Goal: Information Seeking & Learning: Compare options

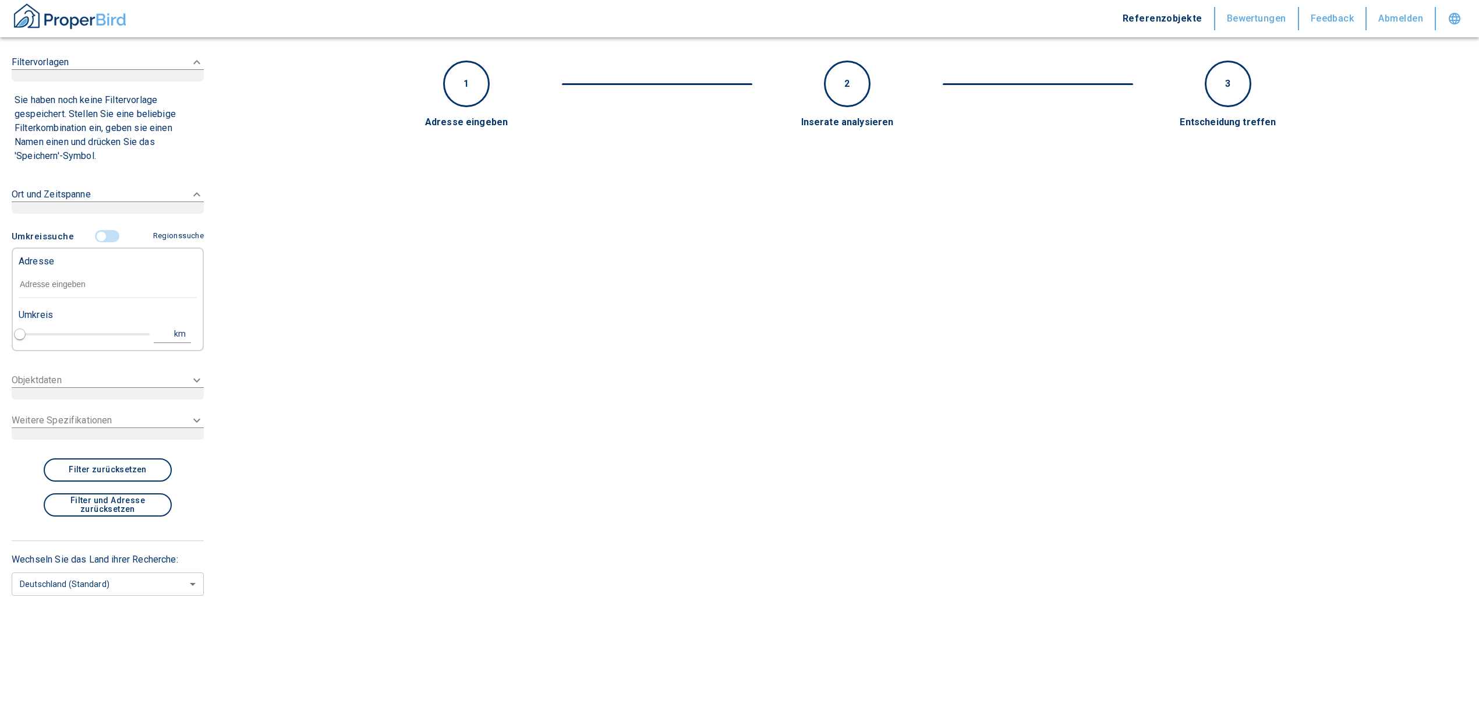
click at [63, 275] on input "text" at bounding box center [108, 284] width 178 height 27
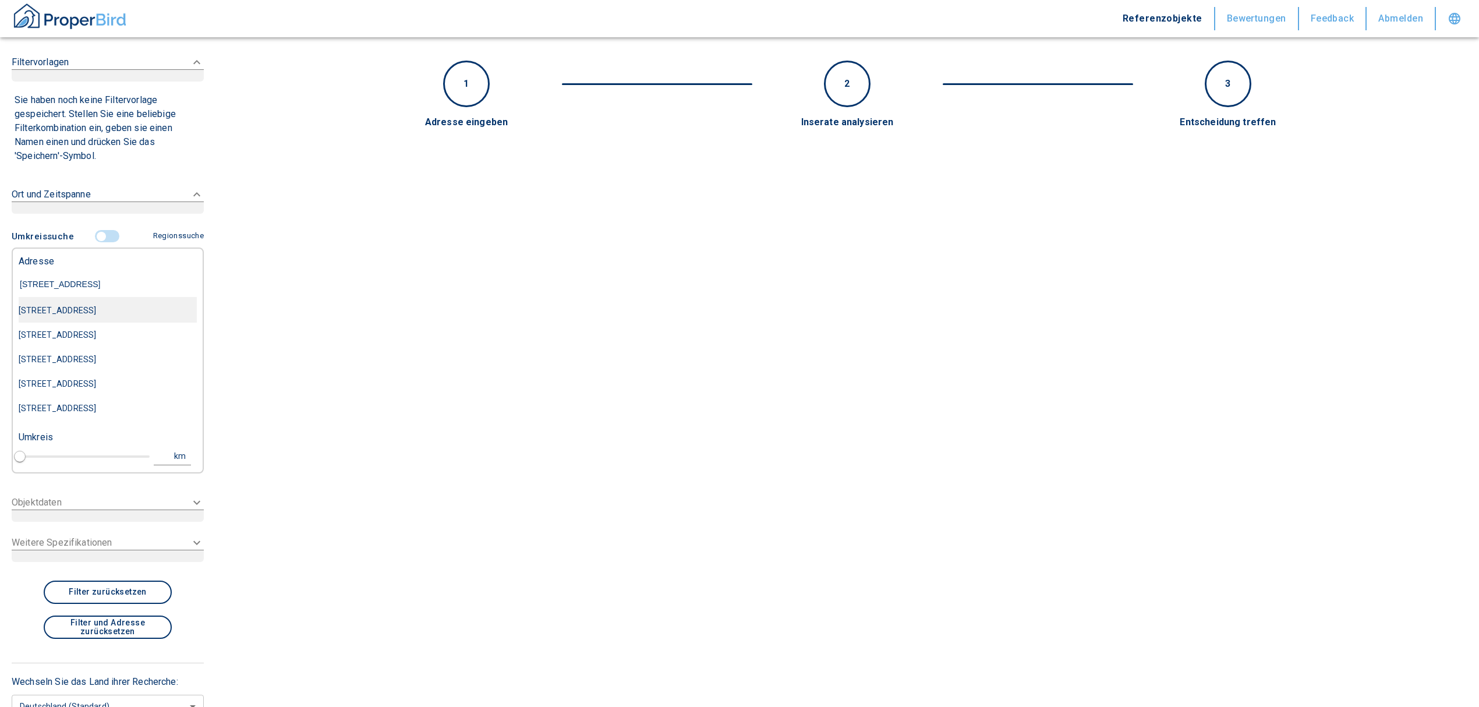
click at [127, 321] on div "[STREET_ADDRESS]" at bounding box center [108, 310] width 178 height 24
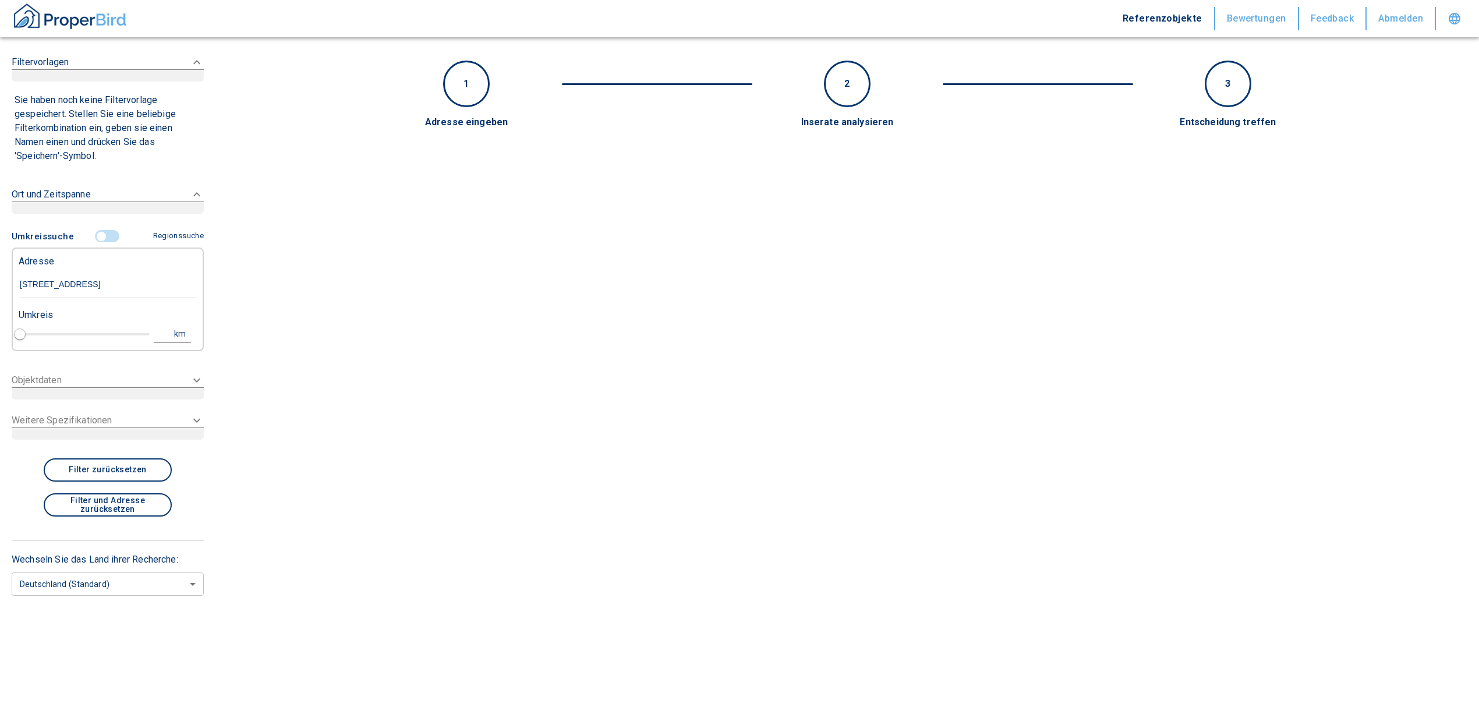
type input "[STREET_ADDRESS]"
type input "1"
type input "2020"
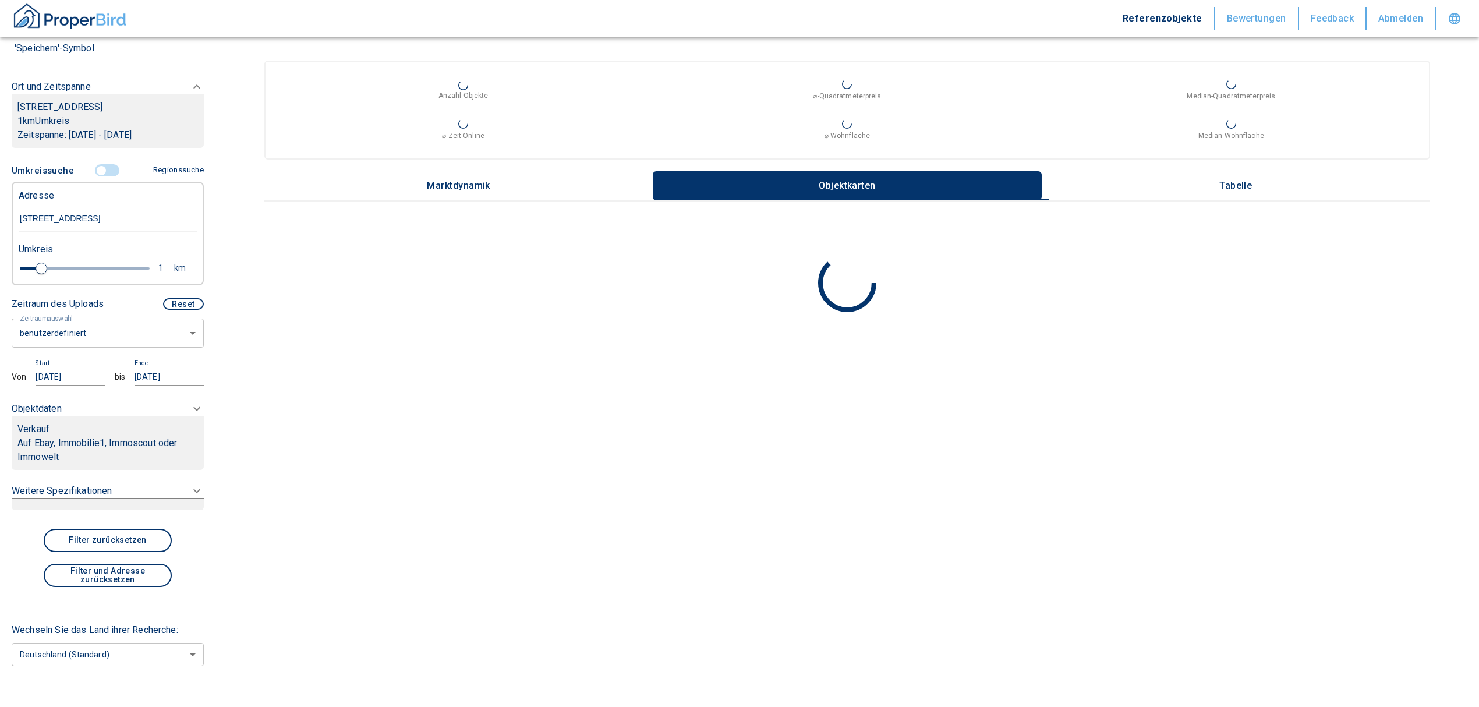
type input "[STREET_ADDRESS]"
click at [142, 461] on p "Auf Ebay, Immobilie1, Immoscout oder Immowelt" at bounding box center [107, 450] width 181 height 28
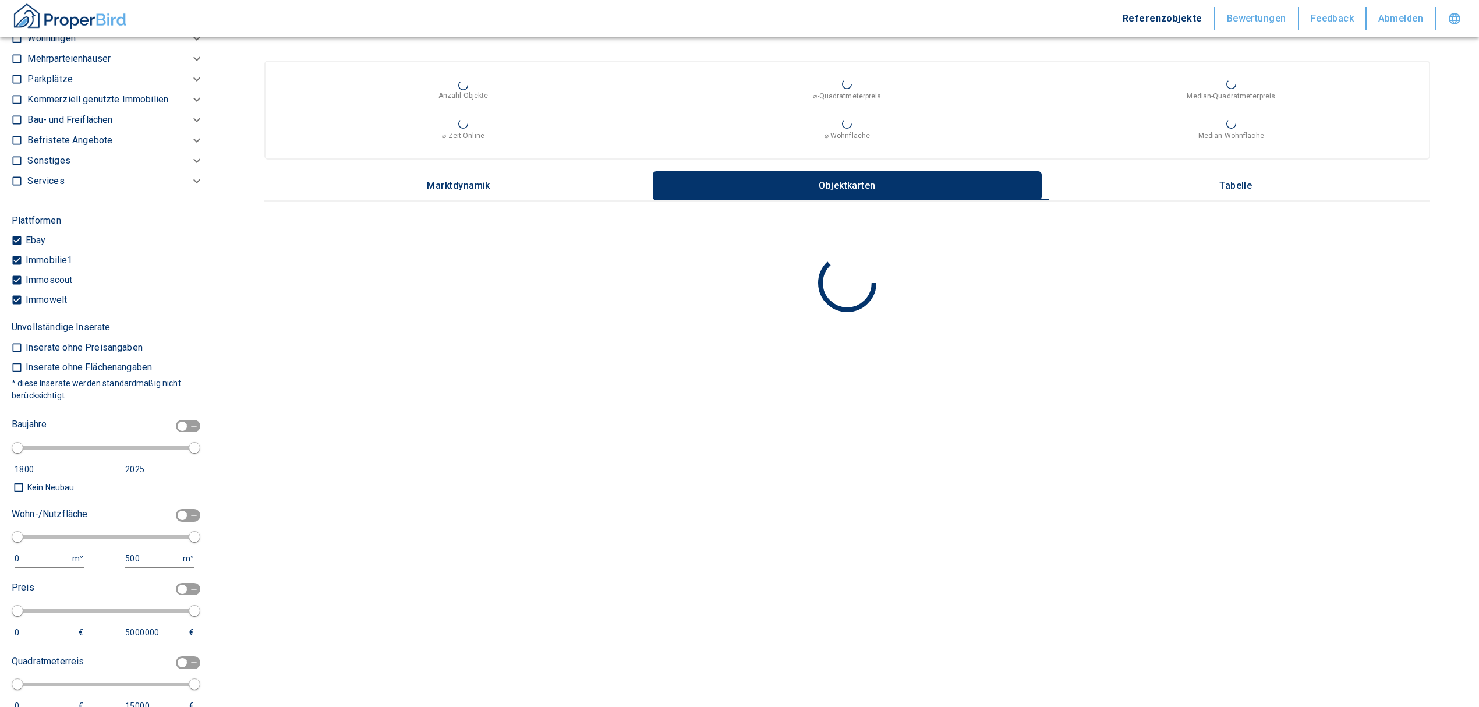
scroll to position [439, 0]
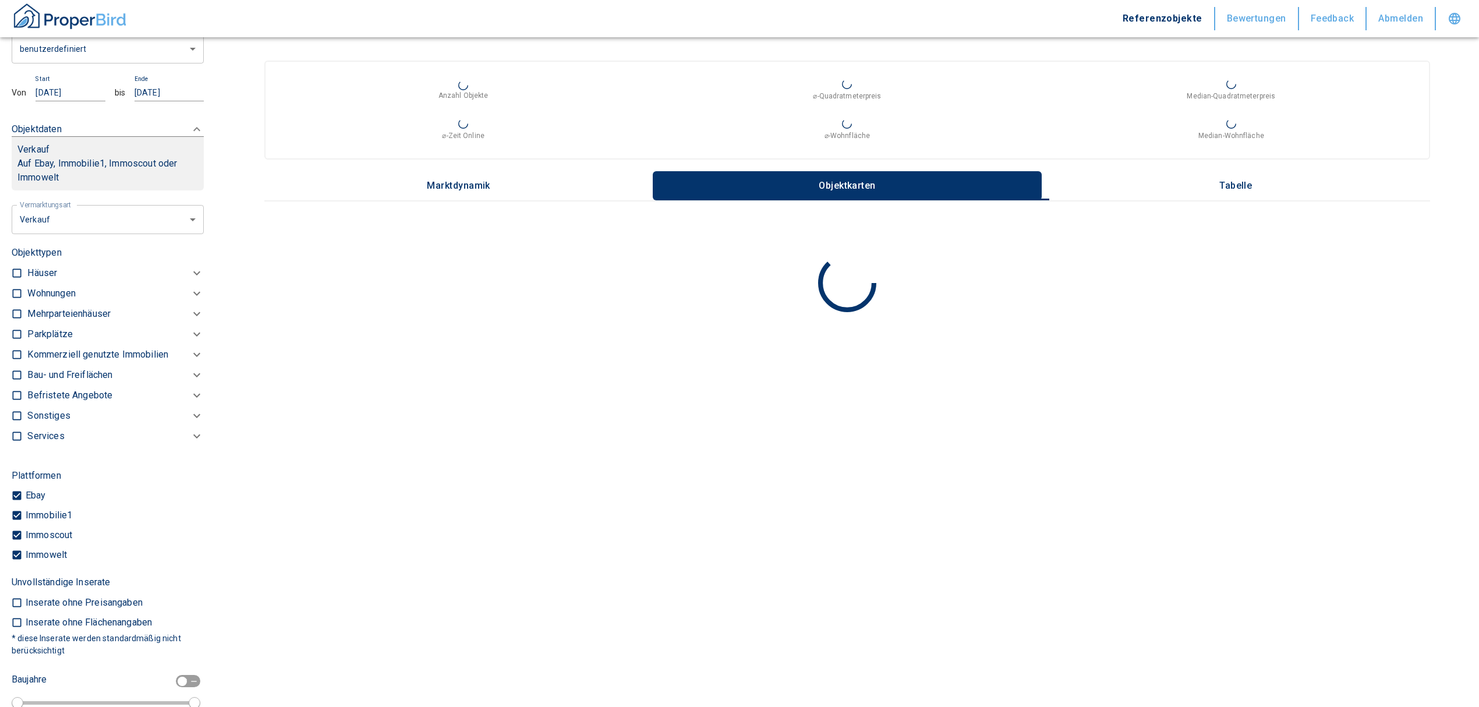
click at [119, 236] on body "Referenzobjekte Bewertungen Feedback Abmelden Filtervorlagen Neue Filtereinstel…" at bounding box center [739, 353] width 1479 height 707
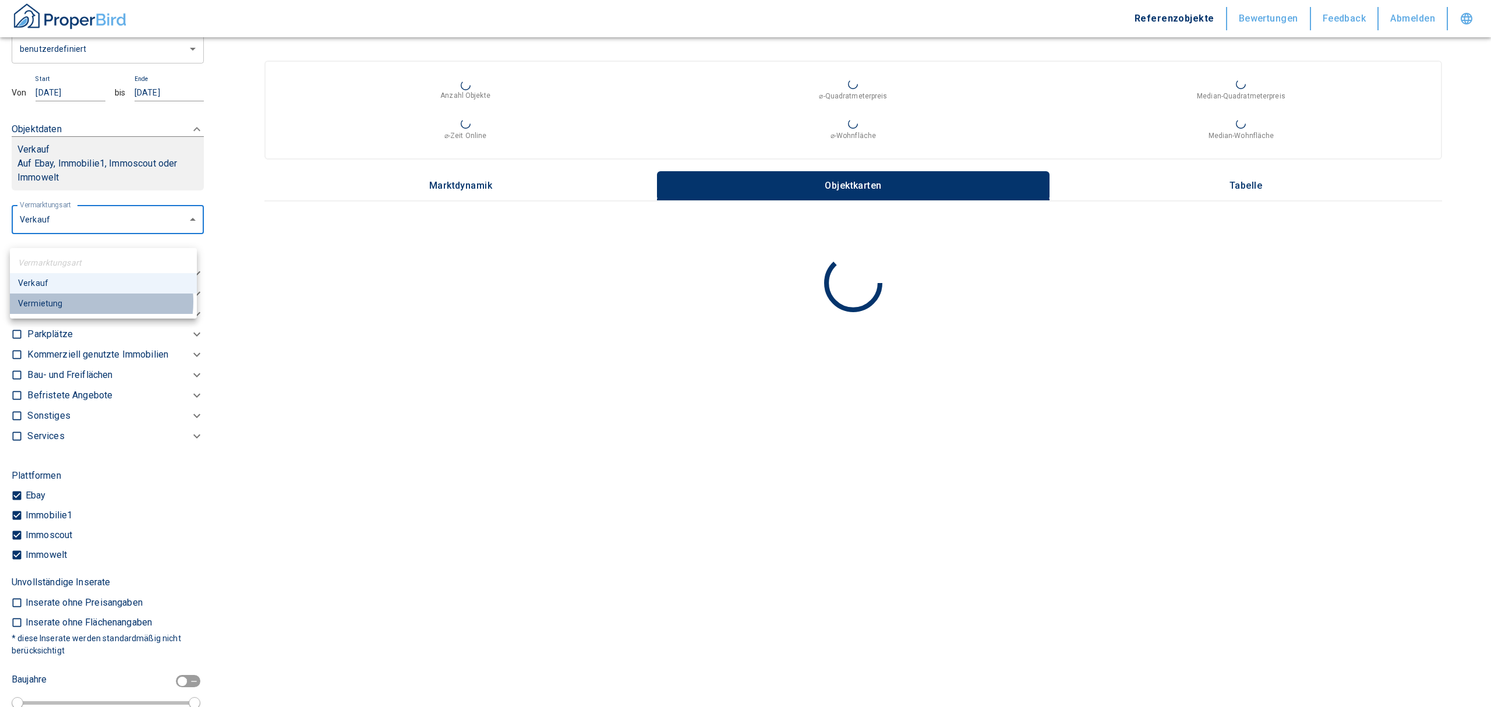
click at [87, 302] on li "Vermietung" at bounding box center [103, 303] width 187 height 20
type input "rent"
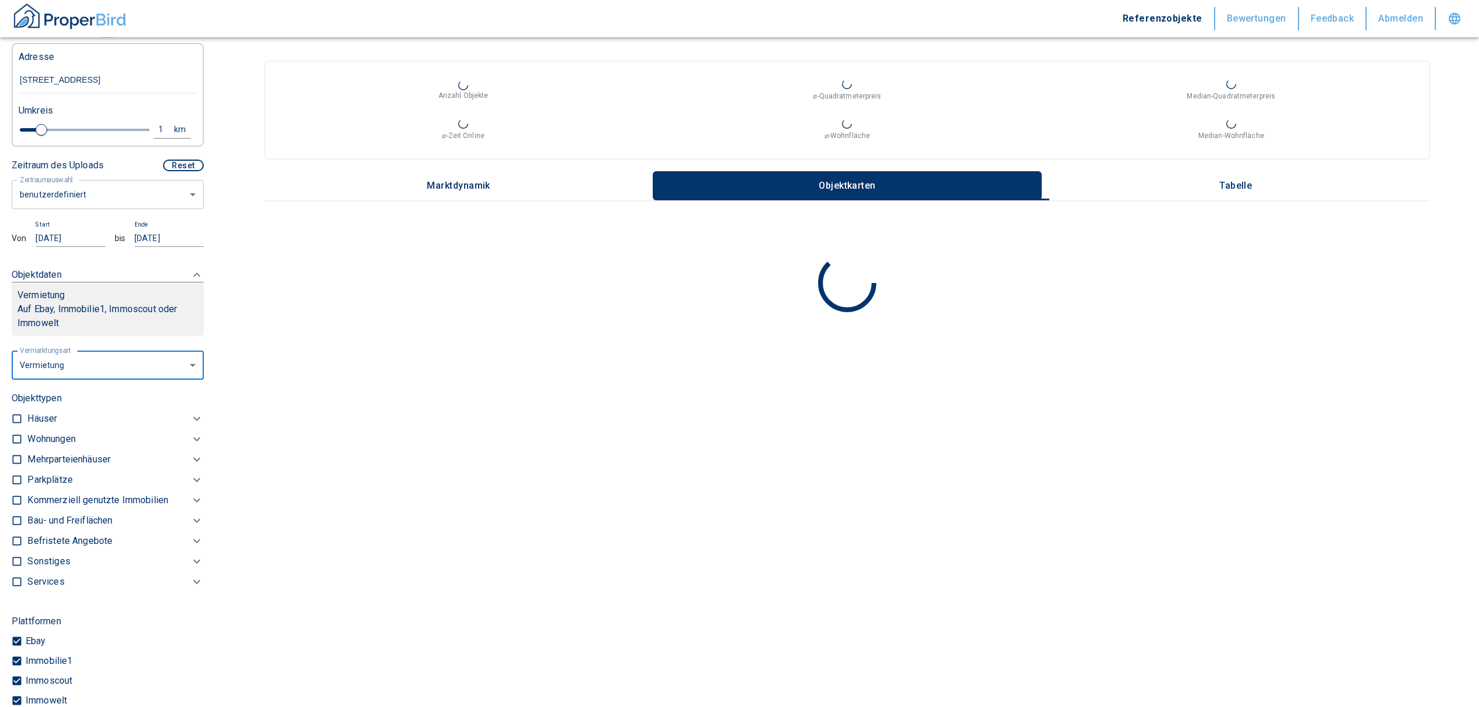
scroll to position [284, 0]
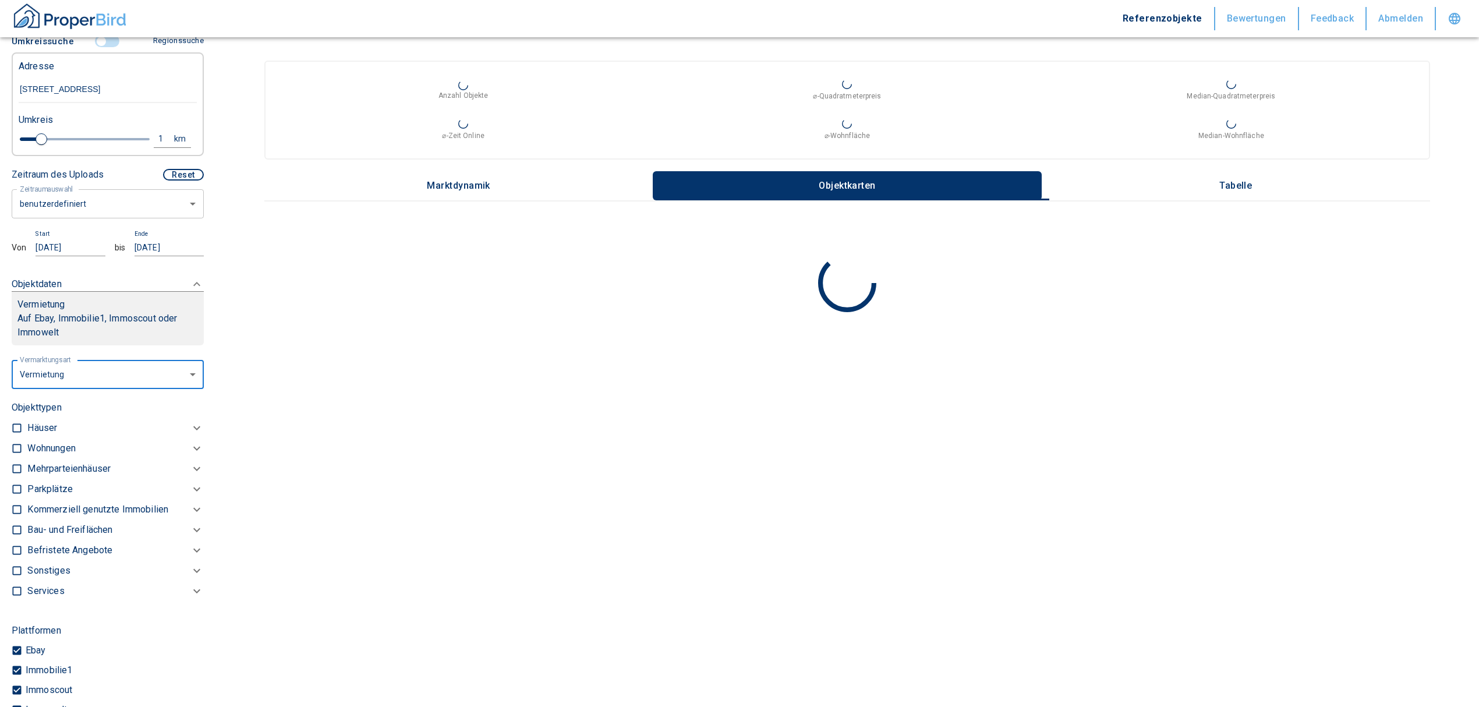
click at [157, 215] on body "Referenzobjekte Bewertungen Feedback Abmelden Filtervorlagen Neue Filtereinstel…" at bounding box center [739, 353] width 1479 height 707
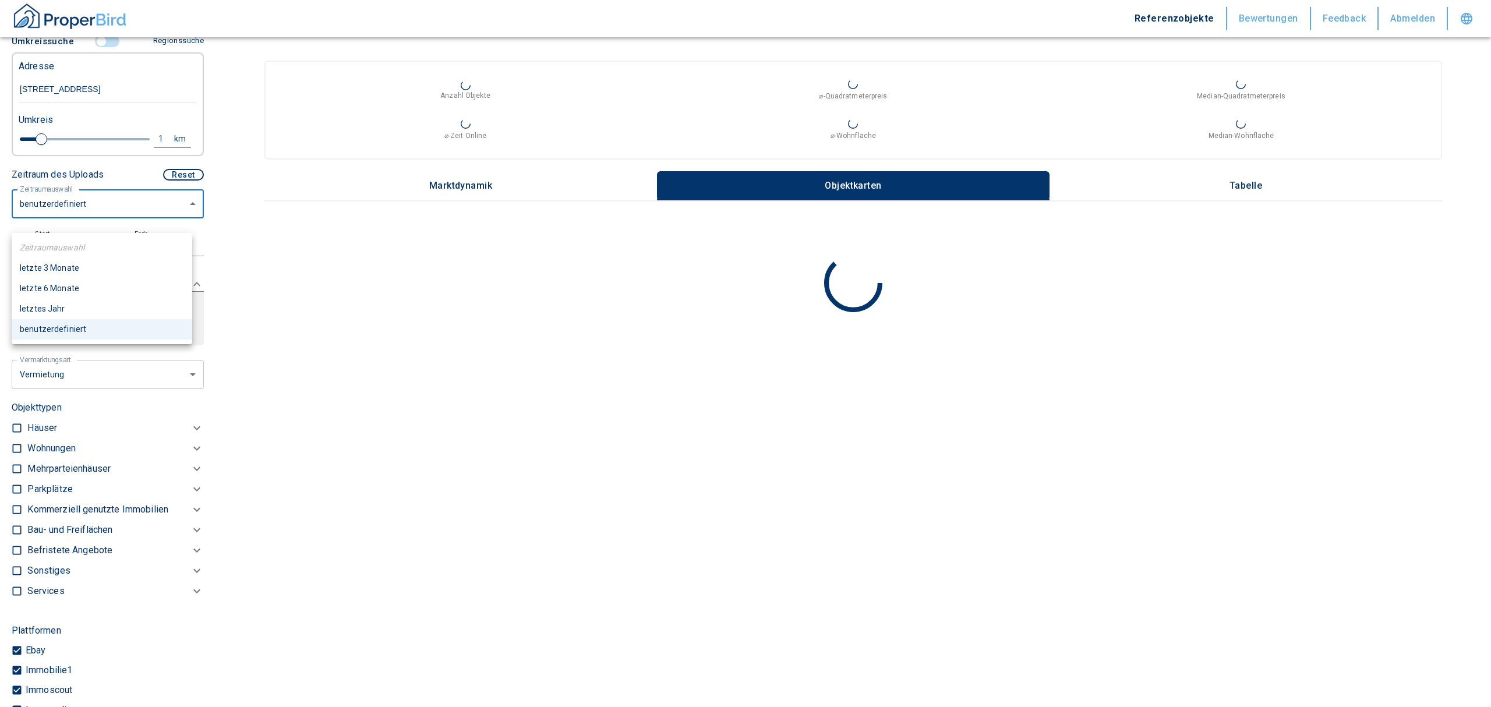
click at [98, 291] on li "letzte 6 Monate" at bounding box center [102, 288] width 181 height 20
type input "2020"
type input "6"
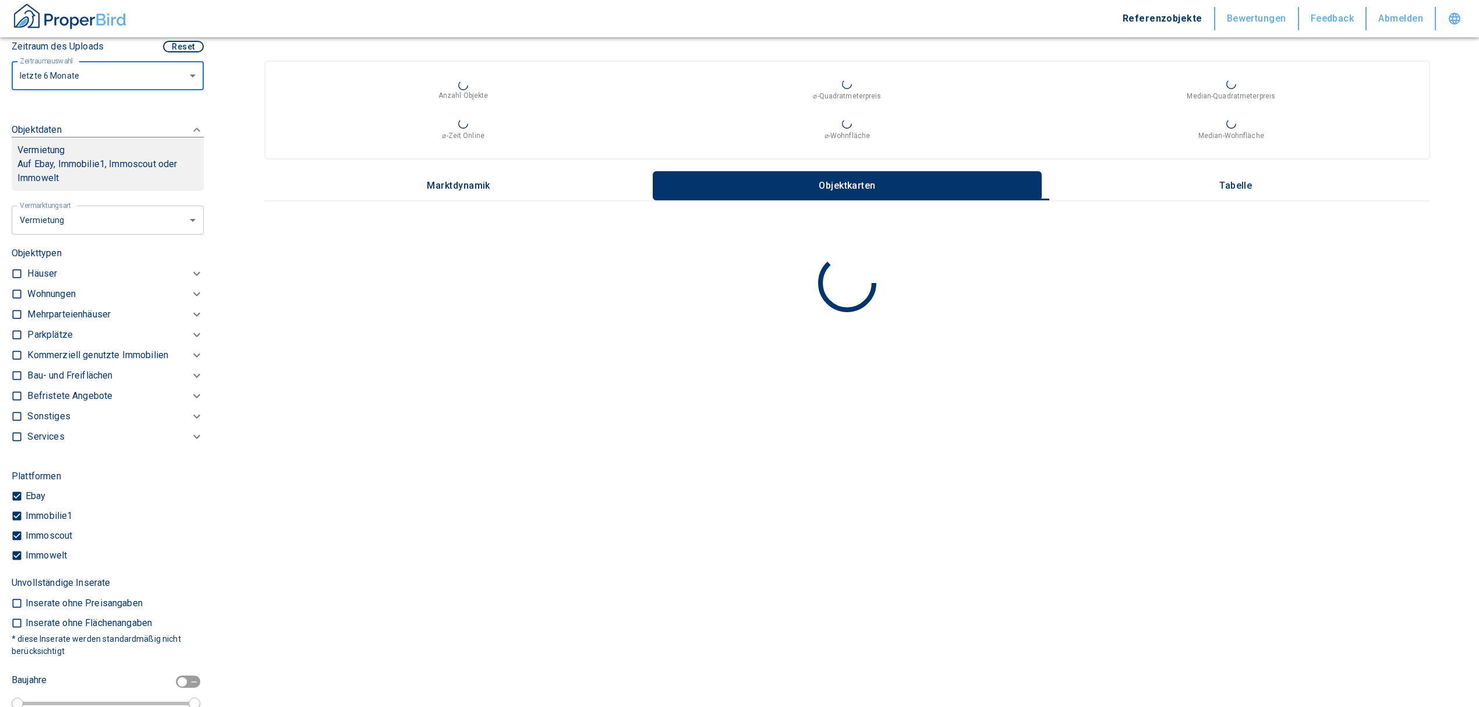
scroll to position [362, 0]
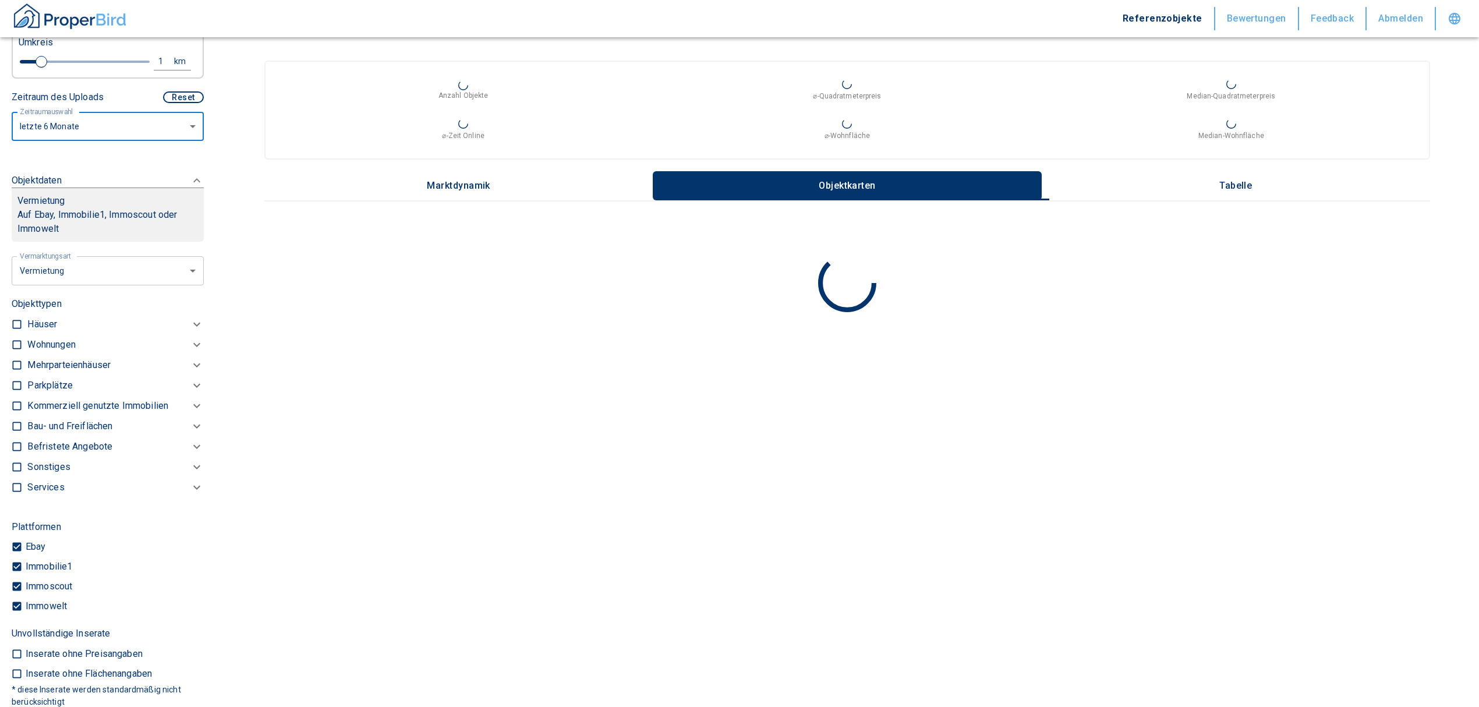
click at [17, 351] on input "checkbox" at bounding box center [17, 345] width 12 height 12
checkbox input "true"
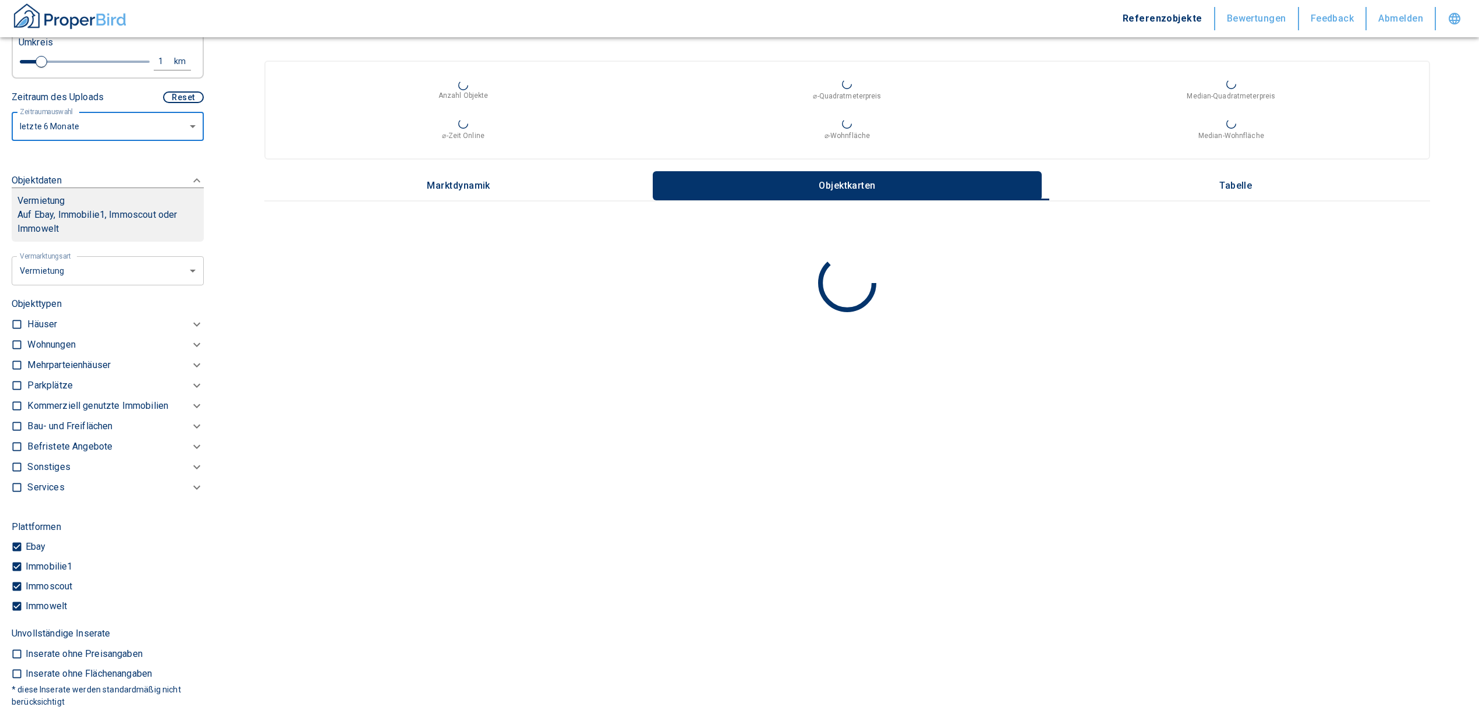
checkbox input "true"
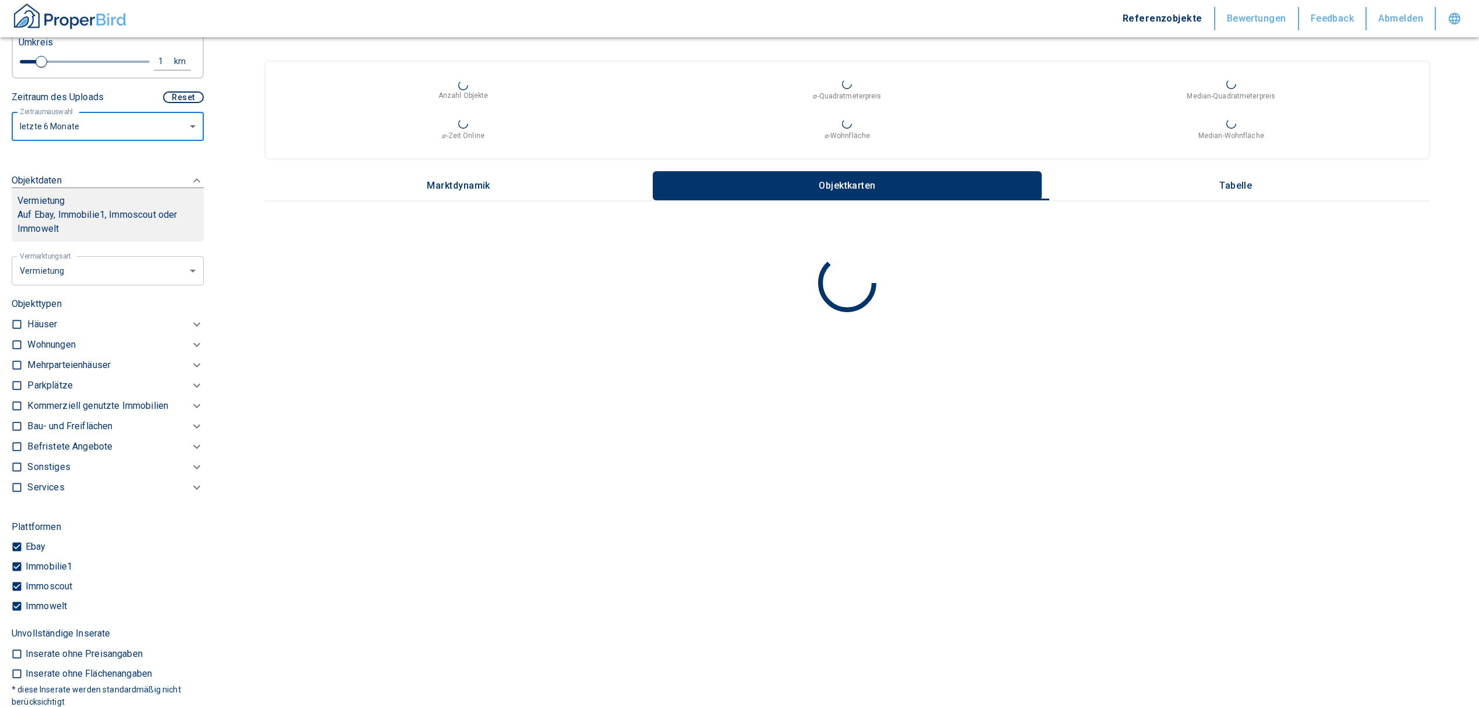
type input "2020"
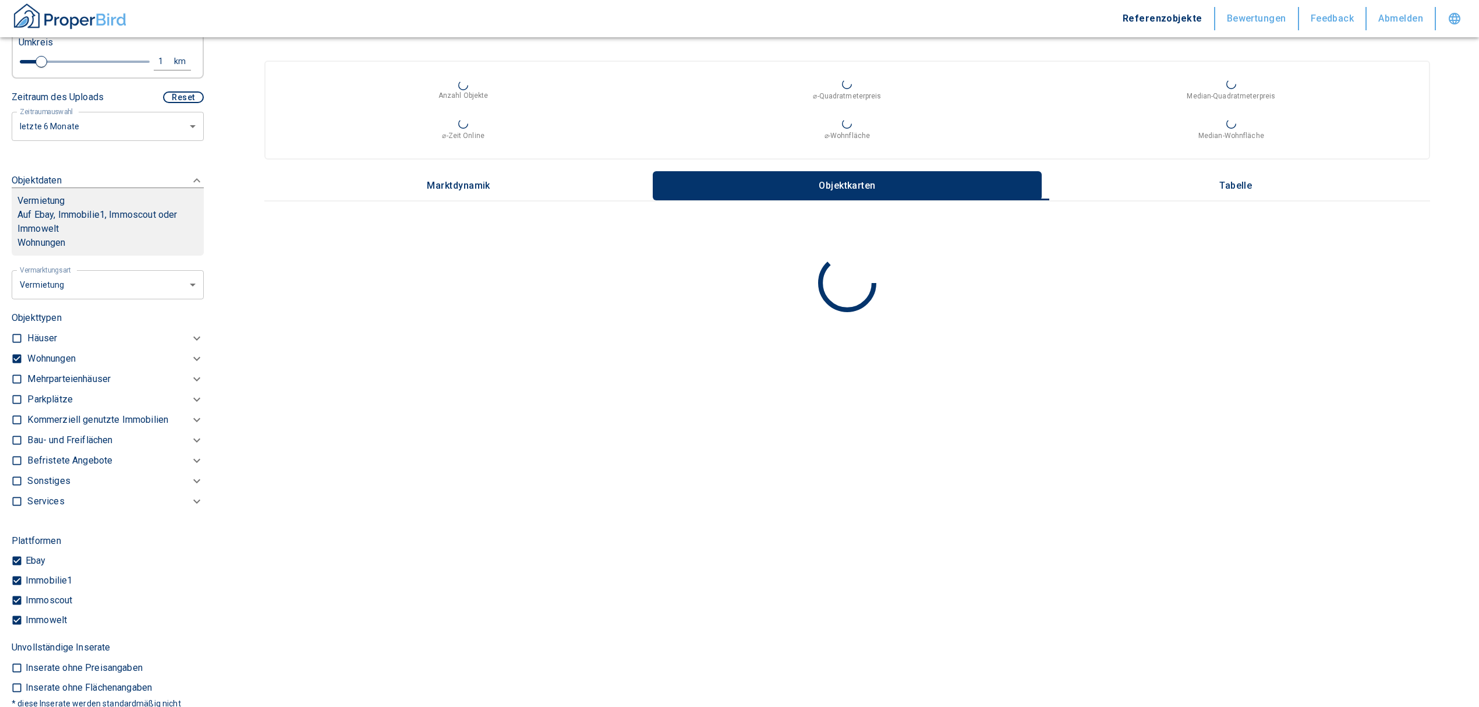
click at [49, 366] on p "Wohnungen" at bounding box center [51, 359] width 48 height 14
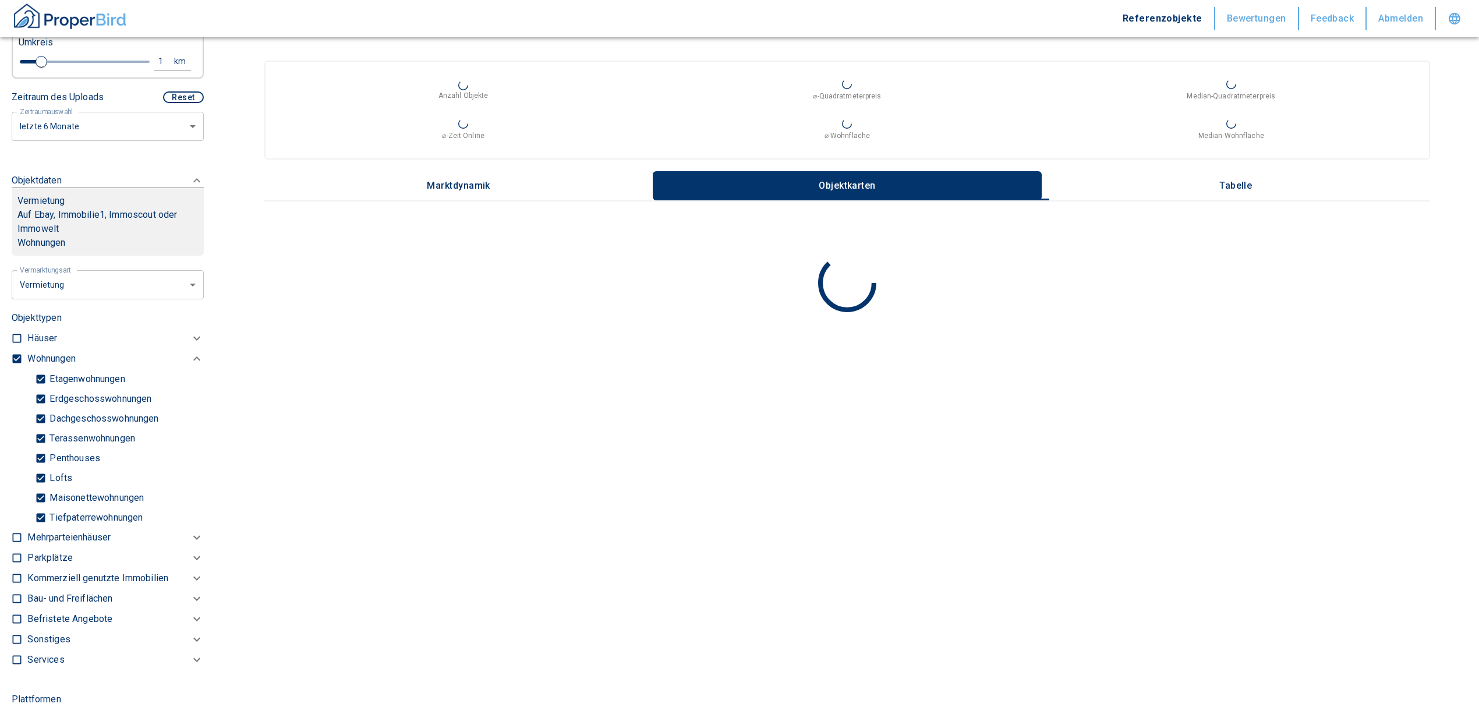
click at [43, 528] on input "Tiefpaterrewohnungen" at bounding box center [41, 517] width 12 height 20
checkbox input "false"
type input "2020"
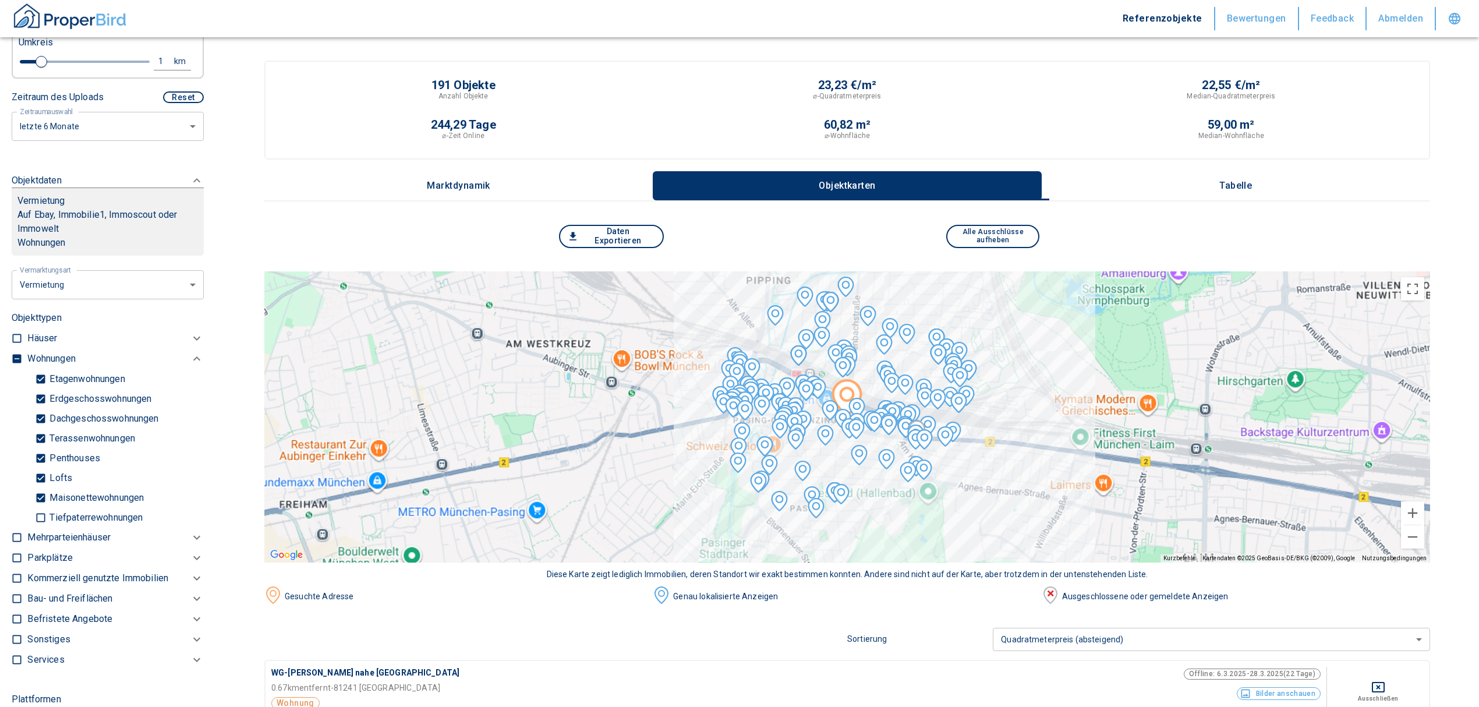
click at [157, 69] on div "1" at bounding box center [167, 61] width 21 height 15
drag, startPoint x: 82, startPoint y: 75, endPoint x: 2, endPoint y: 79, distance: 79.9
click at [3, 79] on div "Filtervorlagen Neue Filtereinstellungen erkannt! Name für neue Vorlage x Sie ha…" at bounding box center [107, 353] width 215 height 707
type input "0,5"
click at [150, 68] on button "Neue Suchen" at bounding box center [155, 61] width 64 height 16
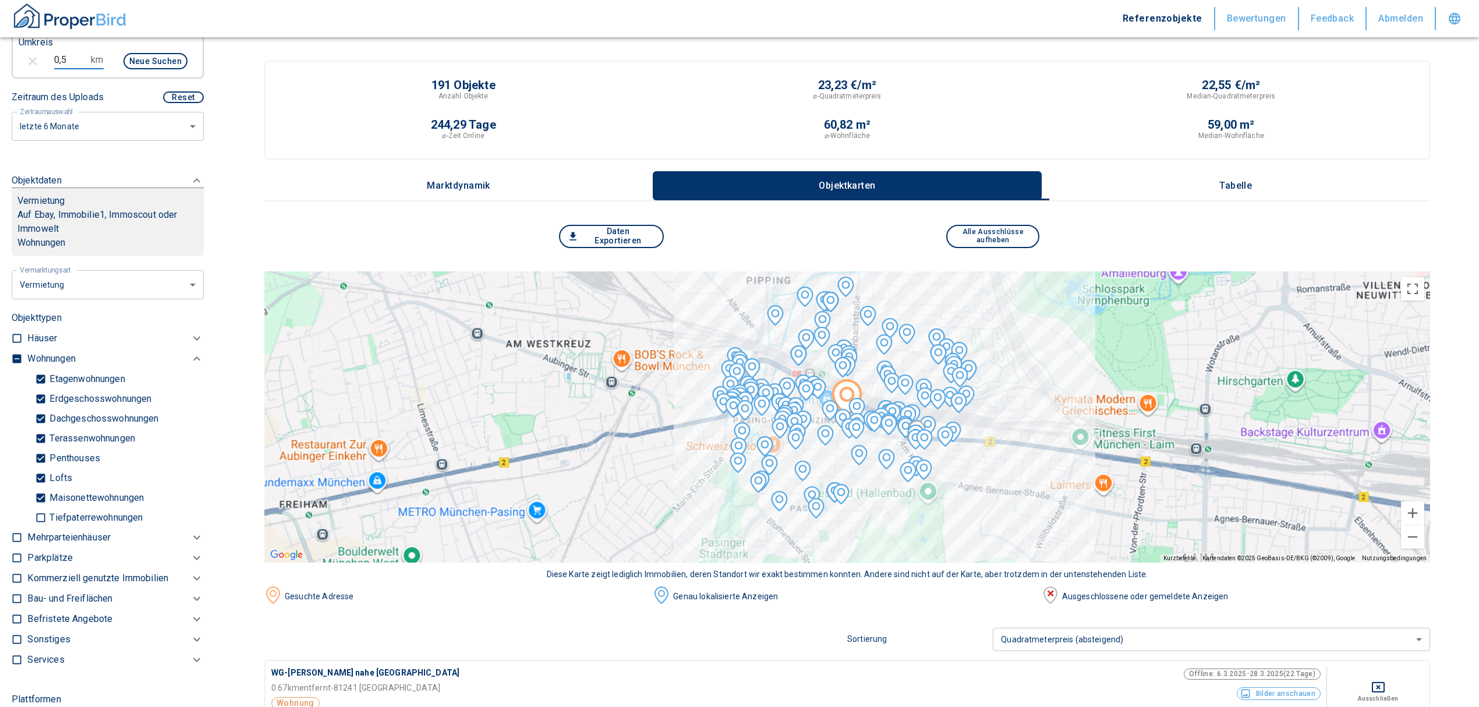
type input "2020"
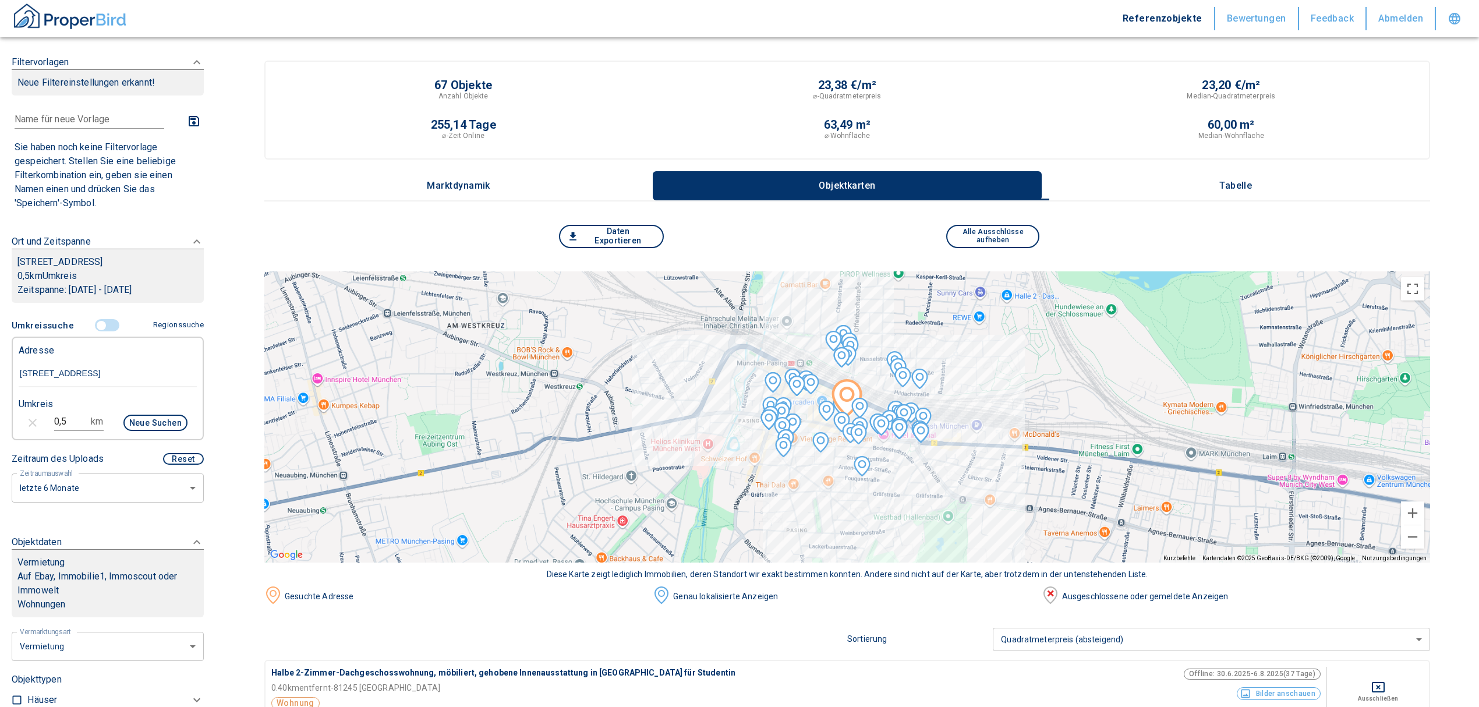
click at [1231, 187] on p "Tabelle" at bounding box center [1236, 186] width 58 height 10
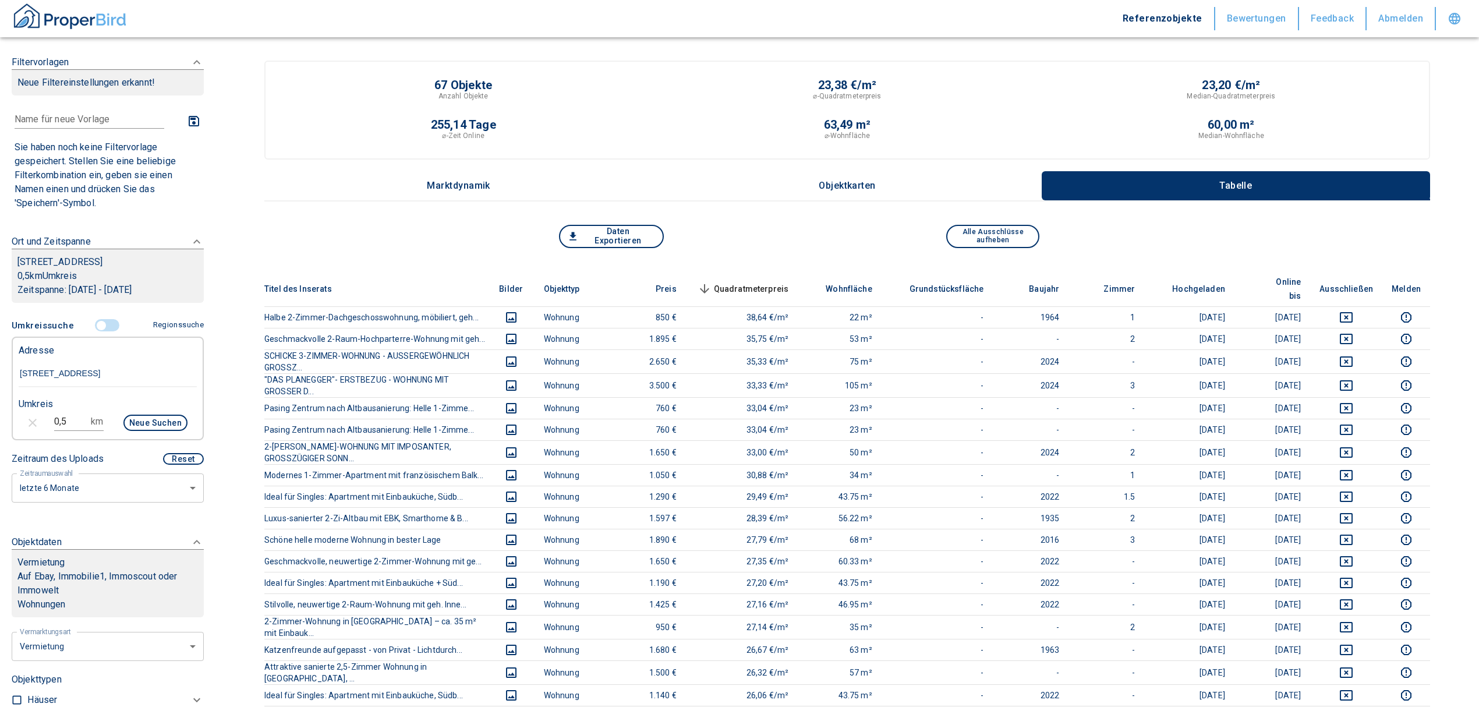
click at [755, 282] on span "Quadratmeterpreis sorted descending" at bounding box center [742, 289] width 94 height 14
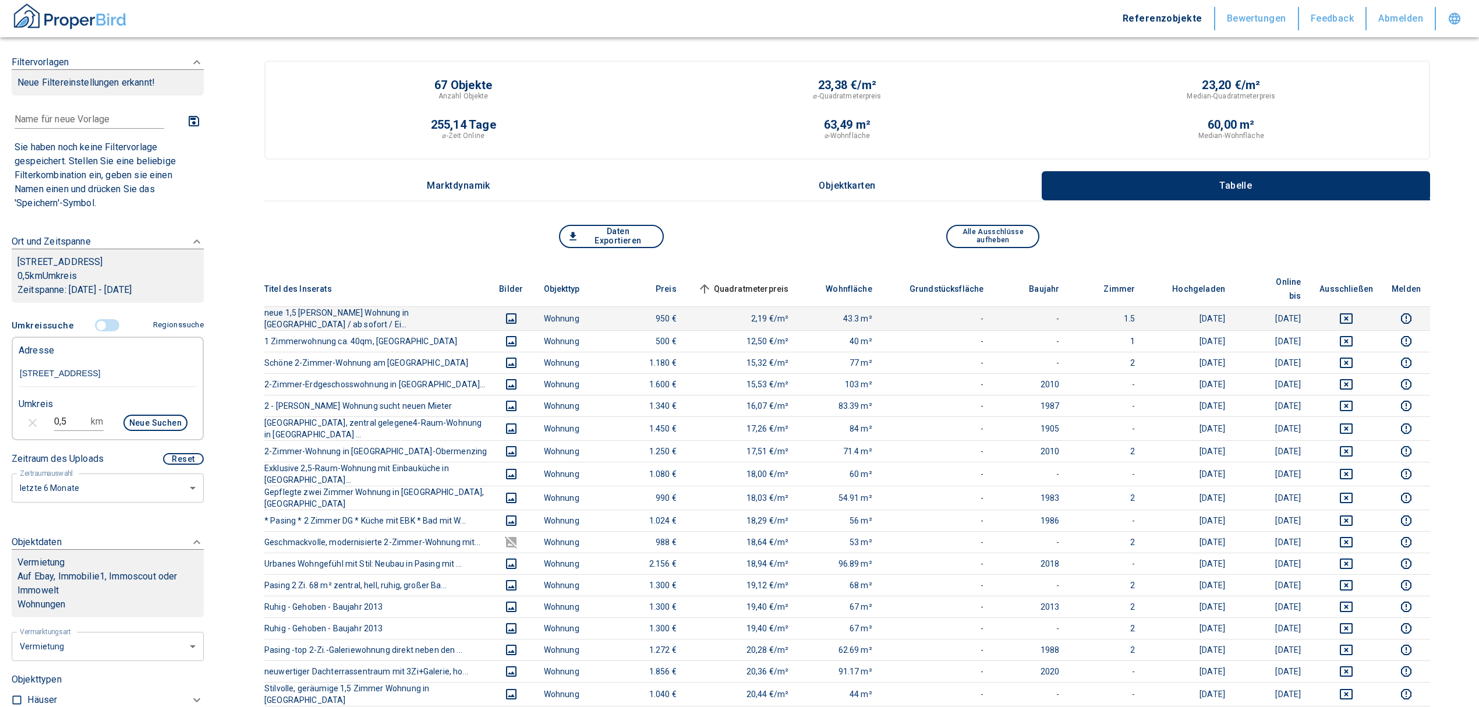
click at [1360, 306] on td at bounding box center [1346, 318] width 72 height 24
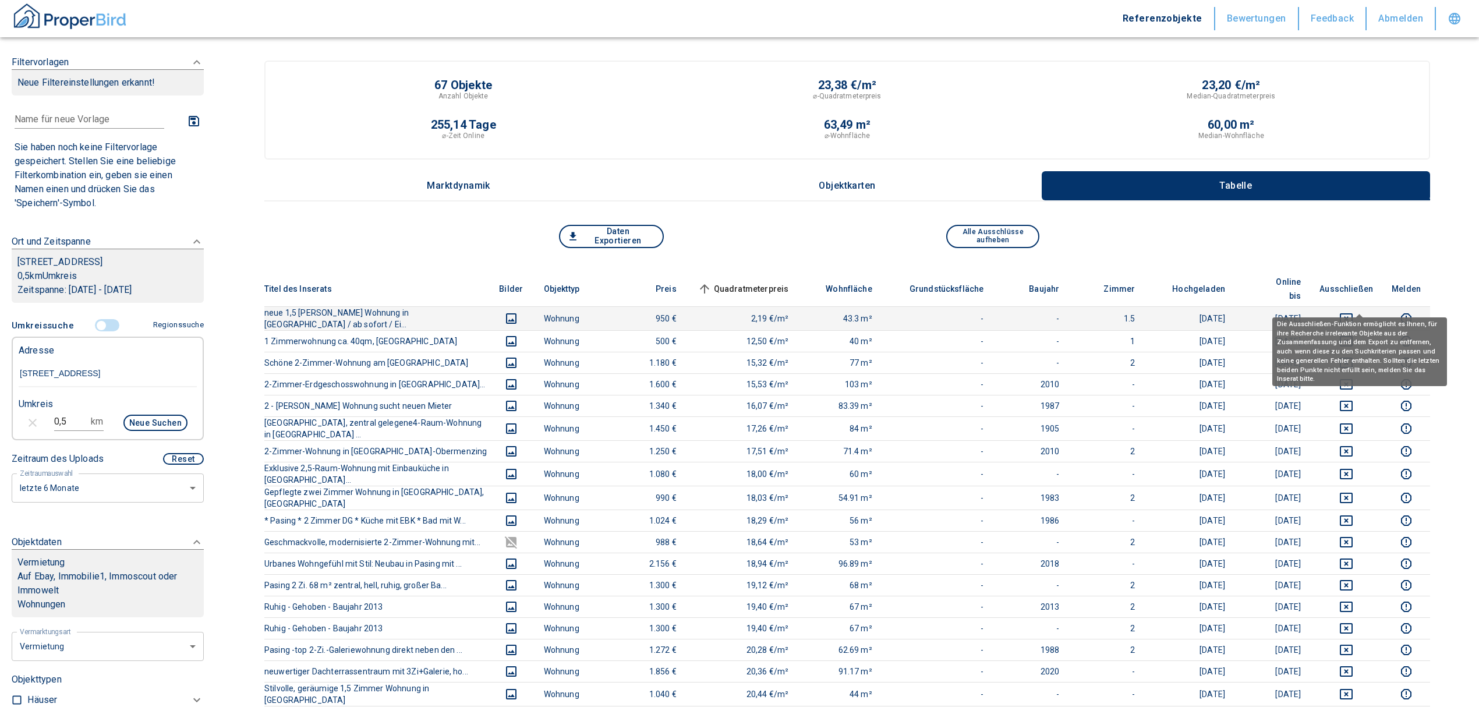
click at [1353, 312] on icon "deselect this listing" at bounding box center [1346, 319] width 14 height 14
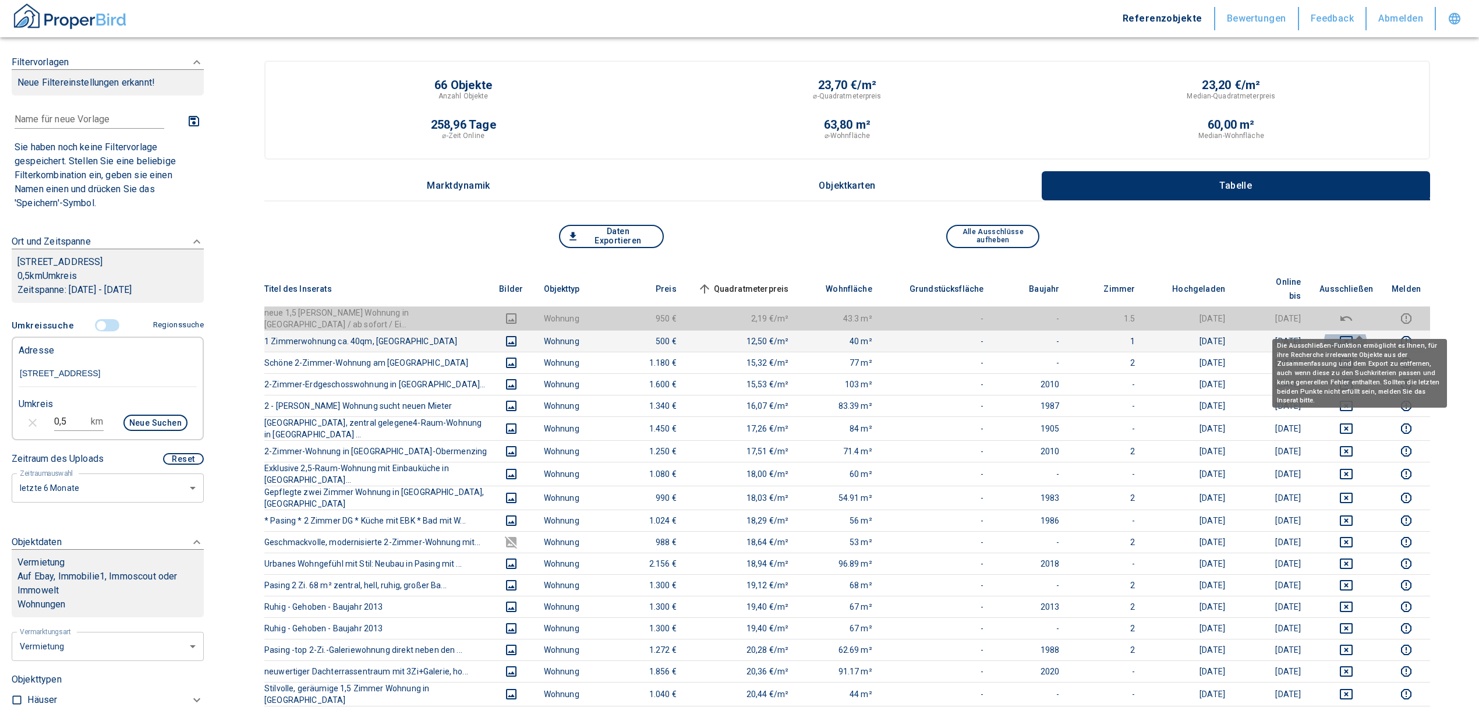
click at [1353, 334] on icon "deselect this listing" at bounding box center [1346, 341] width 14 height 14
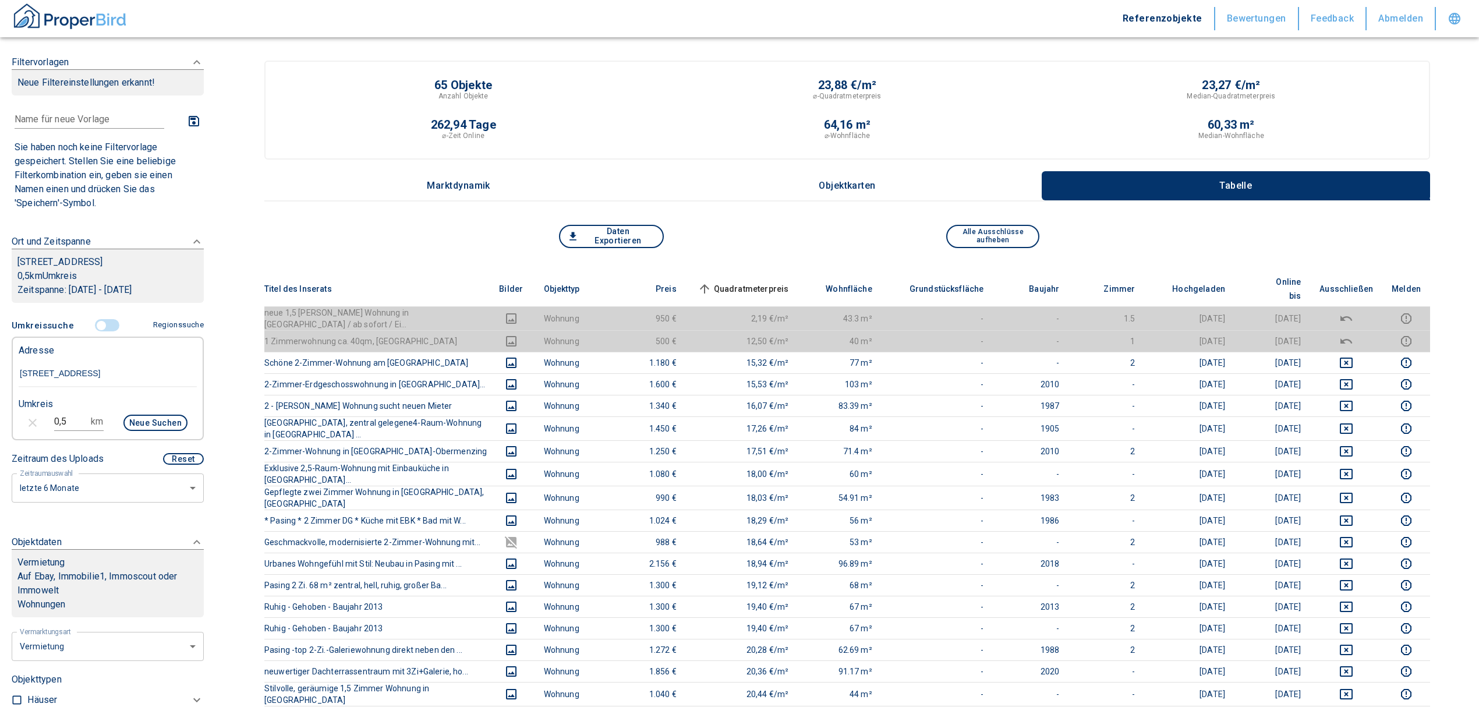
click at [774, 282] on span "Quadratmeterpreis sorted ascending" at bounding box center [742, 289] width 94 height 14
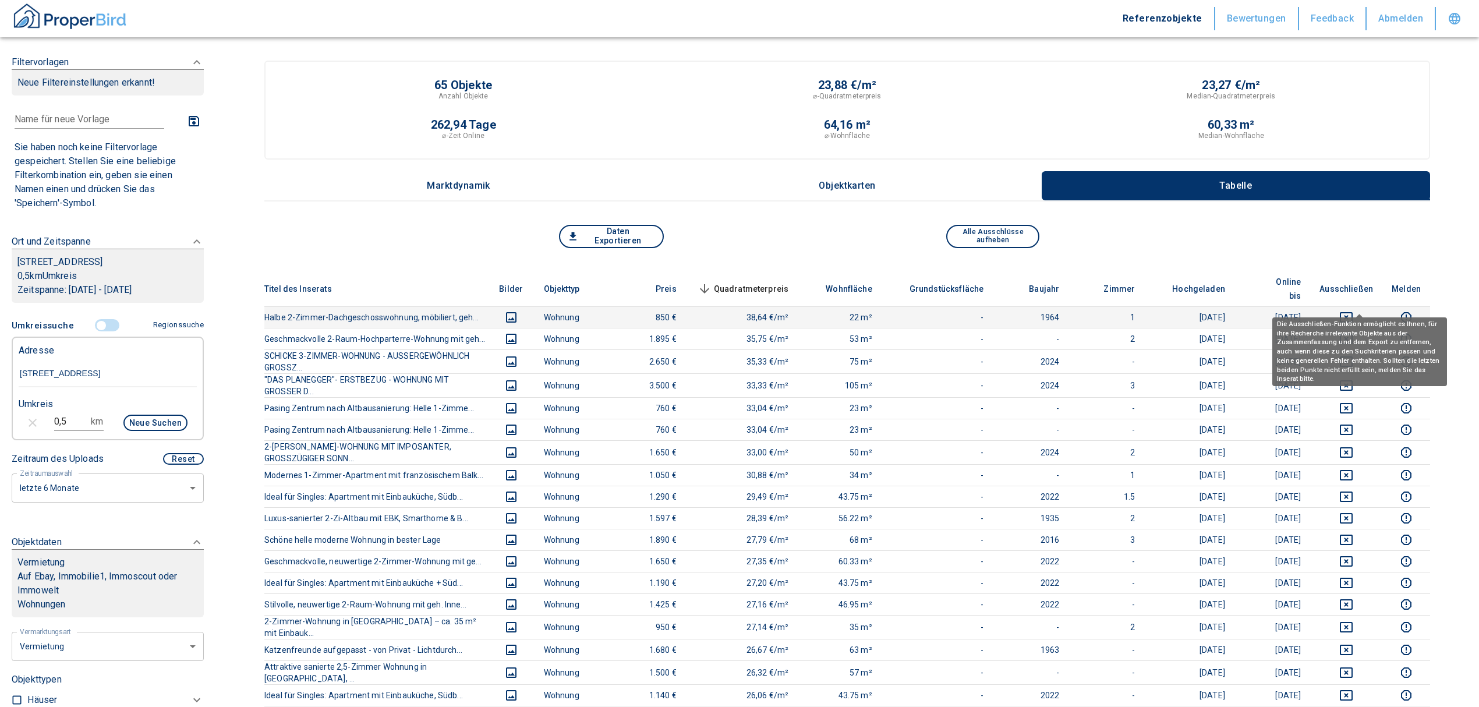
click at [1353, 312] on icon "deselect this listing" at bounding box center [1346, 317] width 13 height 10
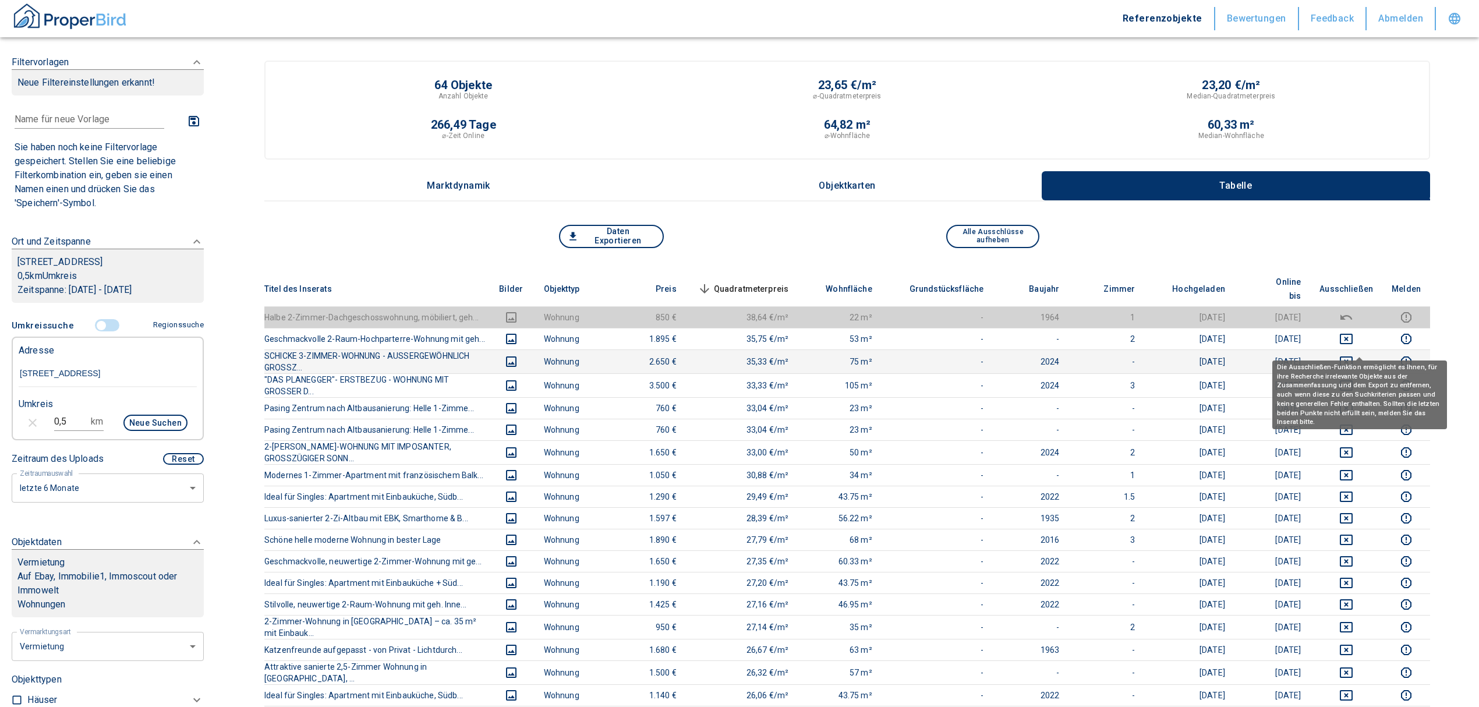
click at [1352, 355] on icon "deselect this listing" at bounding box center [1346, 362] width 14 height 14
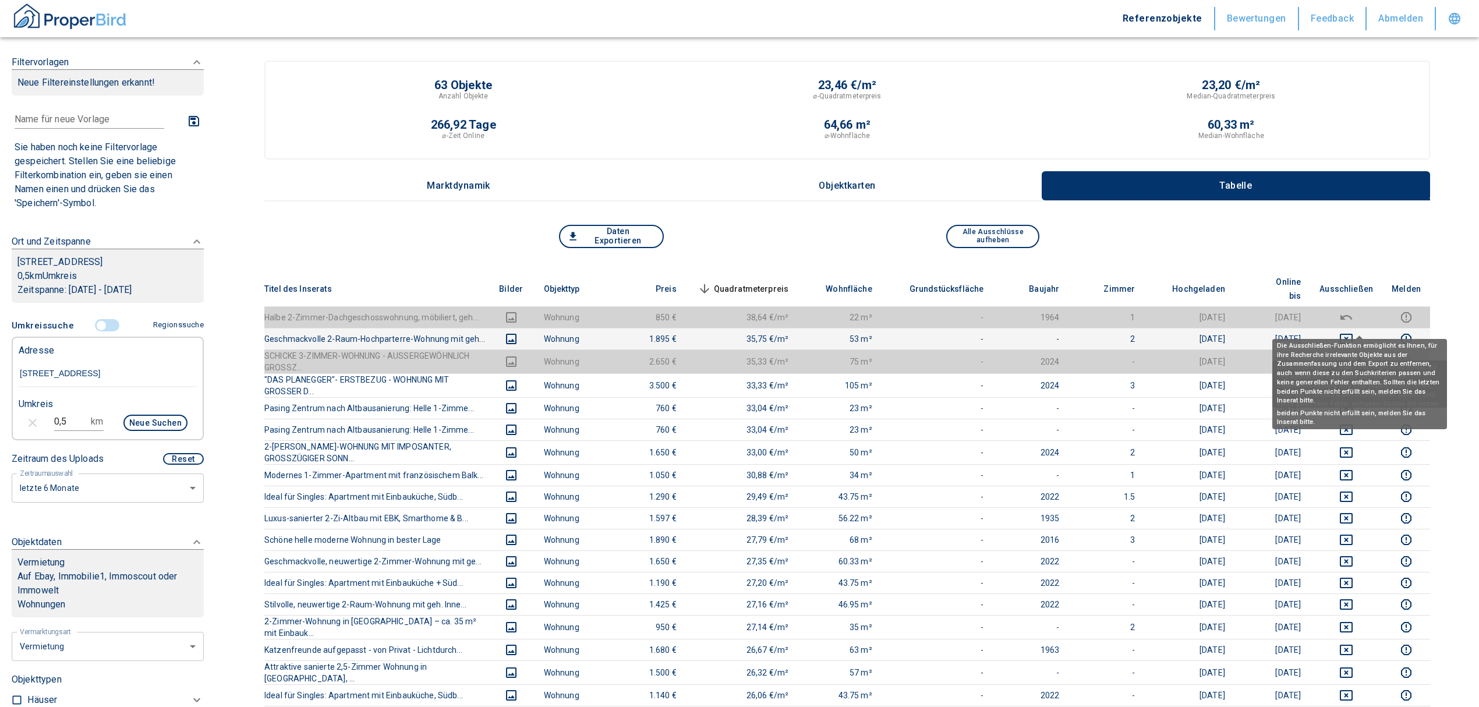
click at [1353, 332] on icon "deselect this listing" at bounding box center [1346, 339] width 14 height 14
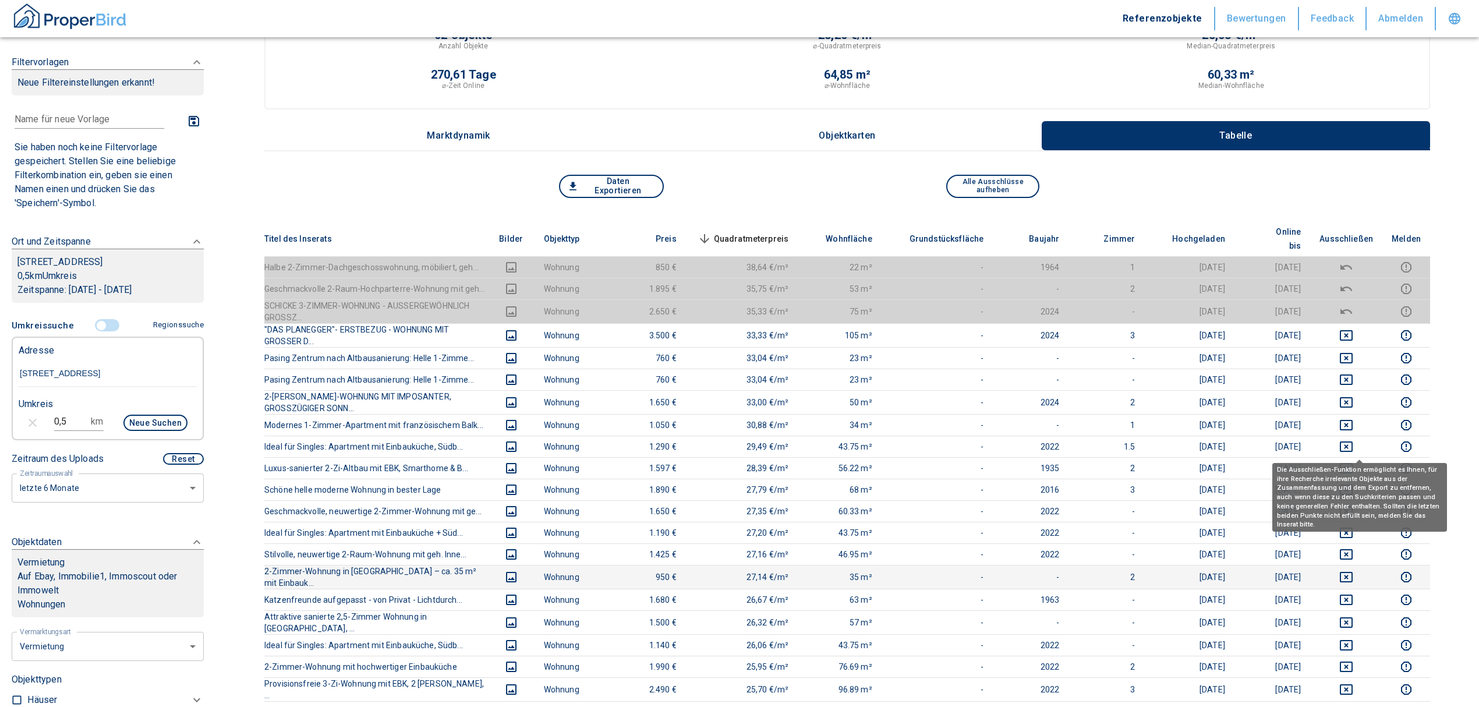
scroll to position [77, 0]
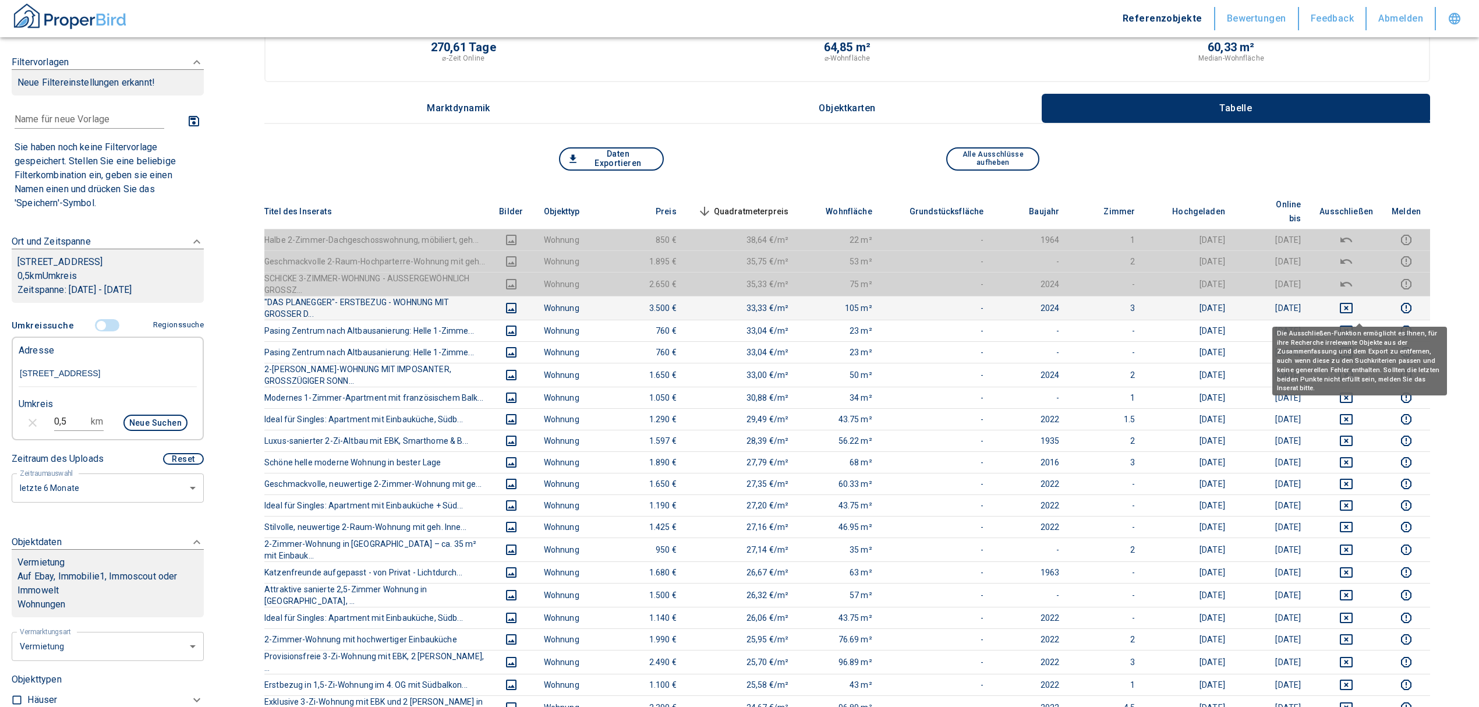
click at [1353, 324] on icon "deselect this listing" at bounding box center [1346, 331] width 14 height 14
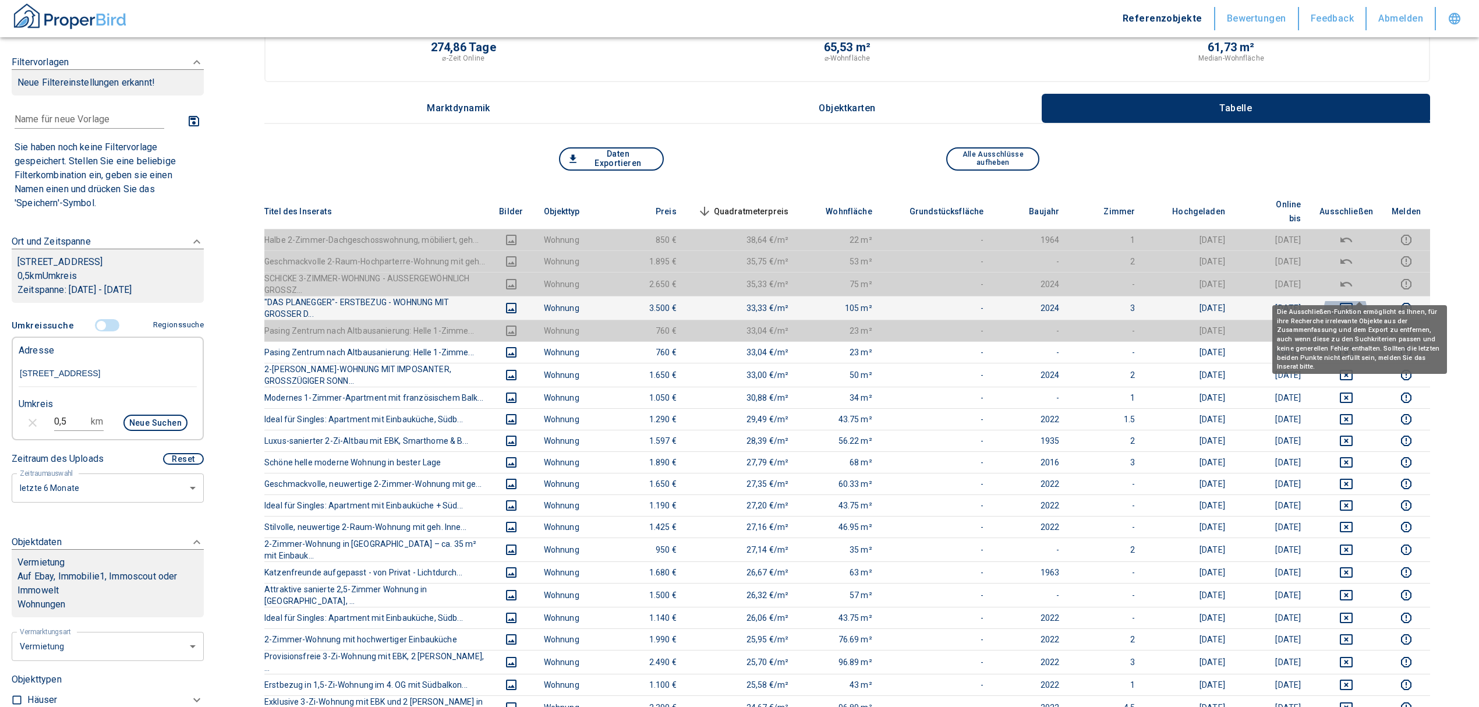
click at [1353, 303] on icon "deselect this listing" at bounding box center [1346, 308] width 13 height 10
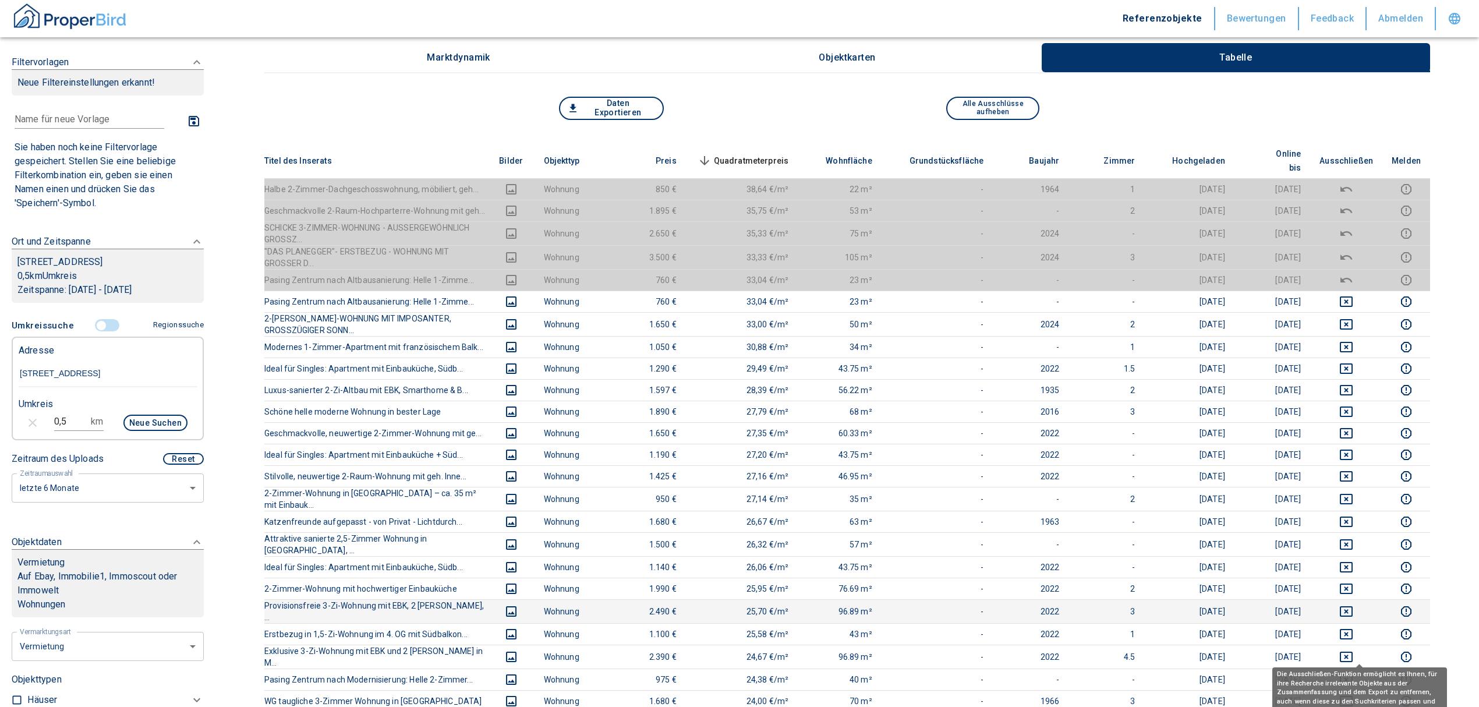
scroll to position [155, 0]
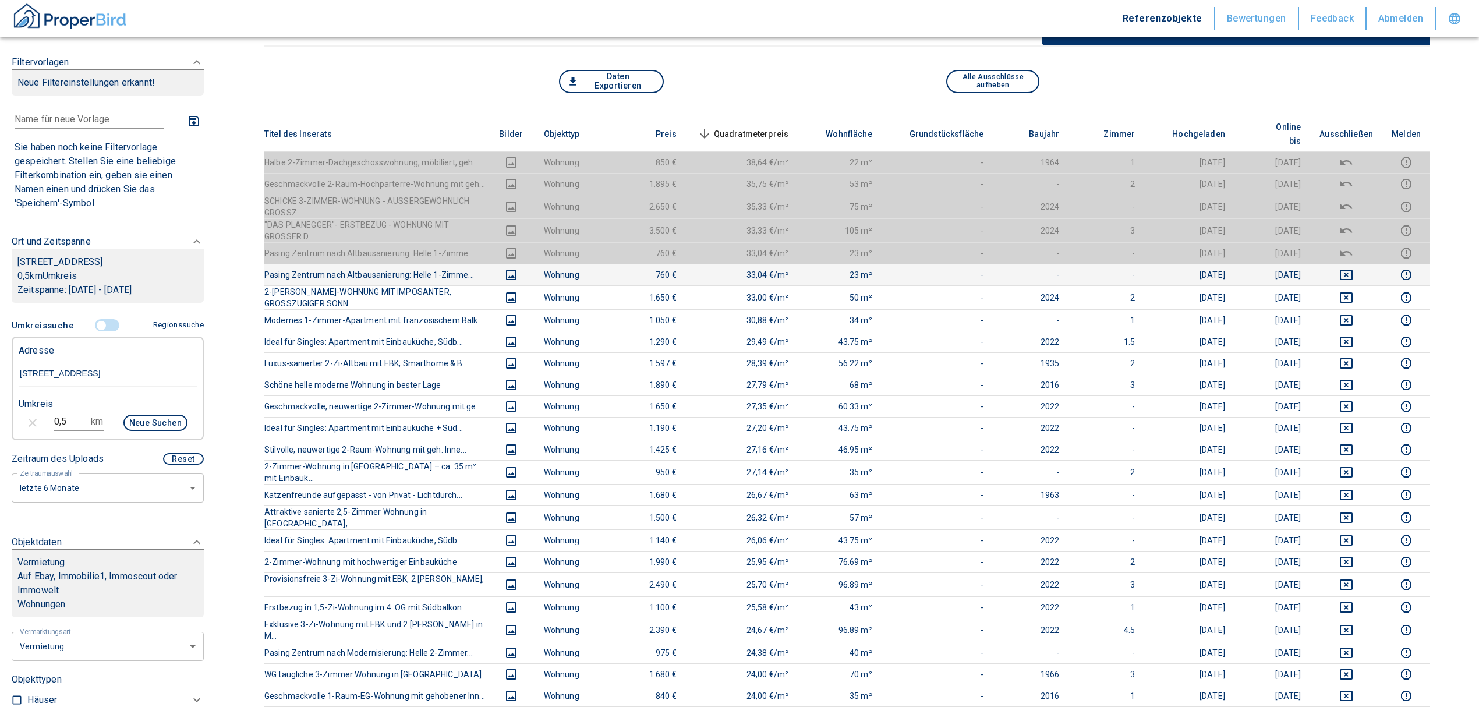
click at [1353, 268] on icon "deselect this listing" at bounding box center [1346, 275] width 14 height 14
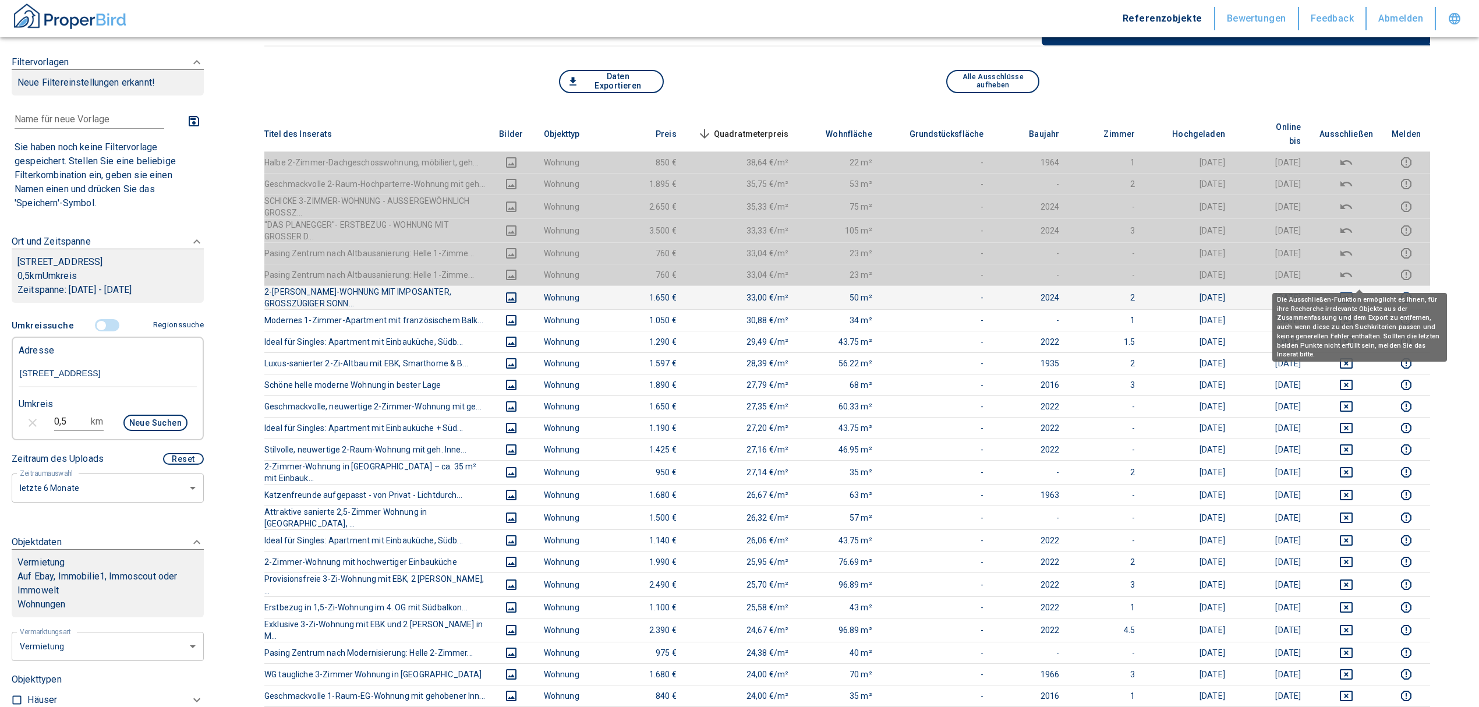
click at [1353, 291] on icon "deselect this listing" at bounding box center [1346, 298] width 14 height 14
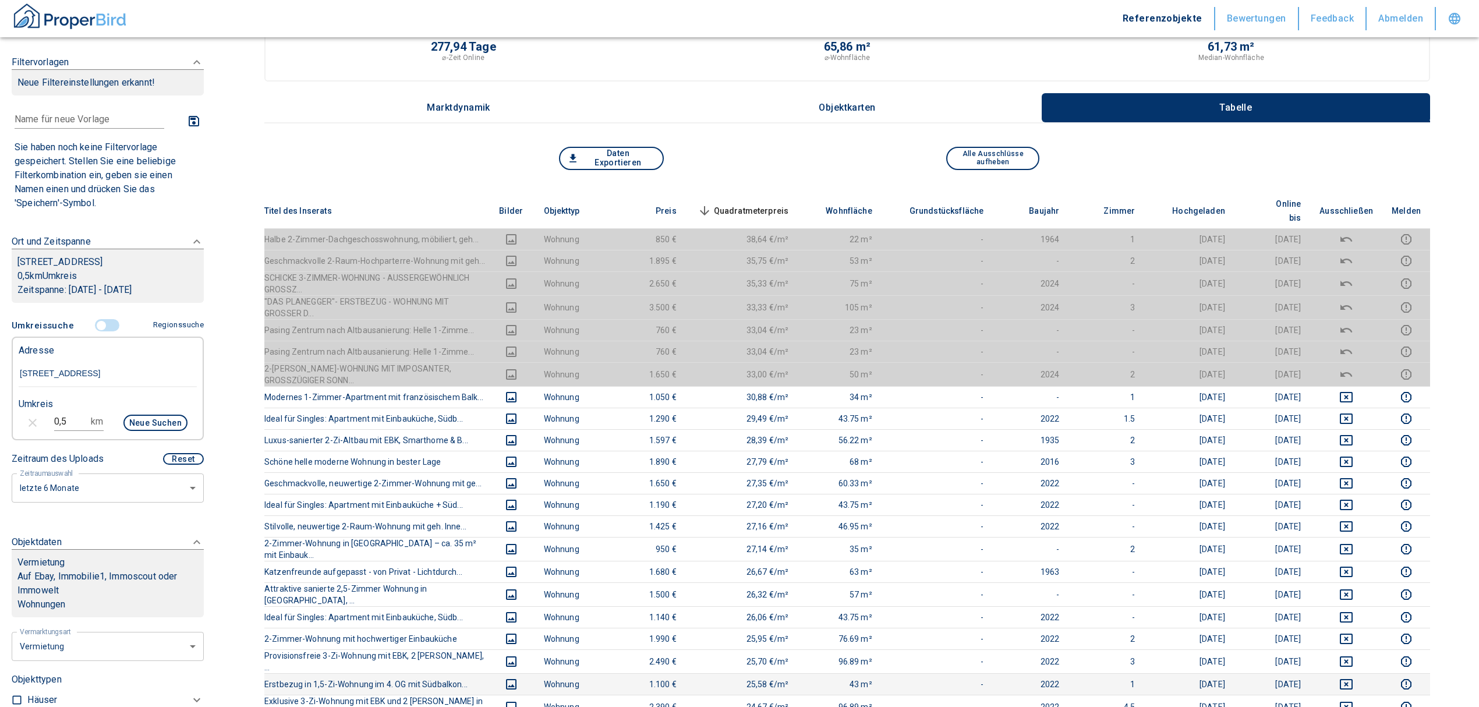
scroll to position [0, 0]
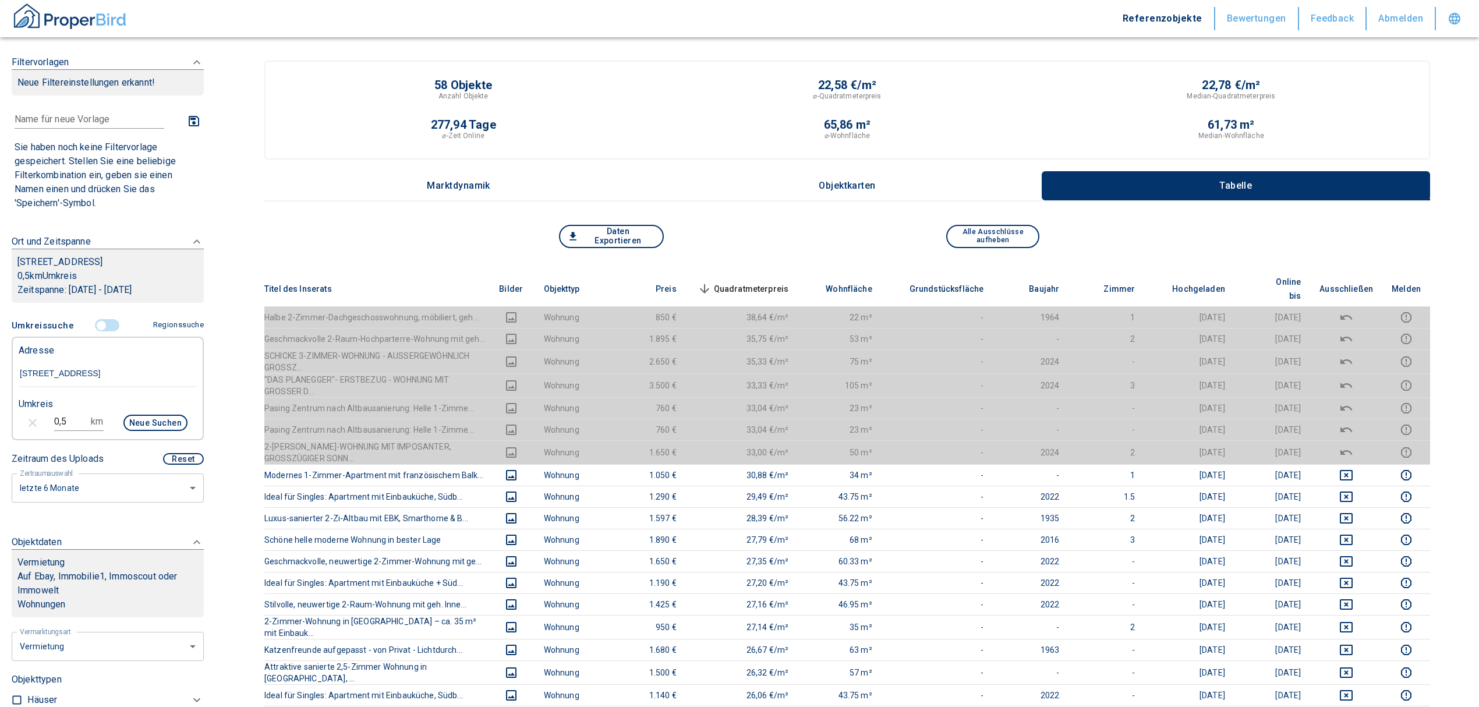
click at [745, 282] on span "Quadratmeterpreis sorted descending" at bounding box center [742, 289] width 94 height 14
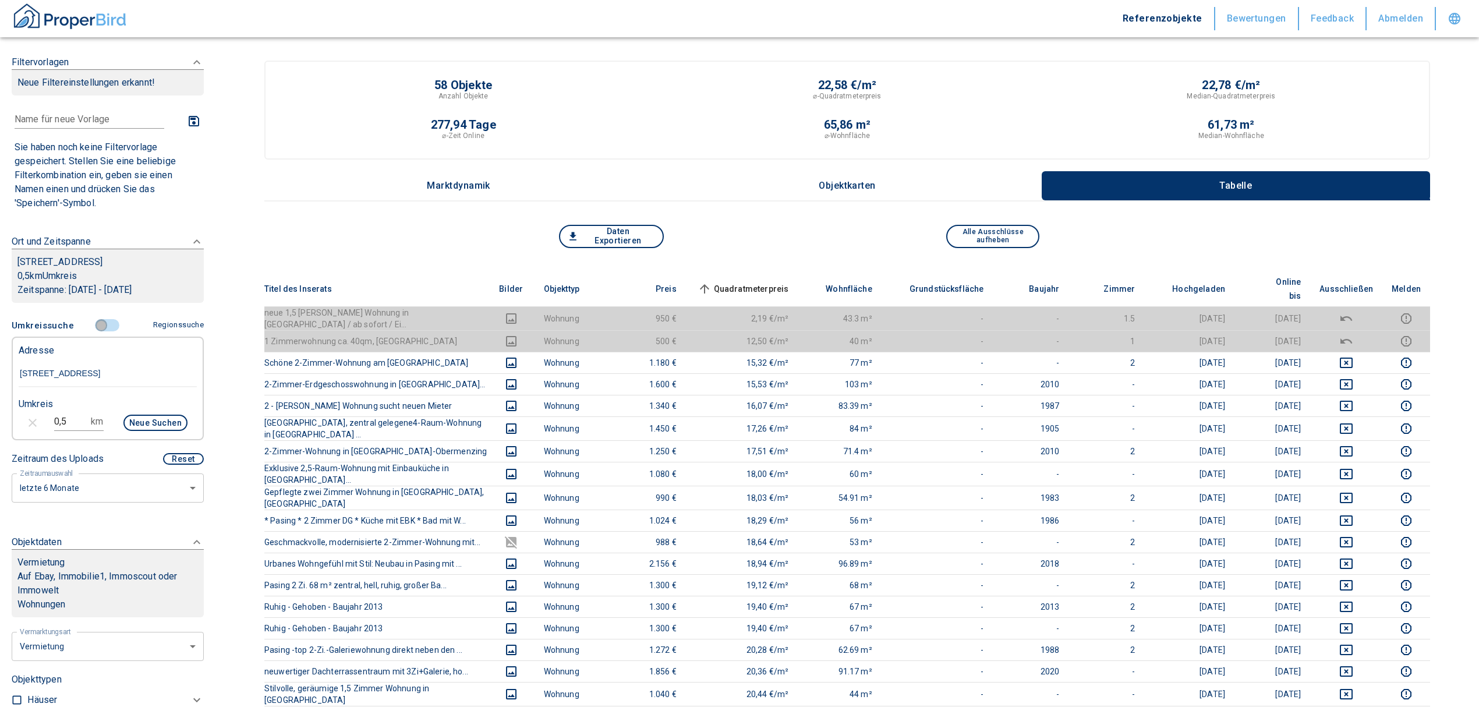
click at [96, 332] on input "controlled" at bounding box center [101, 325] width 35 height 13
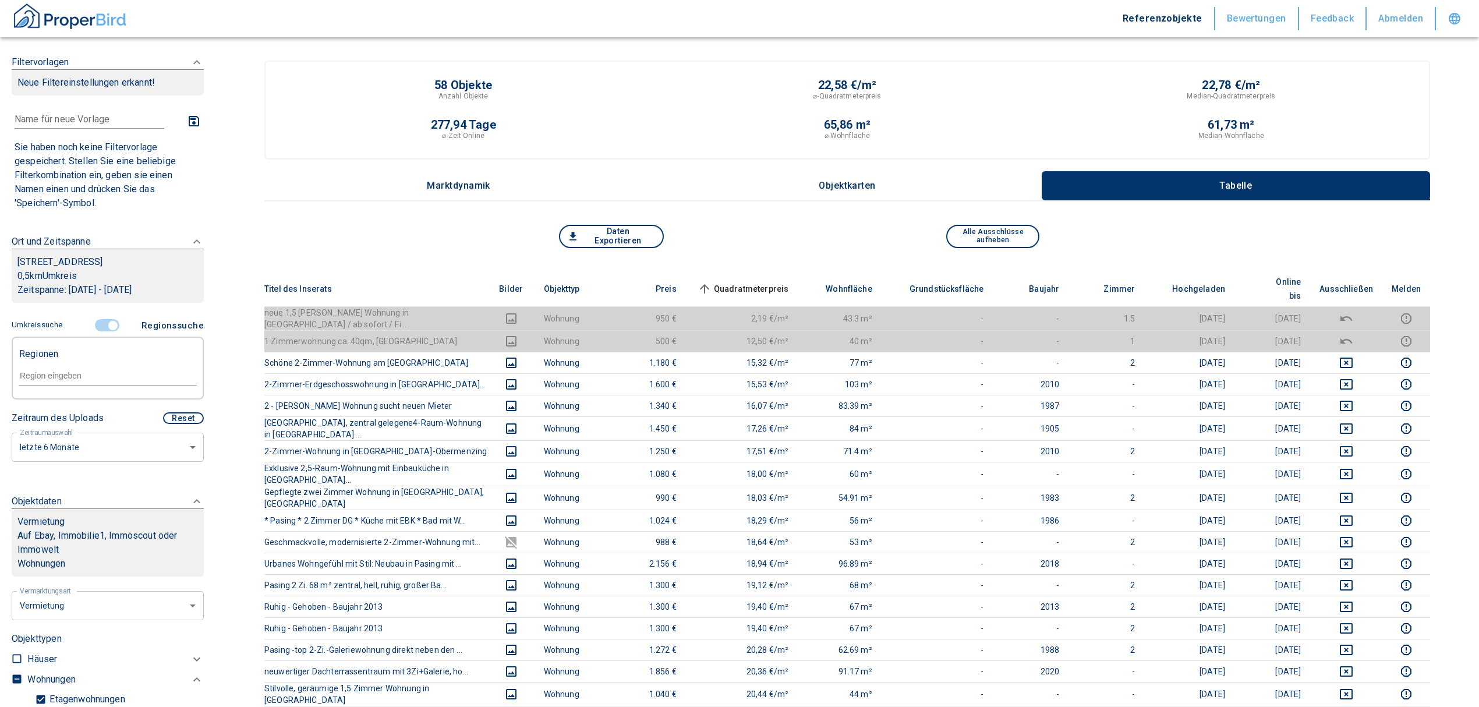
click at [47, 381] on input "text" at bounding box center [108, 375] width 178 height 10
click at [70, 413] on li "81241 [GEOGRAPHIC_DATA]" at bounding box center [101, 416] width 167 height 21
type input "81241"
type input "2020"
type input "81241 [GEOGRAPHIC_DATA]"
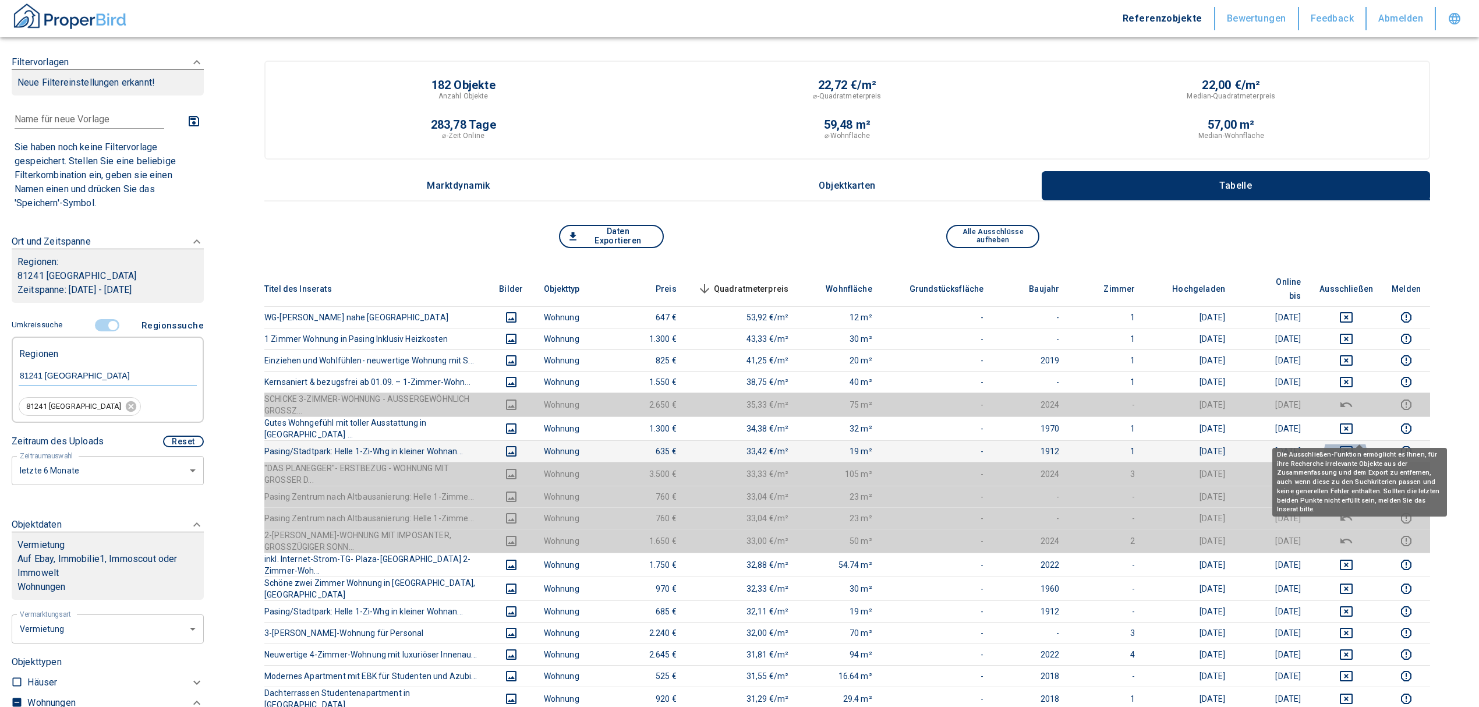
click at [1353, 444] on icon "deselect this listing" at bounding box center [1346, 451] width 14 height 14
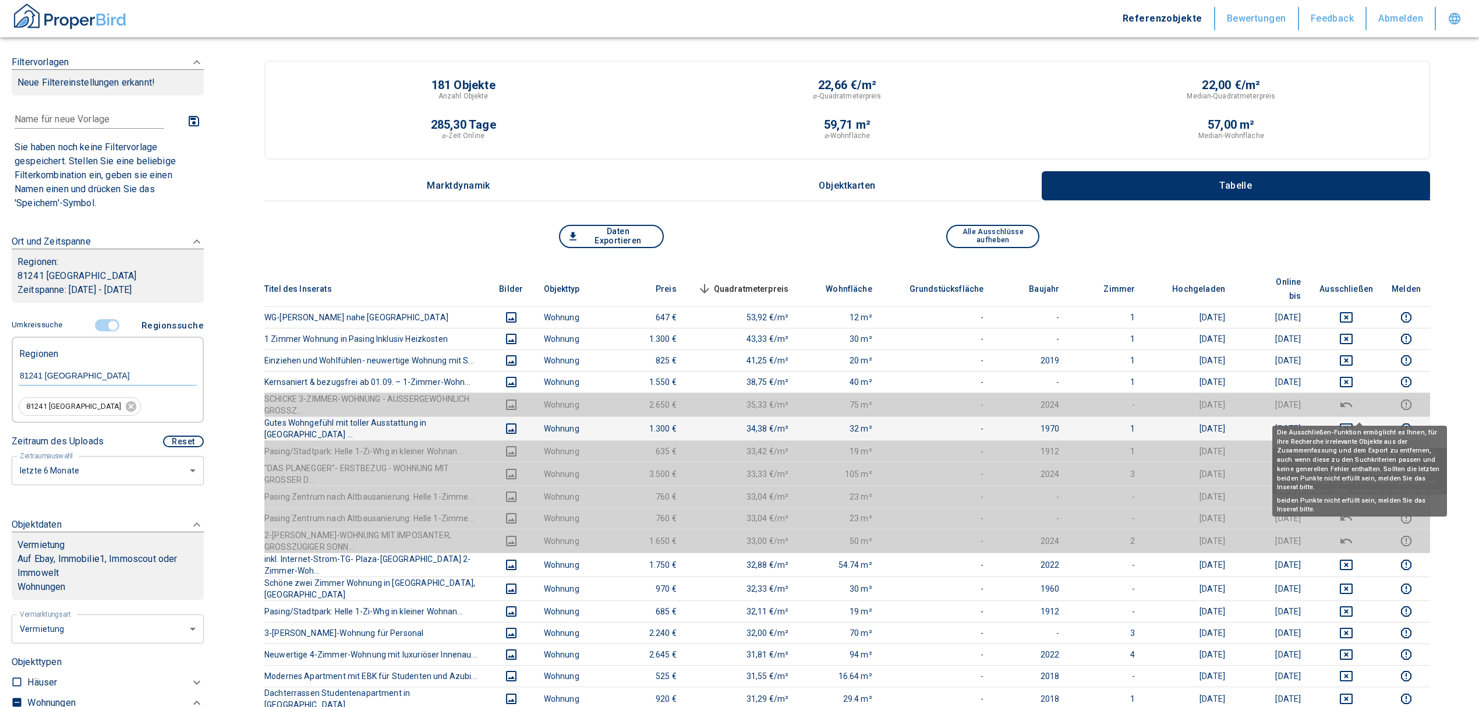
click at [1353, 422] on icon "deselect this listing" at bounding box center [1346, 429] width 14 height 14
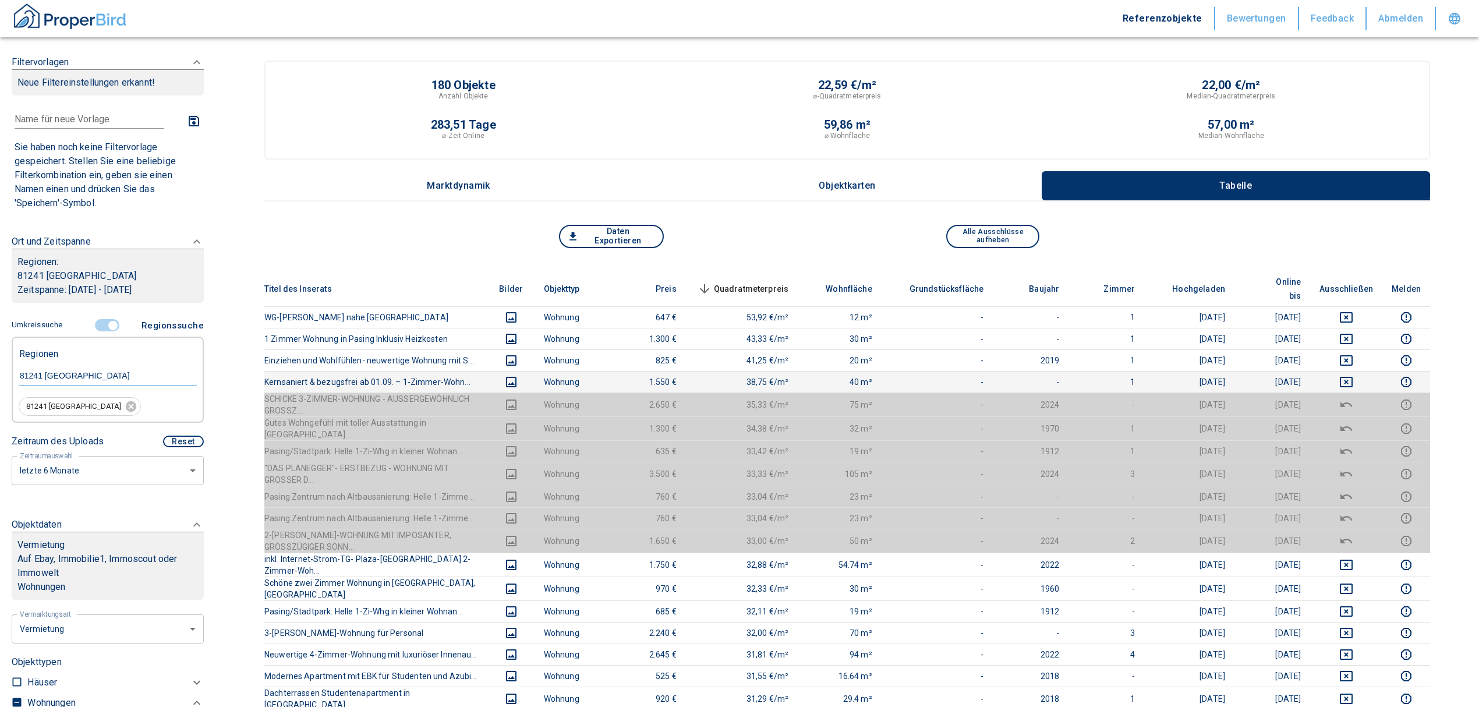
click at [1353, 377] on icon "deselect this listing" at bounding box center [1346, 382] width 13 height 10
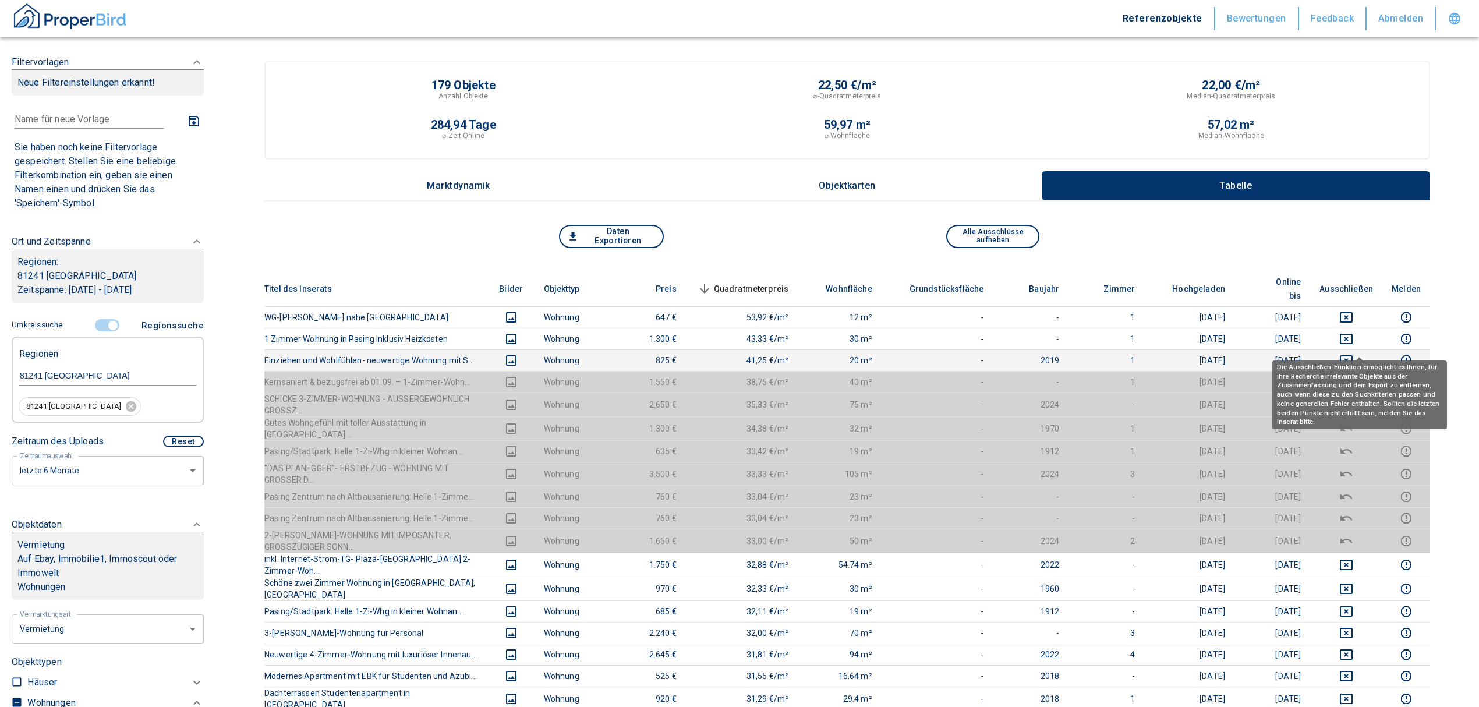
click at [1353, 353] on icon "deselect this listing" at bounding box center [1346, 360] width 14 height 14
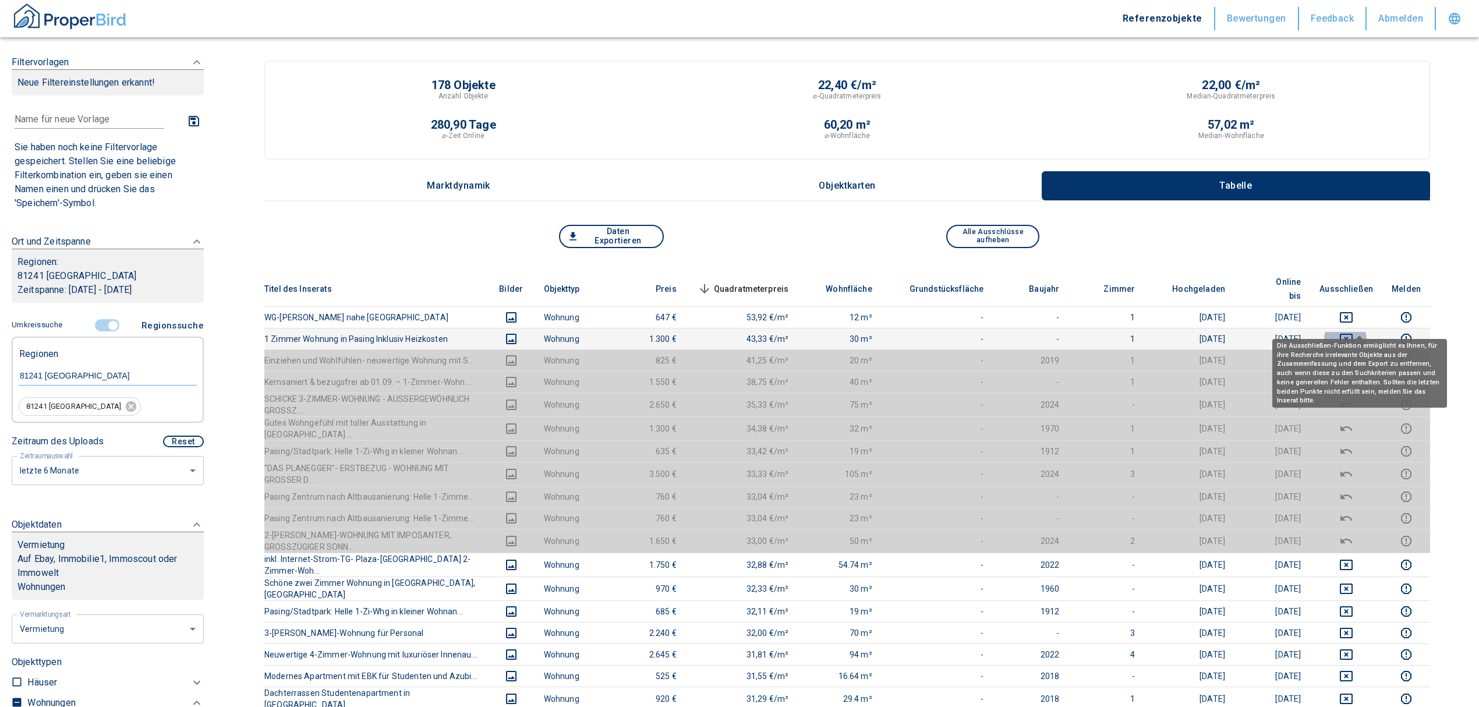
drag, startPoint x: 1358, startPoint y: 324, endPoint x: 1356, endPoint y: 307, distance: 16.5
click at [1353, 332] on icon "deselect this listing" at bounding box center [1346, 339] width 14 height 14
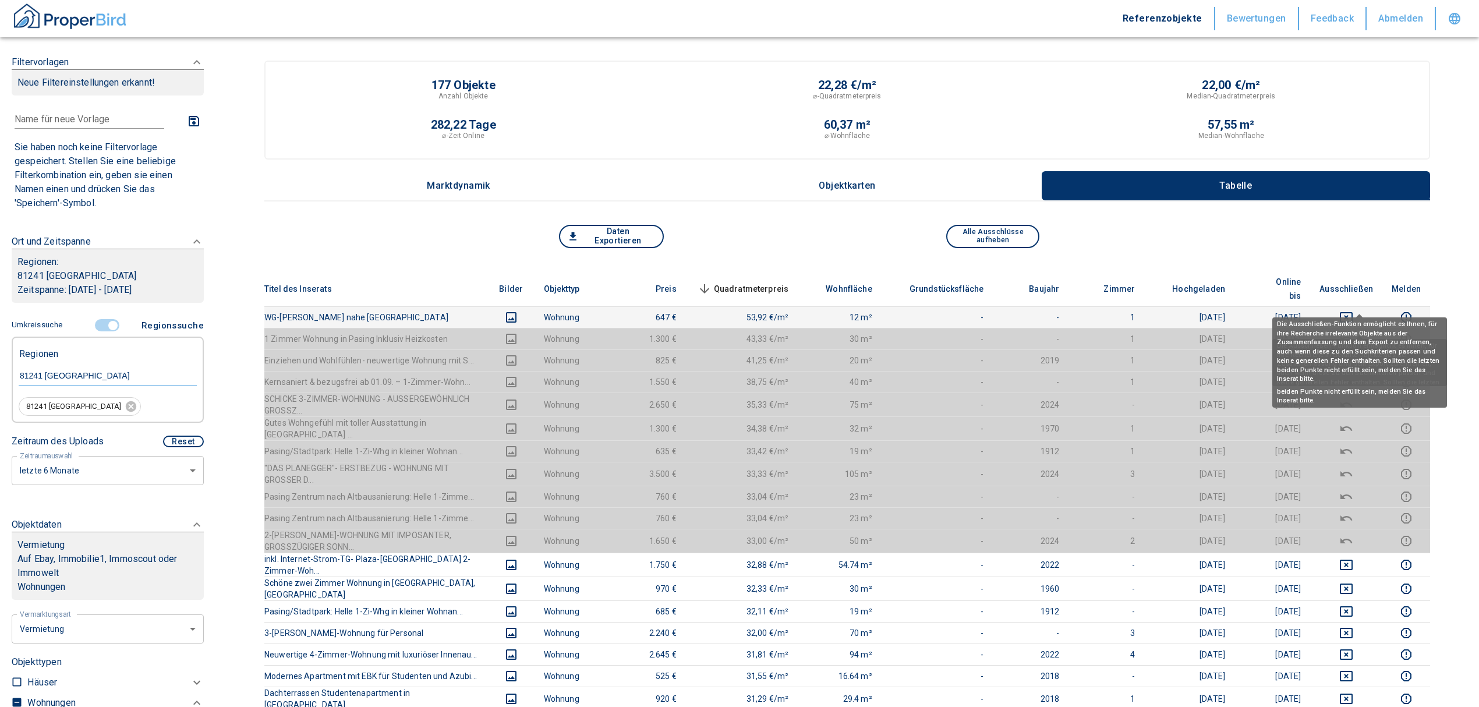
click at [1353, 310] on icon "deselect this listing" at bounding box center [1346, 317] width 14 height 14
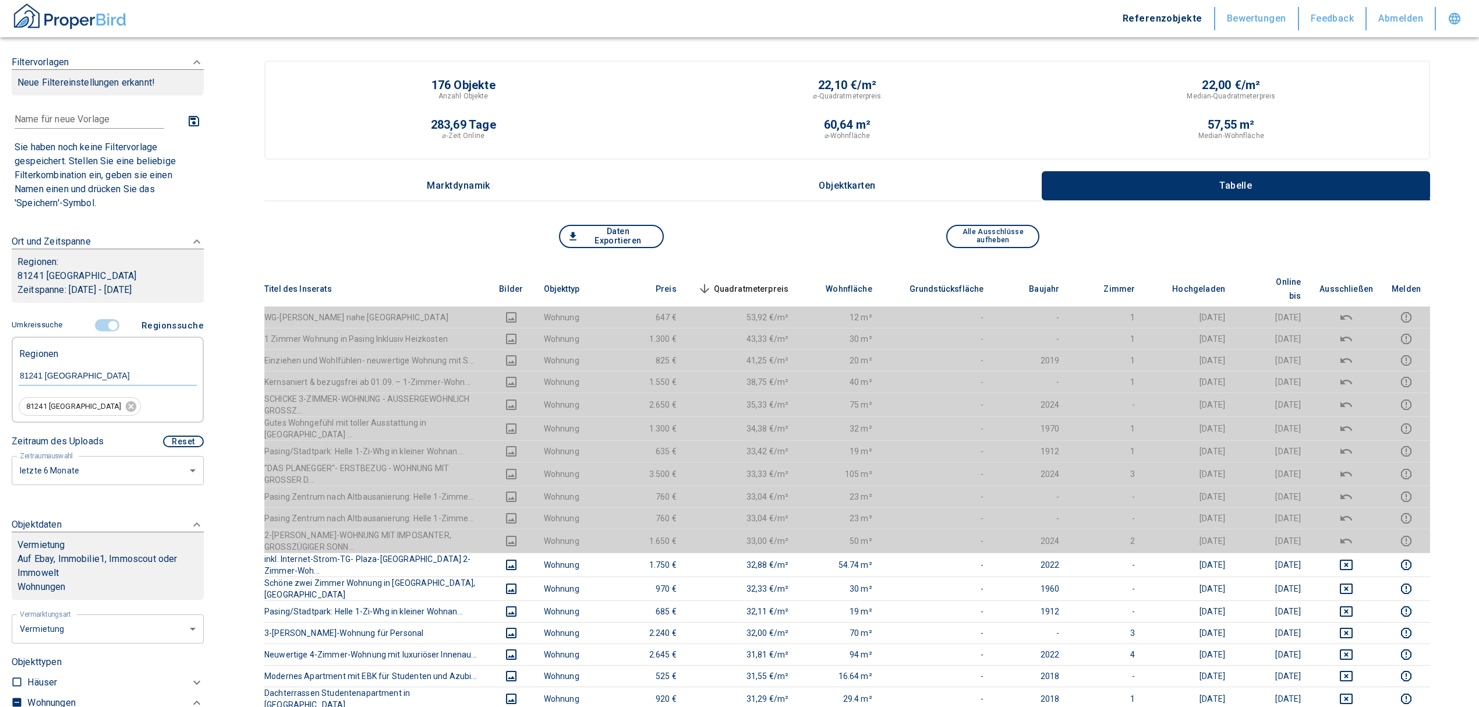
click at [712, 282] on icon at bounding box center [705, 289] width 14 height 14
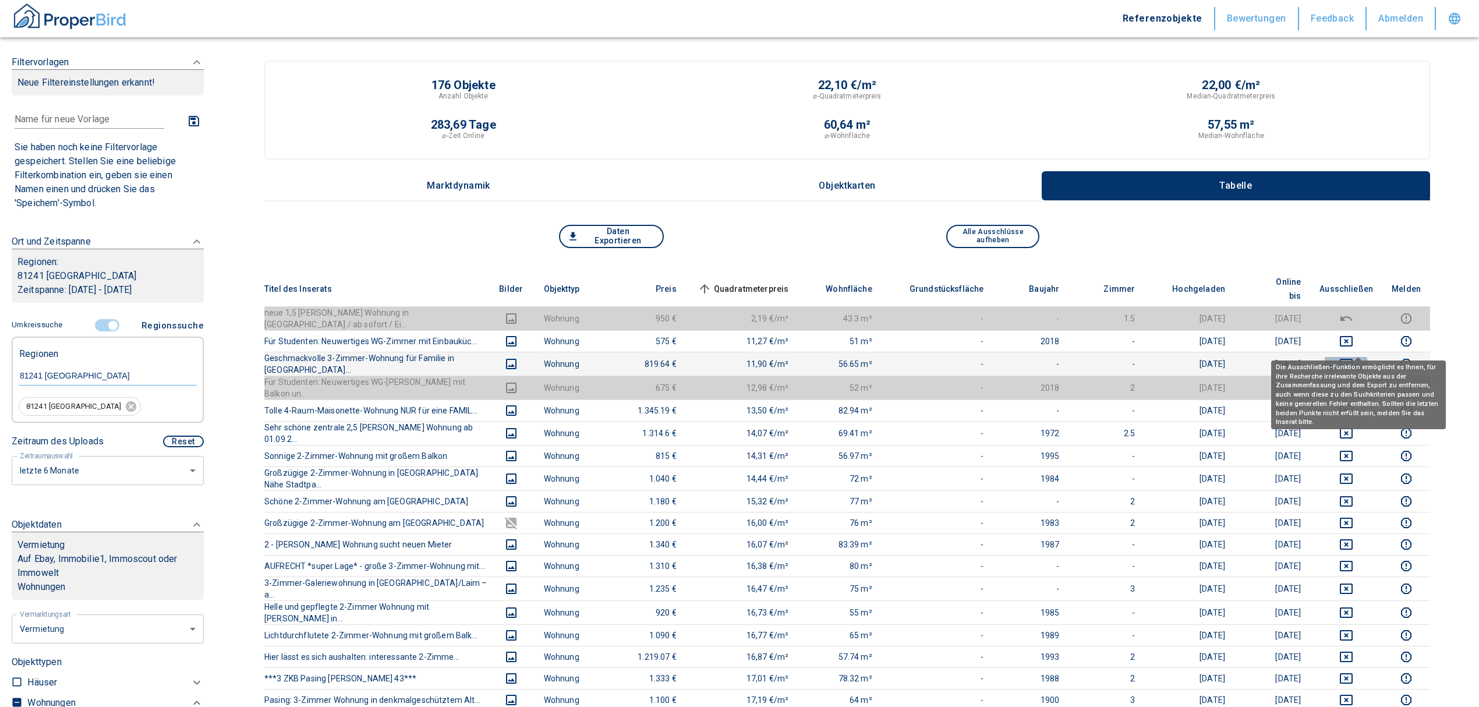
click at [1353, 357] on icon "deselect this listing" at bounding box center [1346, 364] width 14 height 14
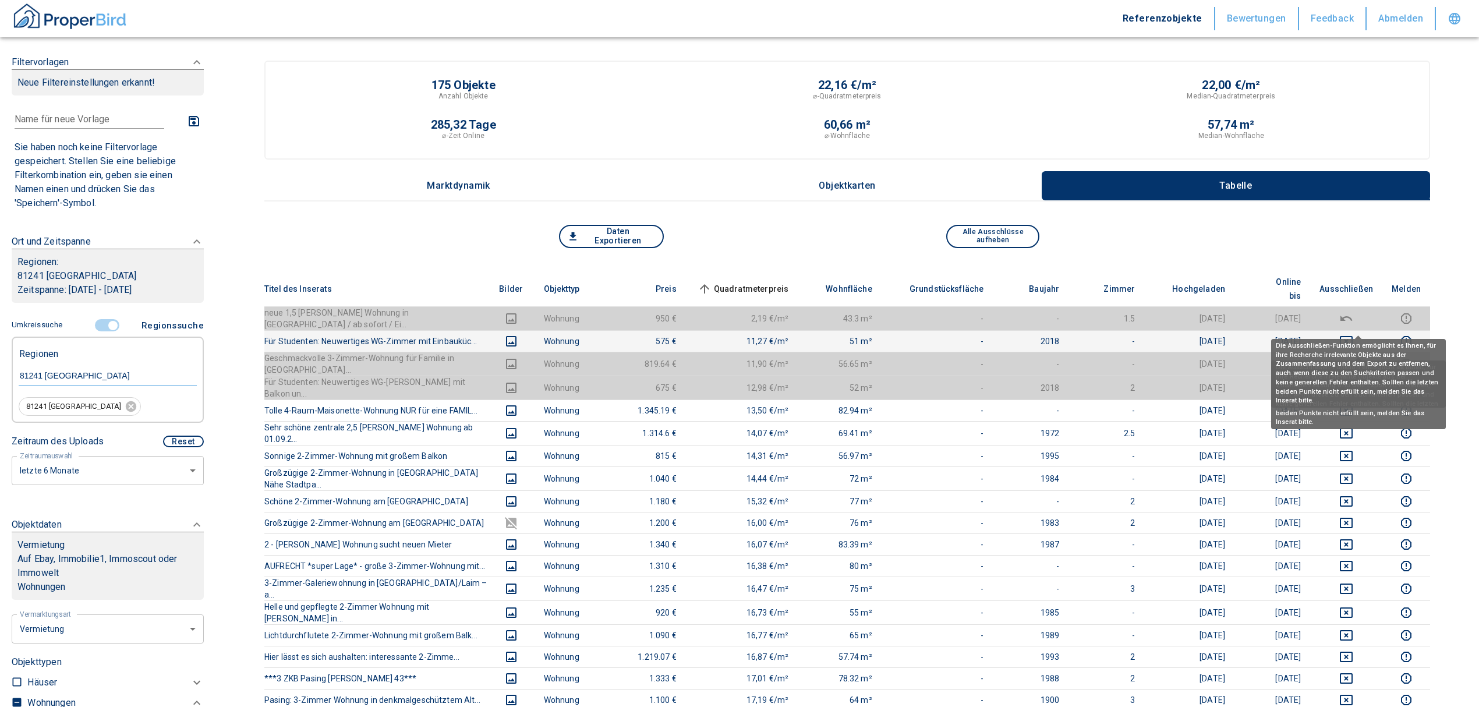
click at [1353, 336] on icon "deselect this listing" at bounding box center [1346, 341] width 13 height 10
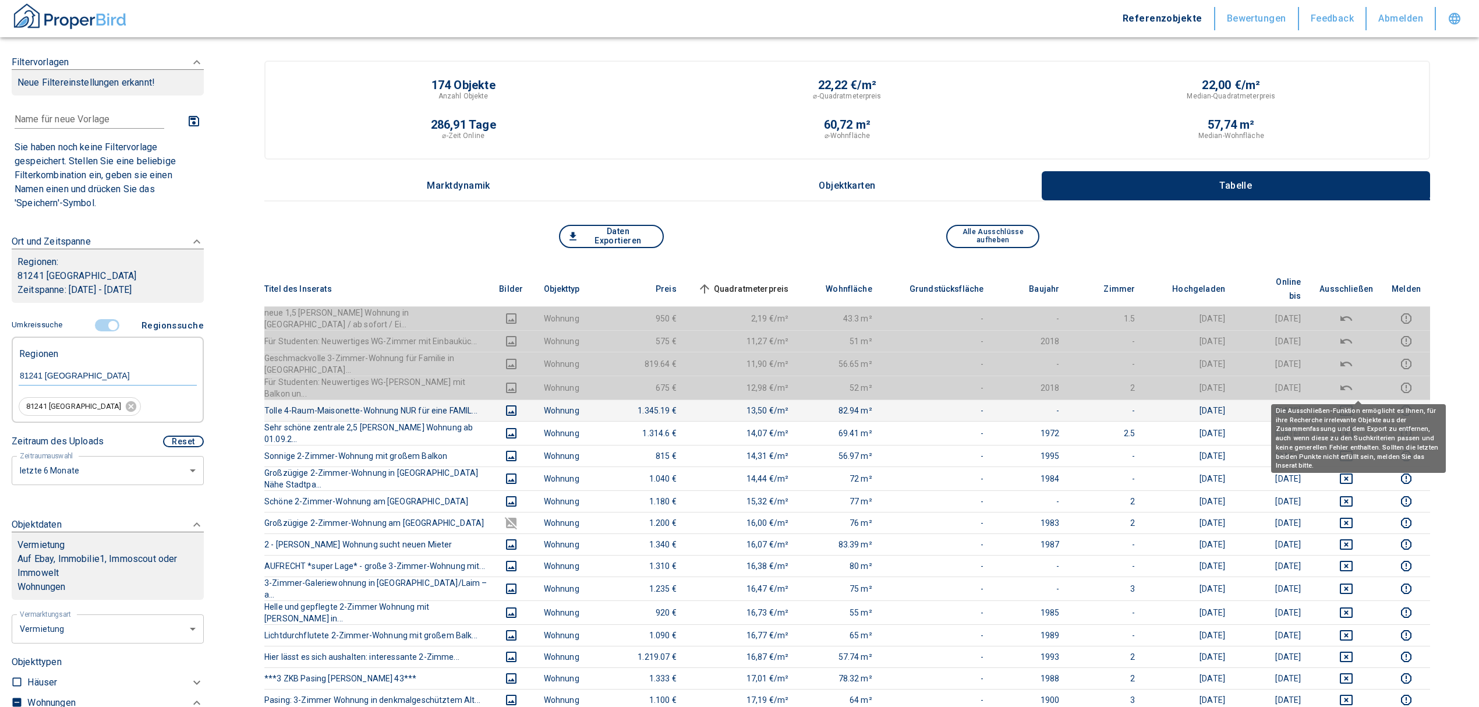
click at [1353, 405] on icon "deselect this listing" at bounding box center [1346, 410] width 13 height 10
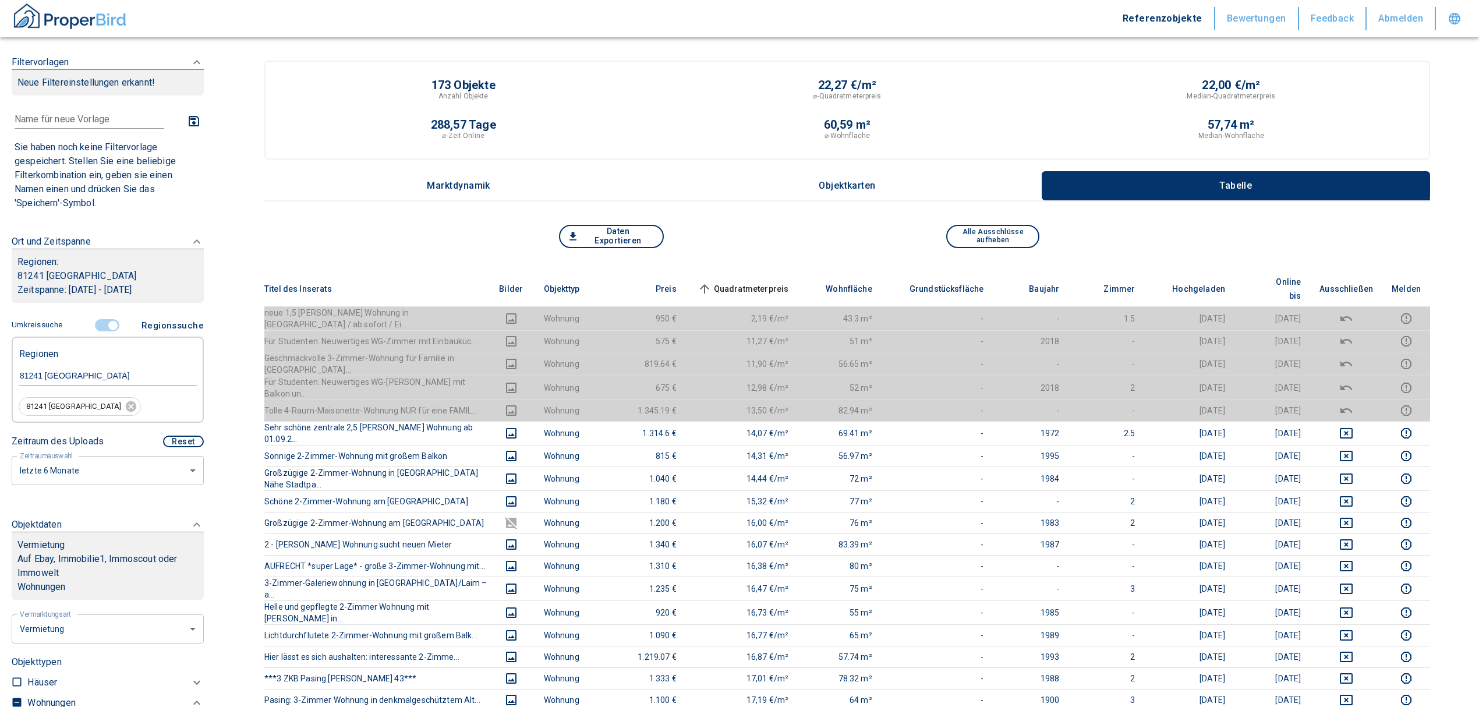
click at [776, 282] on span "Quadratmeterpreis sorted ascending" at bounding box center [742, 289] width 94 height 14
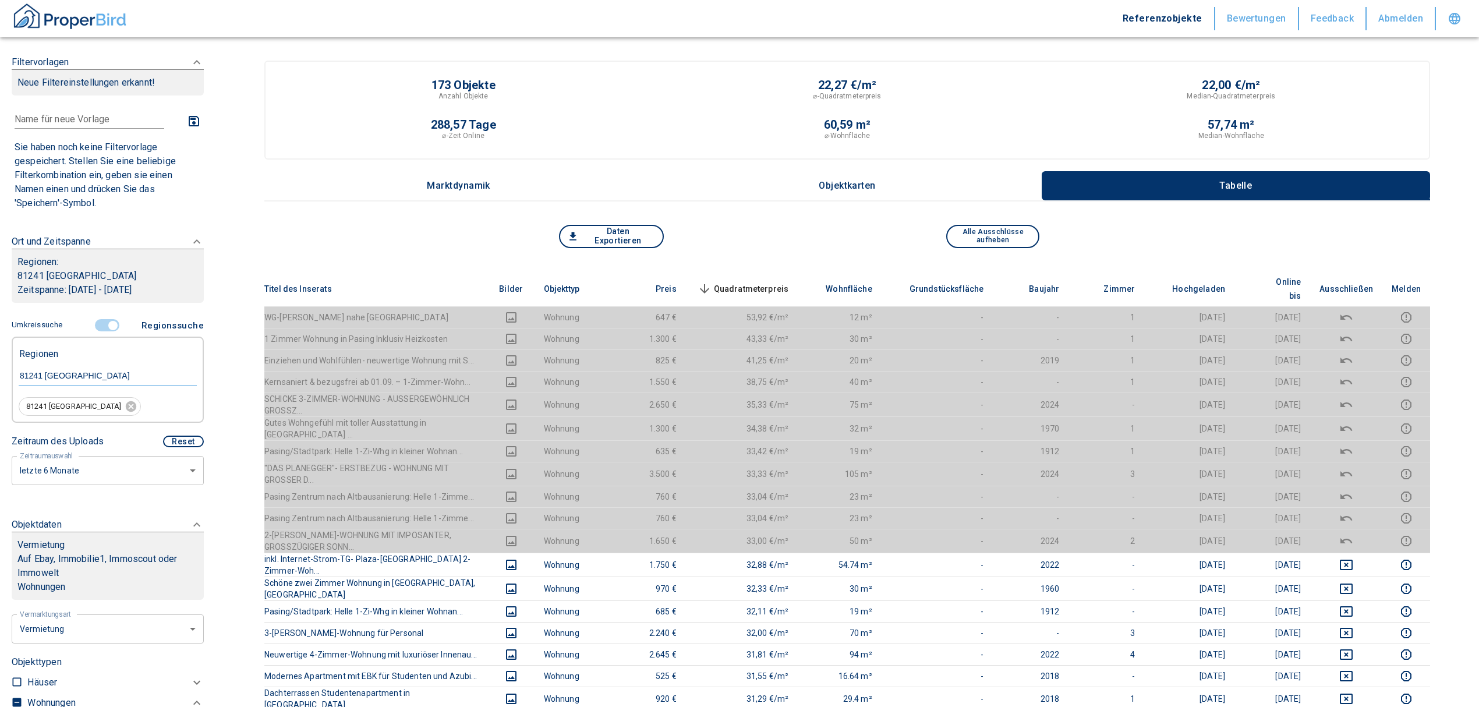
click at [789, 284] on span "Quadratmeterpreis sorted descending" at bounding box center [742, 289] width 94 height 14
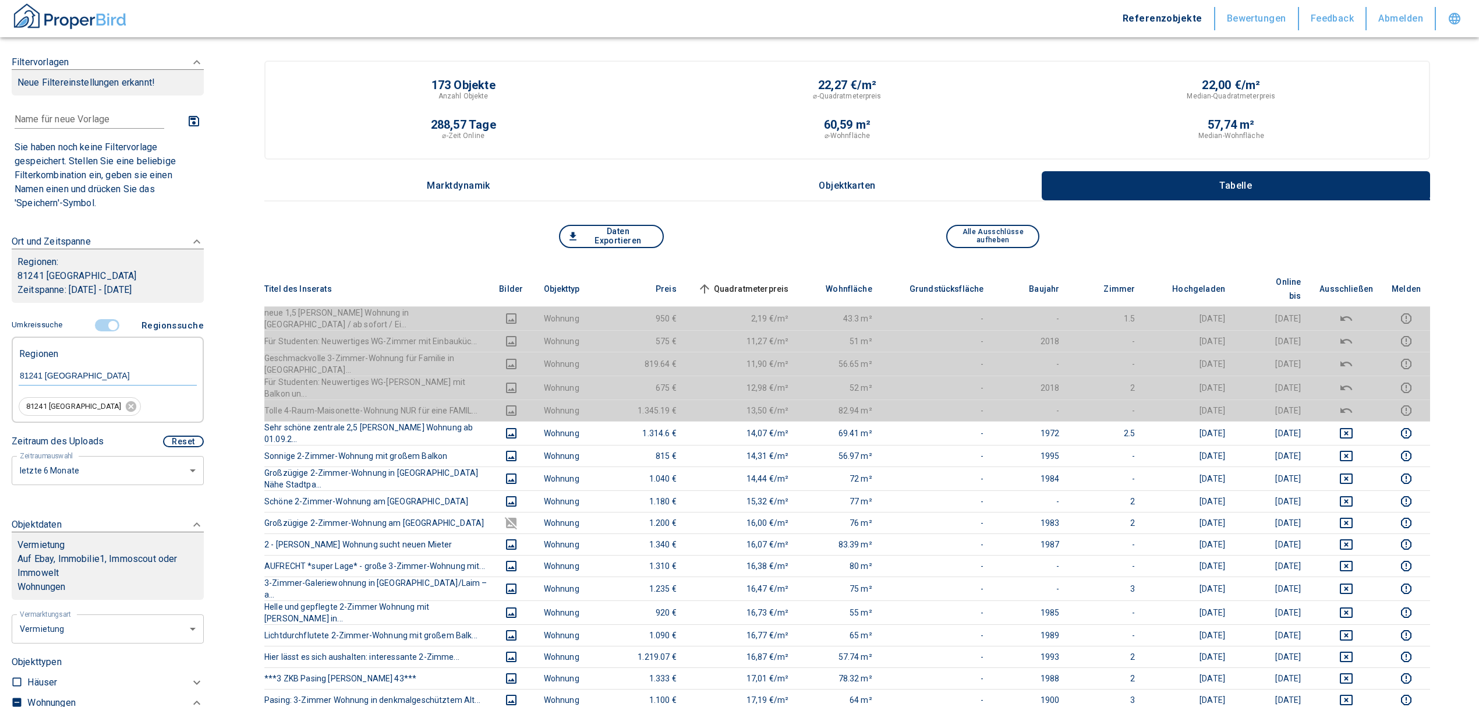
click at [109, 324] on input "controlled" at bounding box center [113, 325] width 35 height 13
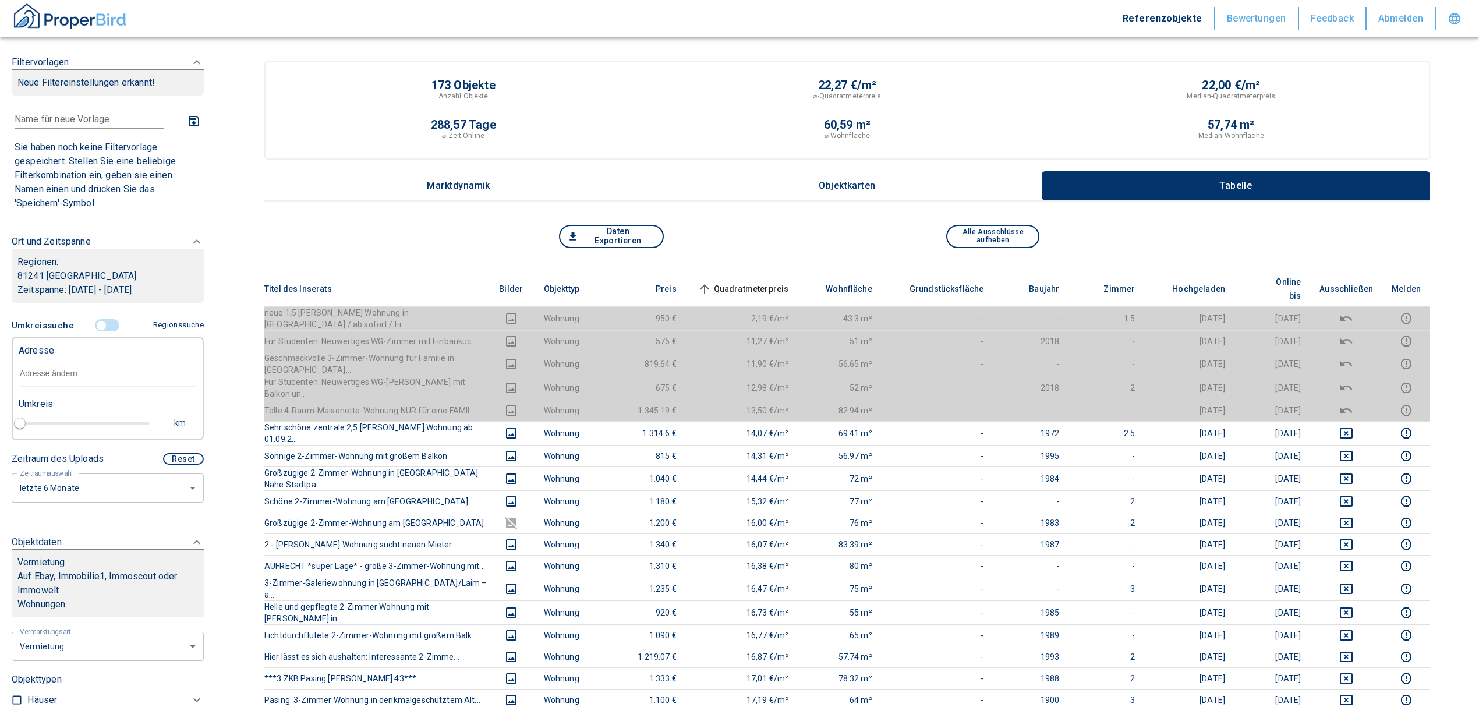
click at [89, 371] on input "text" at bounding box center [108, 373] width 178 height 27
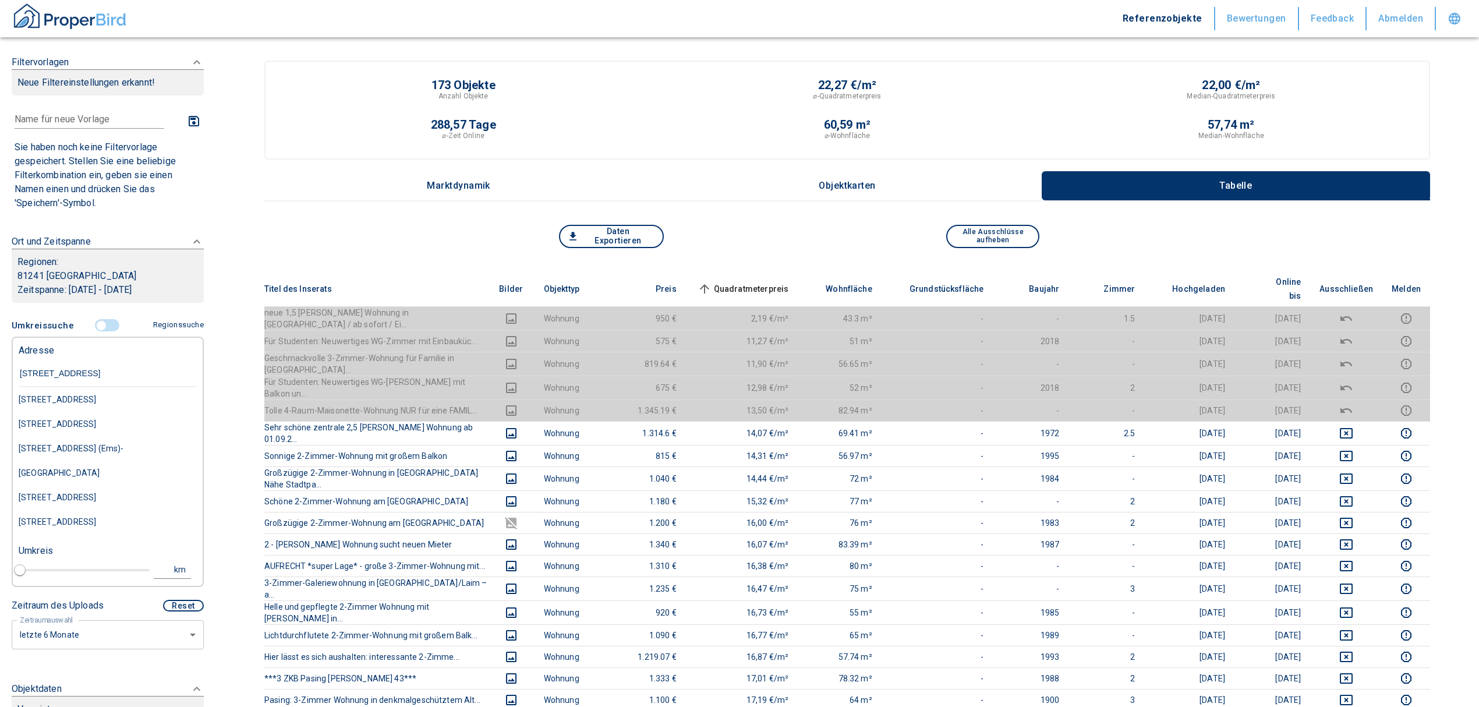
type input "[STREET_ADDRESS]"
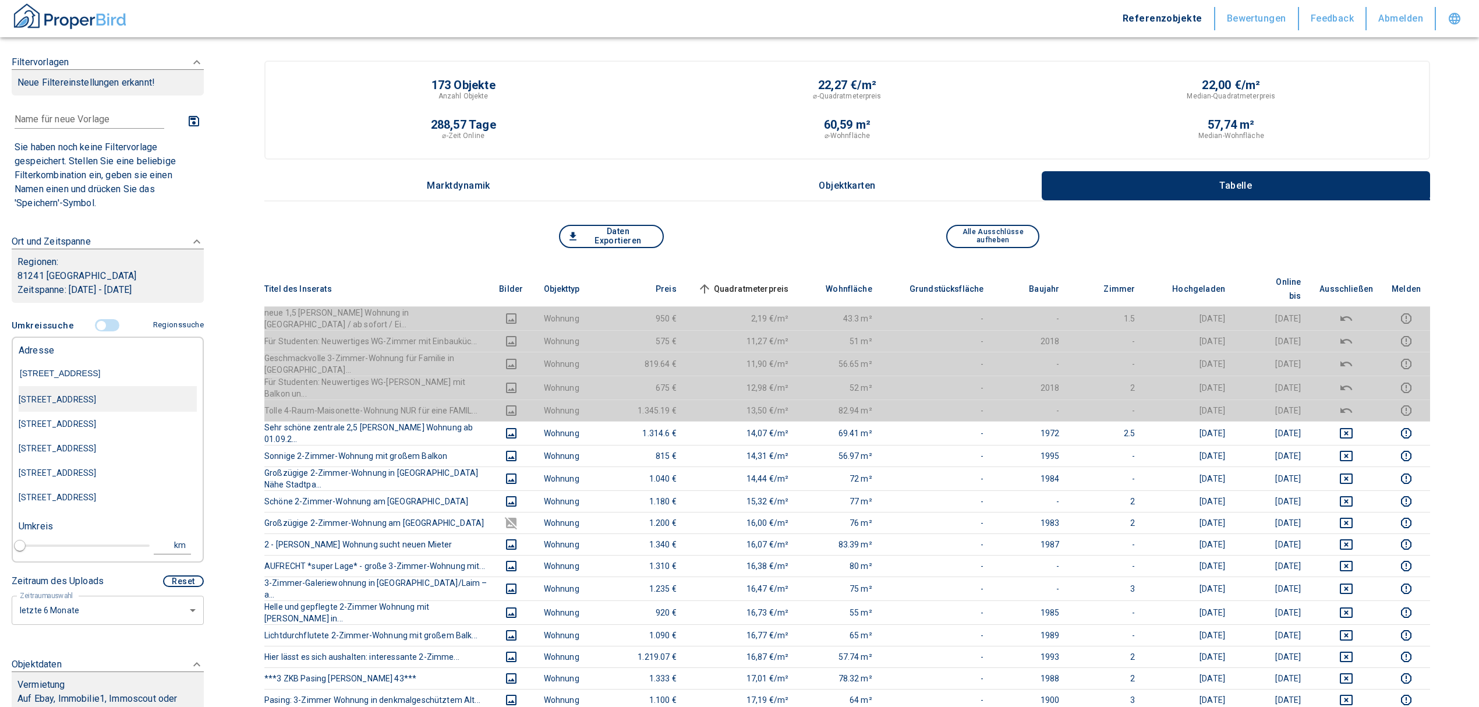
click at [152, 399] on div "[STREET_ADDRESS]" at bounding box center [108, 399] width 178 height 24
type input "2020"
type input "[STREET_ADDRESS]"
type input "1"
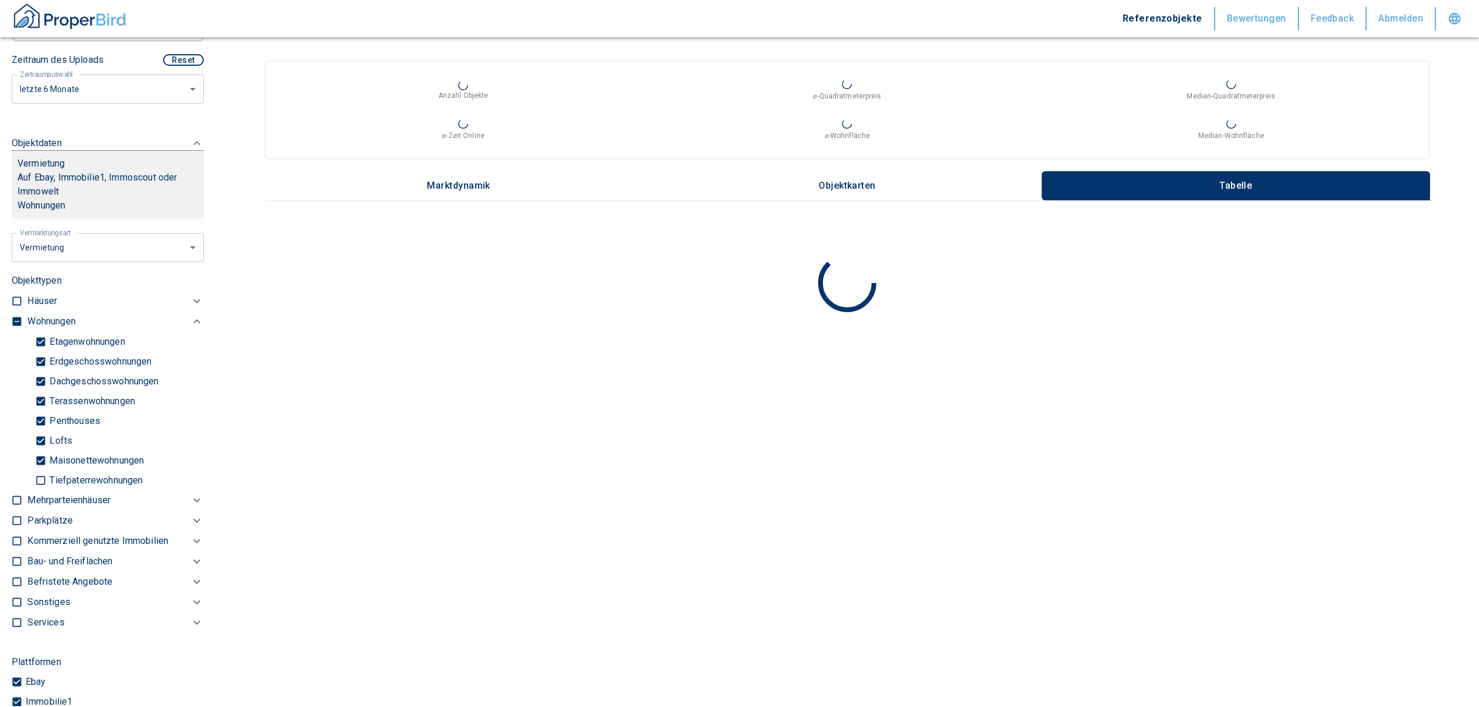
scroll to position [388, 0]
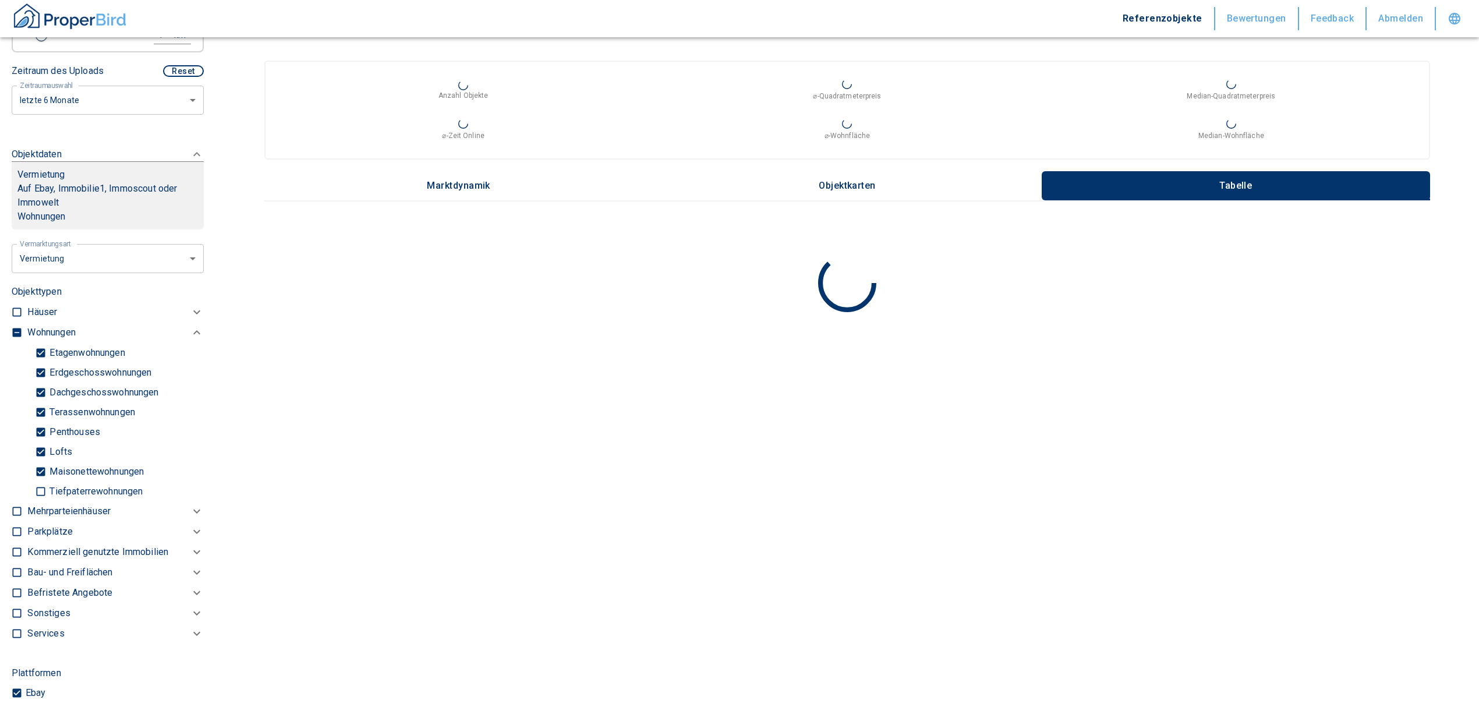
type input "[STREET_ADDRESS]"
click at [15, 338] on input "checkbox" at bounding box center [17, 333] width 12 height 12
checkbox input "true"
type input "2020"
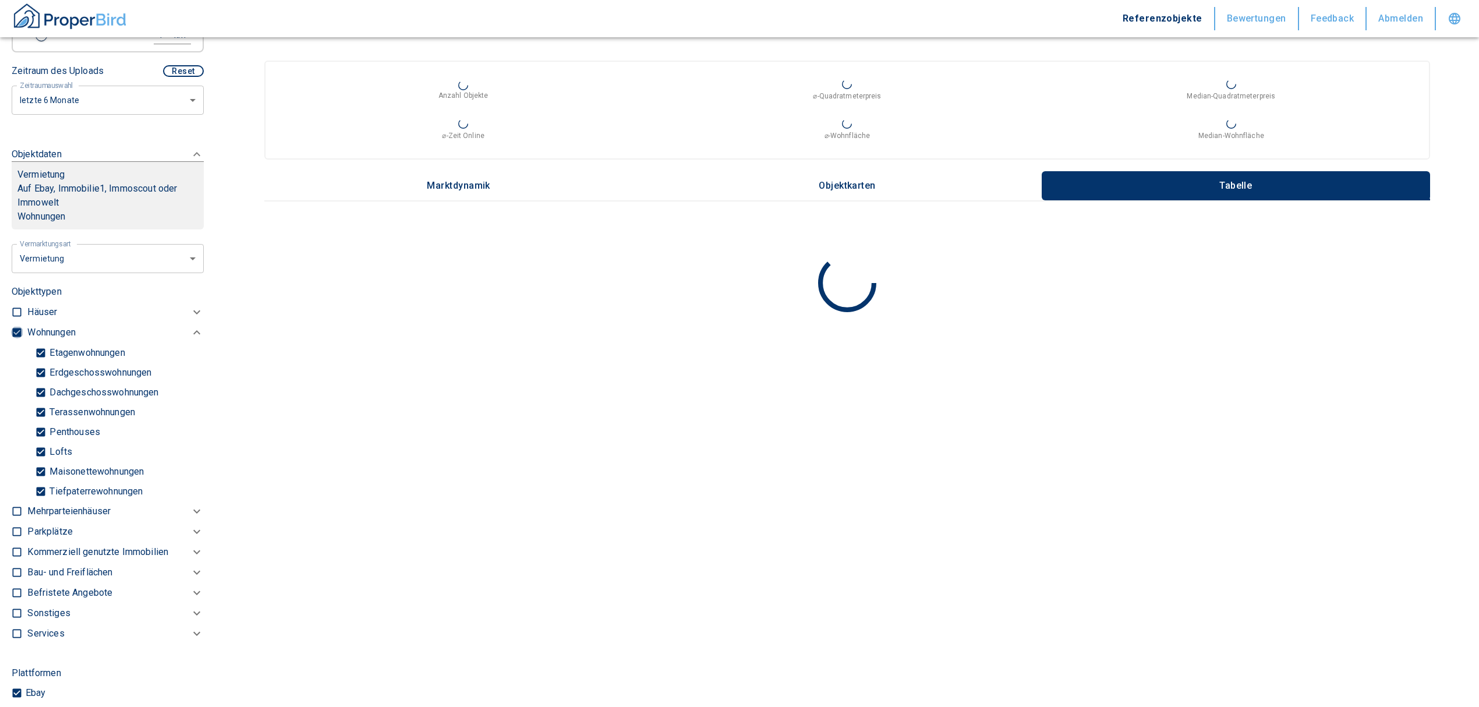
click at [15, 338] on input "checkbox" at bounding box center [17, 333] width 12 height 12
checkbox input "false"
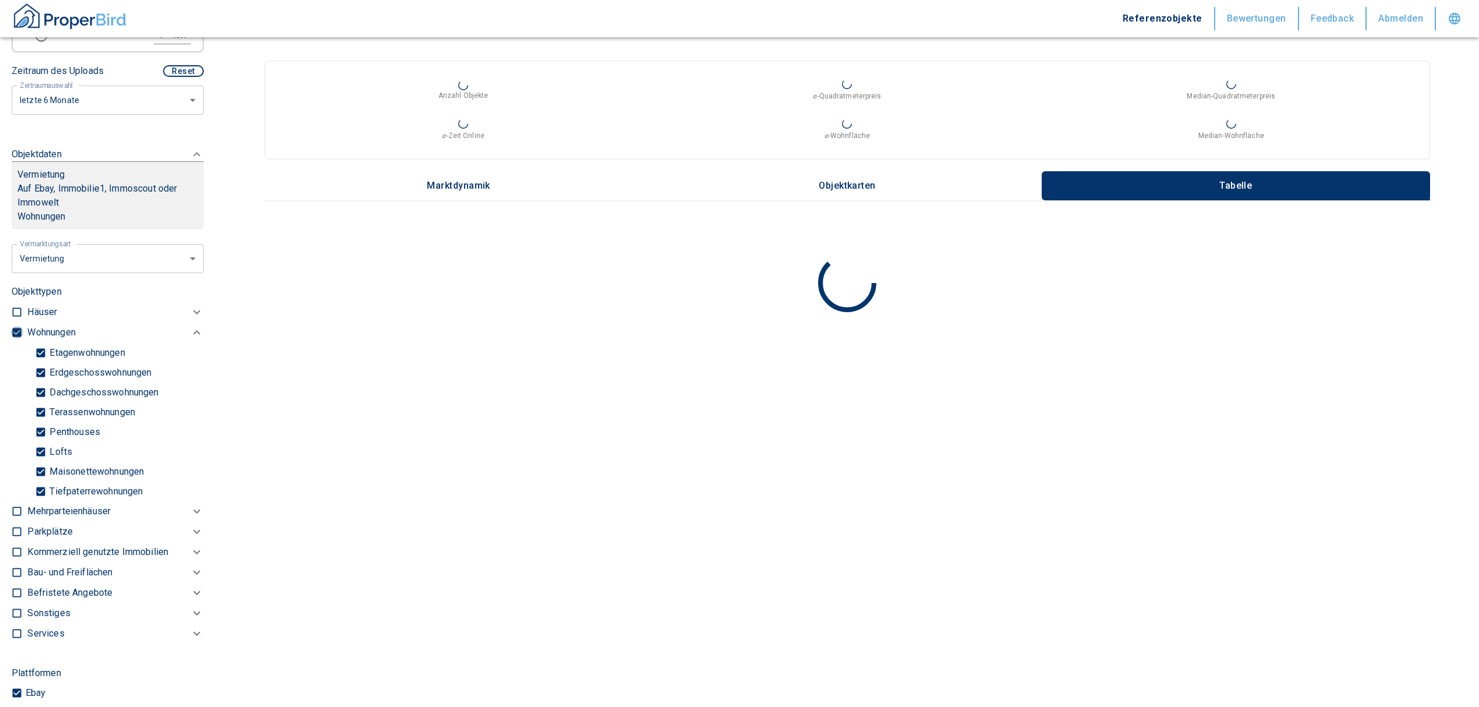
checkbox input "false"
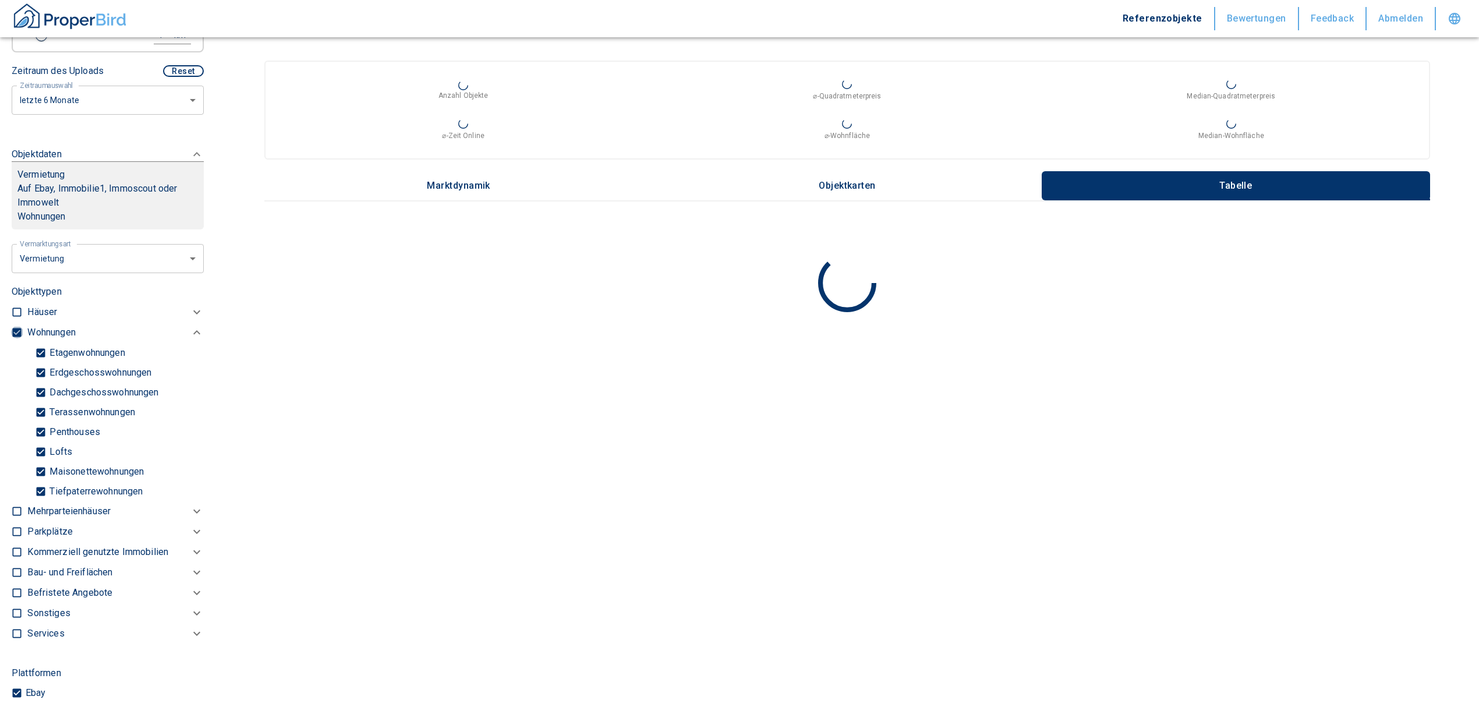
type input "2020"
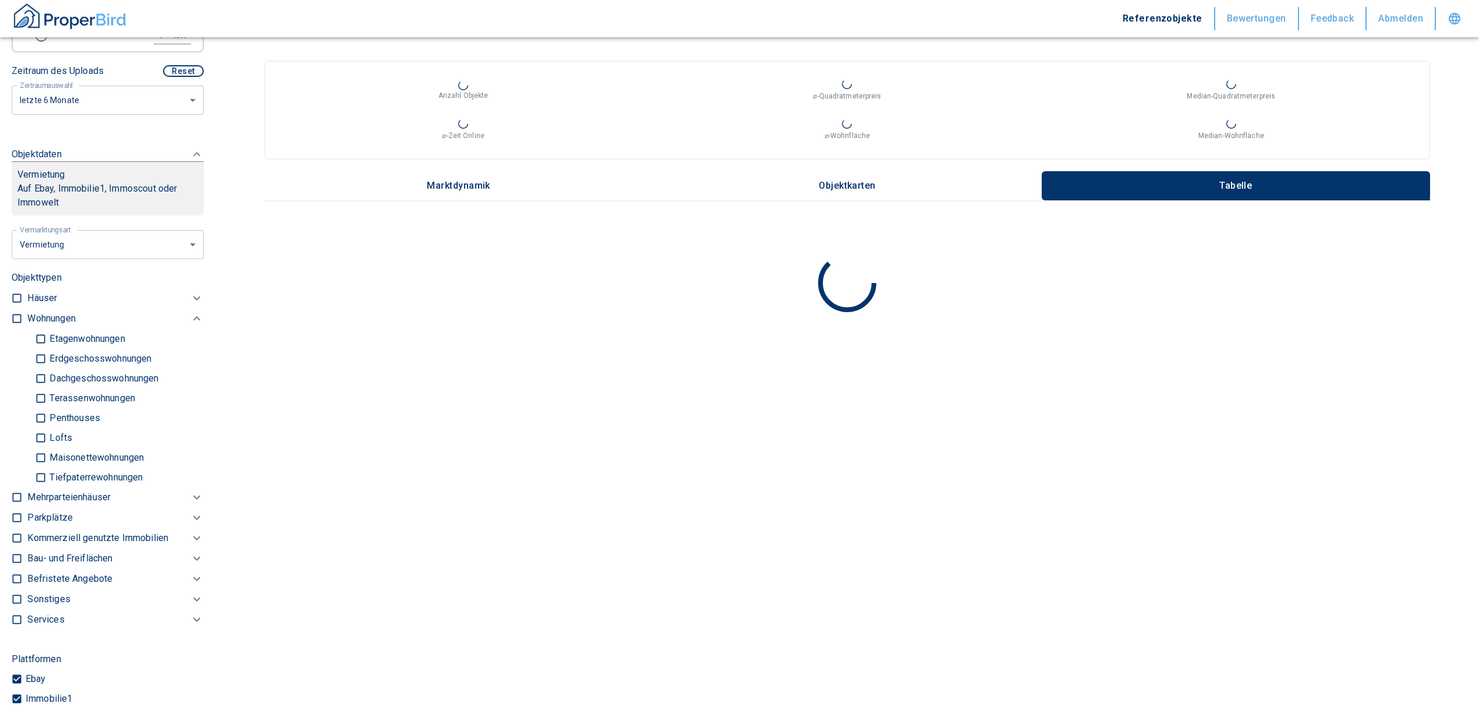
click at [52, 545] on p "Kommerziell genutzte Immobilien" at bounding box center [97, 538] width 141 height 14
click at [40, 588] on input "Büros (nicht spez.)" at bounding box center [41, 578] width 12 height 20
checkbox input "true"
type input "2020"
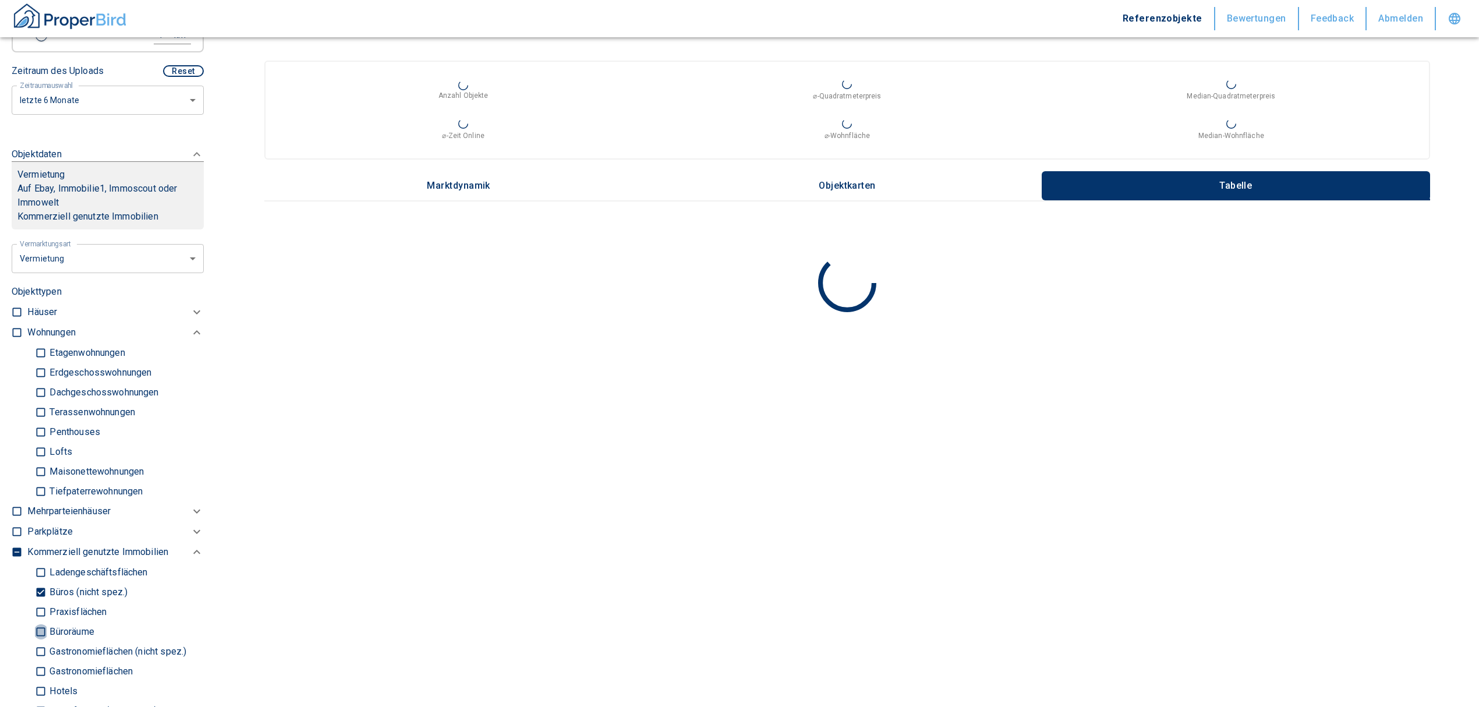
click at [41, 641] on input "Büroräume" at bounding box center [41, 631] width 12 height 20
checkbox input "true"
type input "2020"
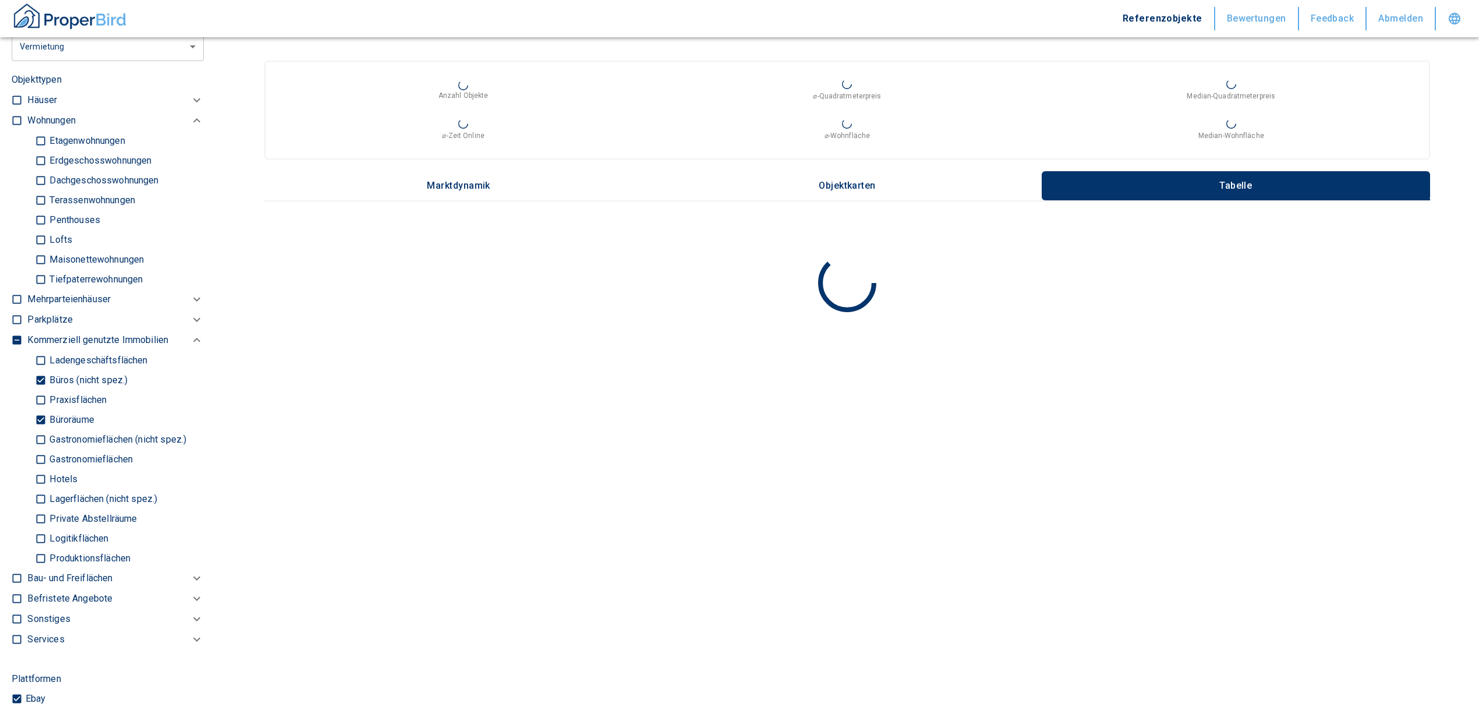
scroll to position [621, 0]
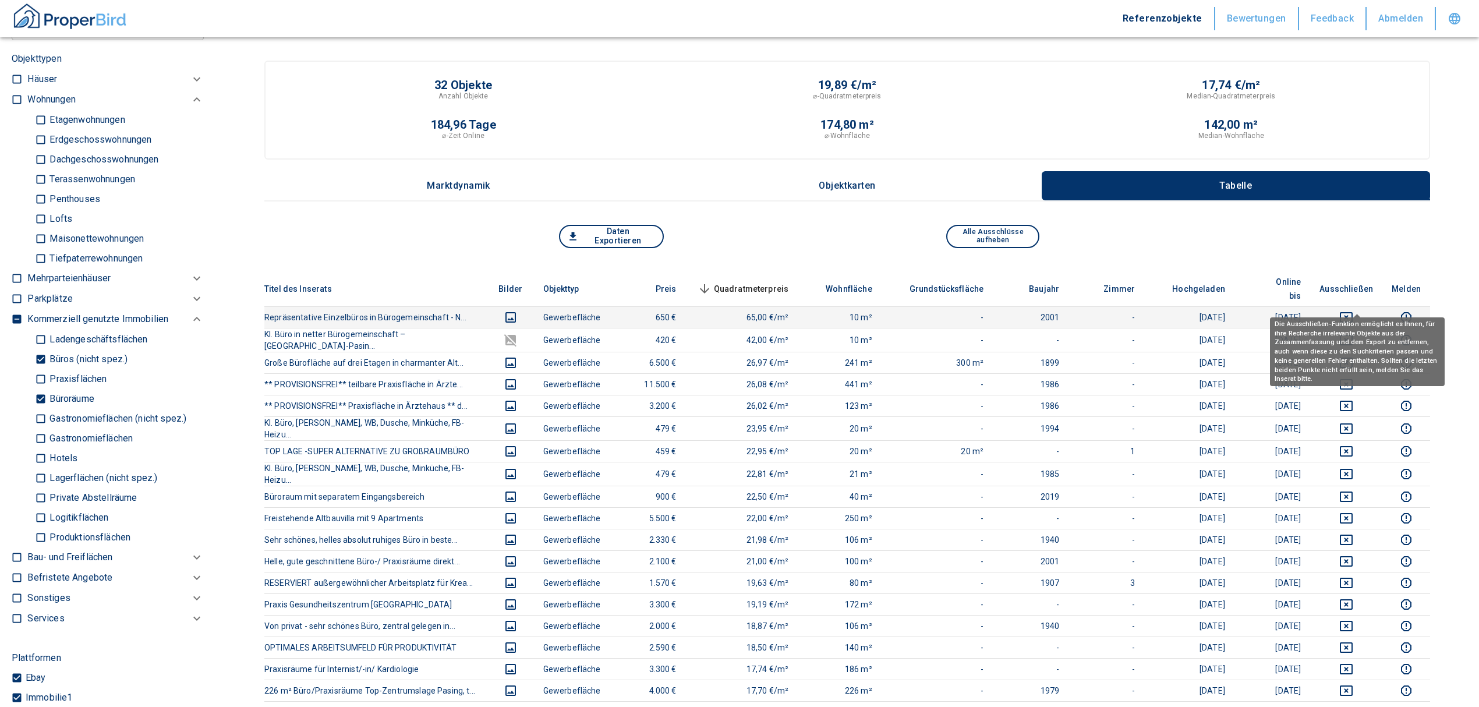
click at [1353, 312] on icon "deselect this listing" at bounding box center [1346, 317] width 13 height 10
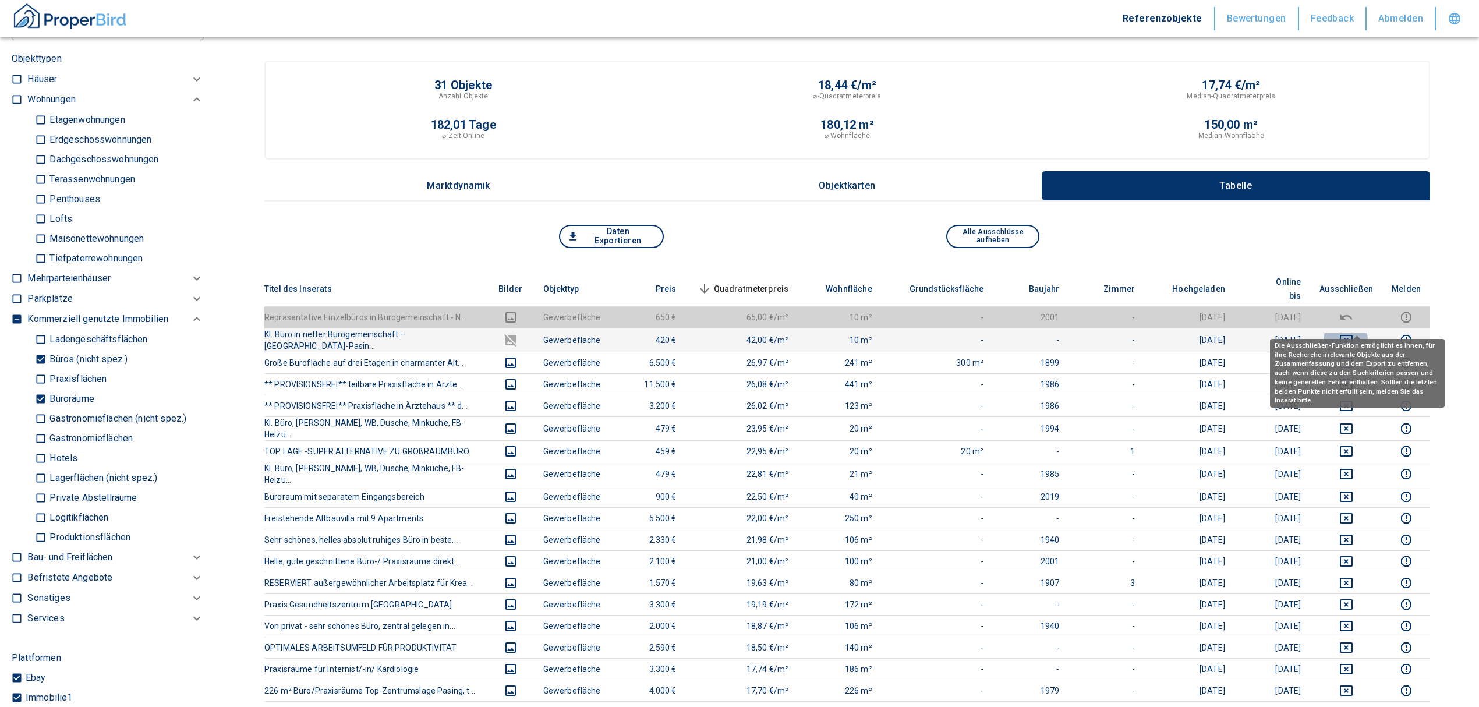
click at [1353, 333] on icon "deselect this listing" at bounding box center [1346, 340] width 14 height 14
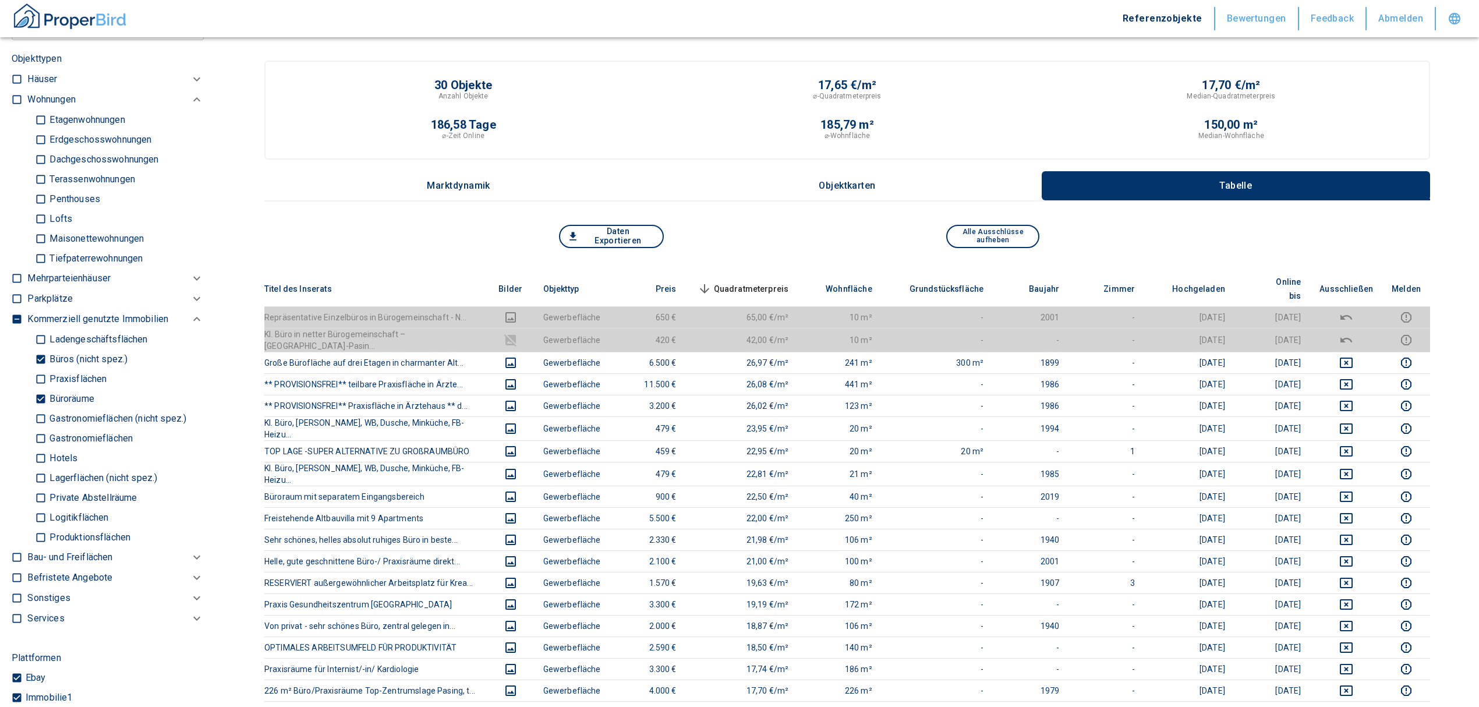
click at [763, 282] on span "Quadratmeterpreis sorted descending" at bounding box center [742, 289] width 94 height 14
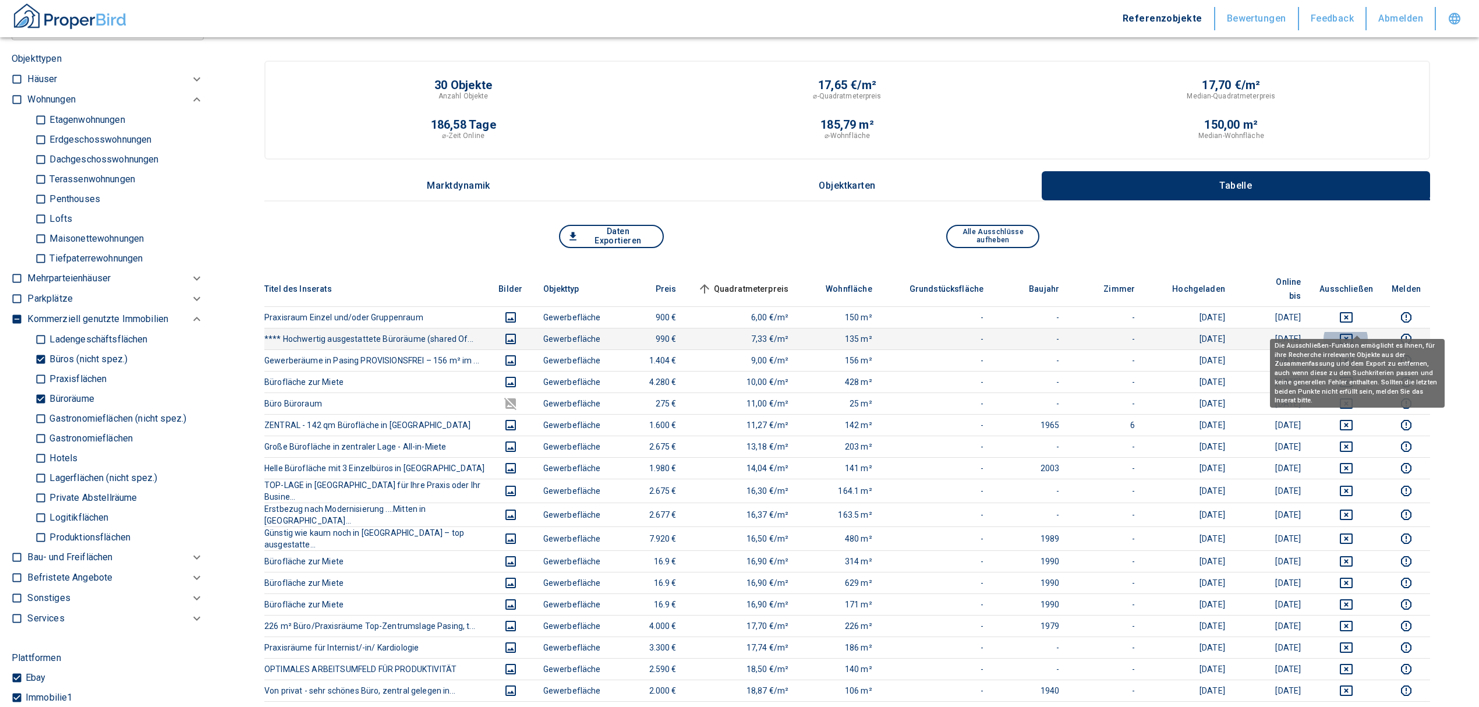
click at [1353, 334] on icon "deselect this listing" at bounding box center [1346, 339] width 13 height 10
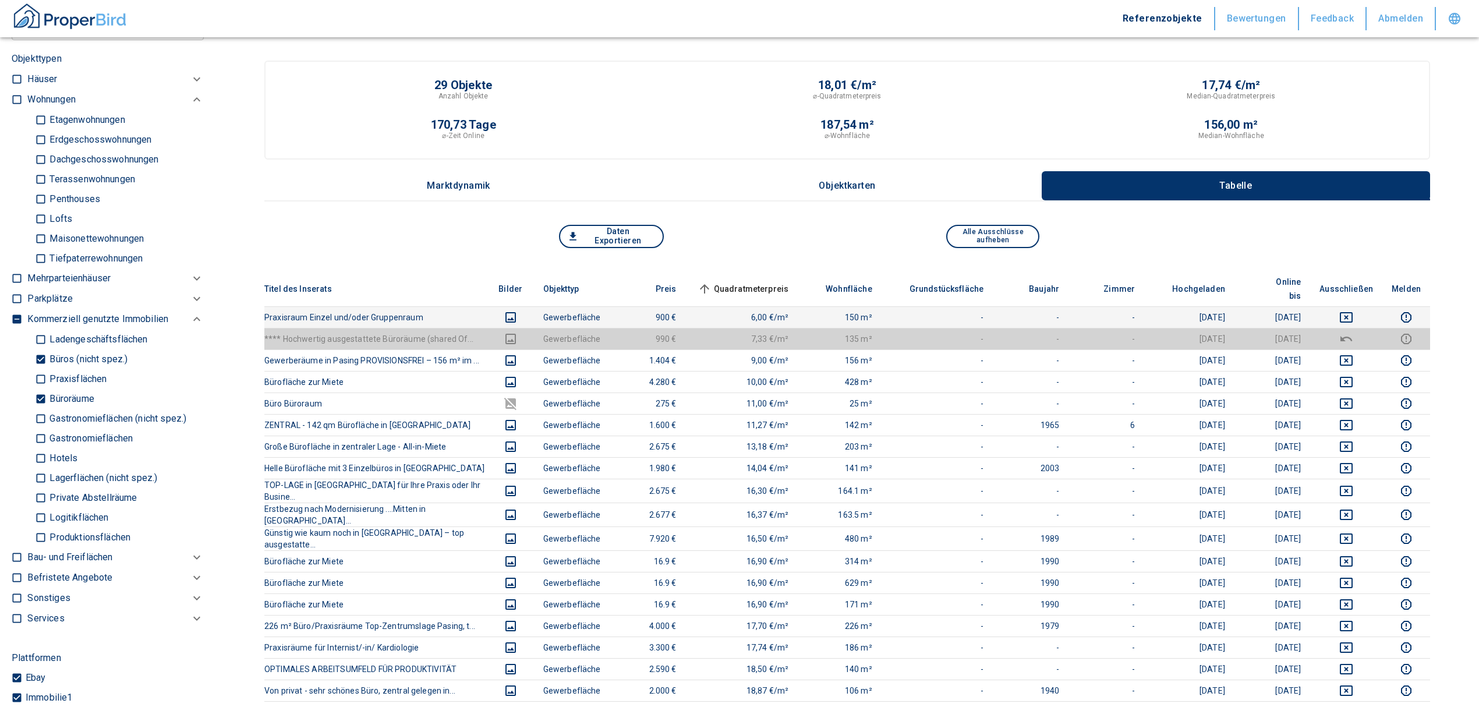
click at [1356, 306] on td at bounding box center [1346, 317] width 72 height 22
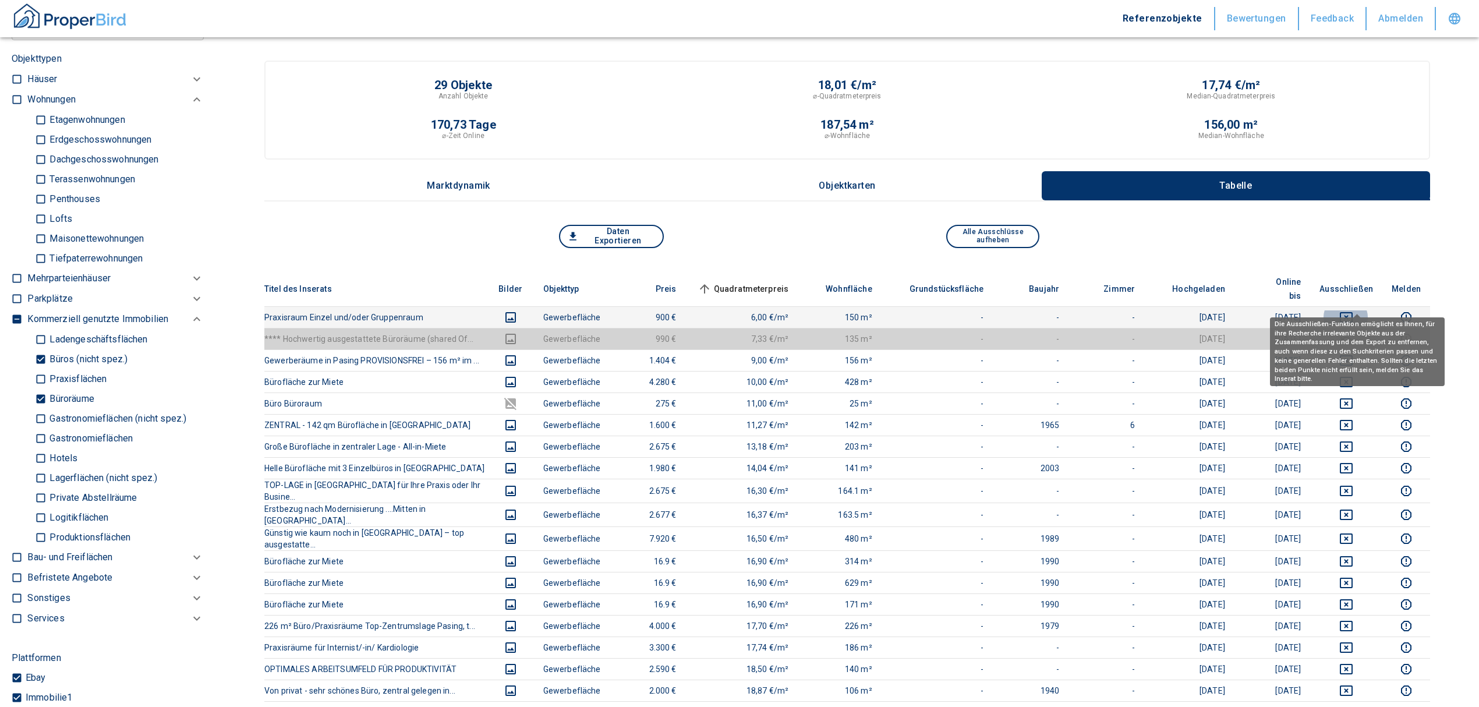
click at [1353, 310] on icon "deselect this listing" at bounding box center [1346, 317] width 14 height 14
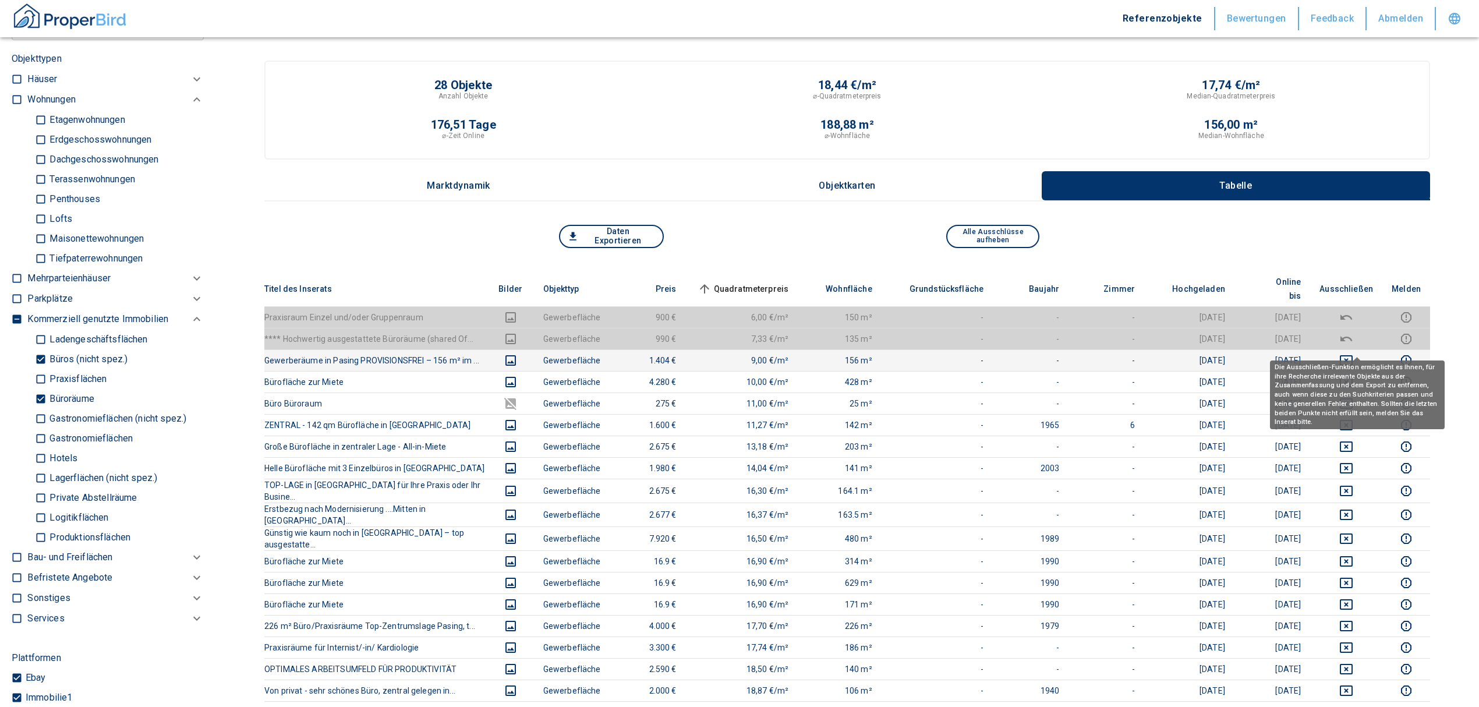
click at [1353, 353] on icon "deselect this listing" at bounding box center [1346, 360] width 14 height 14
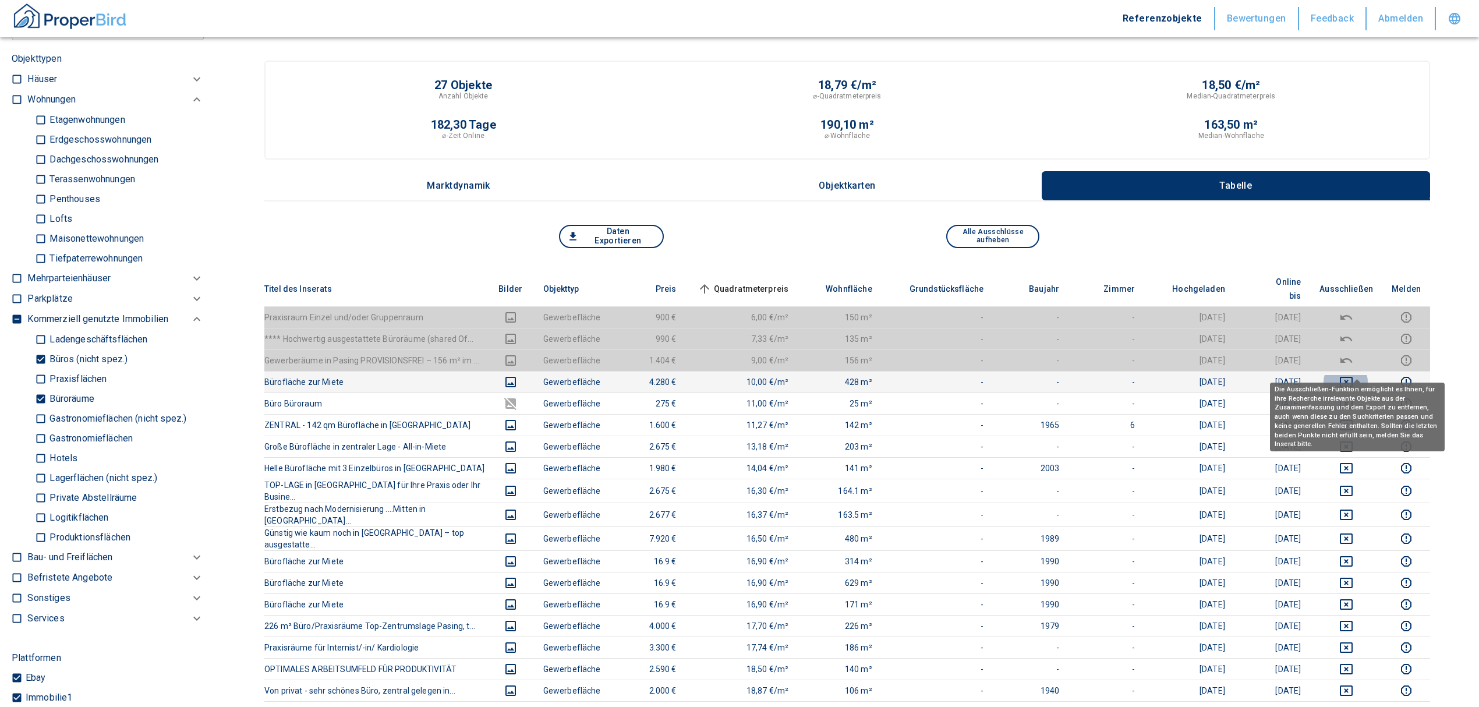
click at [1353, 377] on icon "deselect this listing" at bounding box center [1346, 382] width 13 height 10
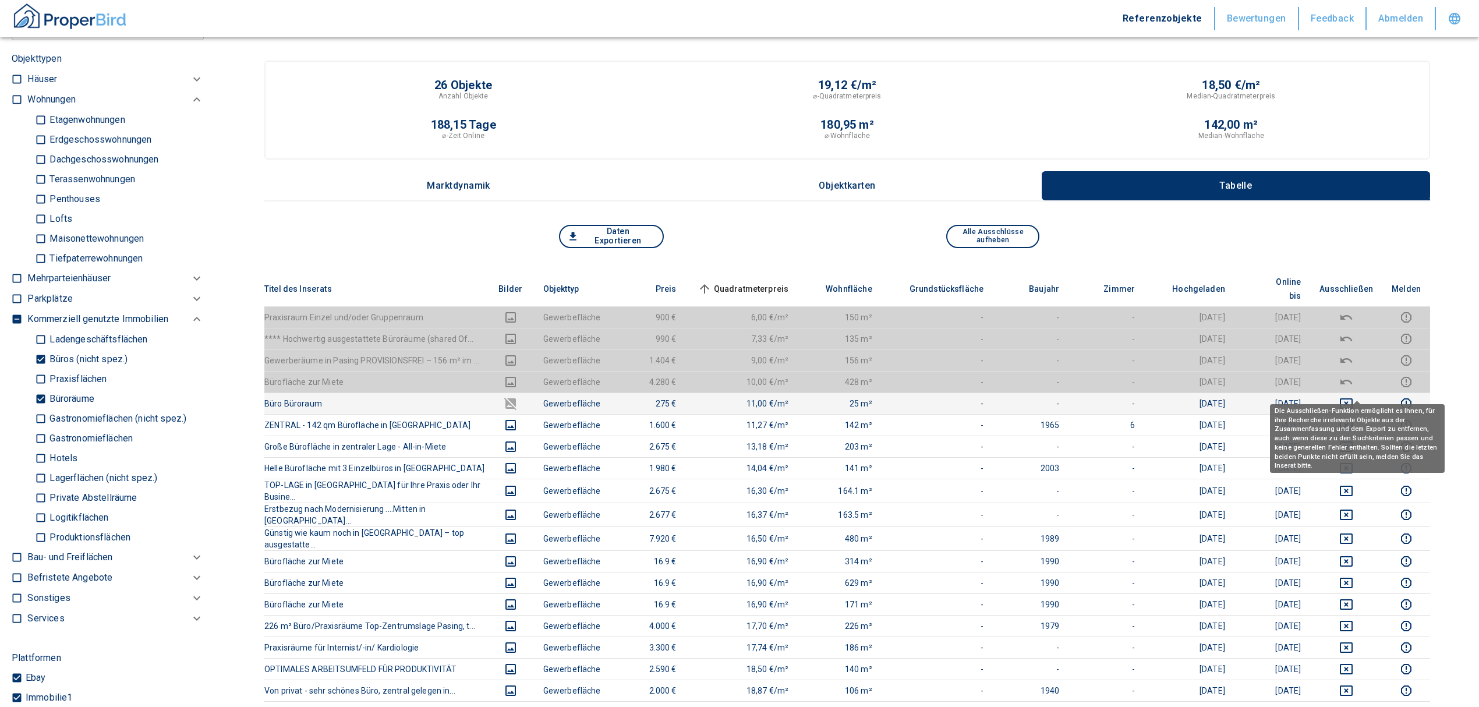
click at [1353, 398] on icon "deselect this listing" at bounding box center [1346, 403] width 13 height 10
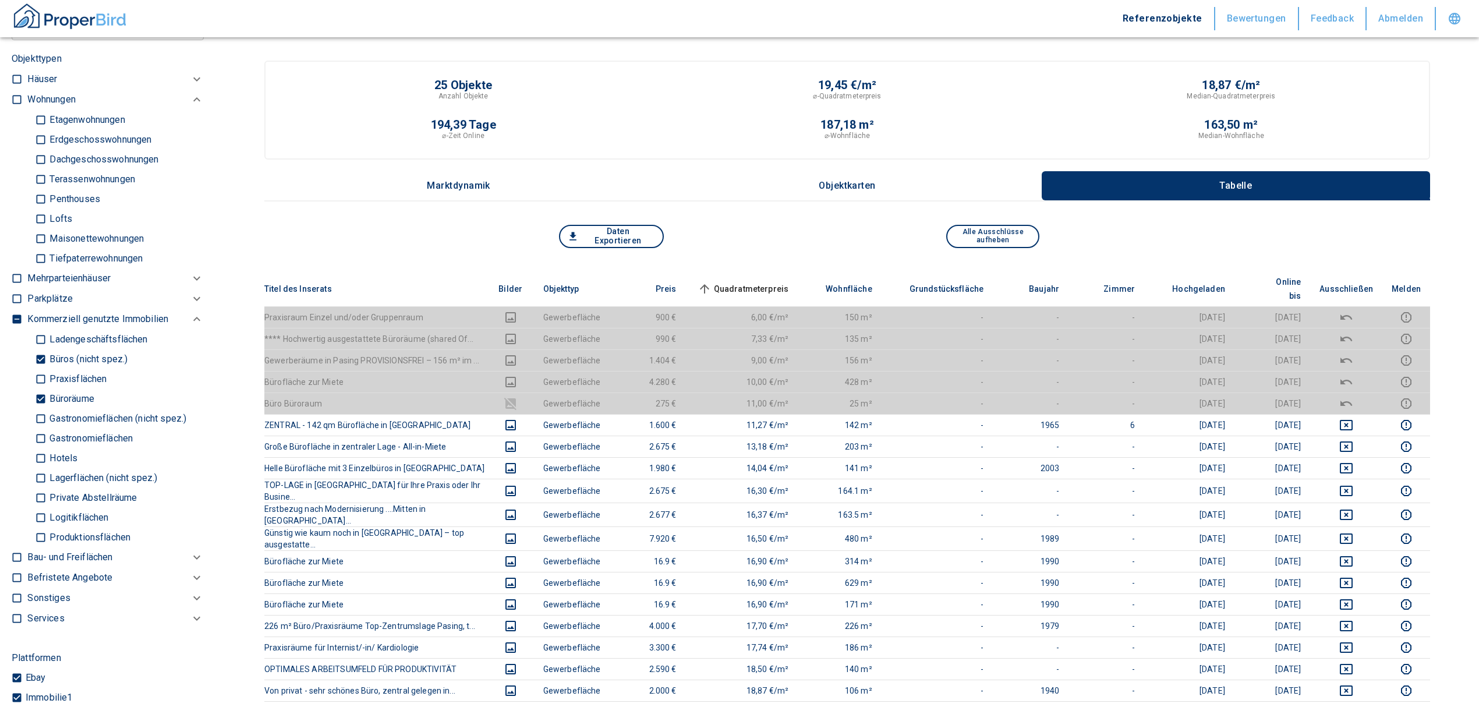
click at [760, 282] on span "Quadratmeterpreis sorted ascending" at bounding box center [742, 289] width 94 height 14
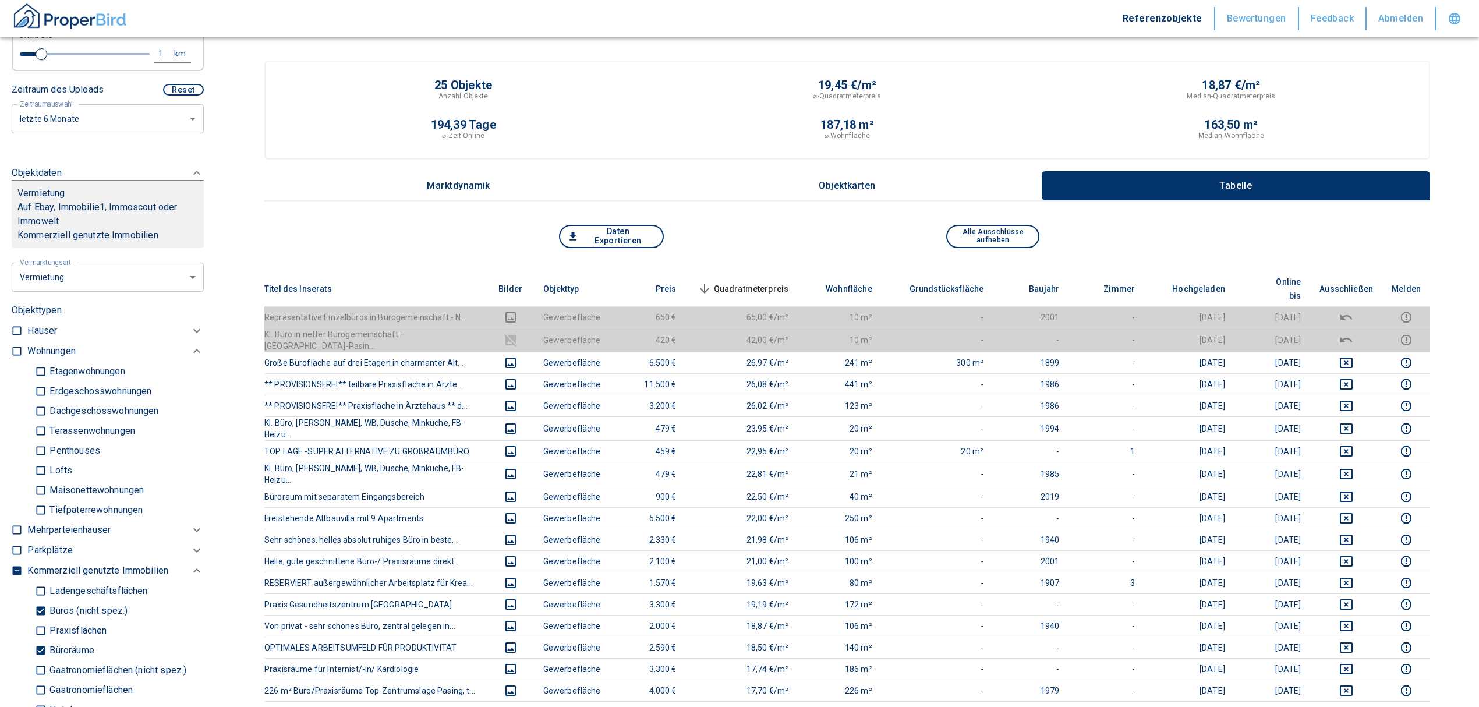
scroll to position [466, 0]
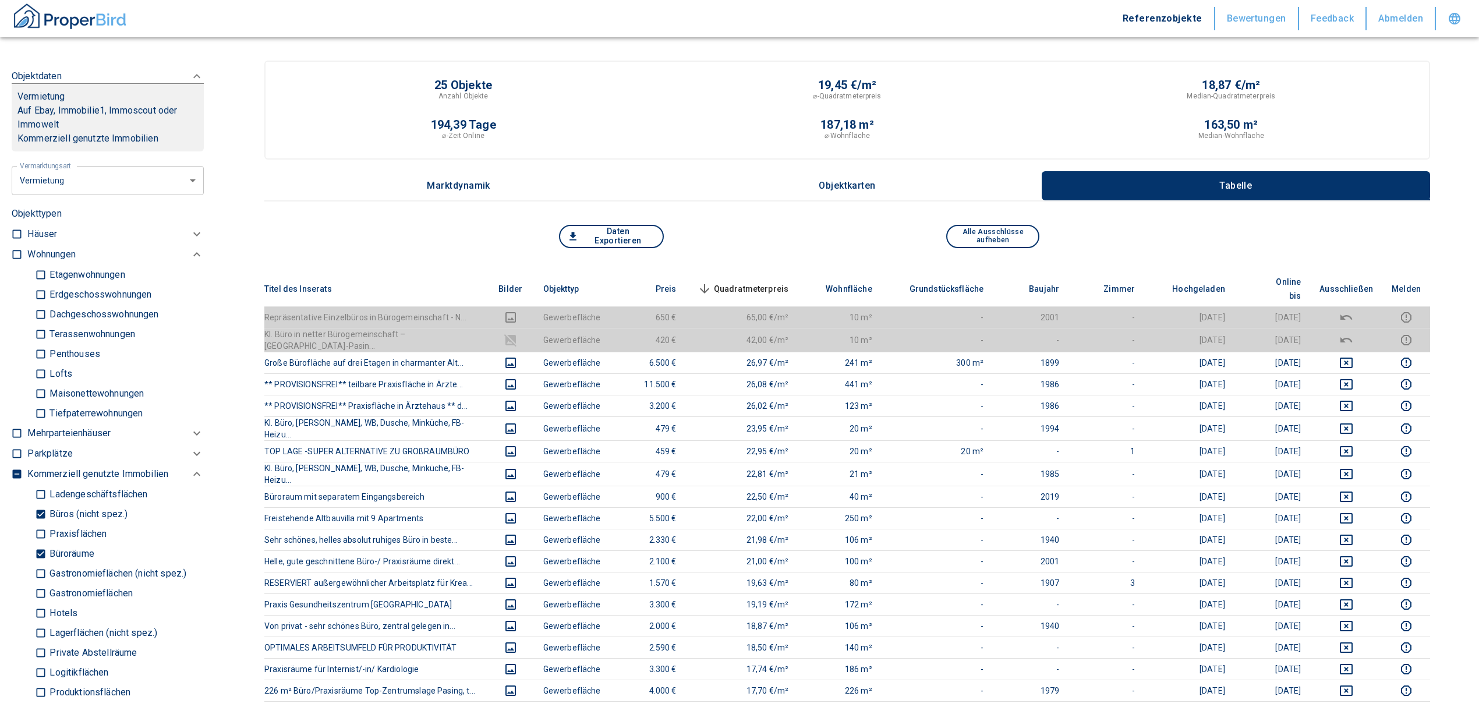
click at [734, 283] on span "Quadratmeterpreis sorted descending" at bounding box center [742, 289] width 94 height 14
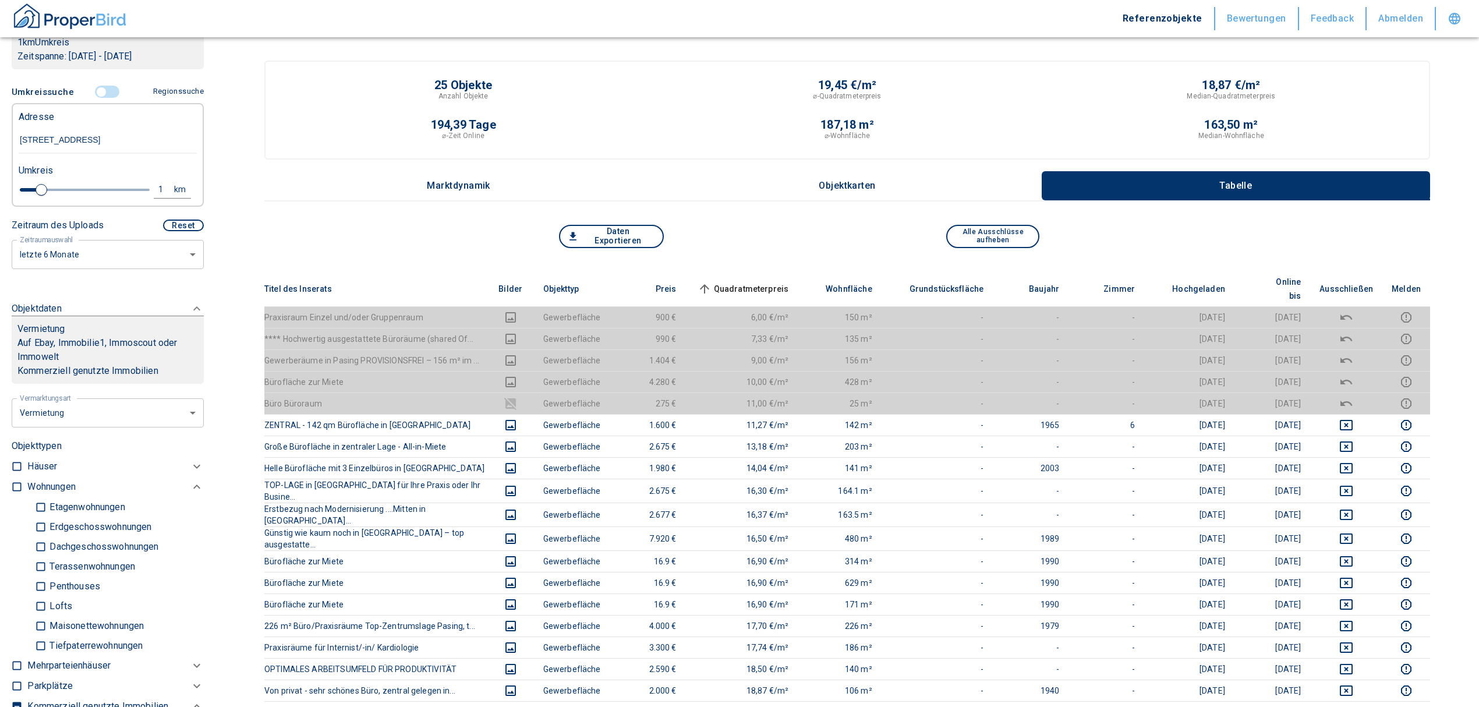
scroll to position [233, 0]
click at [96, 99] on input "controlled" at bounding box center [101, 92] width 35 height 13
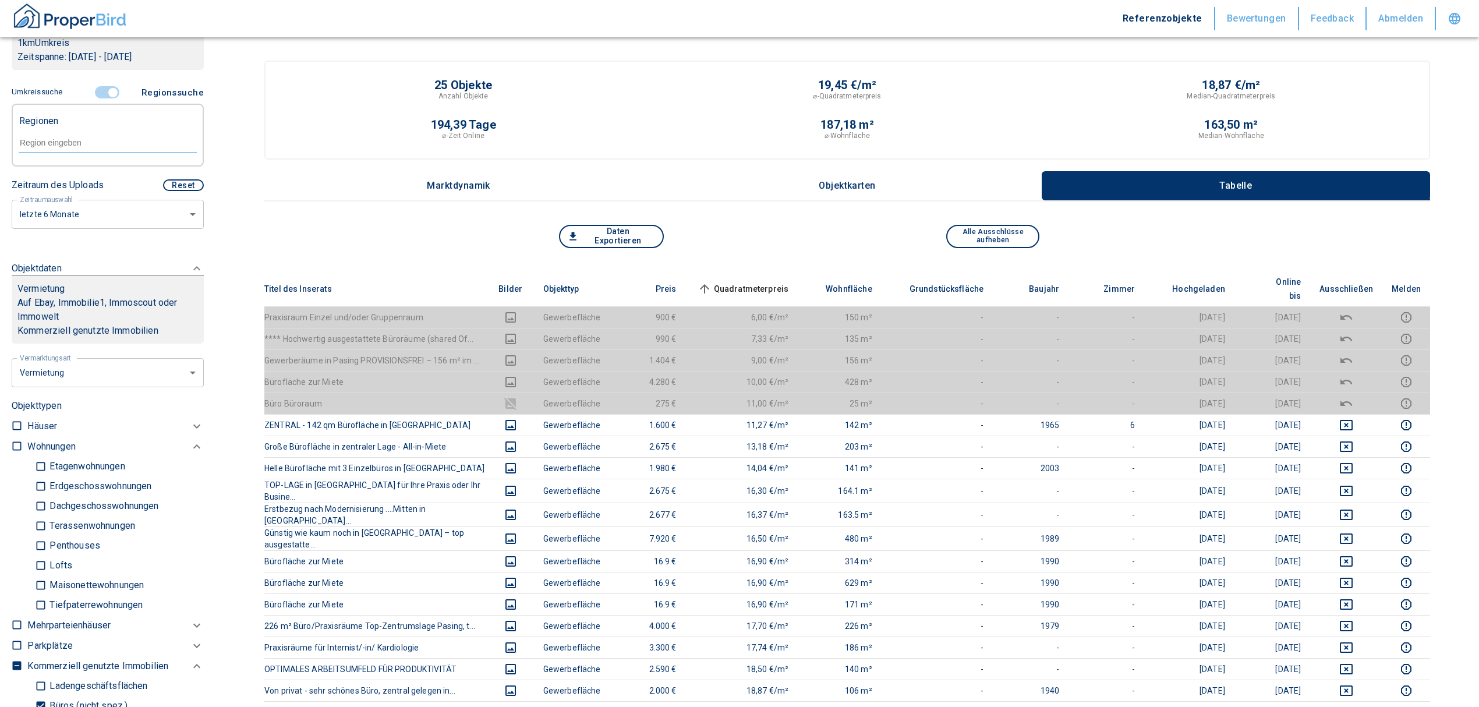
click at [77, 149] on div at bounding box center [108, 142] width 178 height 20
click at [78, 178] on li "81241 [GEOGRAPHIC_DATA]" at bounding box center [101, 183] width 167 height 21
type input "81241"
type input "2020"
type input "81241 [GEOGRAPHIC_DATA]"
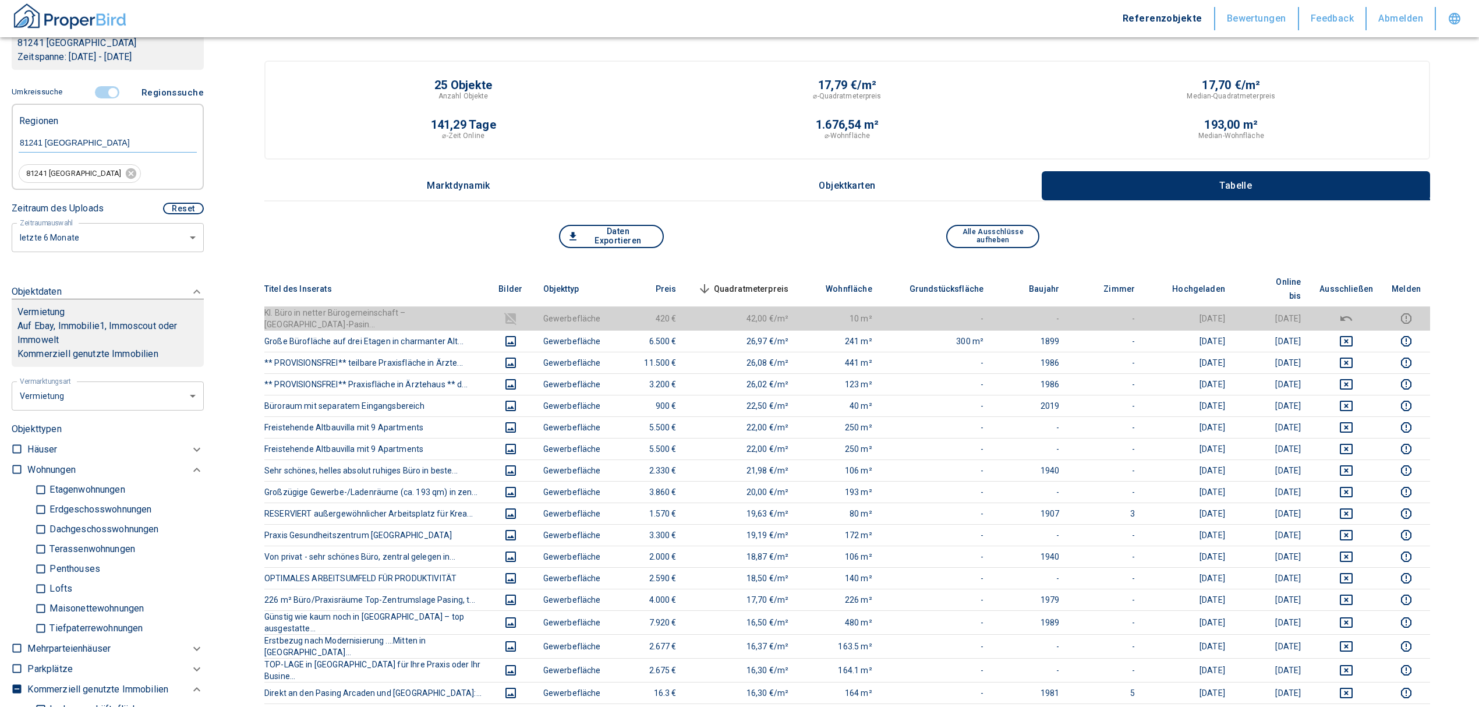
click at [781, 282] on span "Quadratmeterpreis sorted descending" at bounding box center [742, 289] width 94 height 14
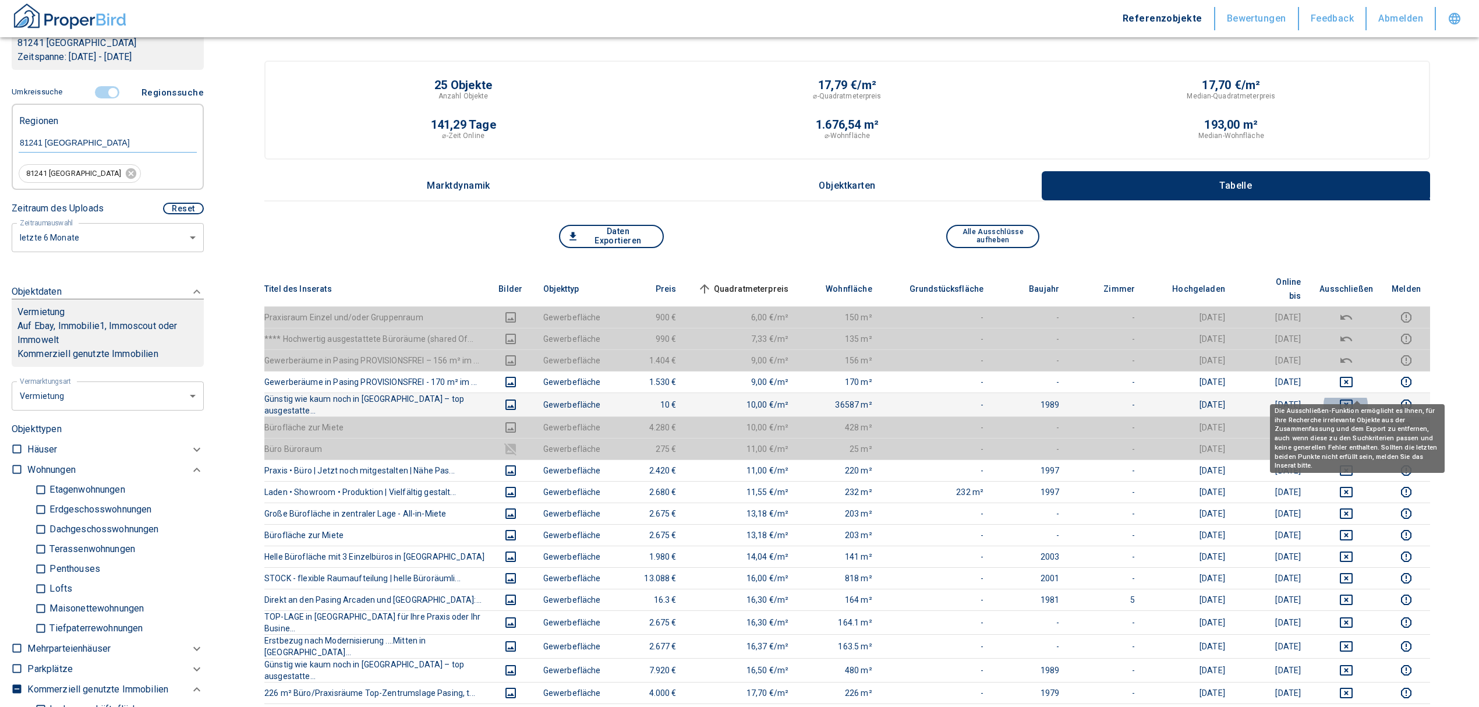
click at [1353, 398] on icon "deselect this listing" at bounding box center [1346, 405] width 14 height 14
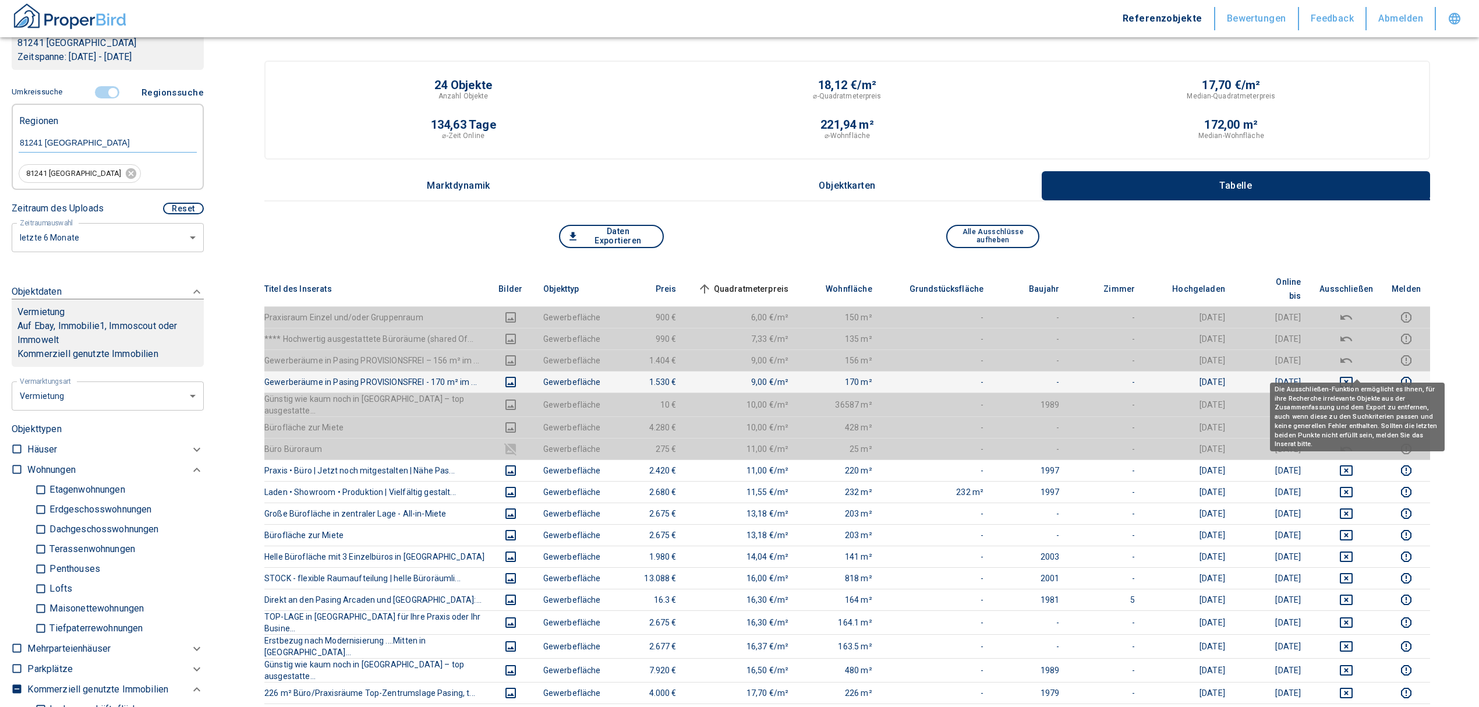
click at [1353, 375] on icon "deselect this listing" at bounding box center [1346, 382] width 14 height 14
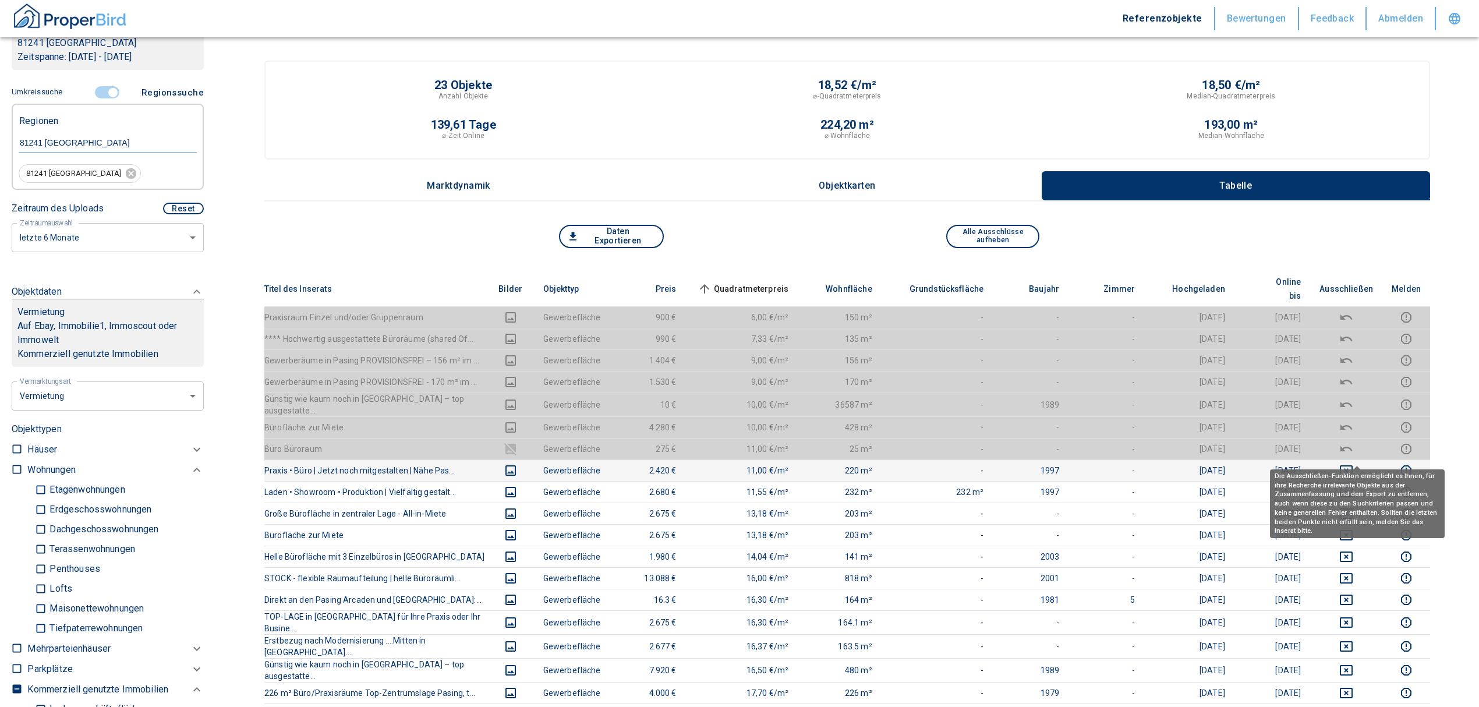
click at [1353, 464] on icon "deselect this listing" at bounding box center [1346, 471] width 14 height 14
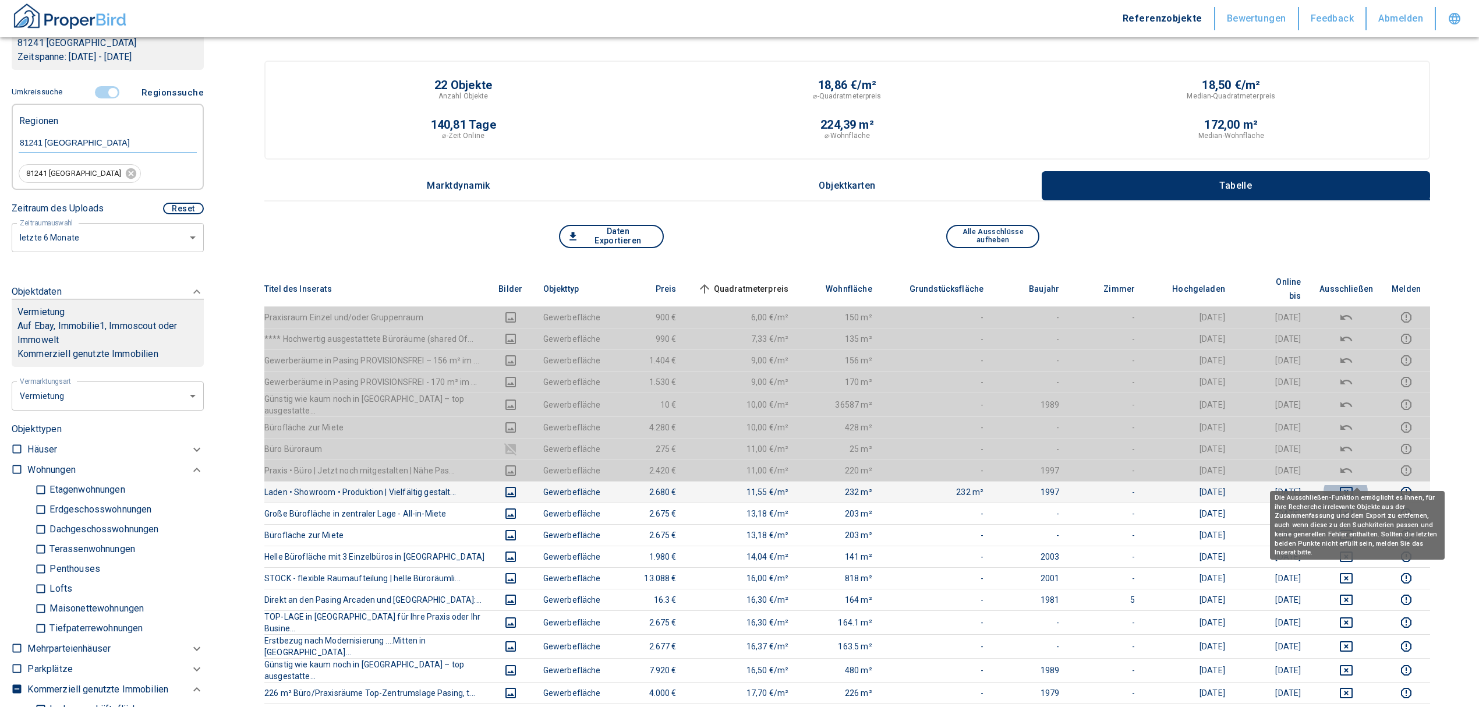
click at [1353, 487] on icon "deselect this listing" at bounding box center [1346, 492] width 13 height 10
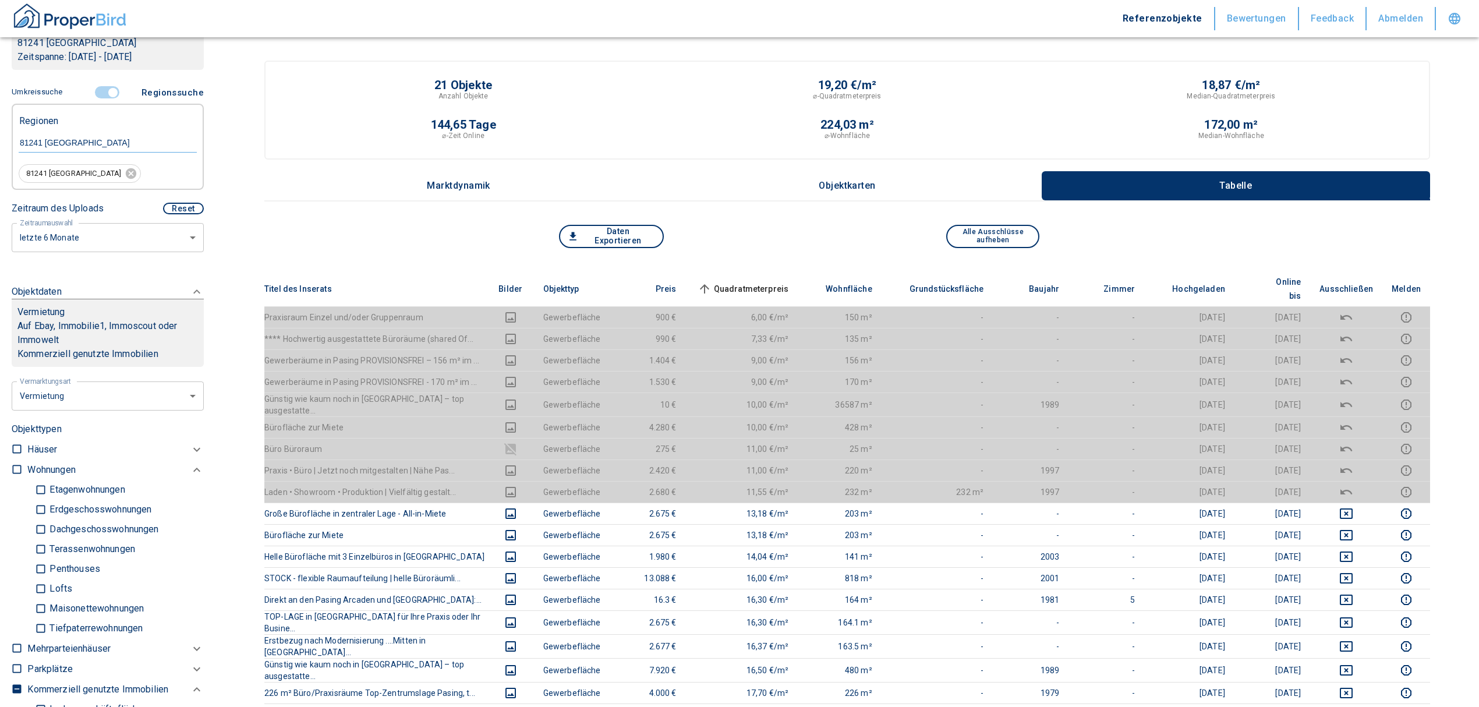
click at [772, 282] on span "Quadratmeterpreis sorted ascending" at bounding box center [742, 289] width 94 height 14
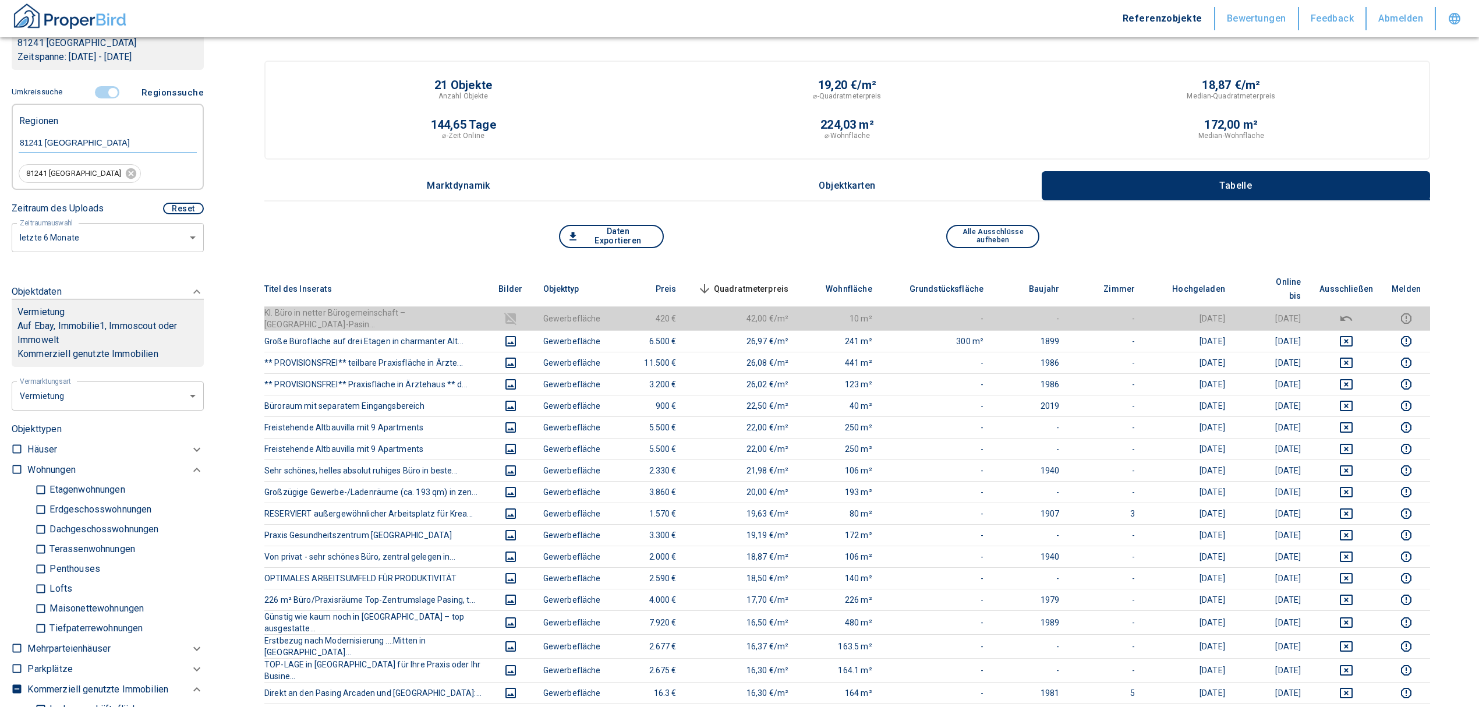
click at [735, 282] on span "Quadratmeterpreis sorted descending" at bounding box center [742, 289] width 94 height 14
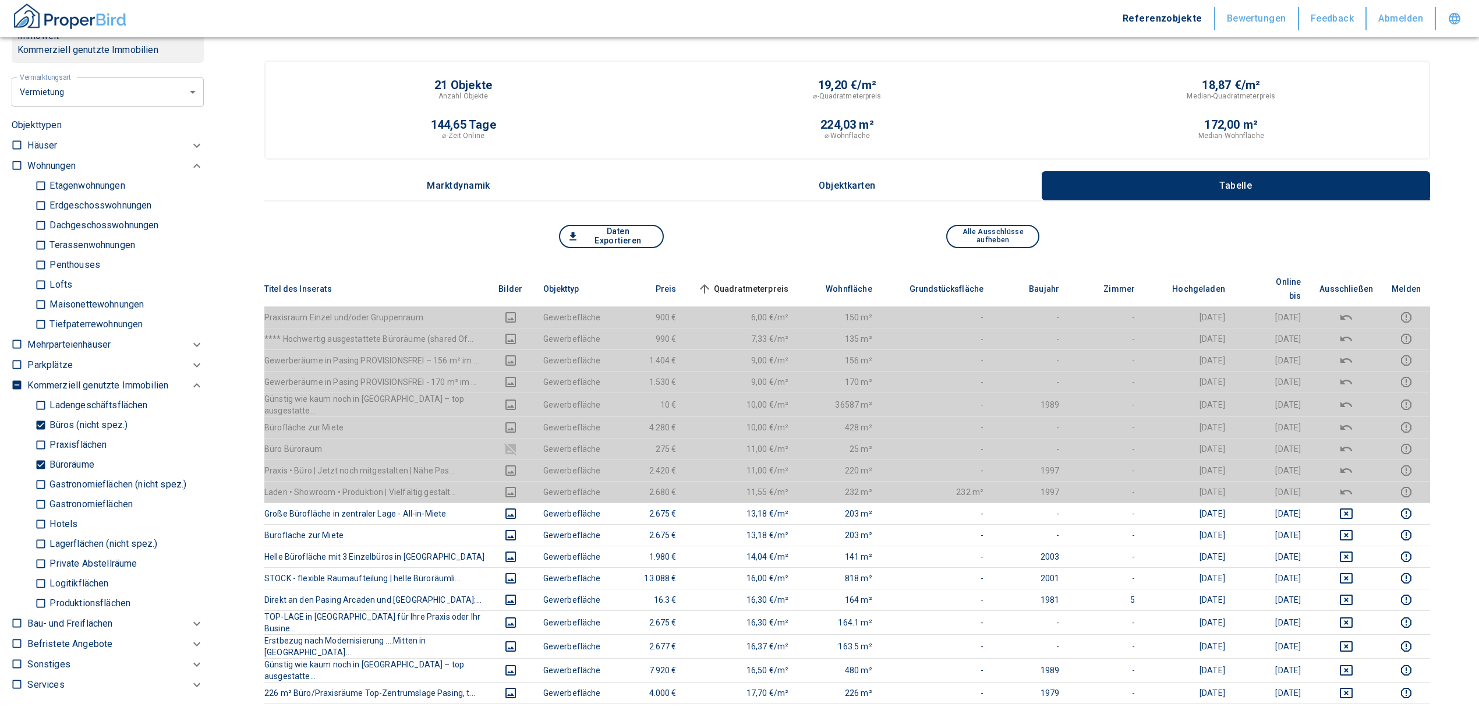
scroll to position [543, 0]
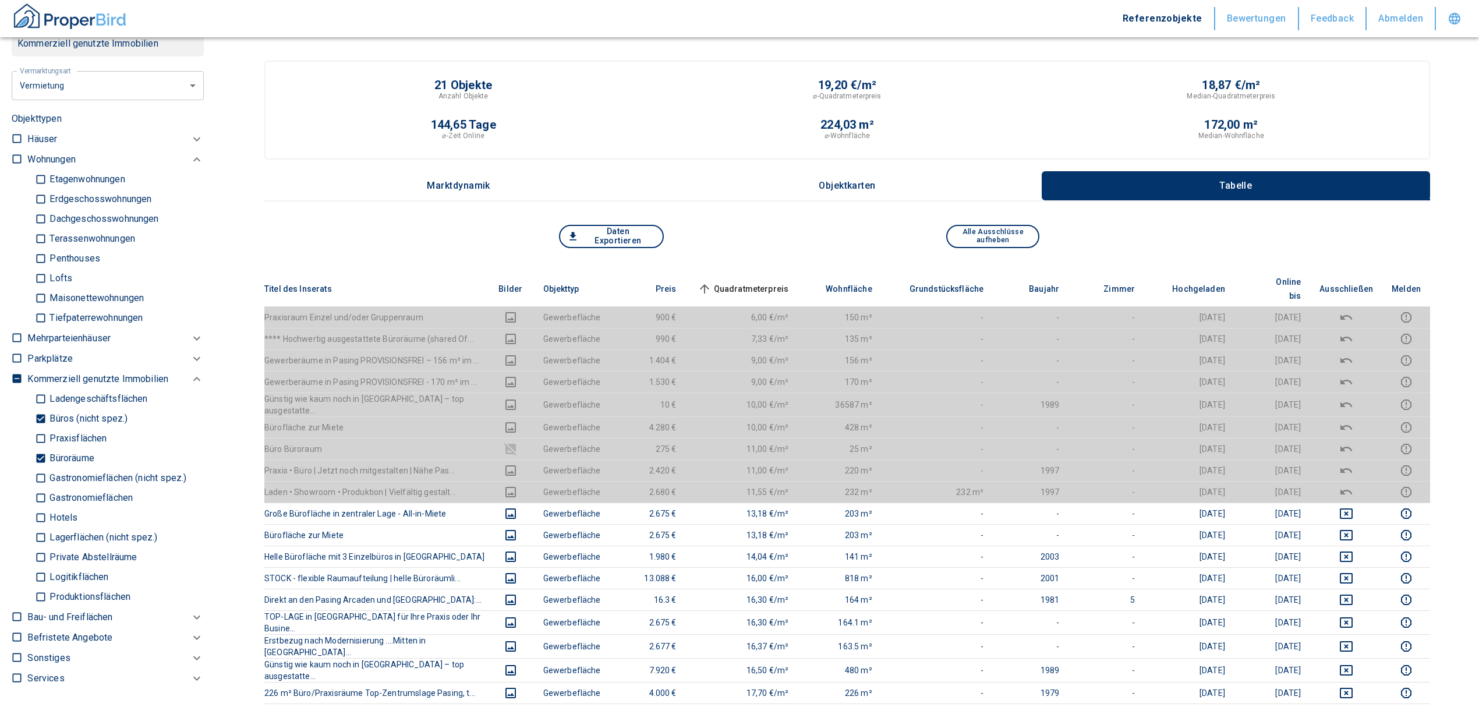
click at [35, 457] on input "Büroräume" at bounding box center [41, 458] width 12 height 20
checkbox input "false"
type input "2020"
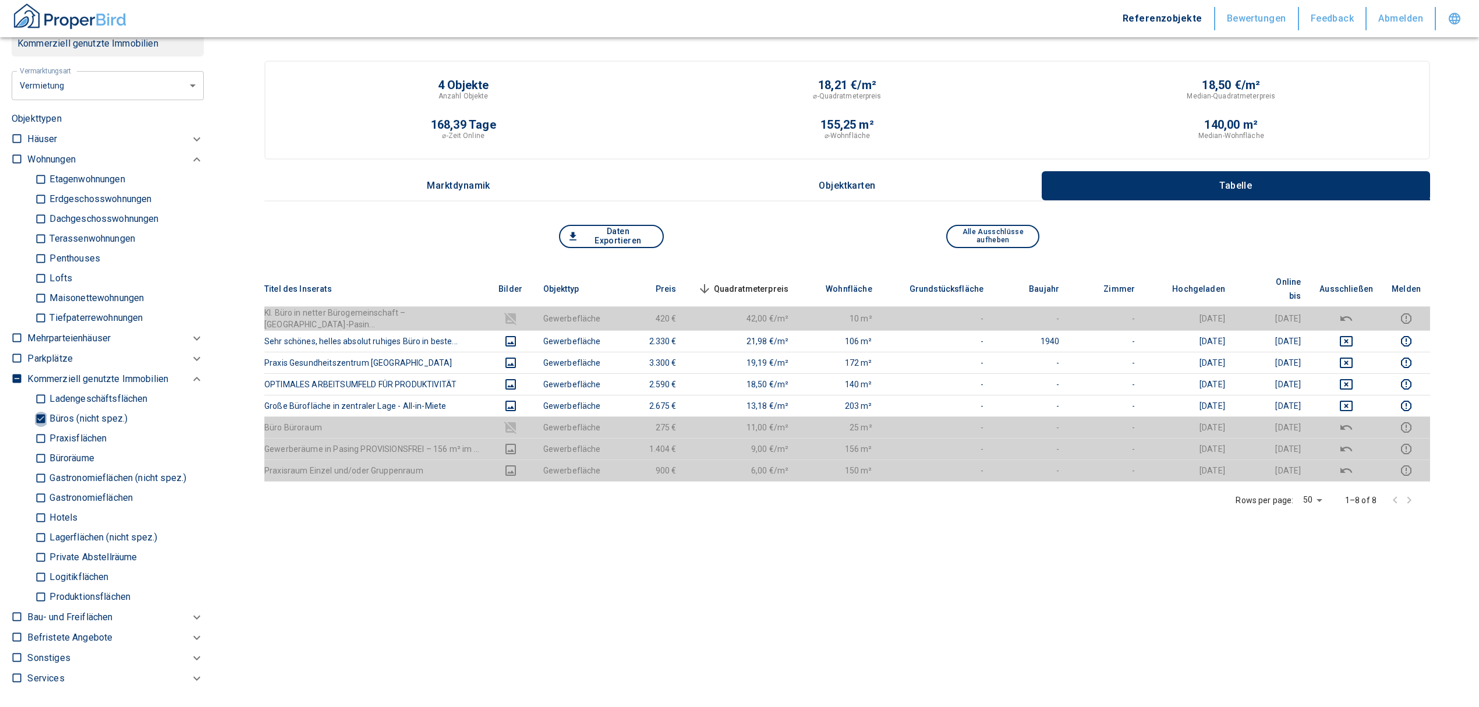
click at [38, 413] on input "Büros (nicht spez.)" at bounding box center [41, 419] width 12 height 20
checkbox input "false"
type input "2020"
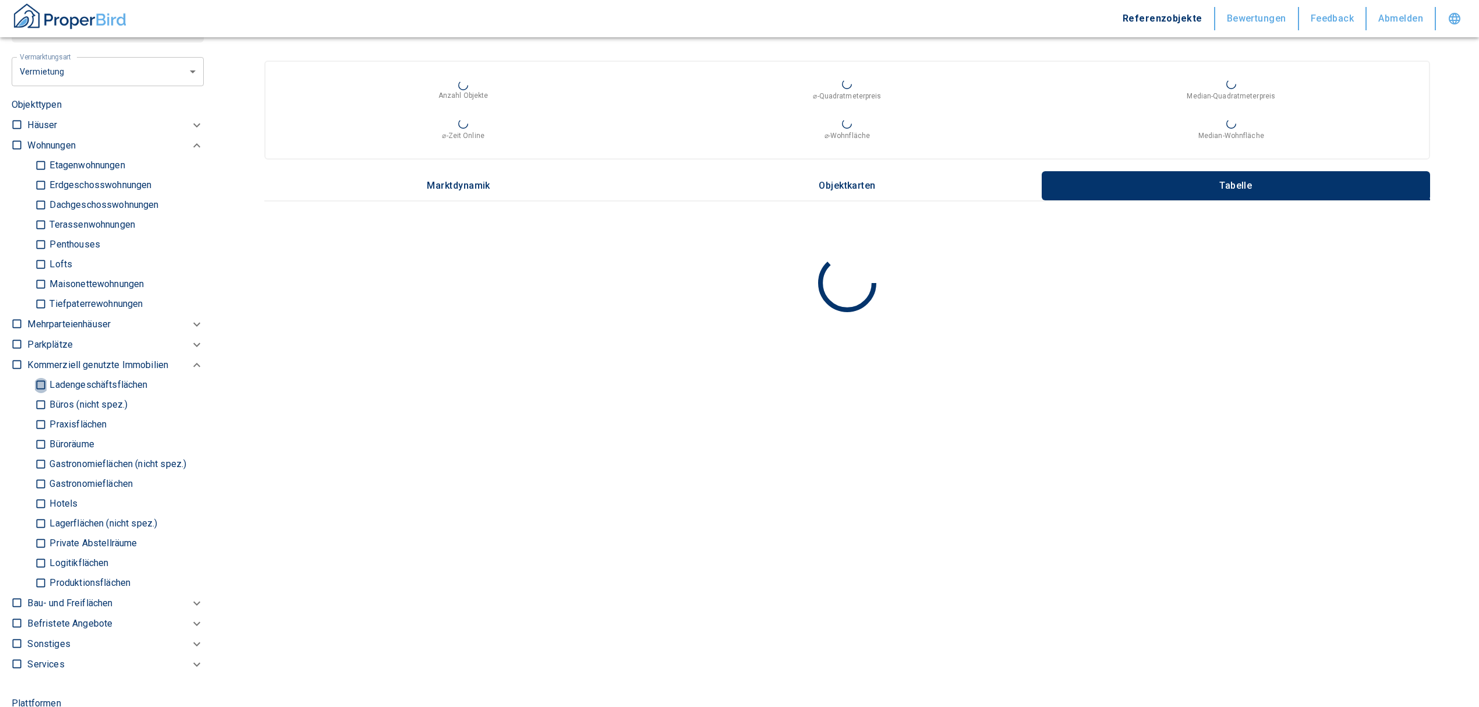
click at [38, 383] on input "Ladengeschäftsflächen" at bounding box center [41, 385] width 12 height 20
checkbox input "true"
type input "2020"
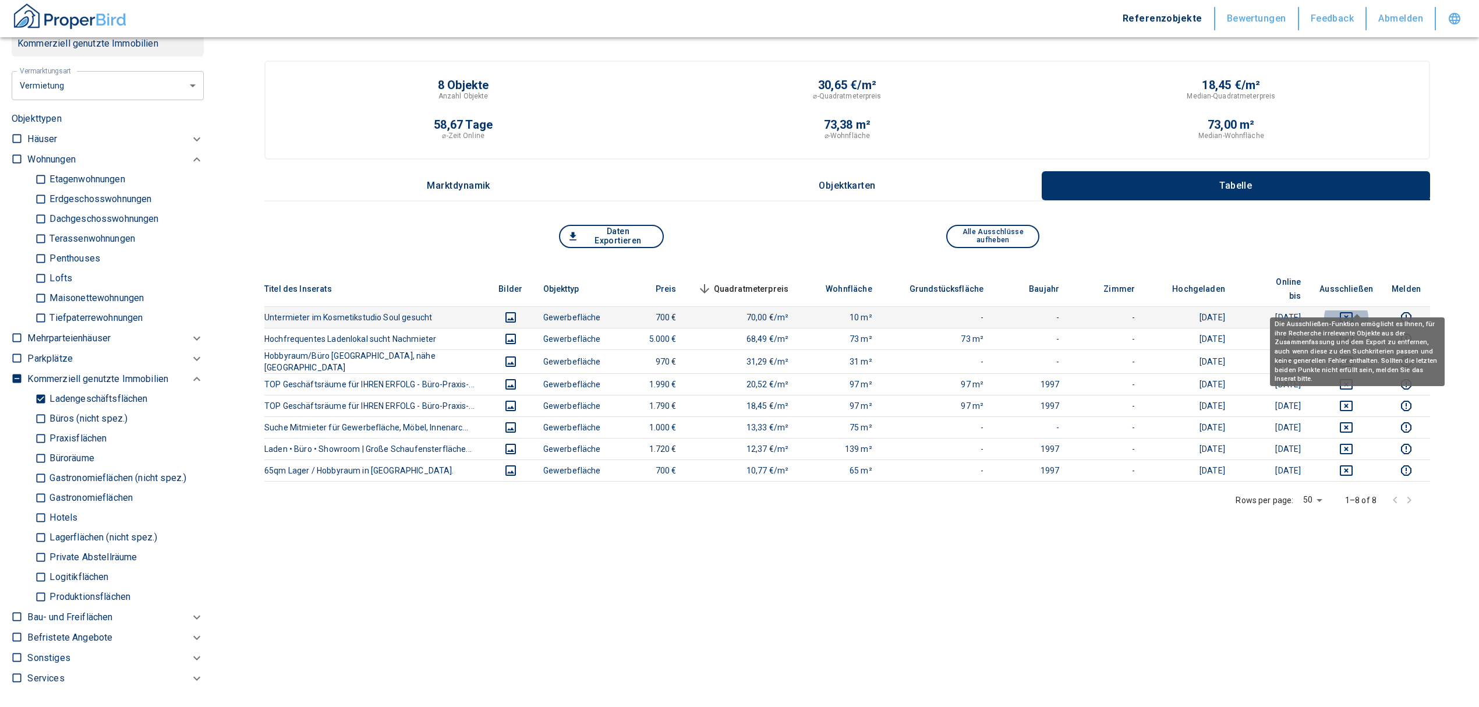
click at [1353, 310] on icon "deselect this listing" at bounding box center [1346, 317] width 14 height 14
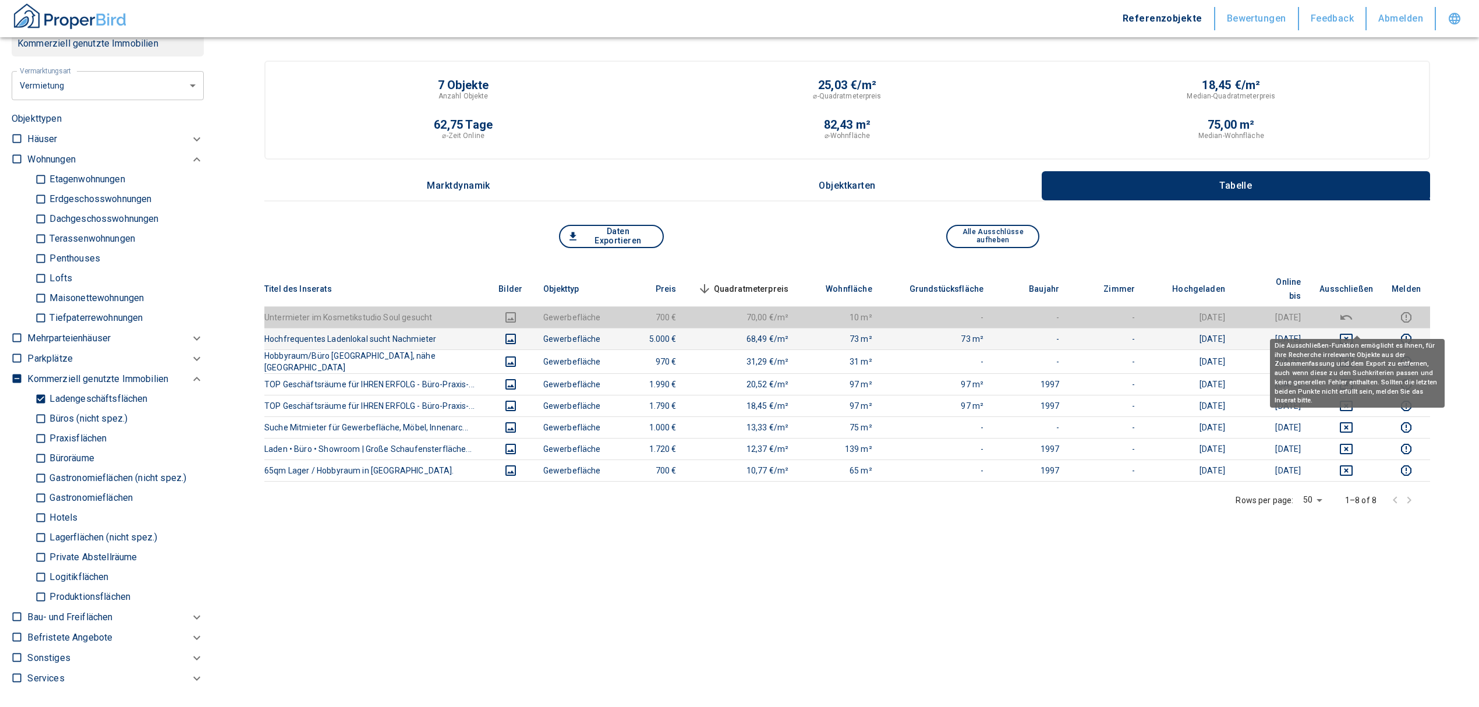
click at [1353, 332] on icon "deselect this listing" at bounding box center [1346, 339] width 14 height 14
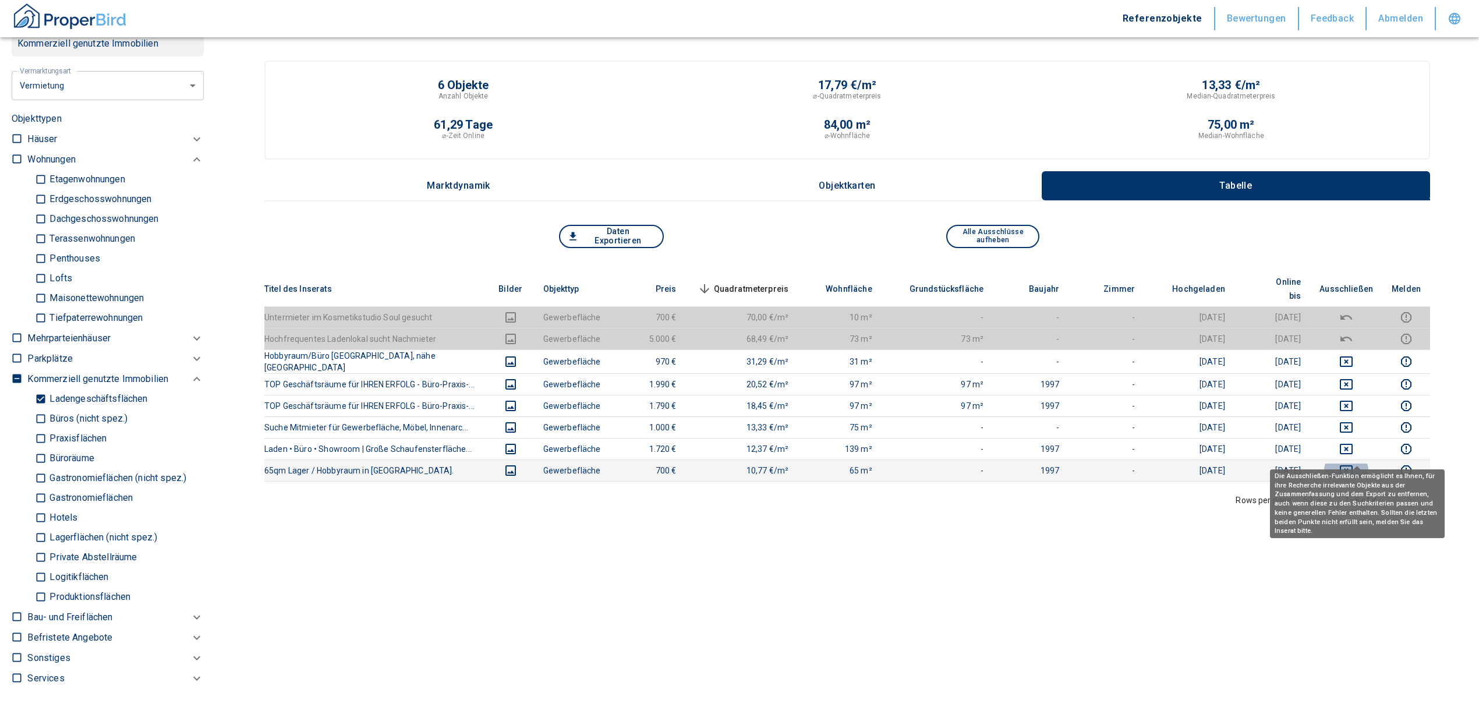
click at [1353, 464] on icon "deselect this listing" at bounding box center [1346, 471] width 14 height 14
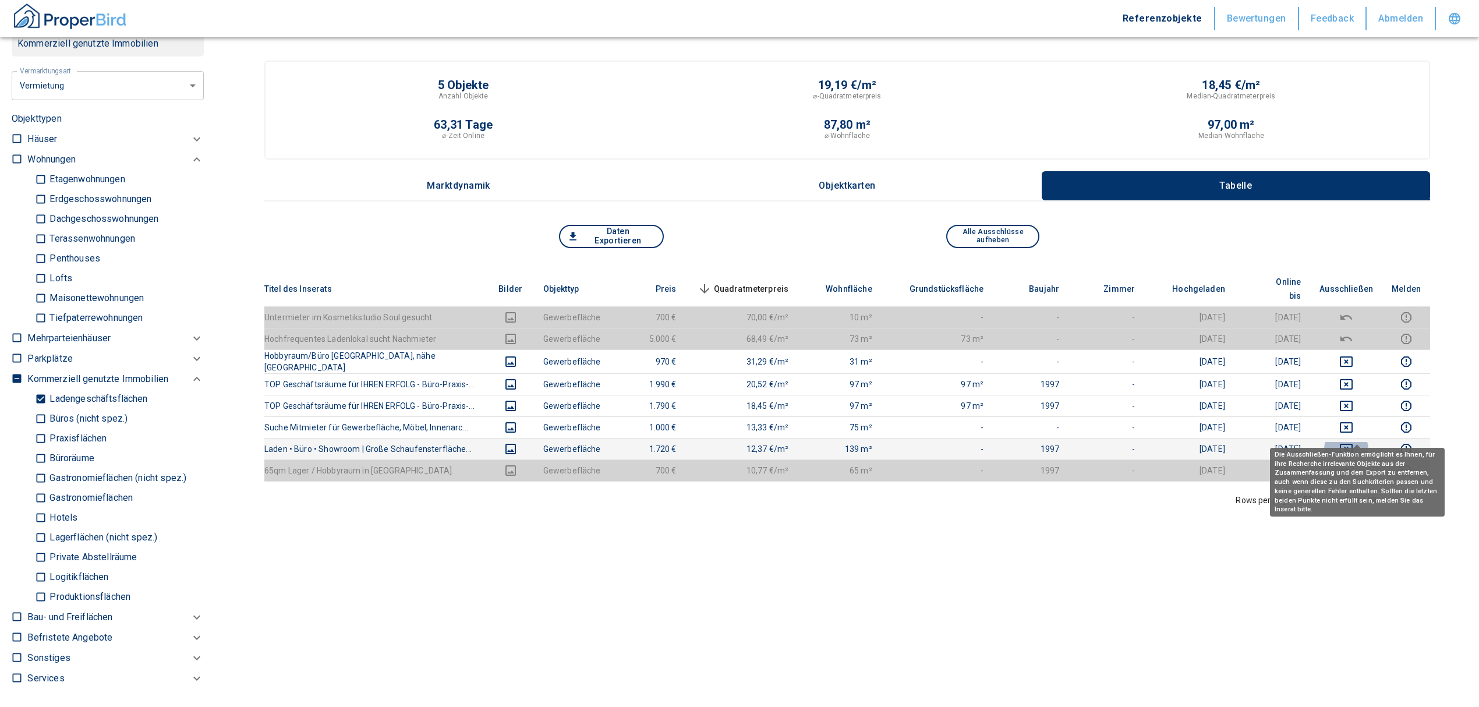
click at [1353, 442] on icon "deselect this listing" at bounding box center [1346, 449] width 14 height 14
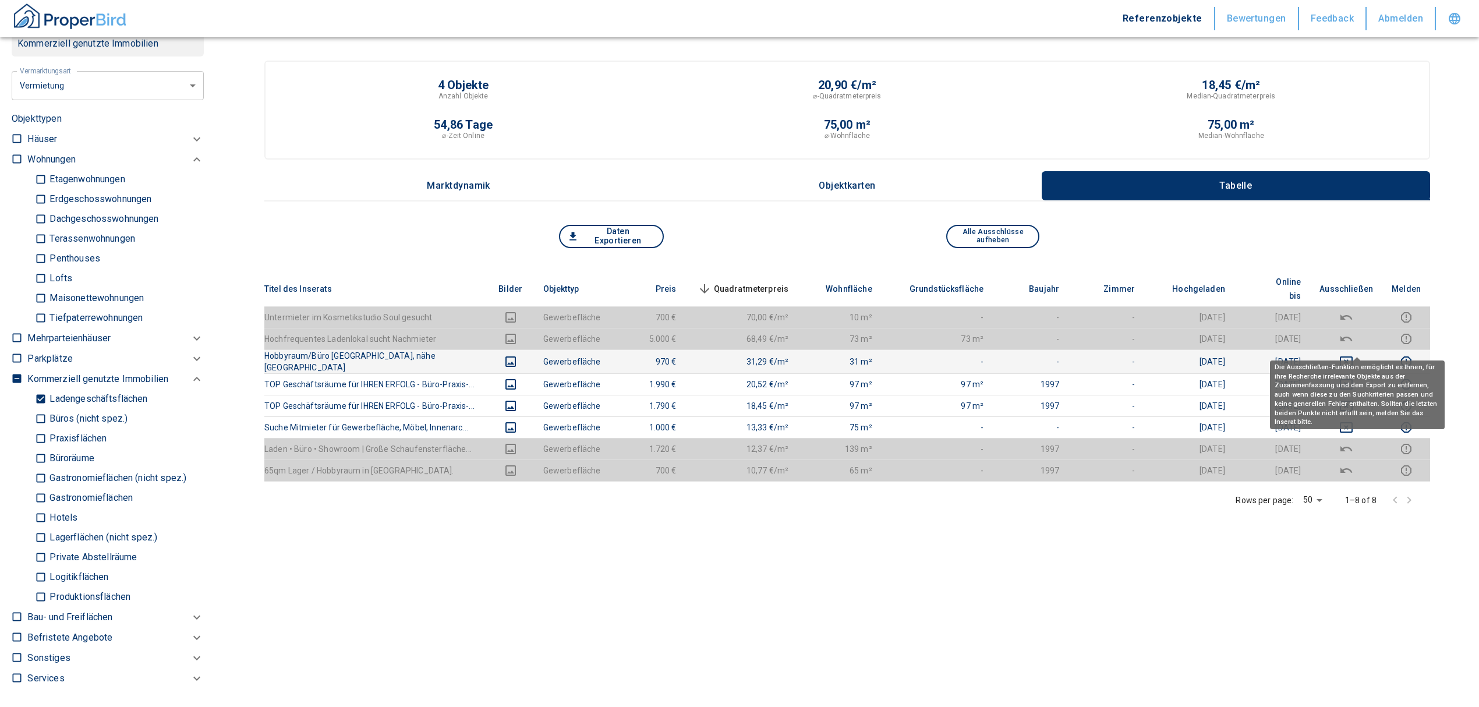
click at [1352, 355] on icon "deselect this listing" at bounding box center [1346, 362] width 14 height 14
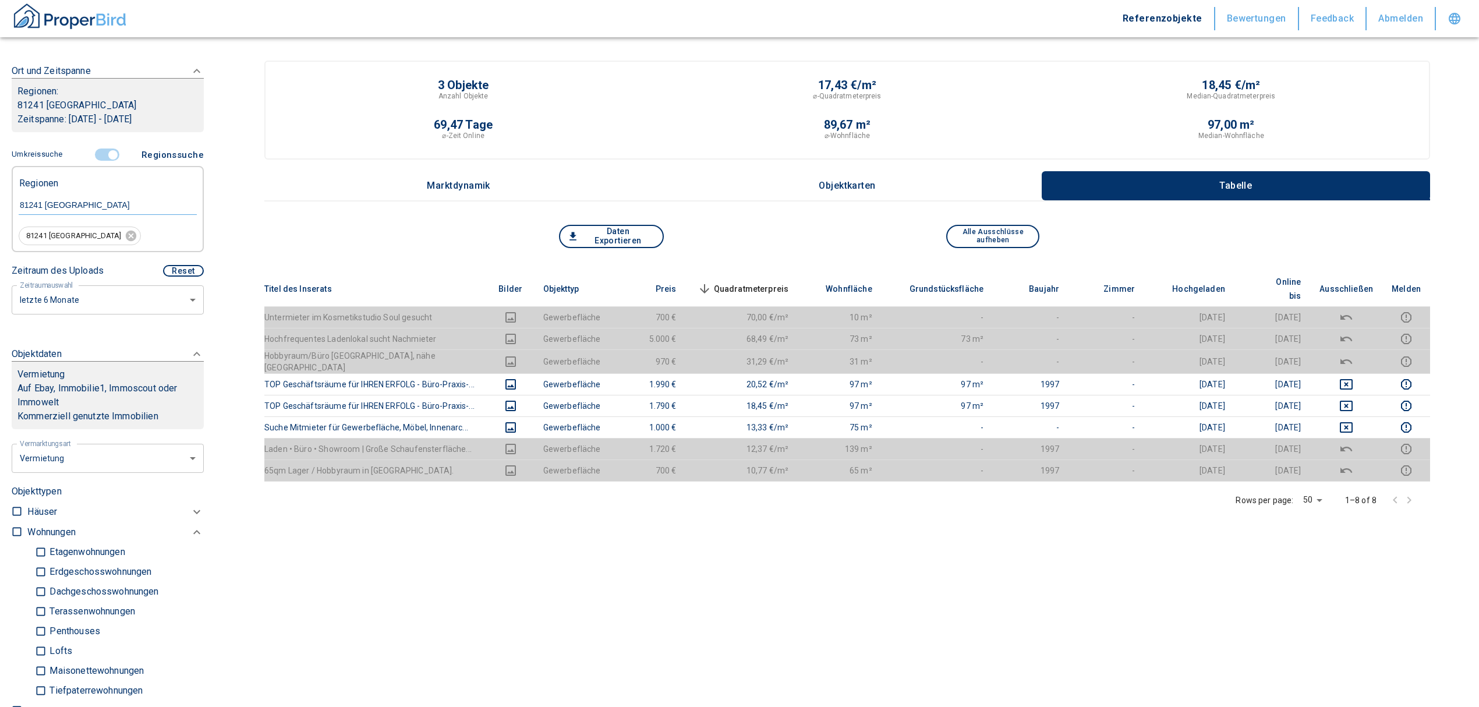
scroll to position [77, 0]
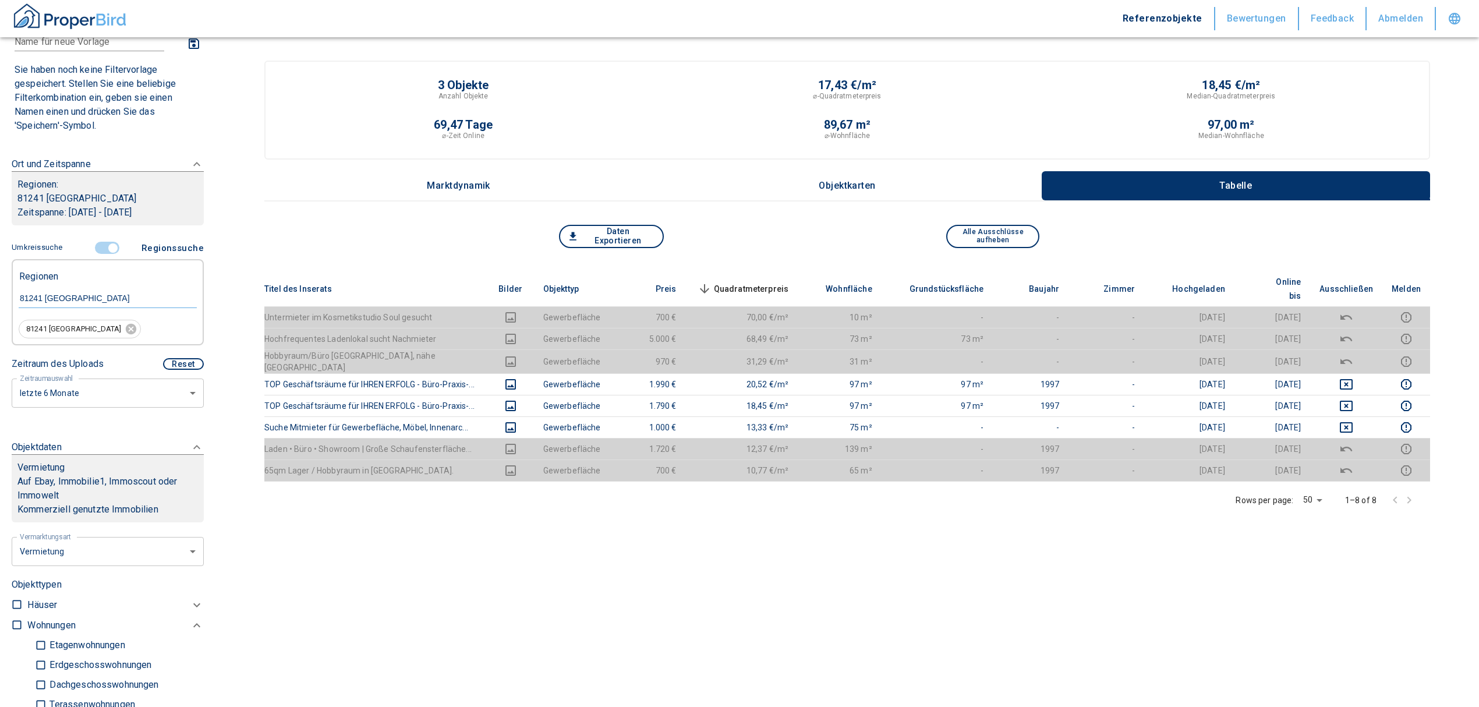
click at [106, 245] on input "controlled" at bounding box center [113, 248] width 35 height 13
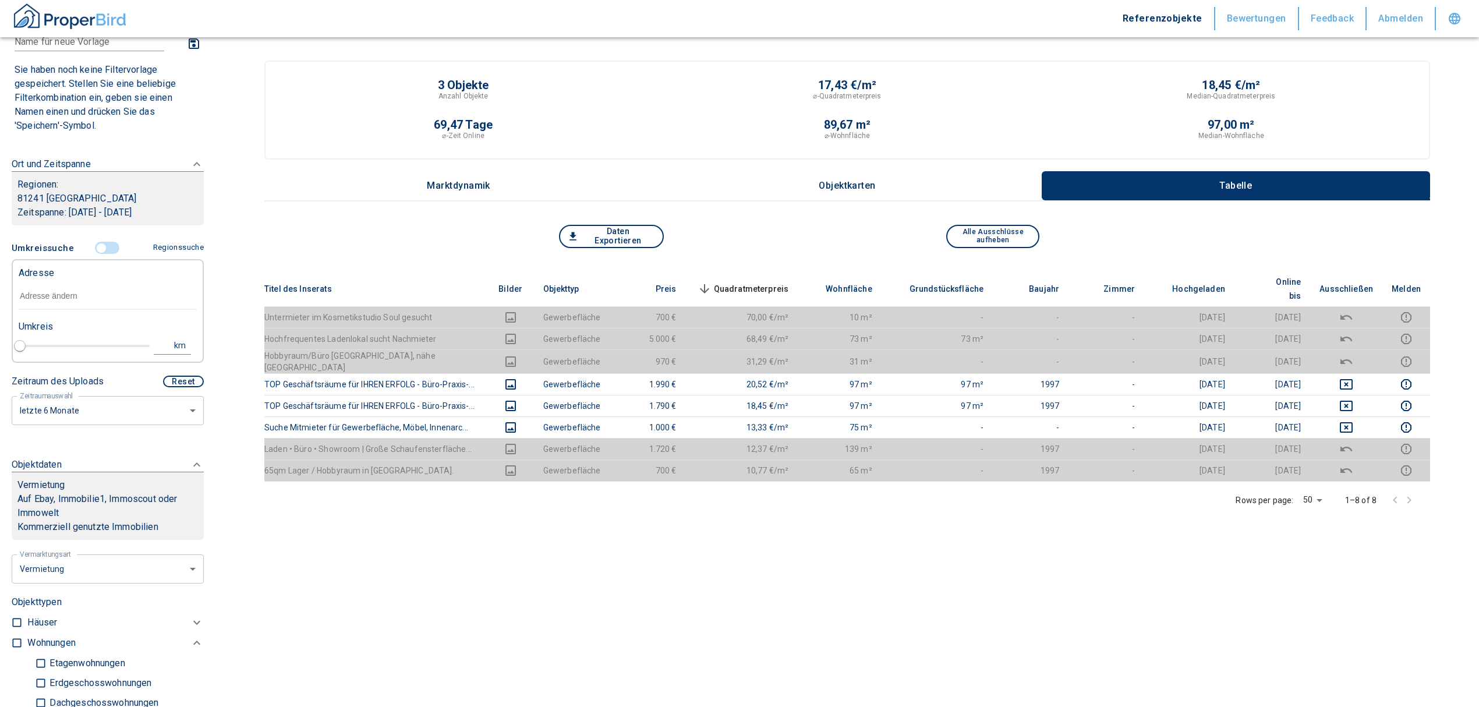
click at [49, 289] on input "text" at bounding box center [108, 296] width 178 height 27
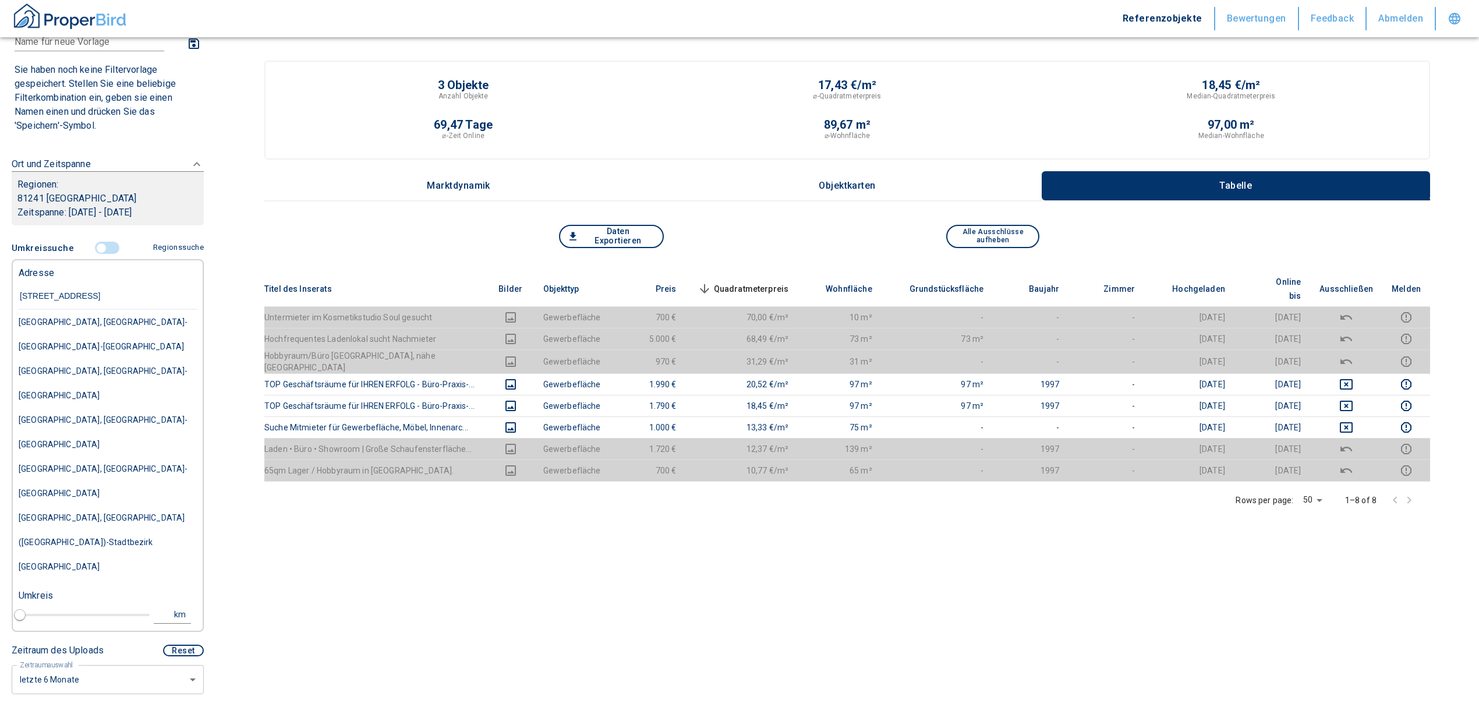
type input "[STREET_ADDRESS]"
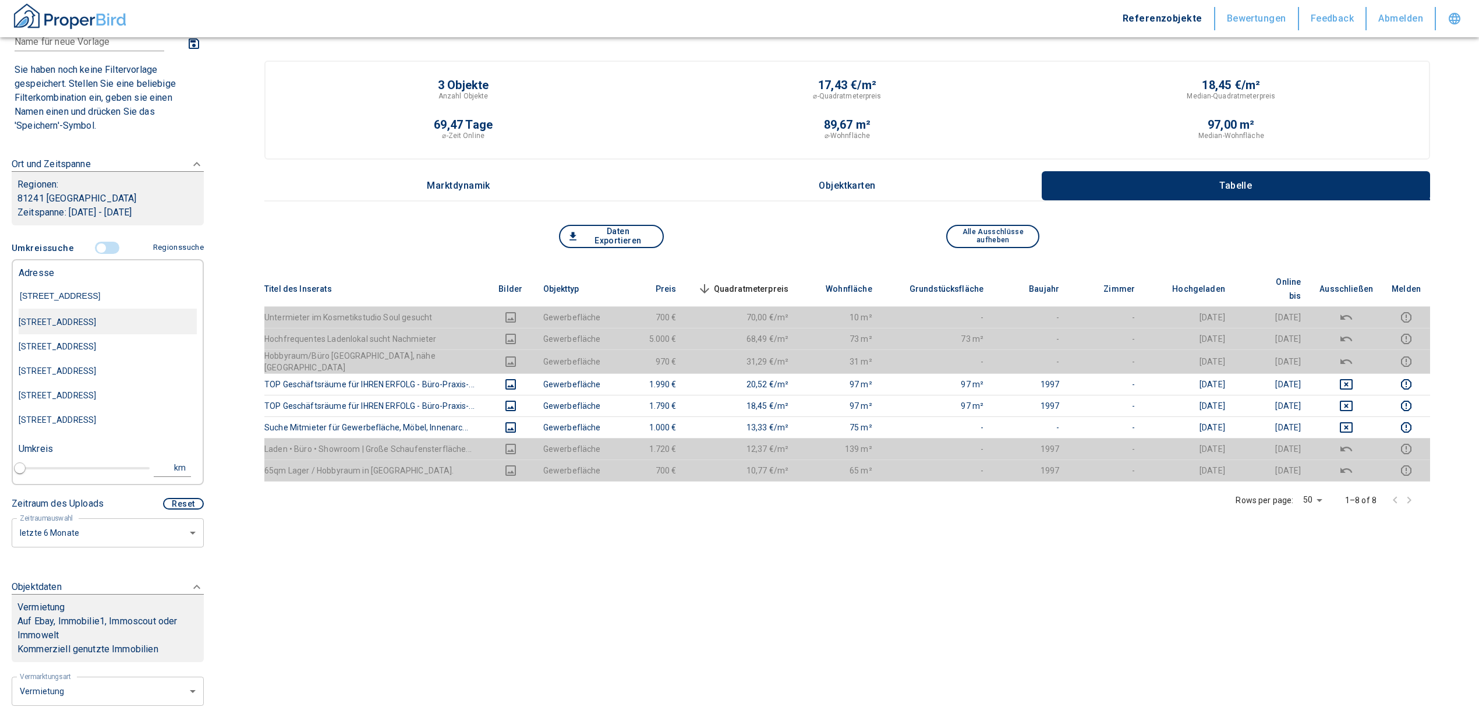
click at [61, 332] on div "[STREET_ADDRESS]" at bounding box center [108, 322] width 178 height 24
type input "2020"
type input "[STREET_ADDRESS]"
type input "1"
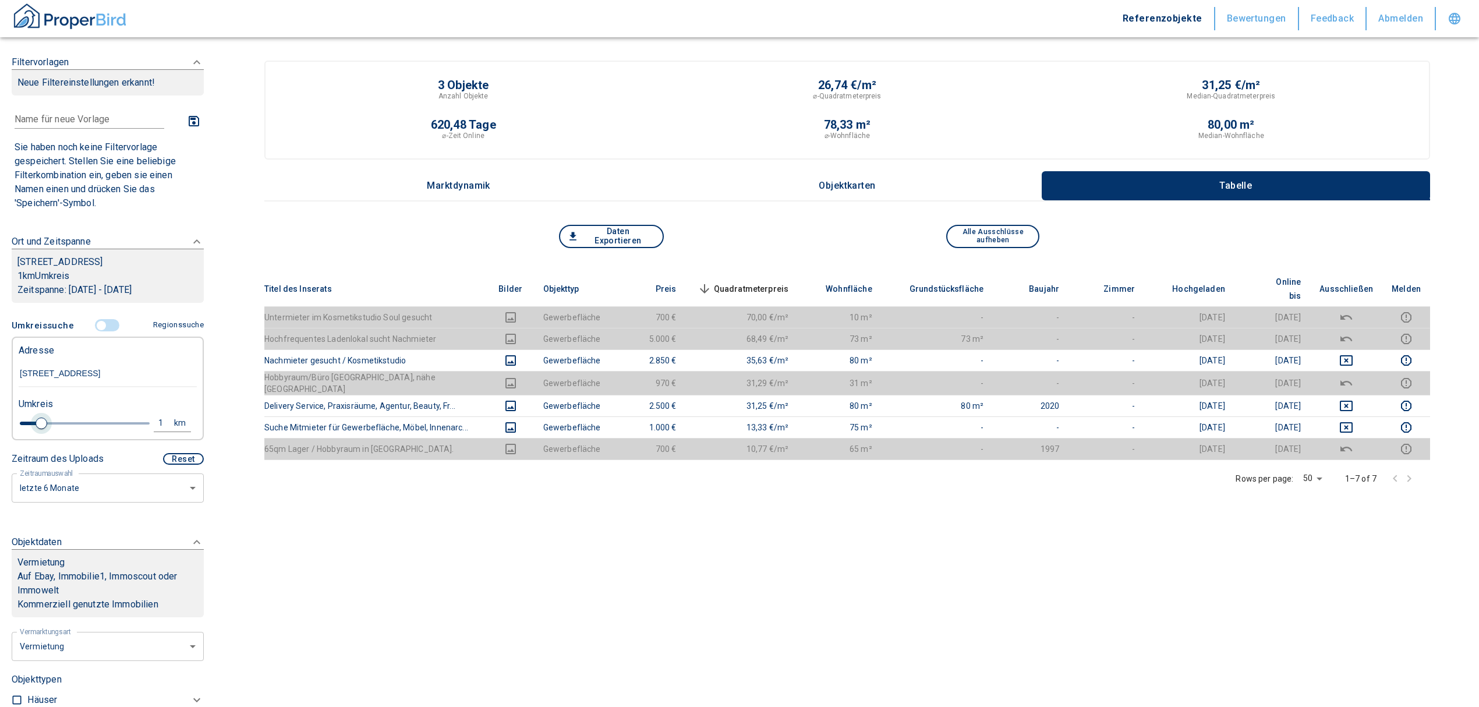
type input "[STREET_ADDRESS]"
type input "2020"
type input "1.2"
type input "2020"
type input "2"
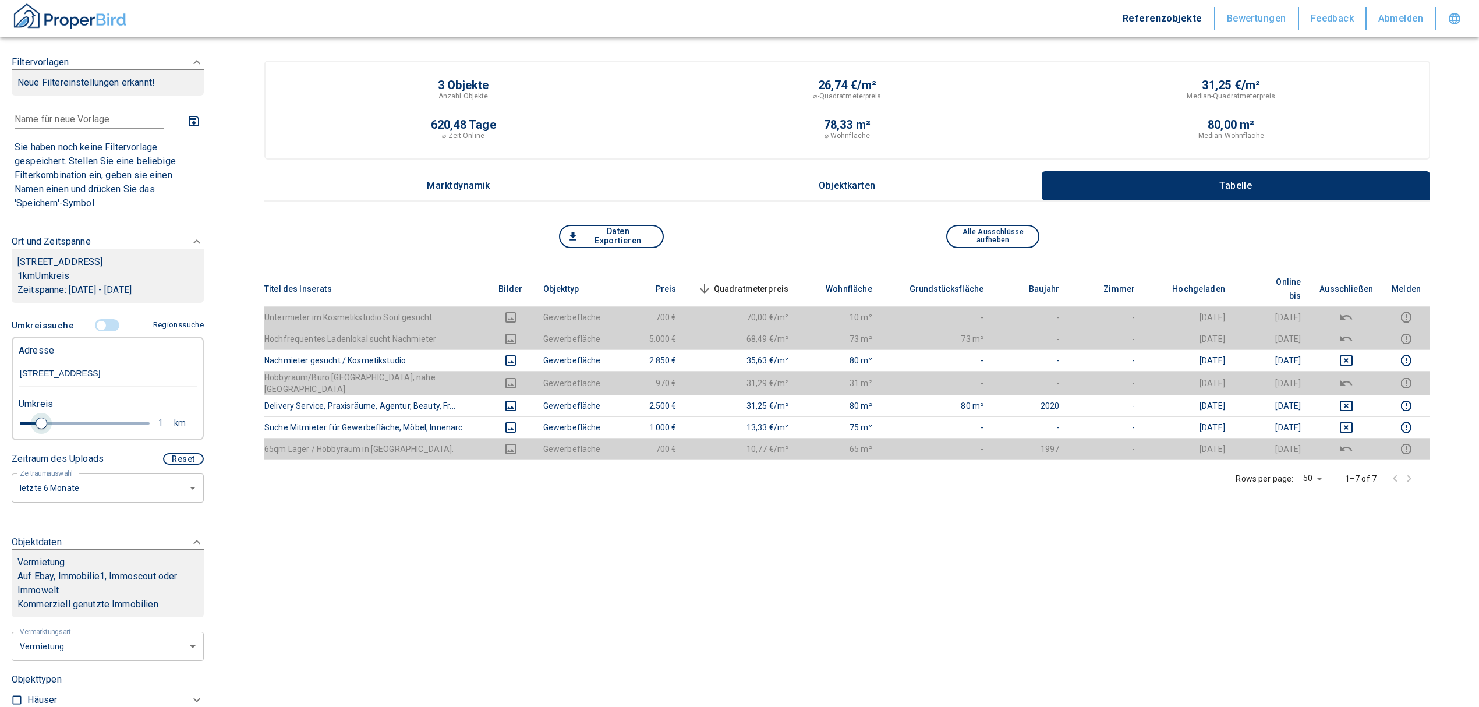
type input "2020"
type input "2.4"
type input "2020"
type input "2.6"
type input "2020"
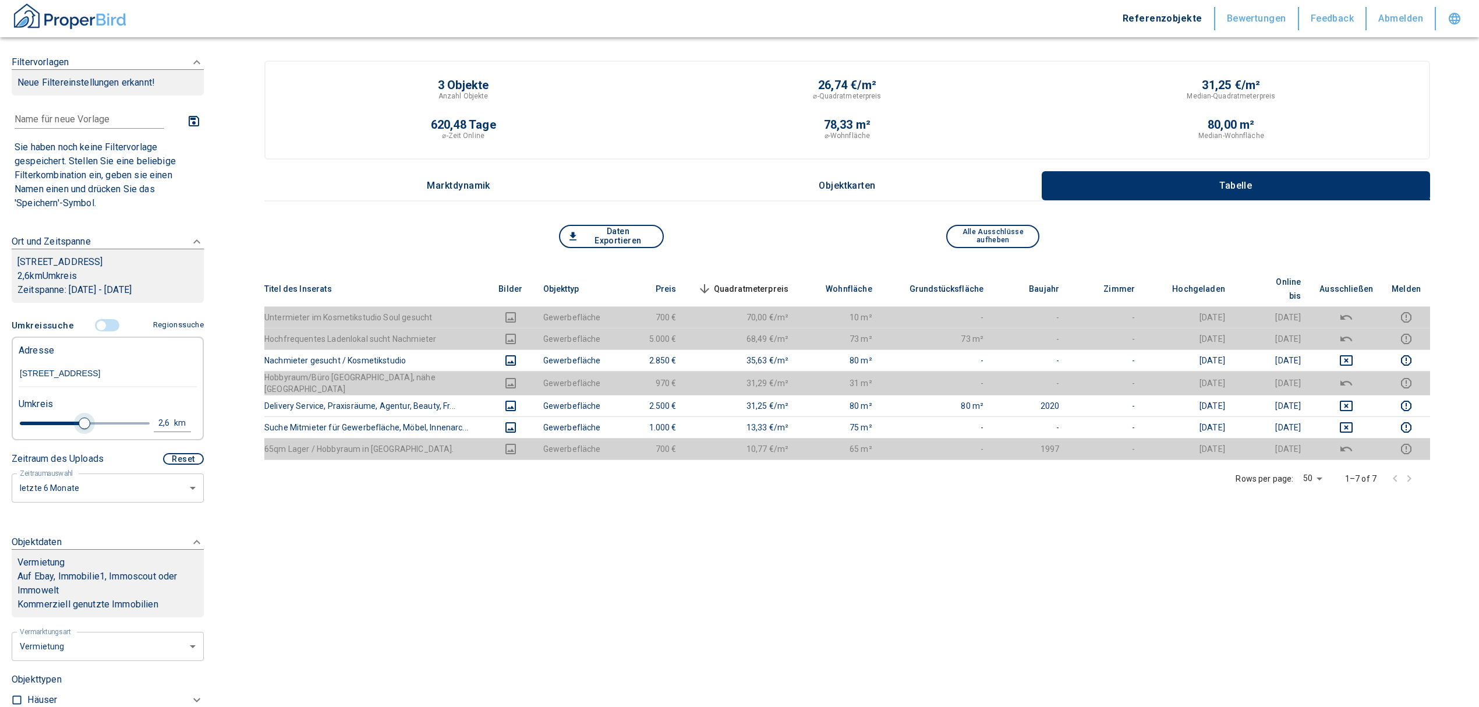
type input "2.8"
type input "2020"
type input "3"
drag, startPoint x: 40, startPoint y: 434, endPoint x: 92, endPoint y: 432, distance: 51.9
click at [92, 429] on span at bounding box center [96, 424] width 12 height 12
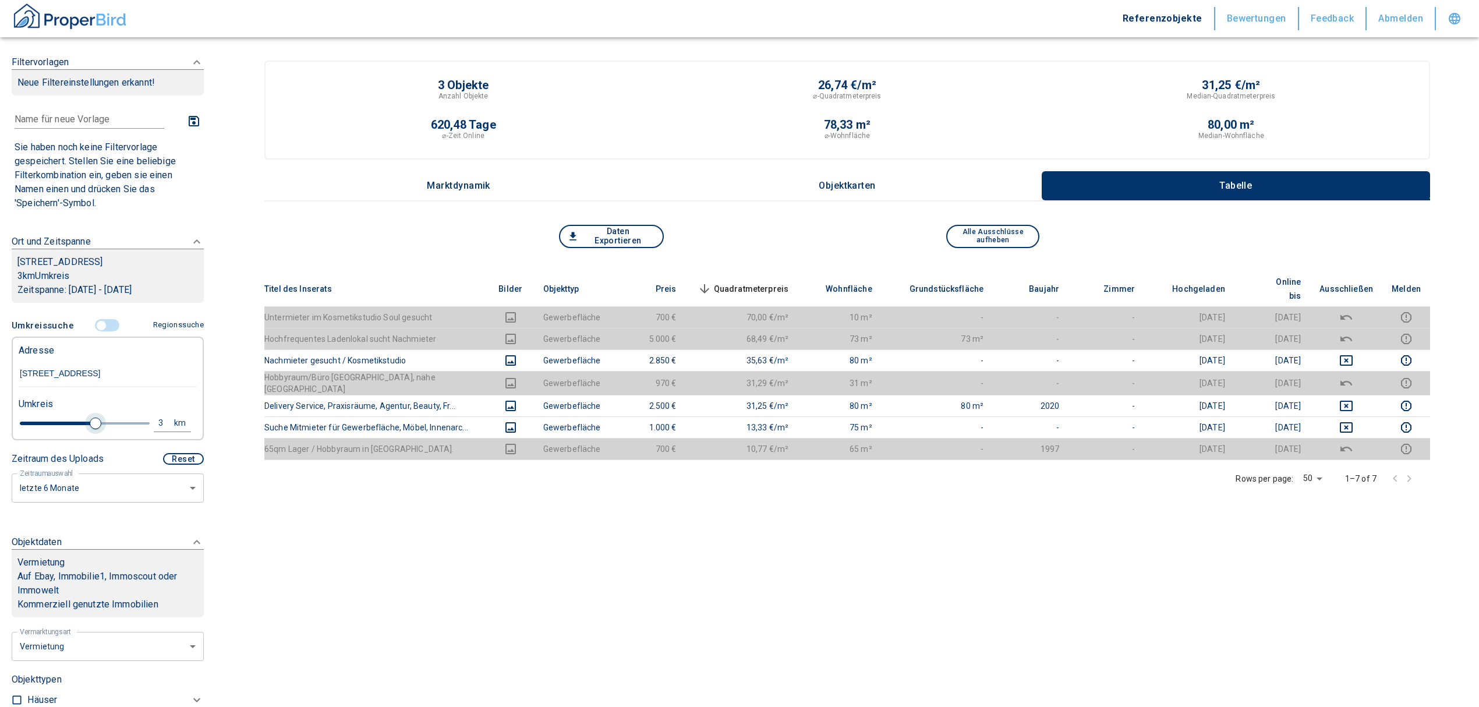
type input "2020"
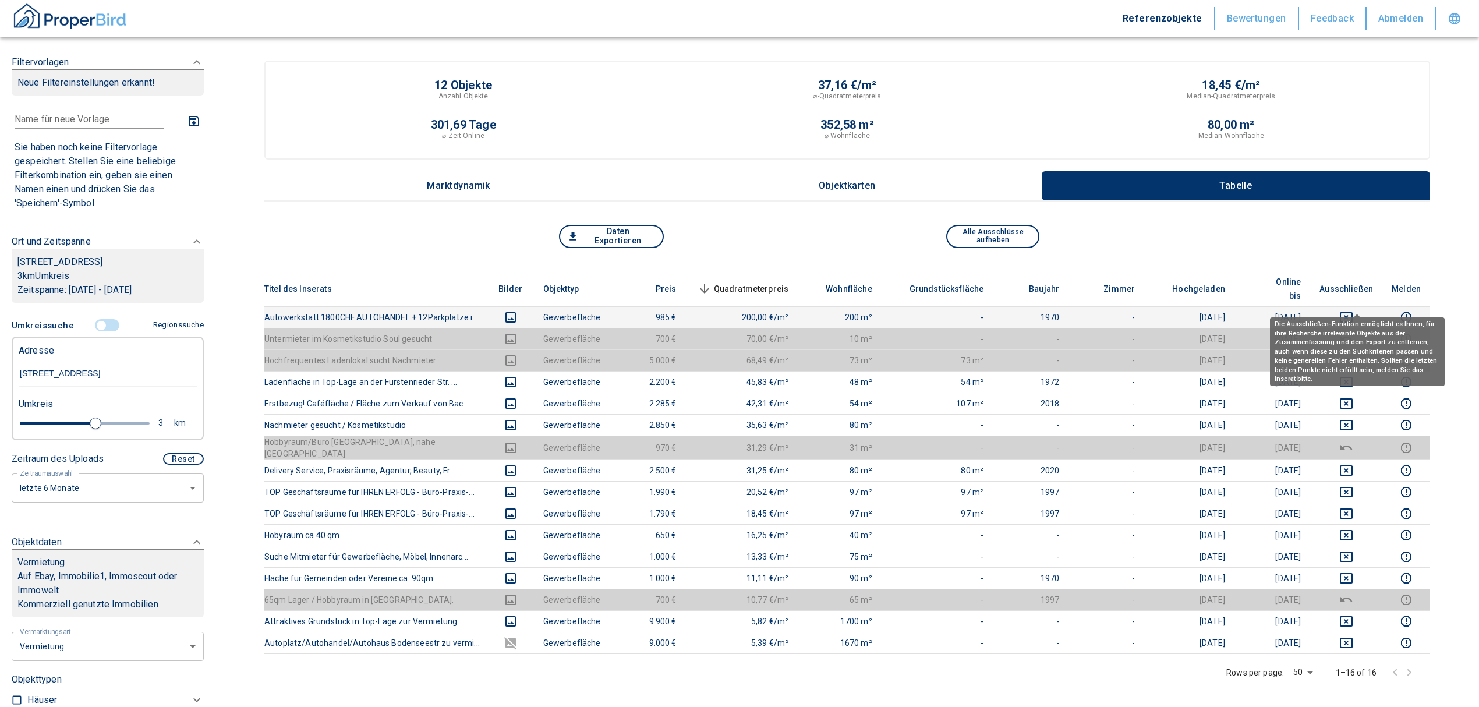
click at [1351, 310] on icon "deselect this listing" at bounding box center [1346, 317] width 14 height 14
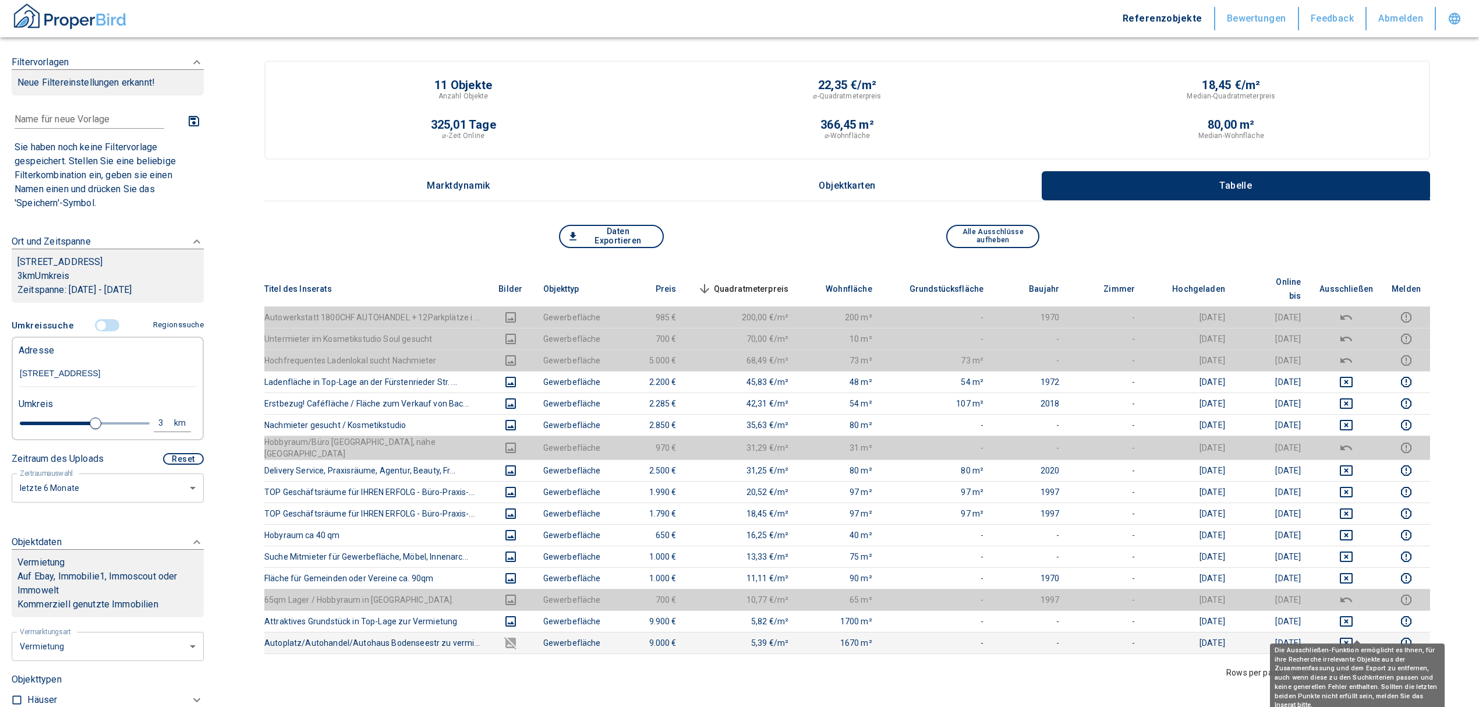
click at [1353, 638] on icon "deselect this listing" at bounding box center [1346, 643] width 13 height 10
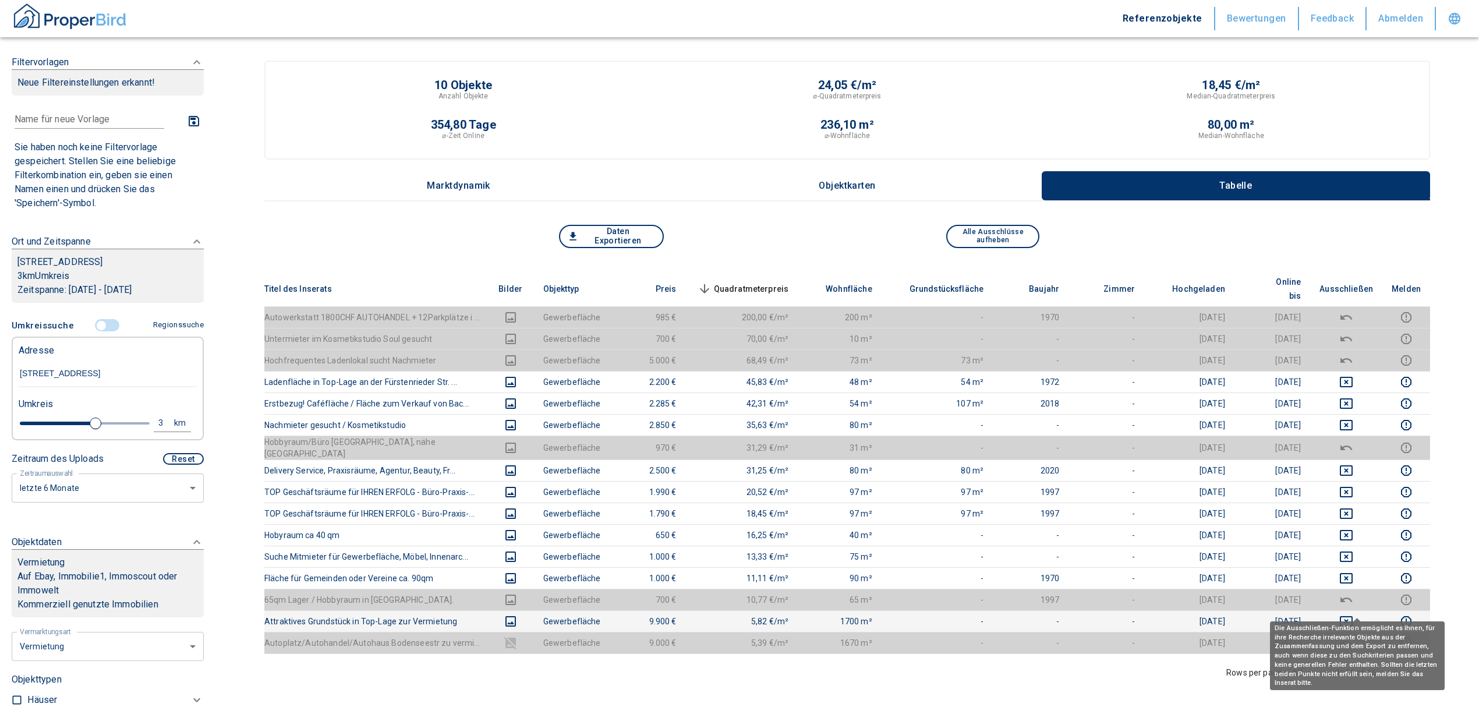
click at [1353, 614] on icon "deselect this listing" at bounding box center [1346, 621] width 14 height 14
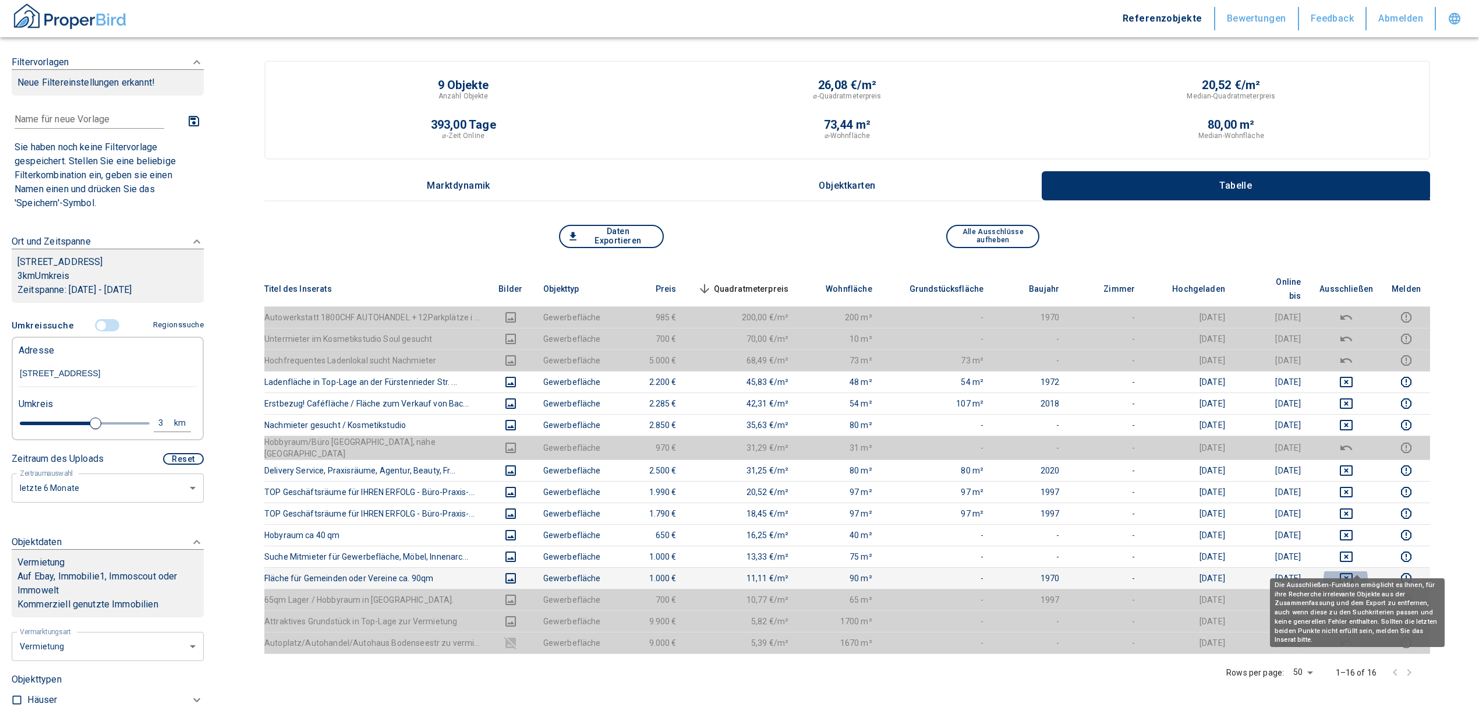
click at [1353, 571] on icon "deselect this listing" at bounding box center [1346, 578] width 14 height 14
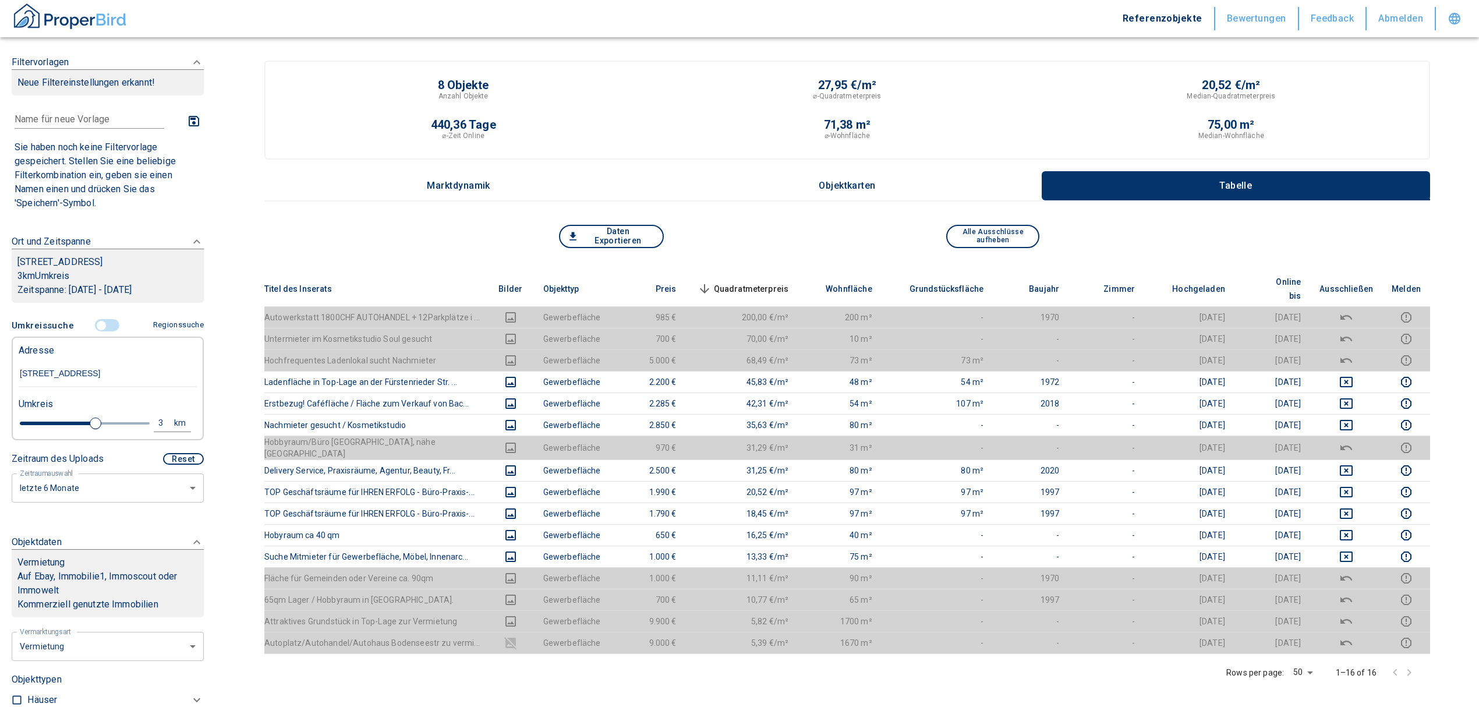
click at [97, 332] on input "controlled" at bounding box center [101, 325] width 35 height 13
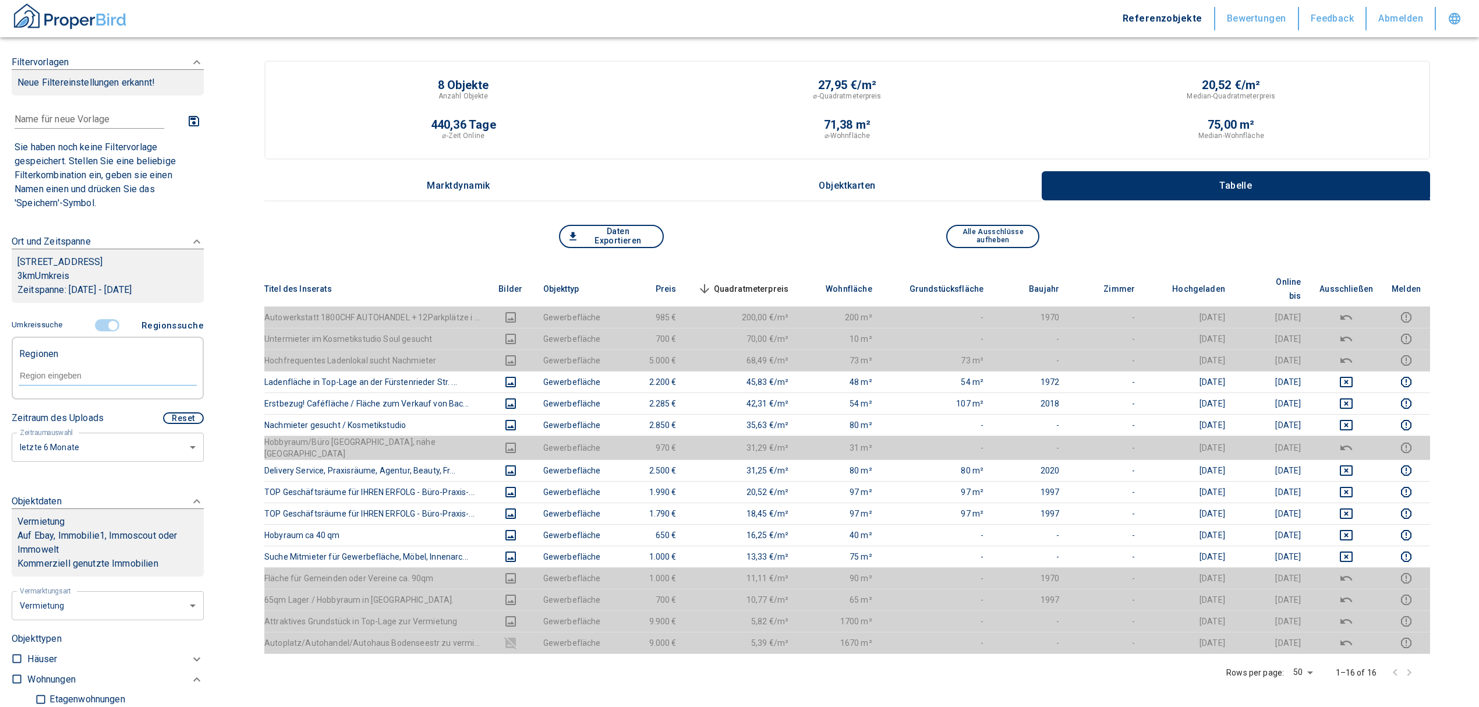
click at [103, 332] on input "controlled" at bounding box center [113, 325] width 35 height 13
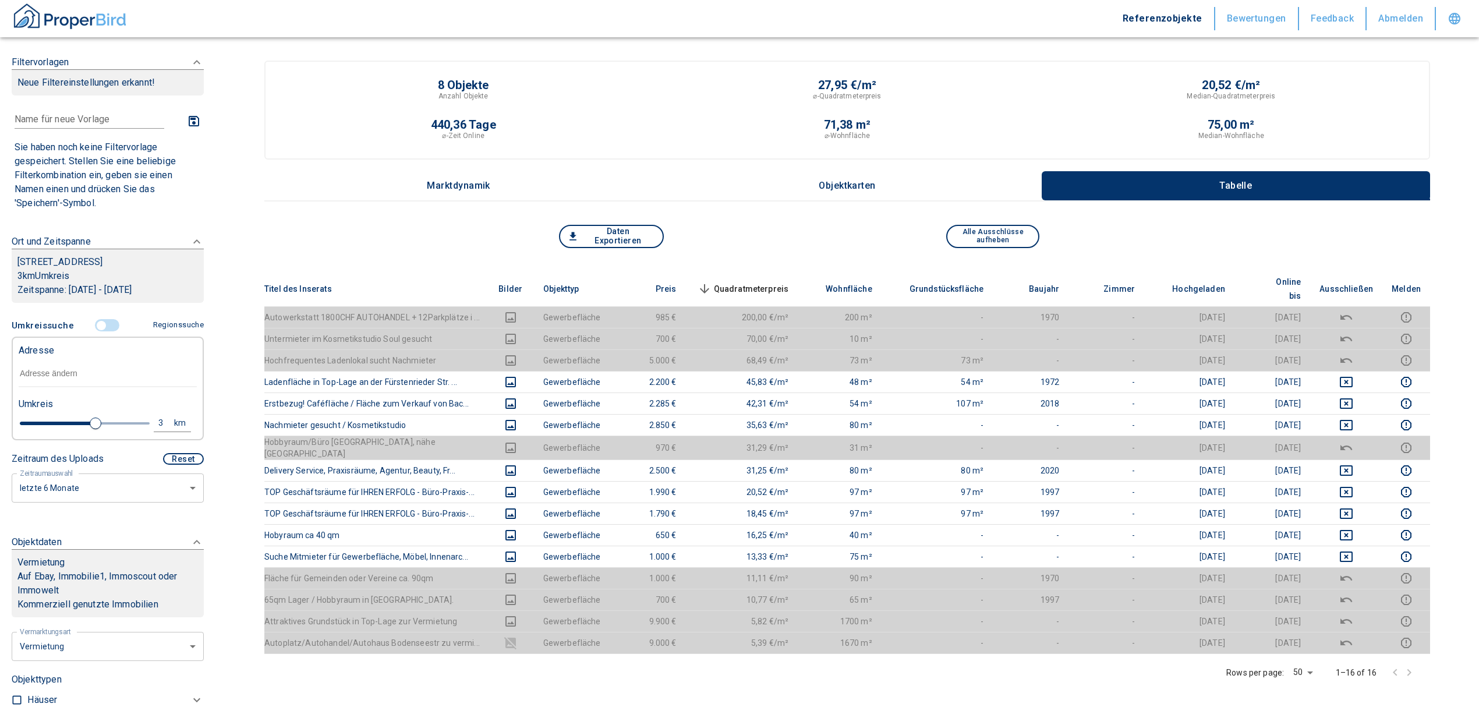
click at [50, 387] on input "text" at bounding box center [108, 373] width 178 height 27
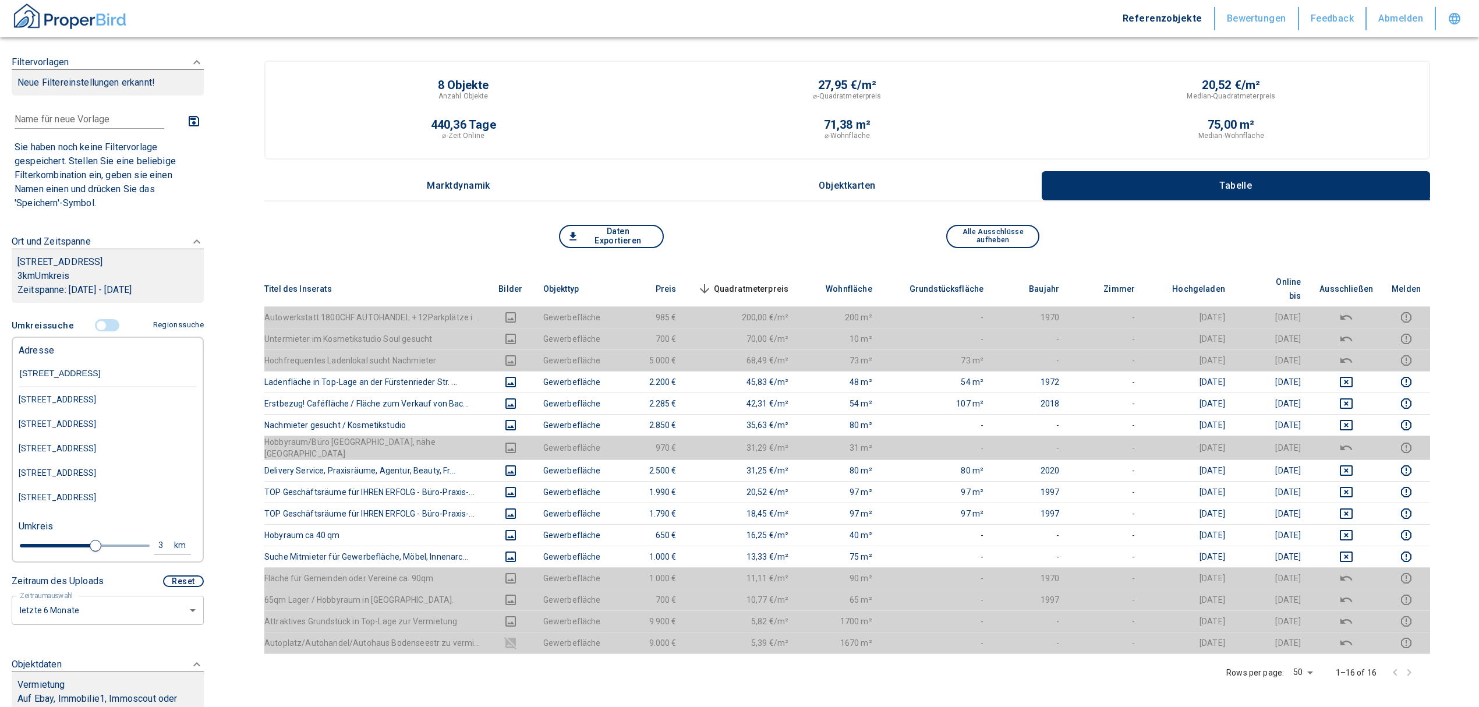
type input "[STREET_ADDRESS]"
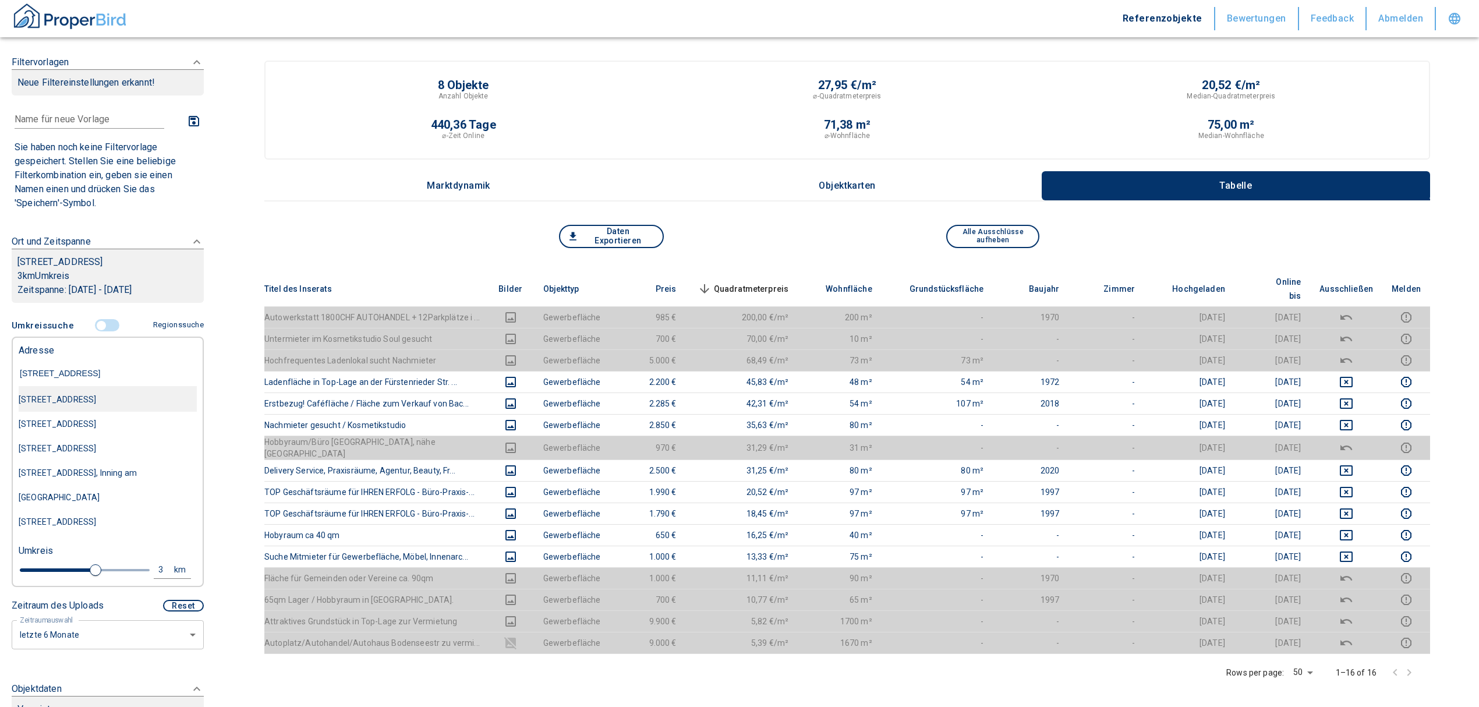
click at [97, 410] on div "[STREET_ADDRESS]" at bounding box center [108, 399] width 178 height 24
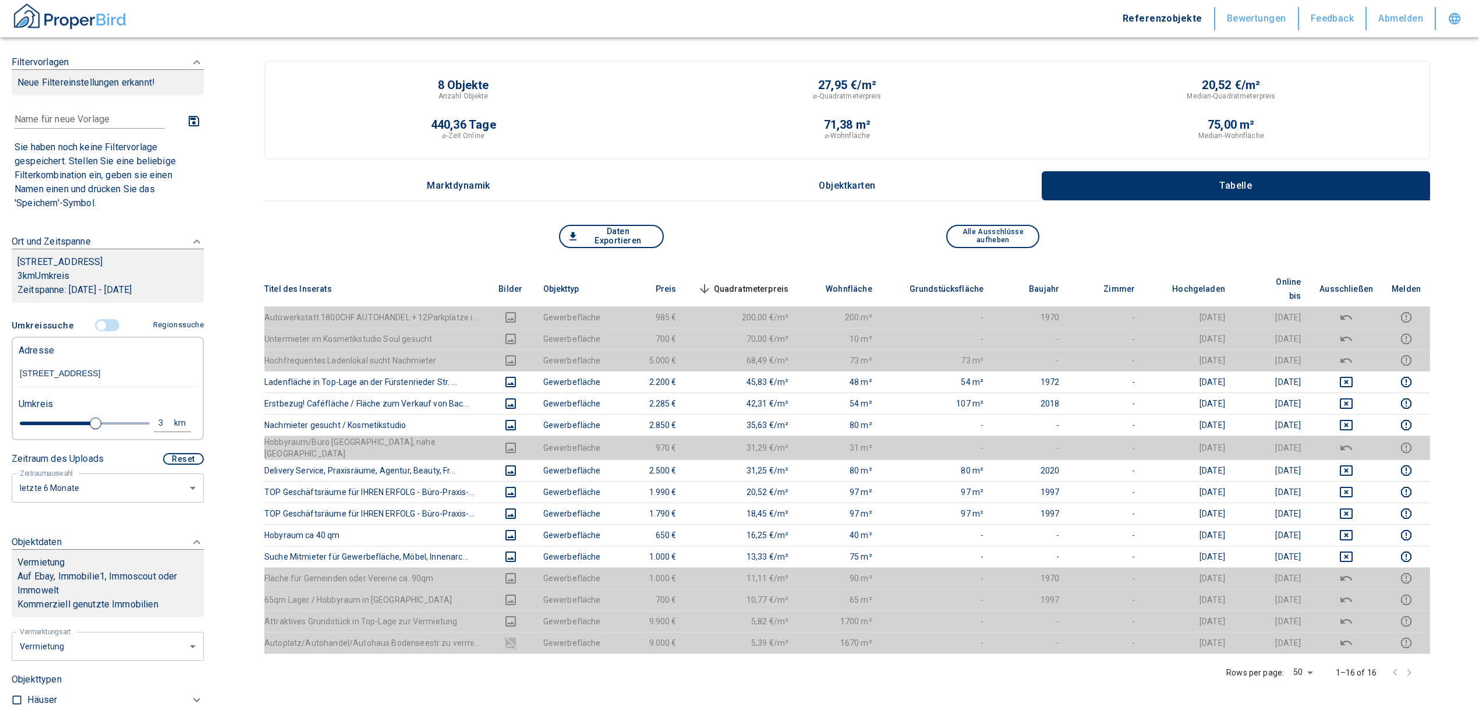
type input "2020"
type input "[STREET_ADDRESS]"
type input "2020"
type input "2.8"
type input "2020"
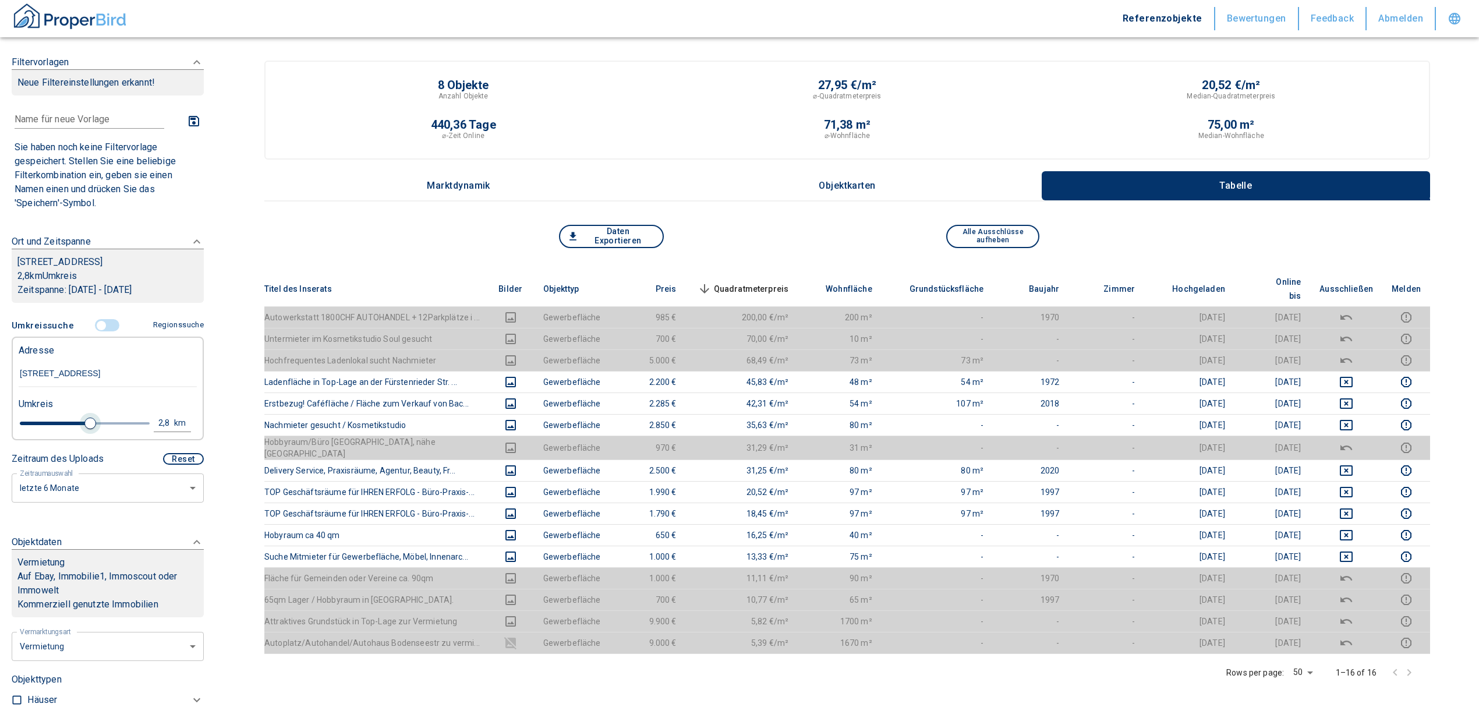
type input "2.6"
type input "2020"
type input "2.2"
type input "2020"
type input "2"
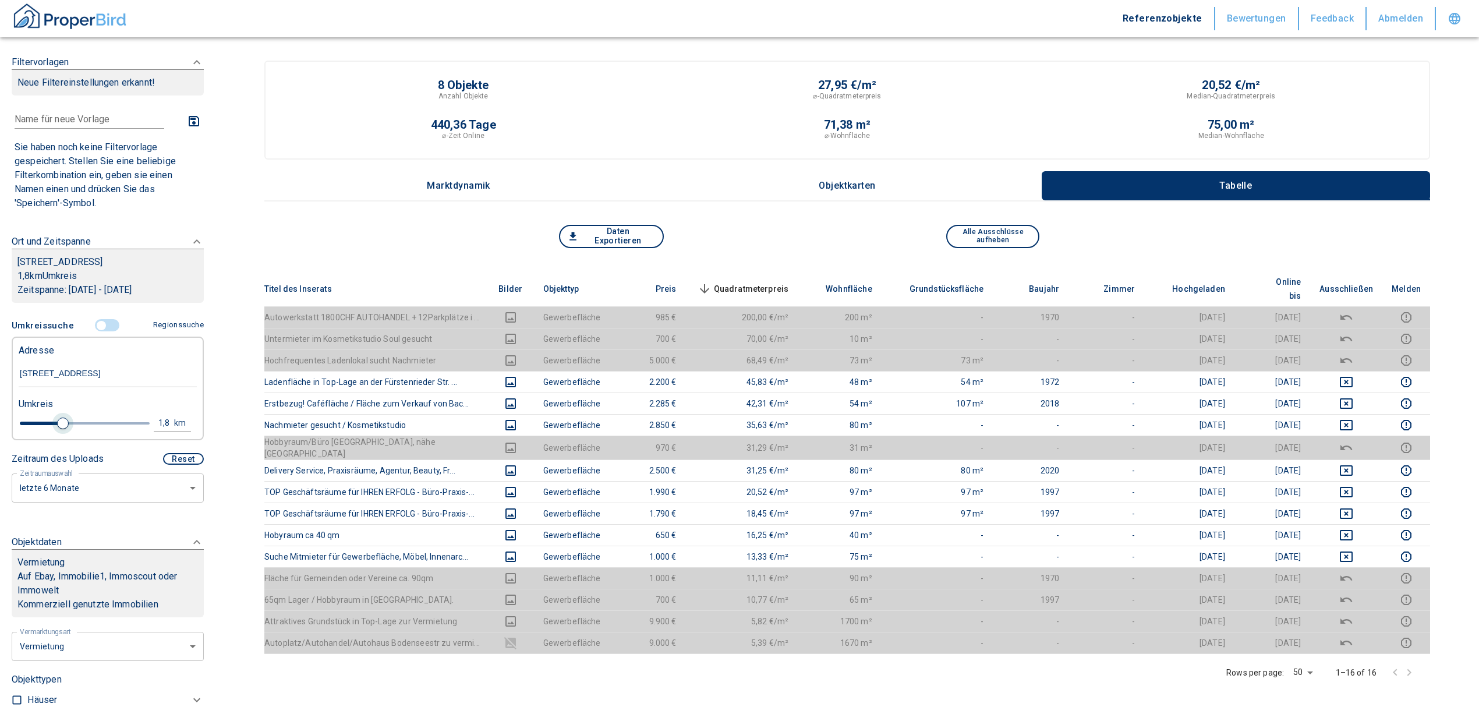
type input "2020"
type input "1.8"
type input "2020"
type input "1.6"
type input "2020"
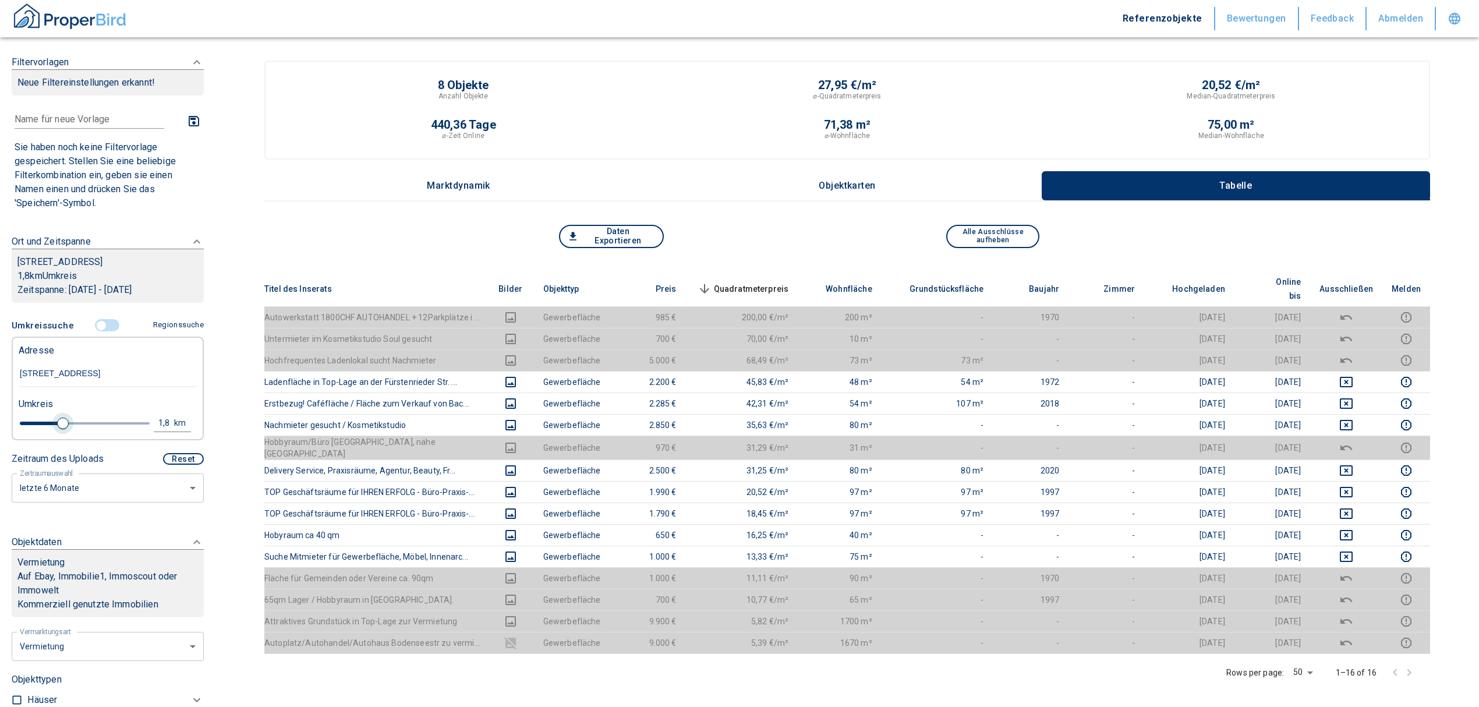
type input "1.4"
type input "2020"
type input "1.2"
type input "2020"
type input "1"
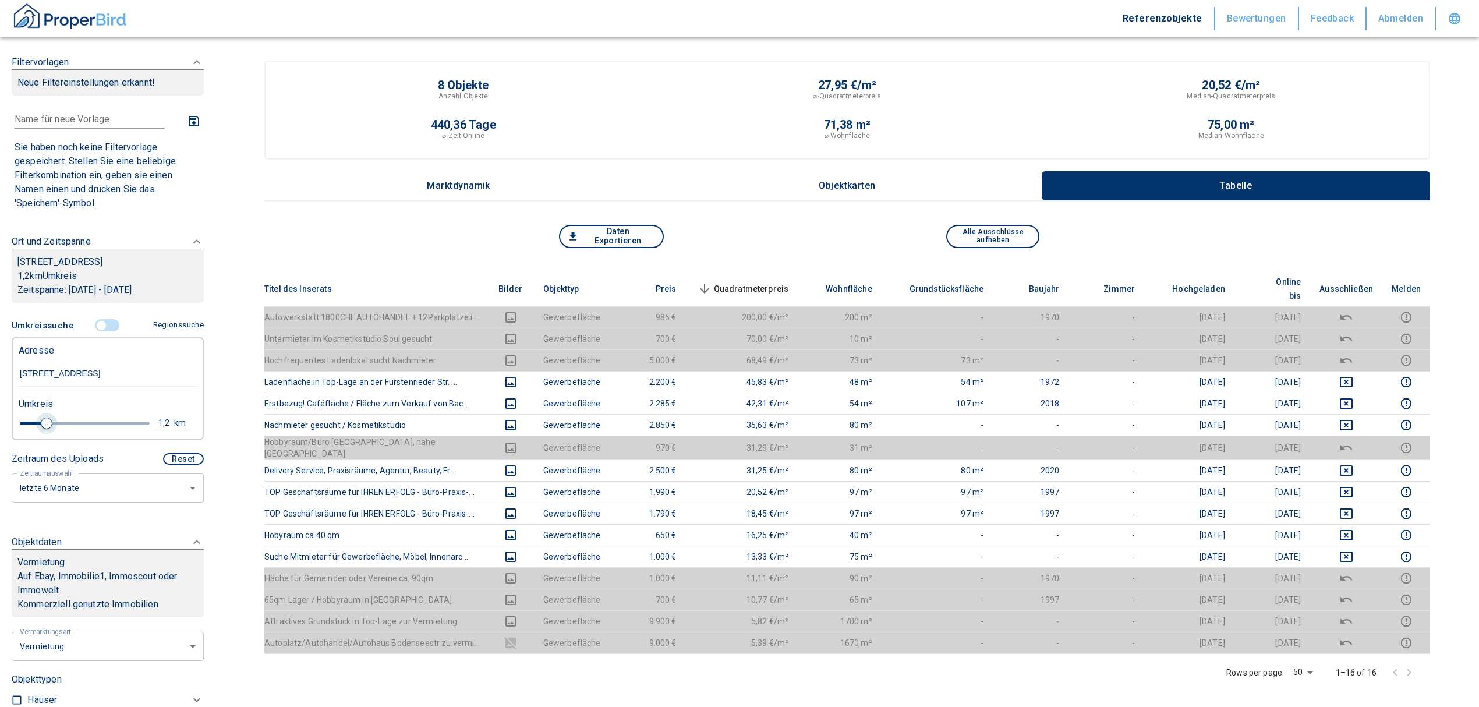
type input "2020"
type input "0.8"
type input "2020"
type input "1"
drag, startPoint x: 87, startPoint y: 420, endPoint x: 41, endPoint y: 420, distance: 46.6
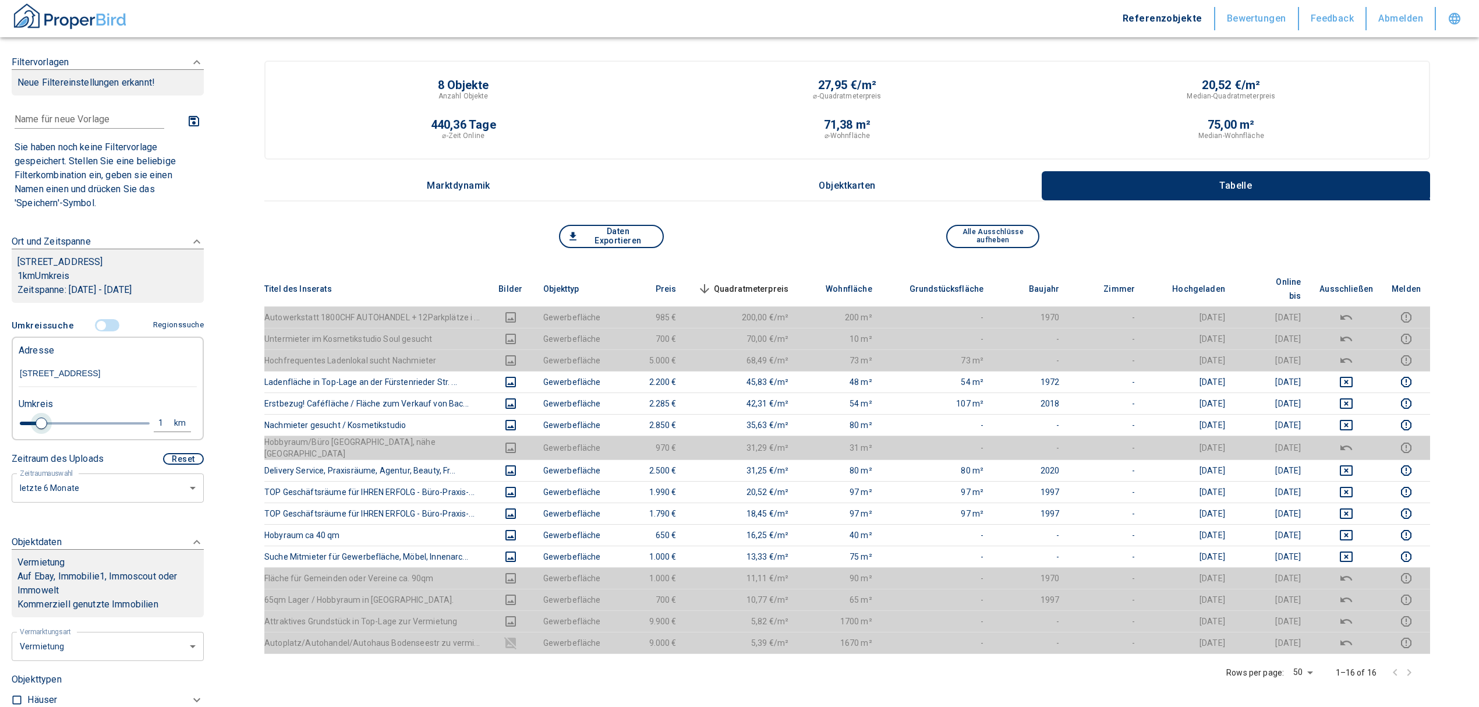
click at [41, 420] on span at bounding box center [42, 424] width 12 height 12
type input "2020"
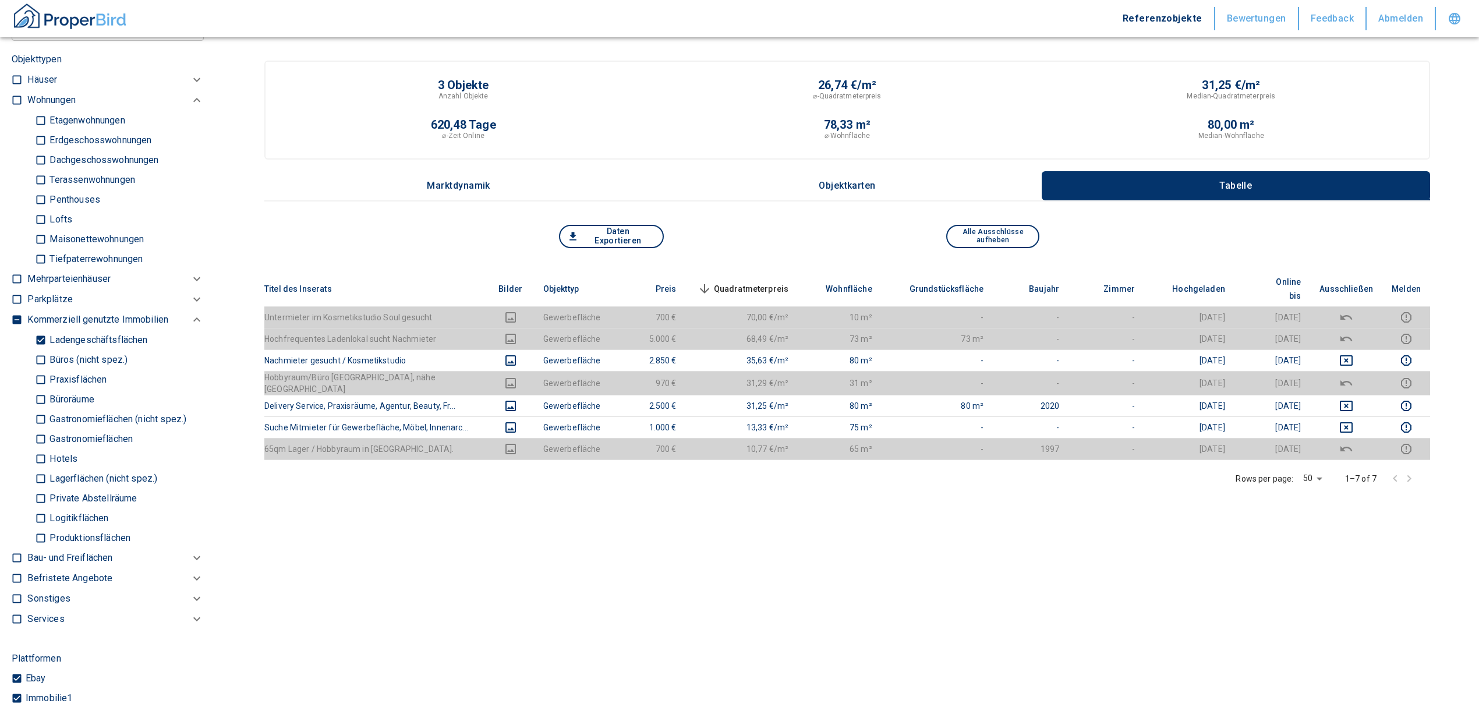
scroll to position [543, 0]
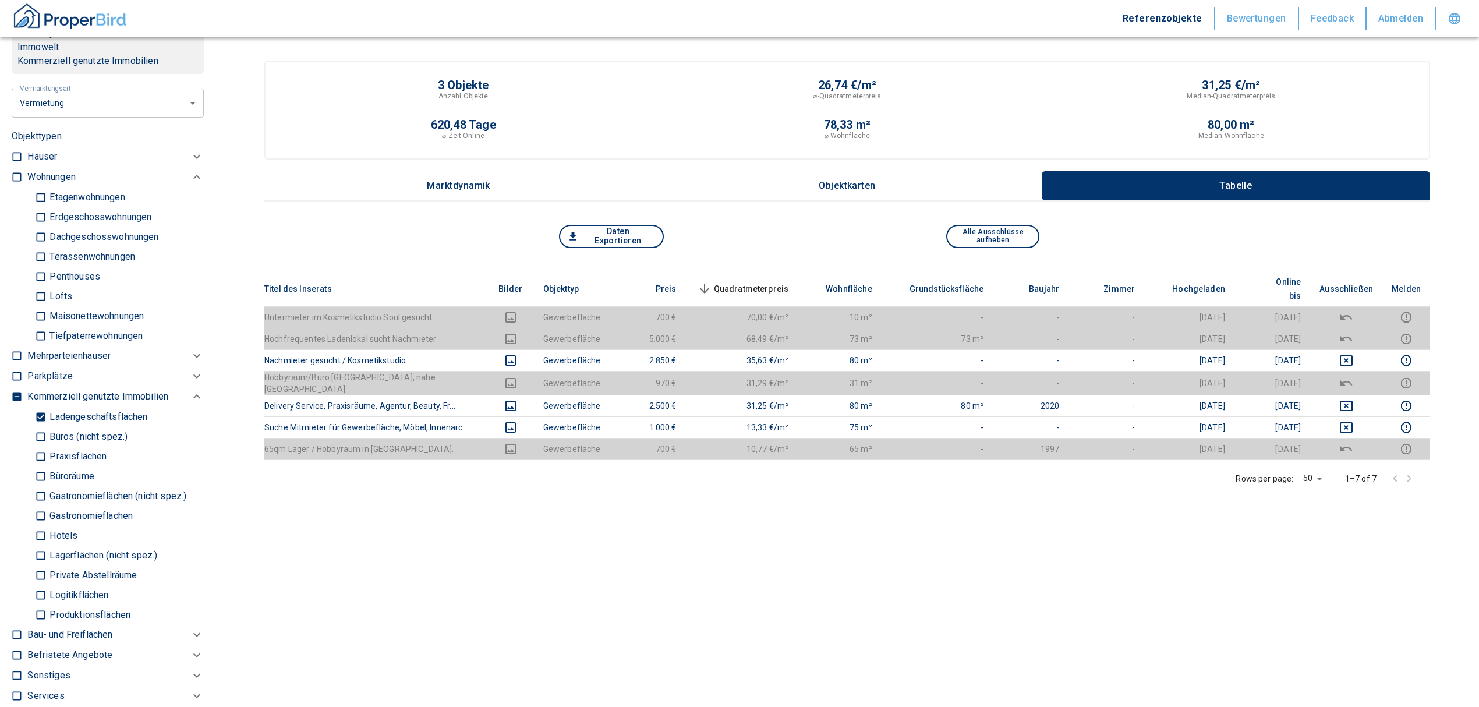
click at [40, 410] on input "Ladengeschäftsflächen" at bounding box center [41, 416] width 12 height 20
checkbox input "false"
type input "2020"
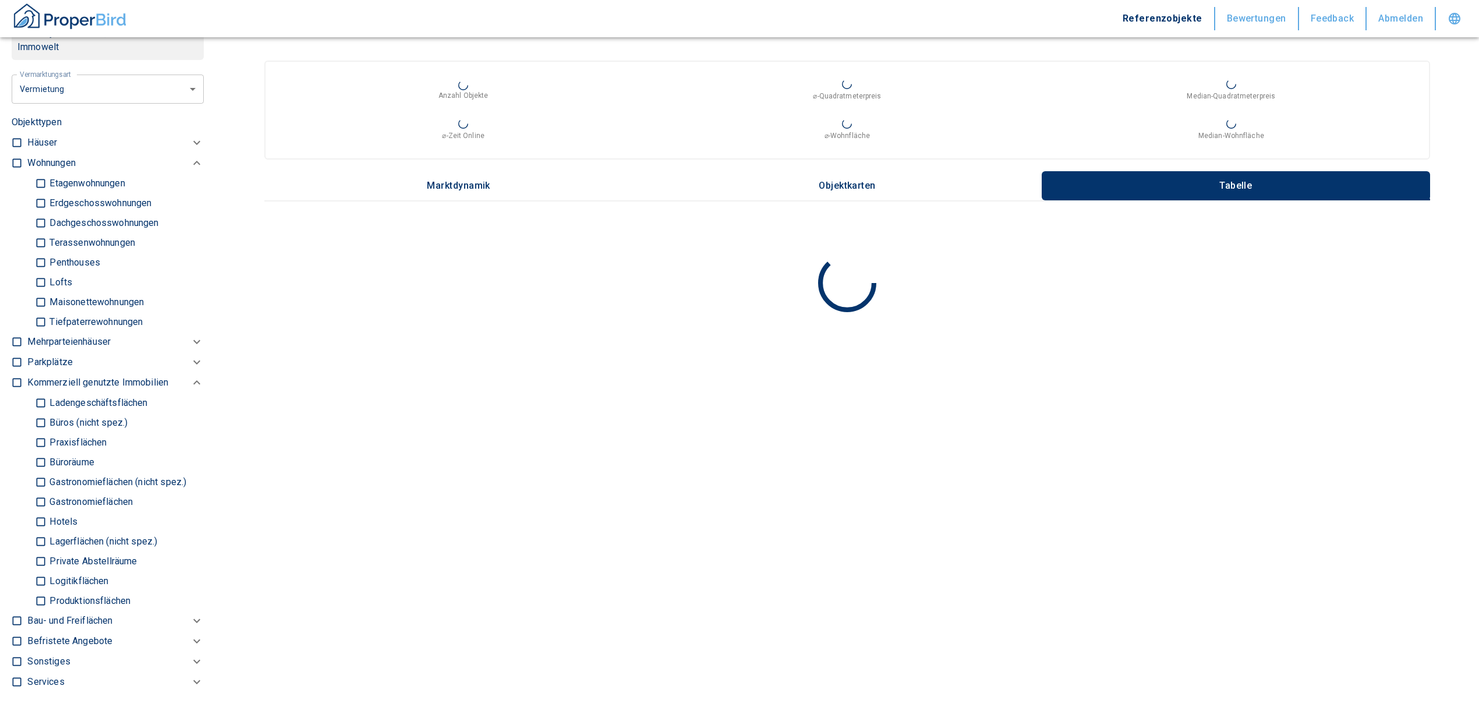
click at [36, 420] on input "Büros (nicht spez.)" at bounding box center [41, 422] width 12 height 20
checkbox input "true"
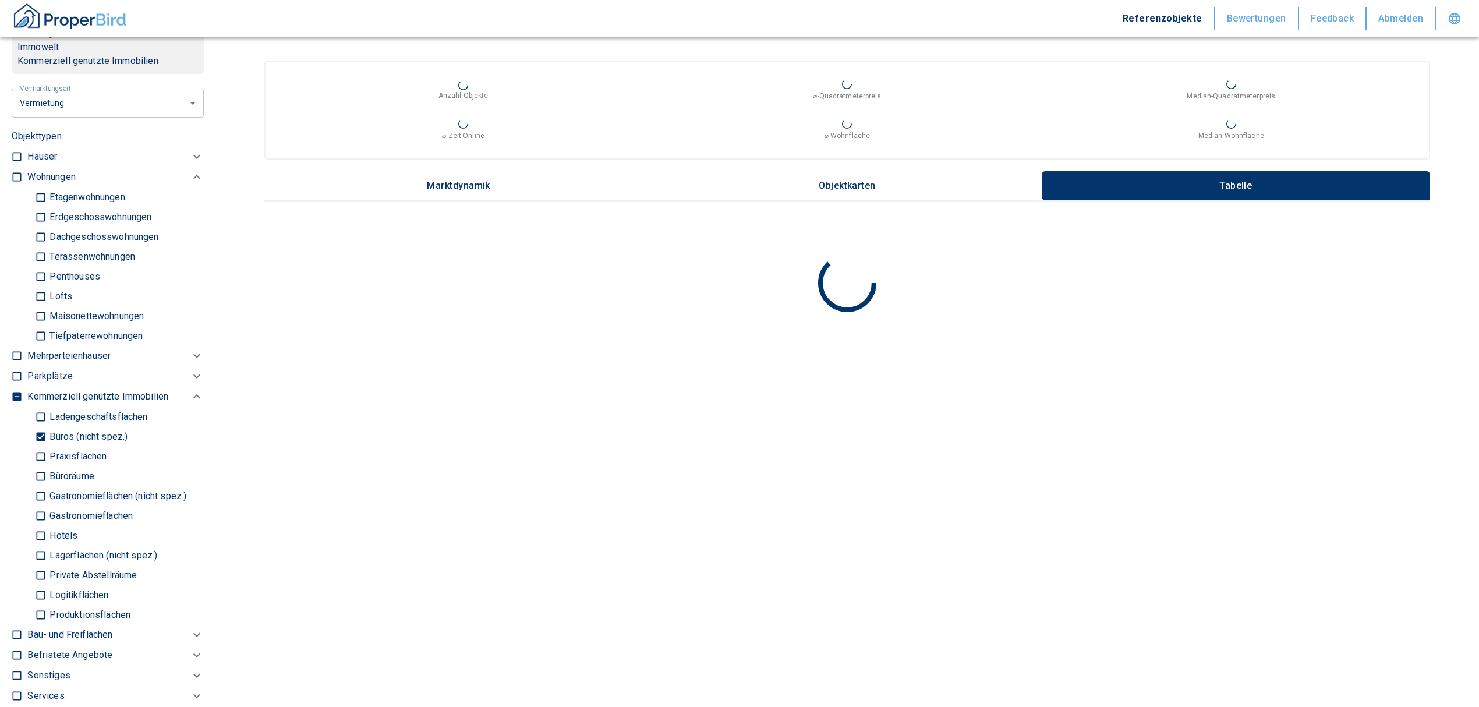
type input "2020"
click at [40, 476] on input "Büroräume" at bounding box center [41, 476] width 12 height 20
checkbox input "true"
type input "2020"
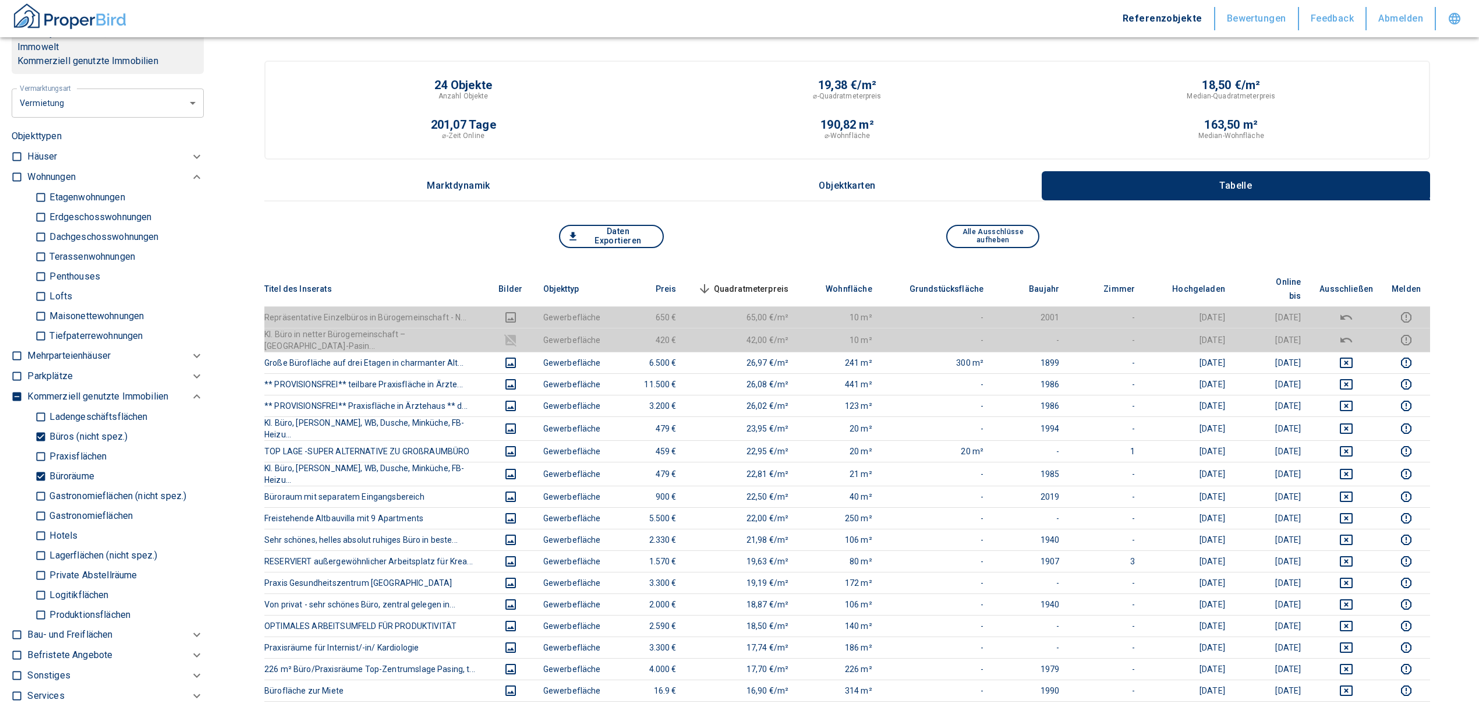
click at [779, 282] on span "Quadratmeterpreis sorted descending" at bounding box center [742, 289] width 94 height 14
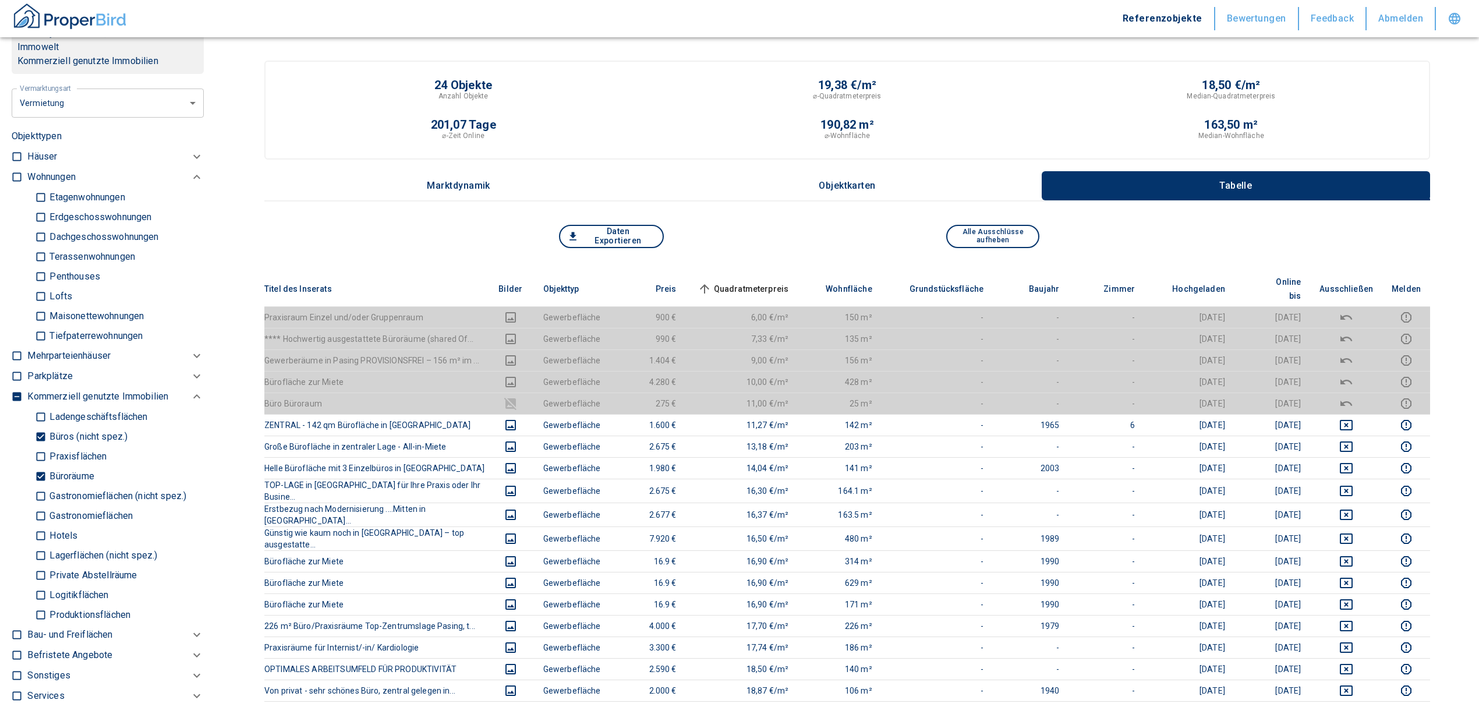
click at [767, 284] on span "Quadratmeterpreis sorted ascending" at bounding box center [742, 289] width 94 height 14
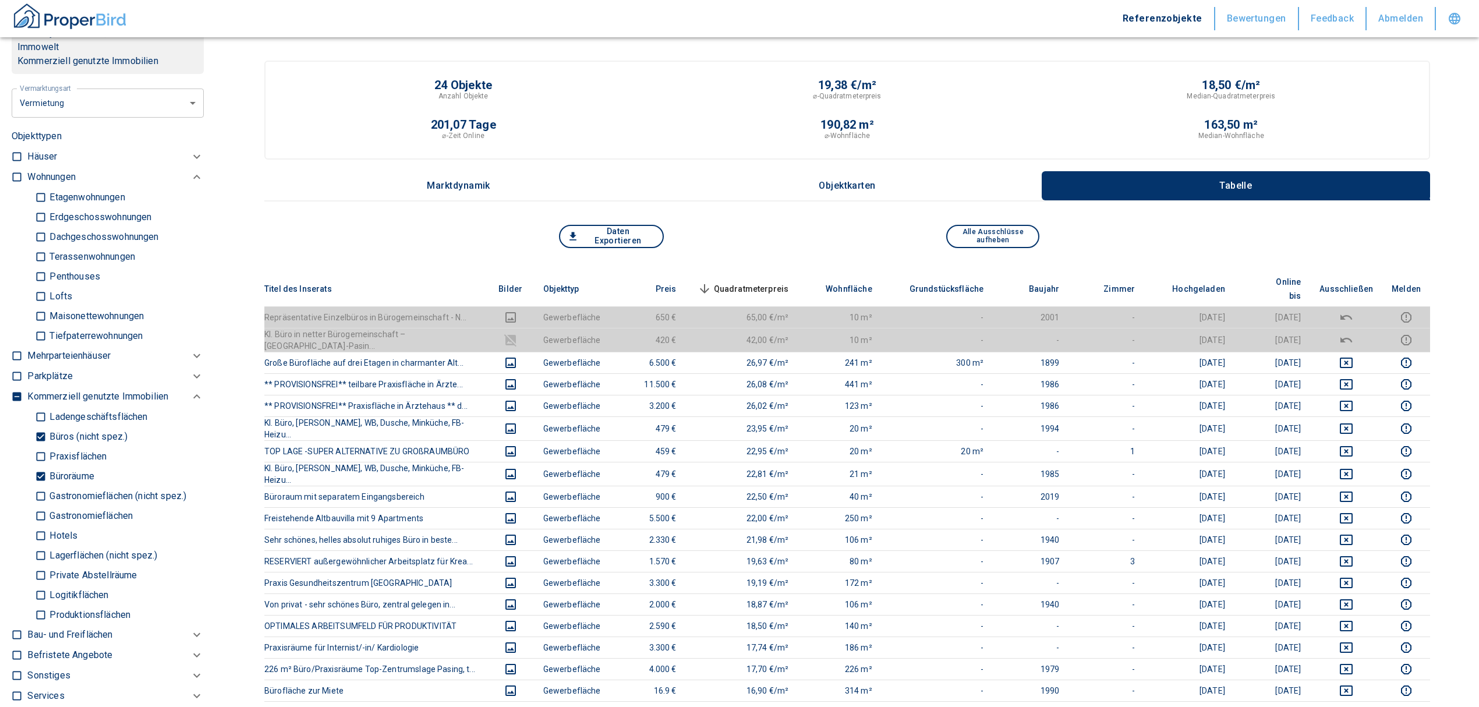
click at [741, 282] on span "Quadratmeterpreis sorted descending" at bounding box center [742, 289] width 94 height 14
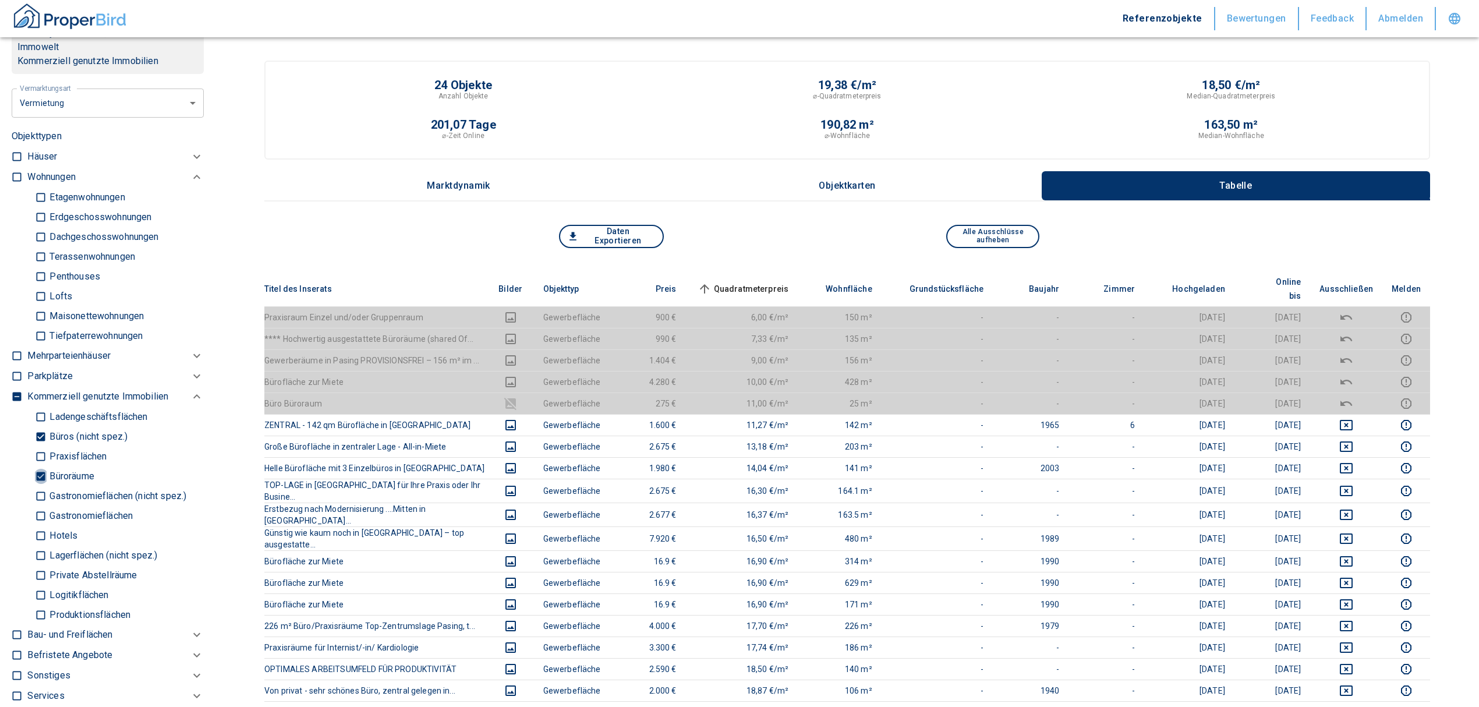
drag, startPoint x: 38, startPoint y: 472, endPoint x: 38, endPoint y: 459, distance: 12.2
click at [38, 472] on input "Büroräume" at bounding box center [41, 476] width 12 height 20
checkbox input "false"
type input "2020"
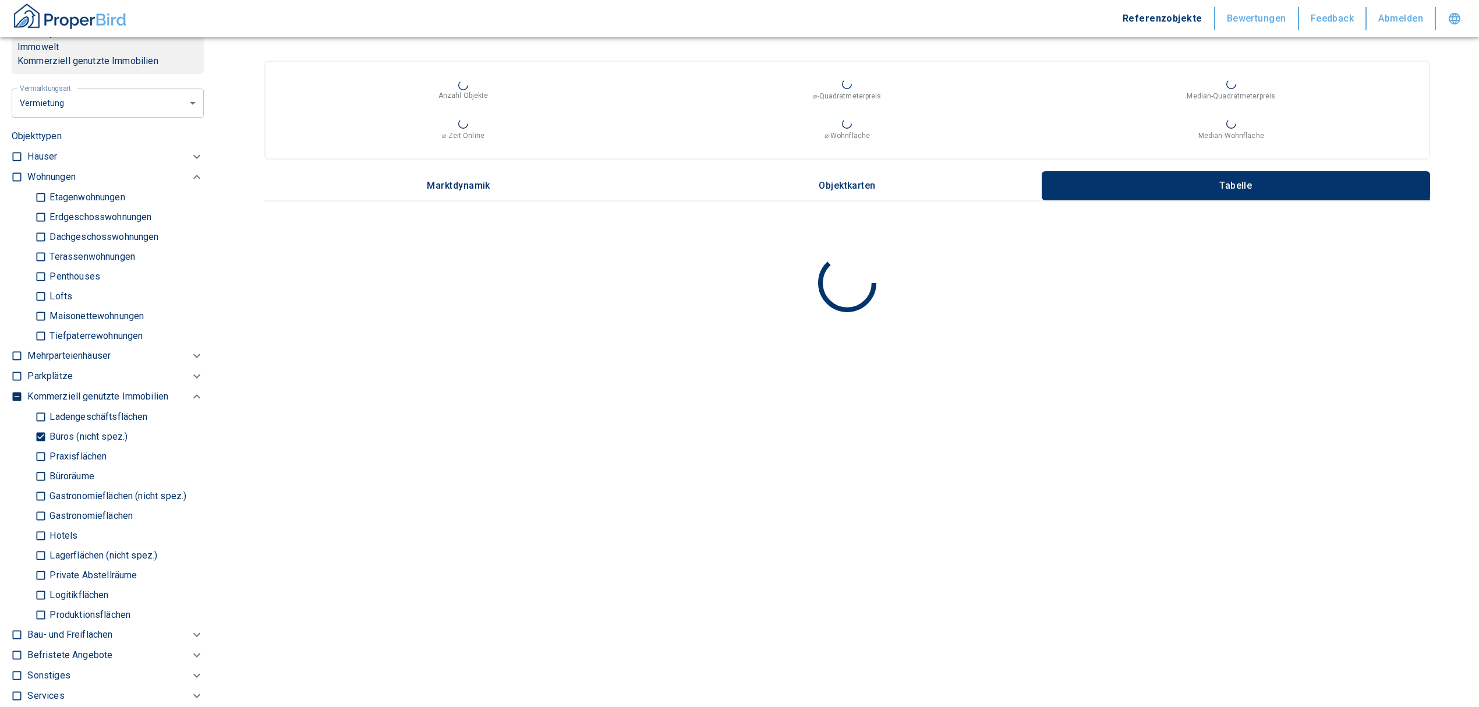
click at [37, 436] on input "Büros (nicht spez.)" at bounding box center [41, 436] width 12 height 20
checkbox input "false"
type input "2020"
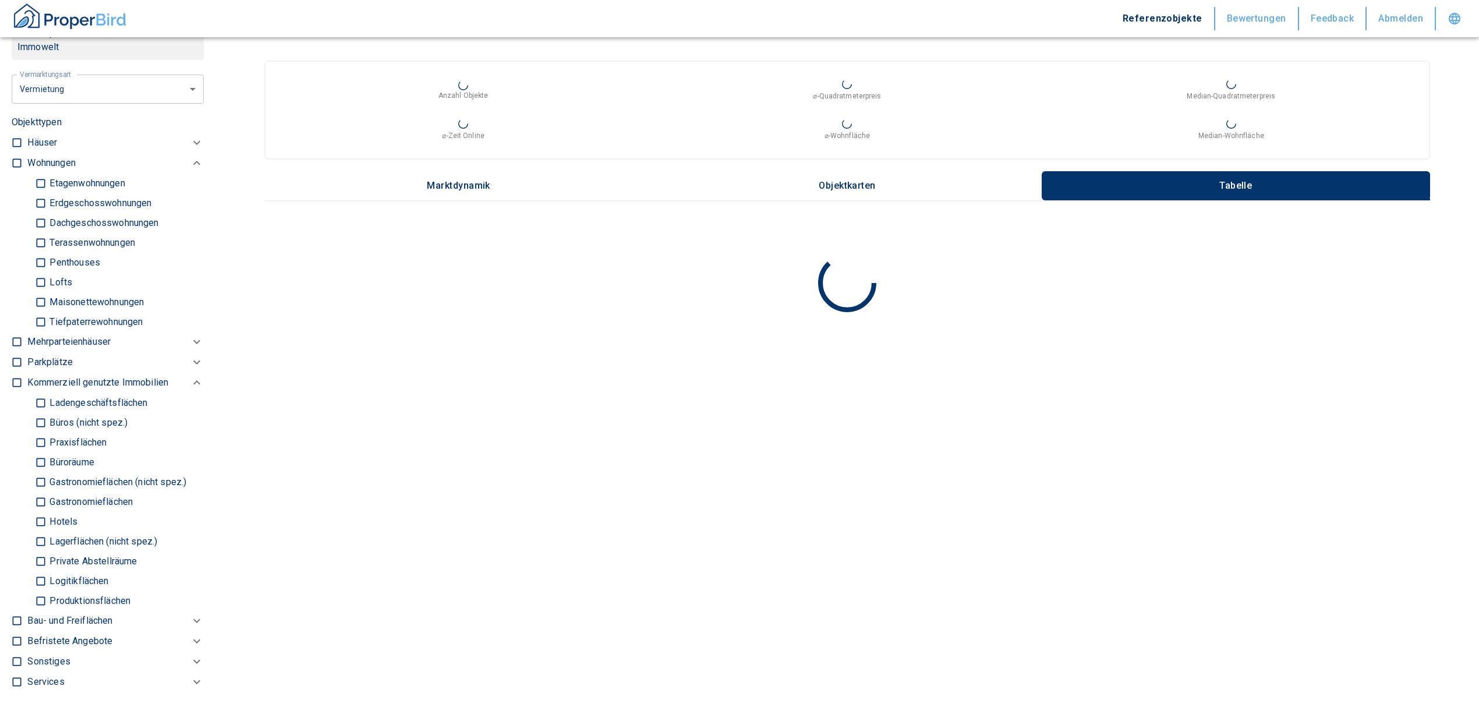
click at [17, 151] on div at bounding box center [20, 143] width 16 height 20
click at [15, 158] on input "checkbox" at bounding box center [17, 163] width 12 height 12
checkbox input "true"
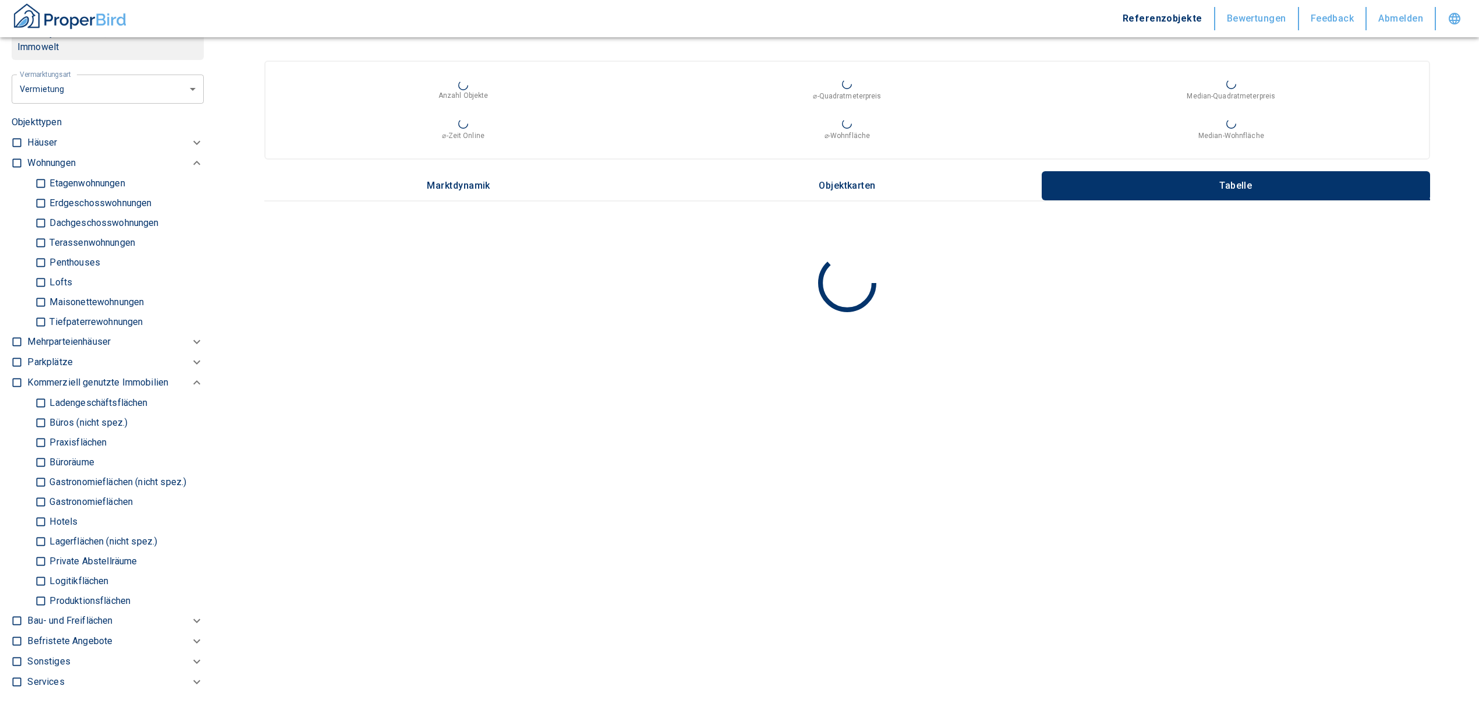
checkbox input "true"
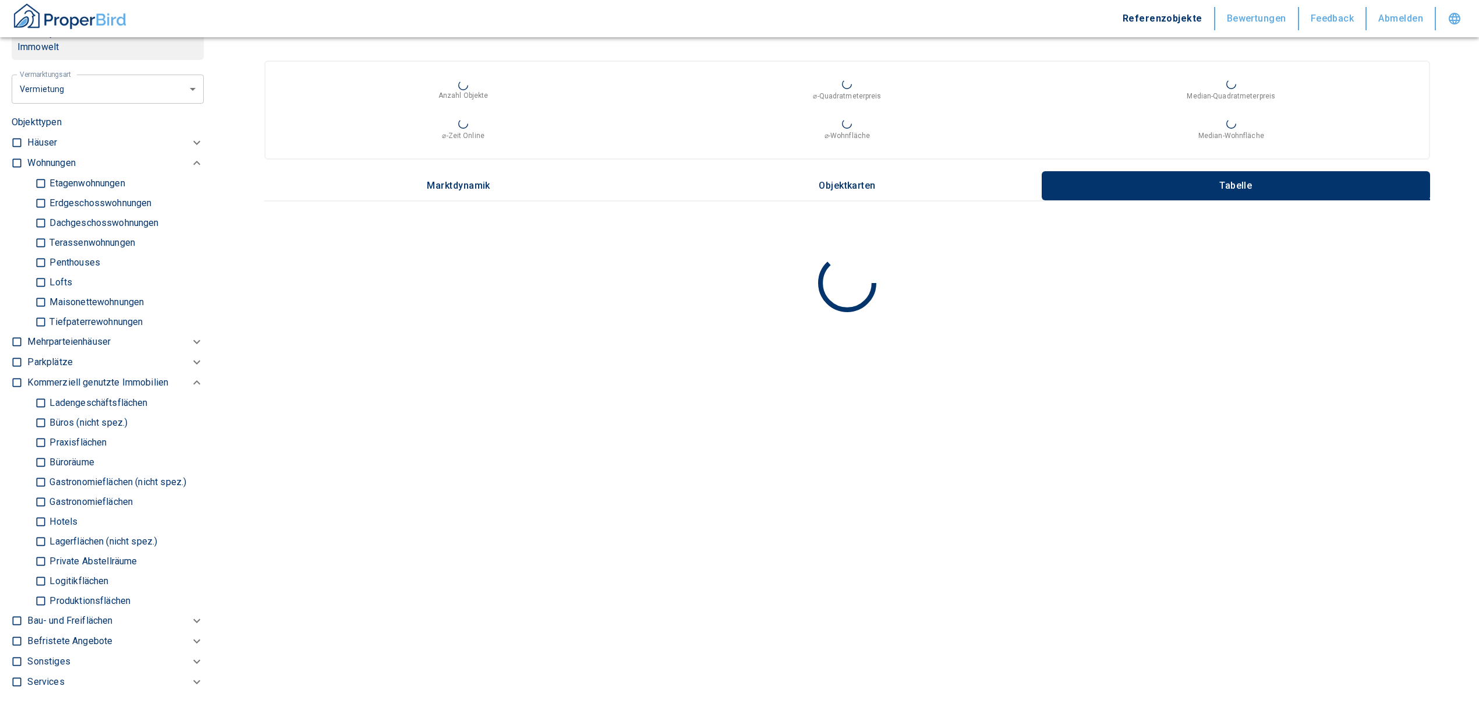
checkbox input "true"
type input "2020"
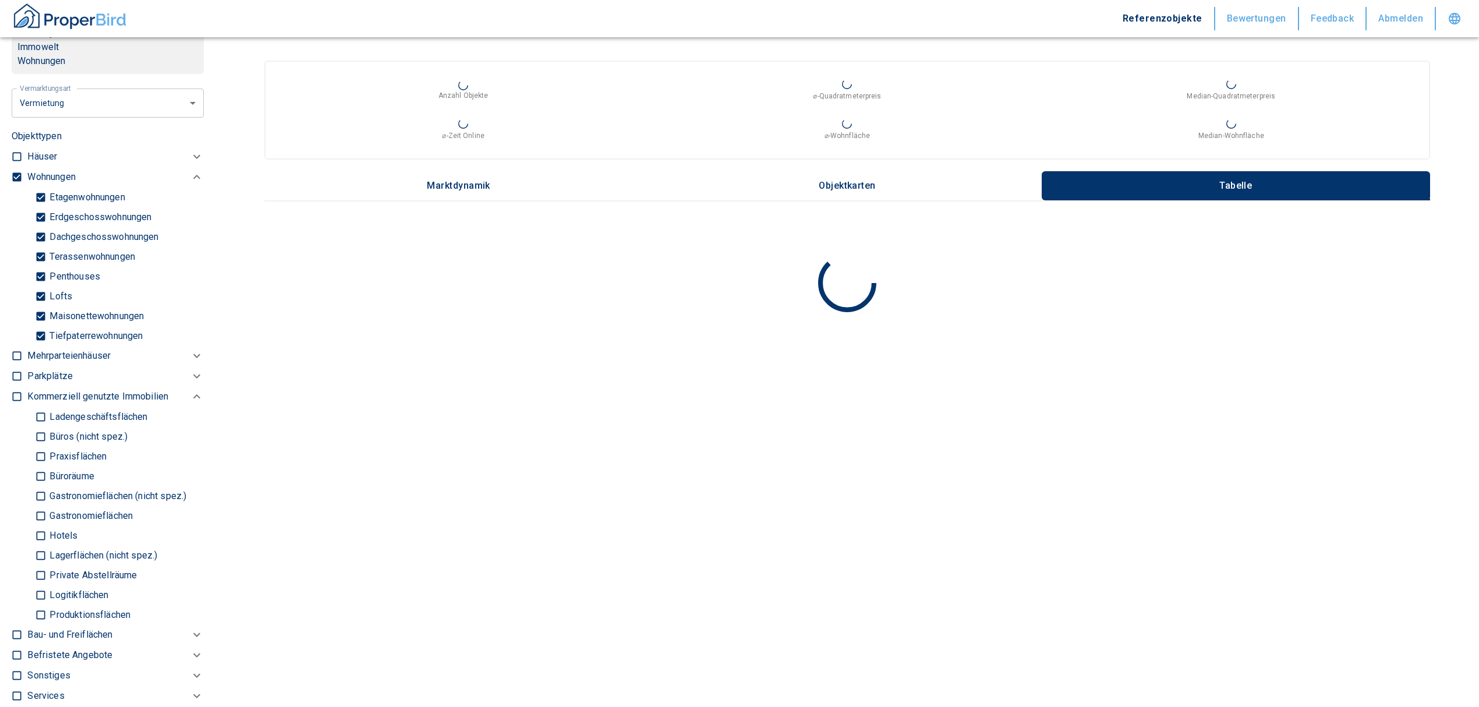
click at [38, 330] on input "Tiefpaterrewohnungen" at bounding box center [41, 336] width 12 height 20
checkbox input "false"
type input "2020"
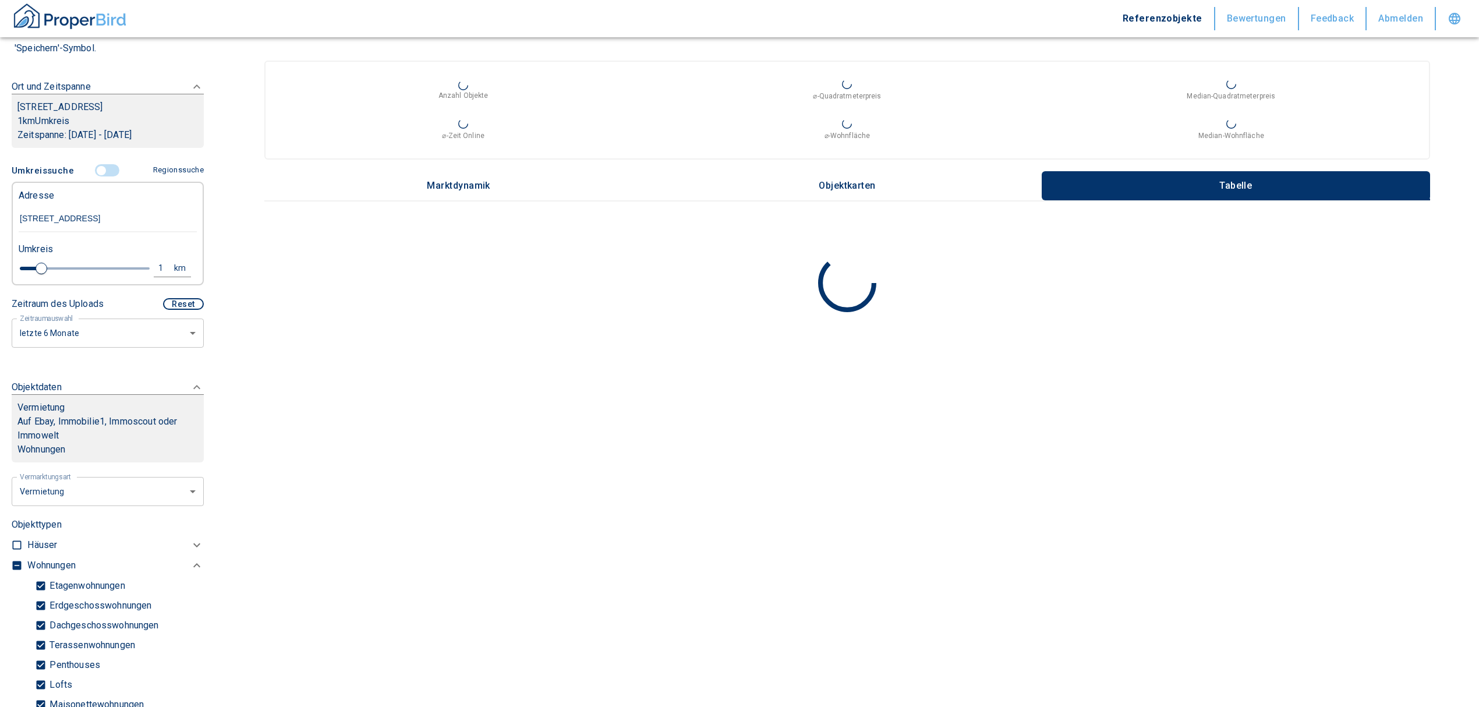
scroll to position [77, 0]
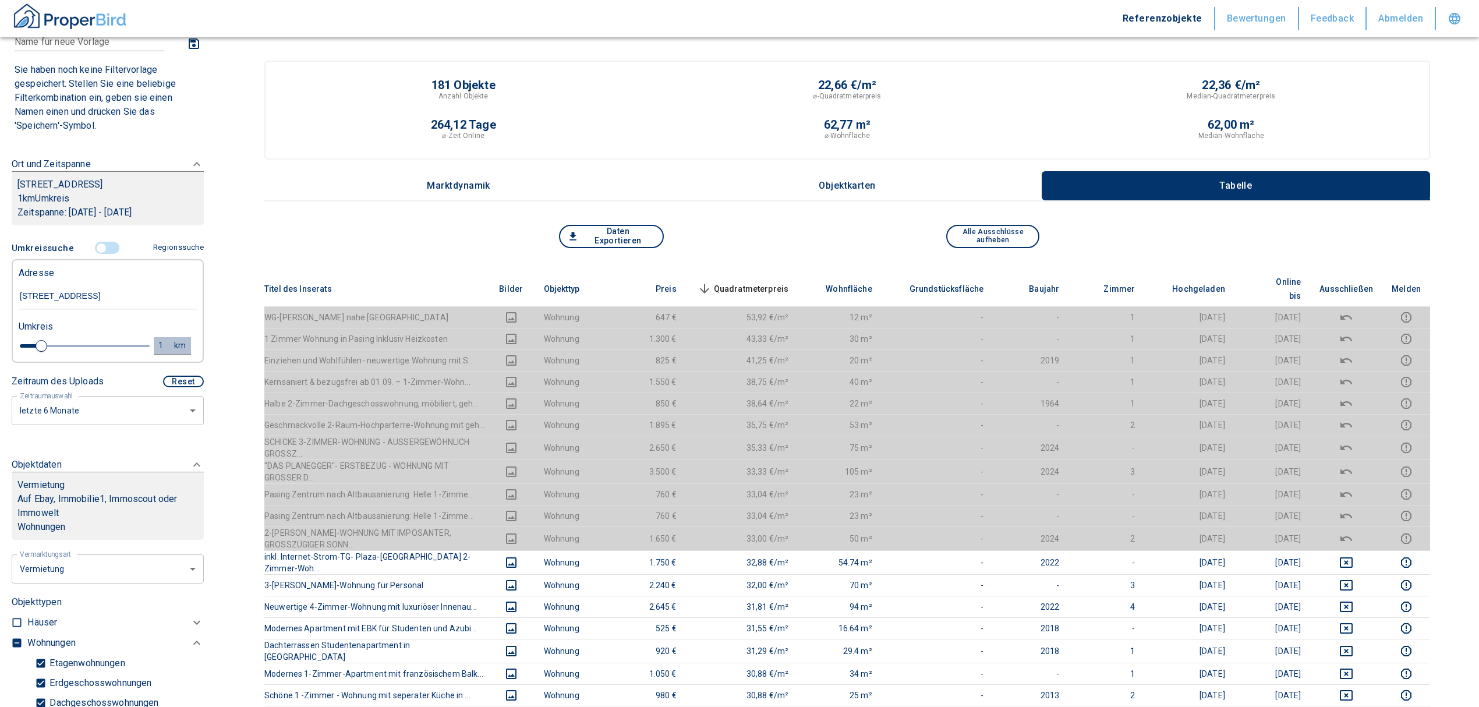
click at [157, 347] on div "1" at bounding box center [167, 345] width 21 height 15
click at [47, 341] on div "1 km Neue Suchen" at bounding box center [98, 347] width 178 height 28
drag, startPoint x: 59, startPoint y: 340, endPoint x: 38, endPoint y: 334, distance: 22.5
click at [38, 334] on div "1 km Neue Suchen" at bounding box center [98, 347] width 178 height 28
type input "0,5"
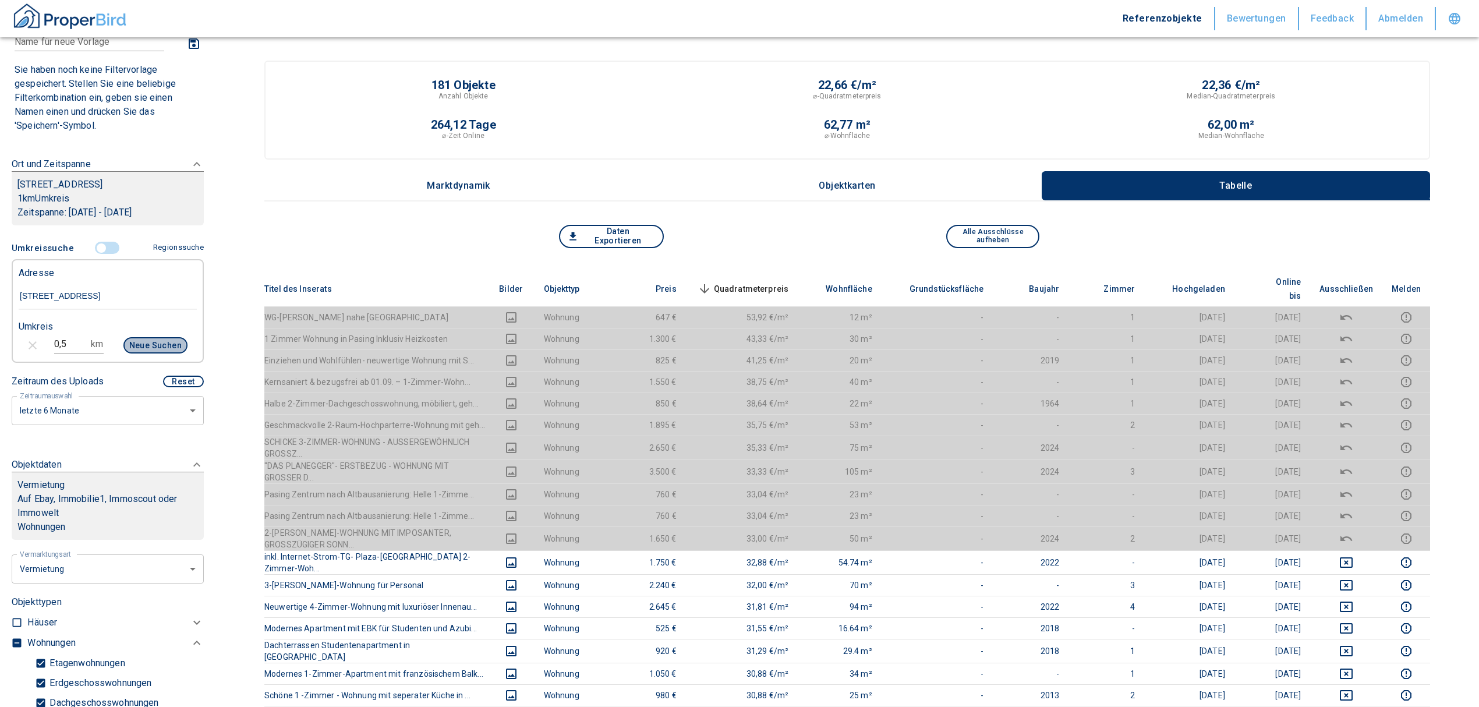
click at [137, 345] on button "Neue Suchen" at bounding box center [155, 345] width 64 height 16
type input "2020"
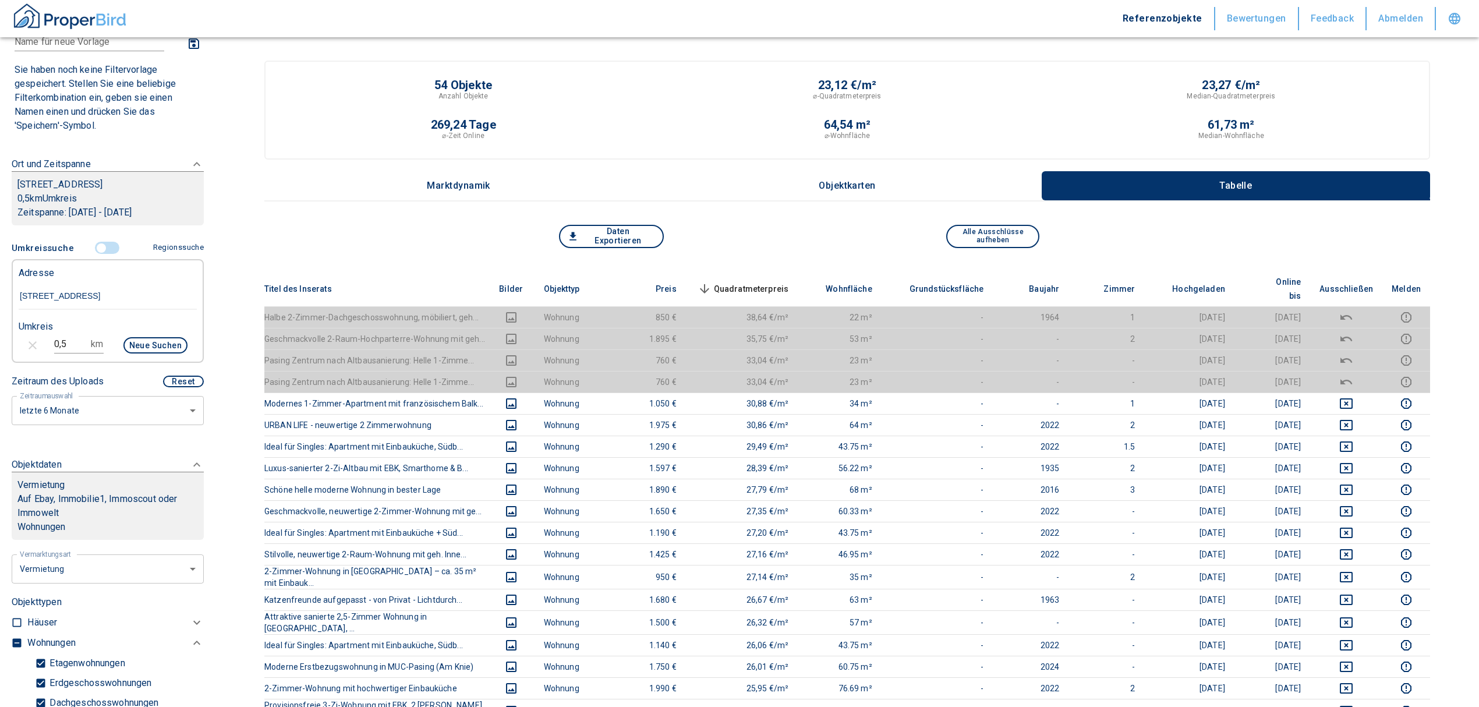
click at [779, 282] on span "Quadratmeterpreis sorted descending" at bounding box center [742, 289] width 94 height 14
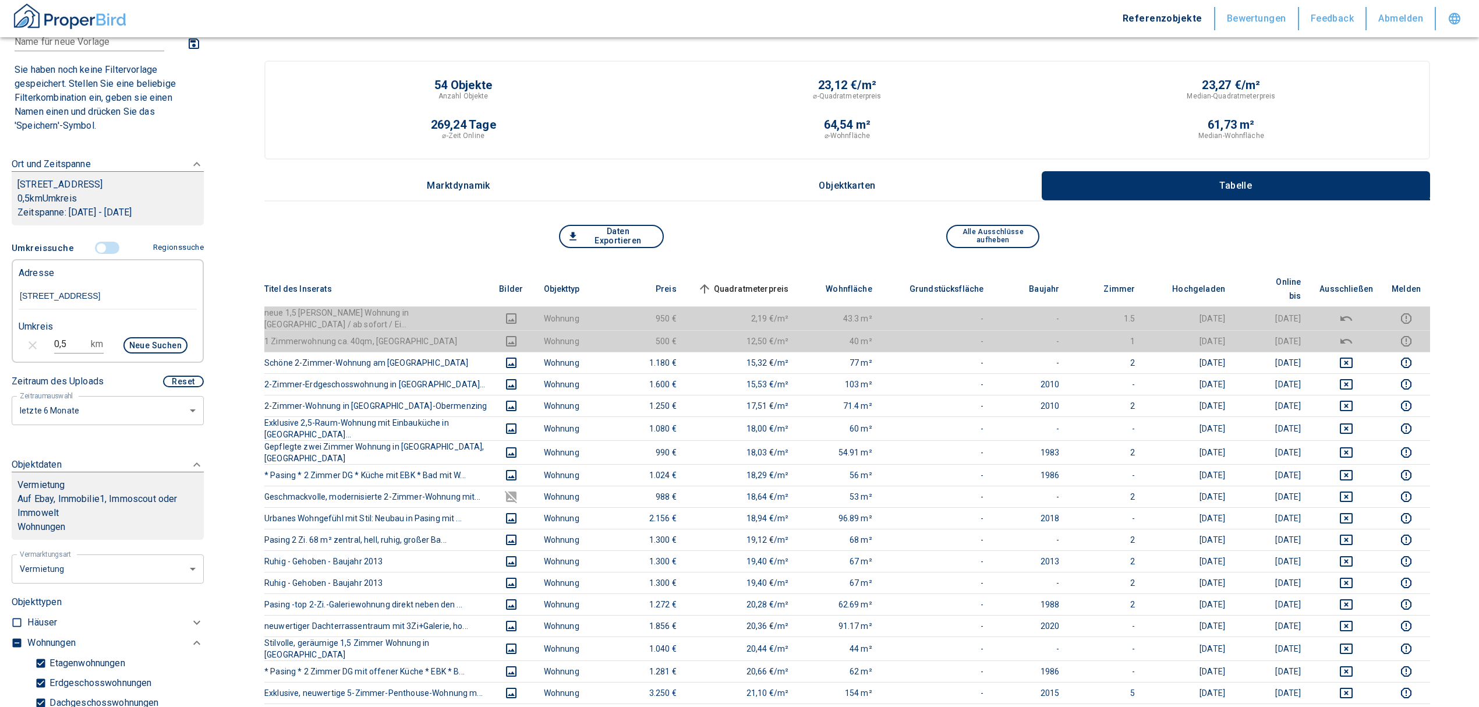
click at [783, 282] on span "Quadratmeterpreis sorted ascending" at bounding box center [742, 289] width 94 height 14
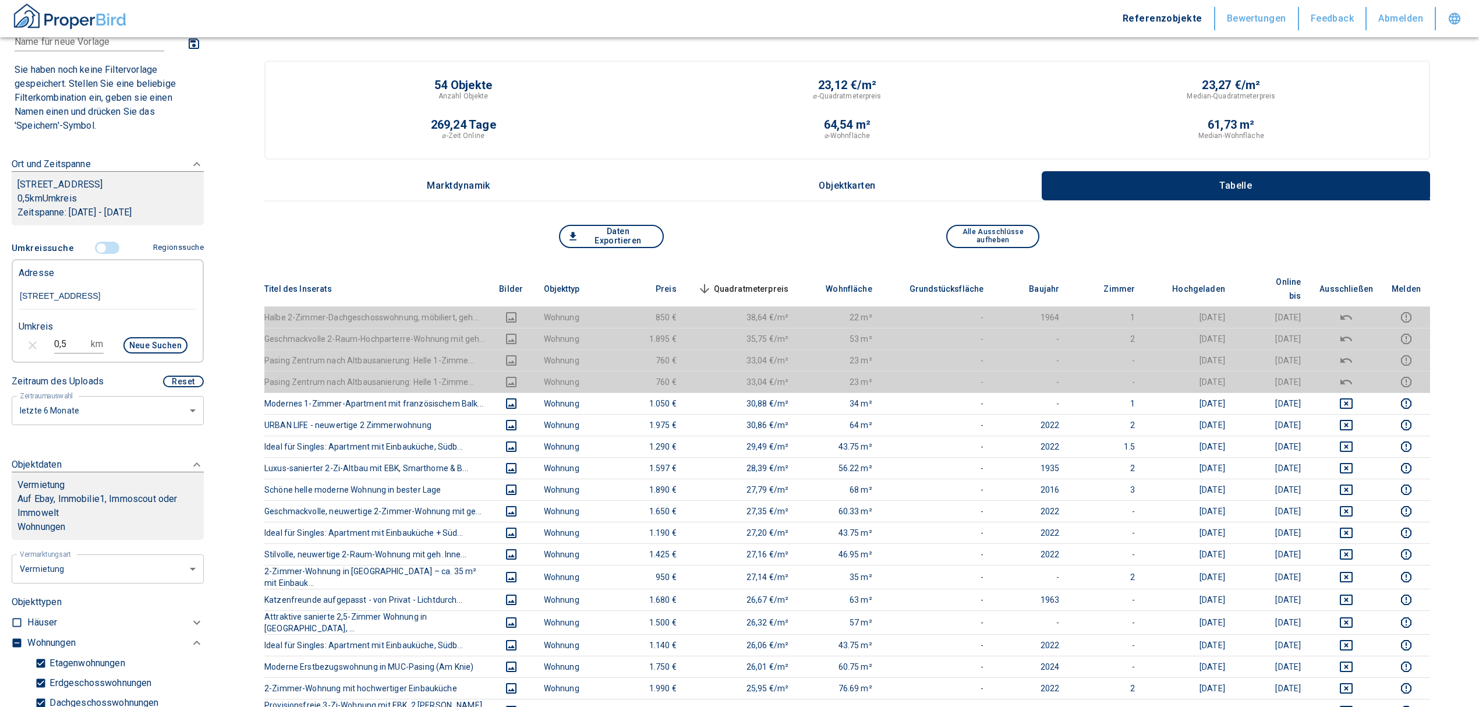
click at [789, 282] on span "Quadratmeterpreis sorted descending" at bounding box center [742, 289] width 94 height 14
